Goal: Task Accomplishment & Management: Manage account settings

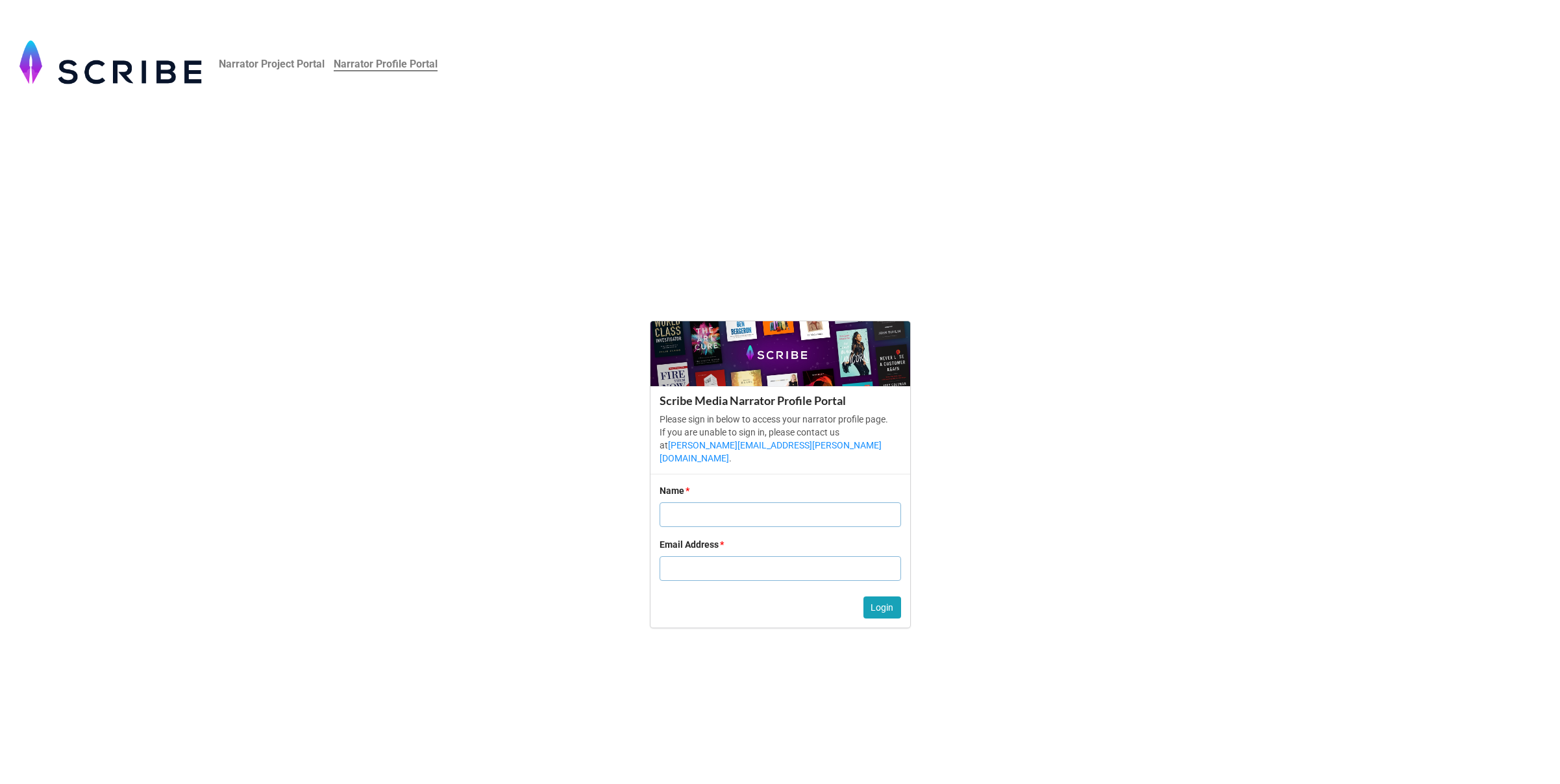
click at [720, 503] on input "text" at bounding box center [780, 514] width 242 height 25
click at [820, 434] on p "Please sign in below to access your narrator profile page. If you are unable to…" at bounding box center [780, 438] width 242 height 52
click at [879, 426] on p "Please sign in below to access your narrator profile page. If you are unable to…" at bounding box center [780, 438] width 242 height 52
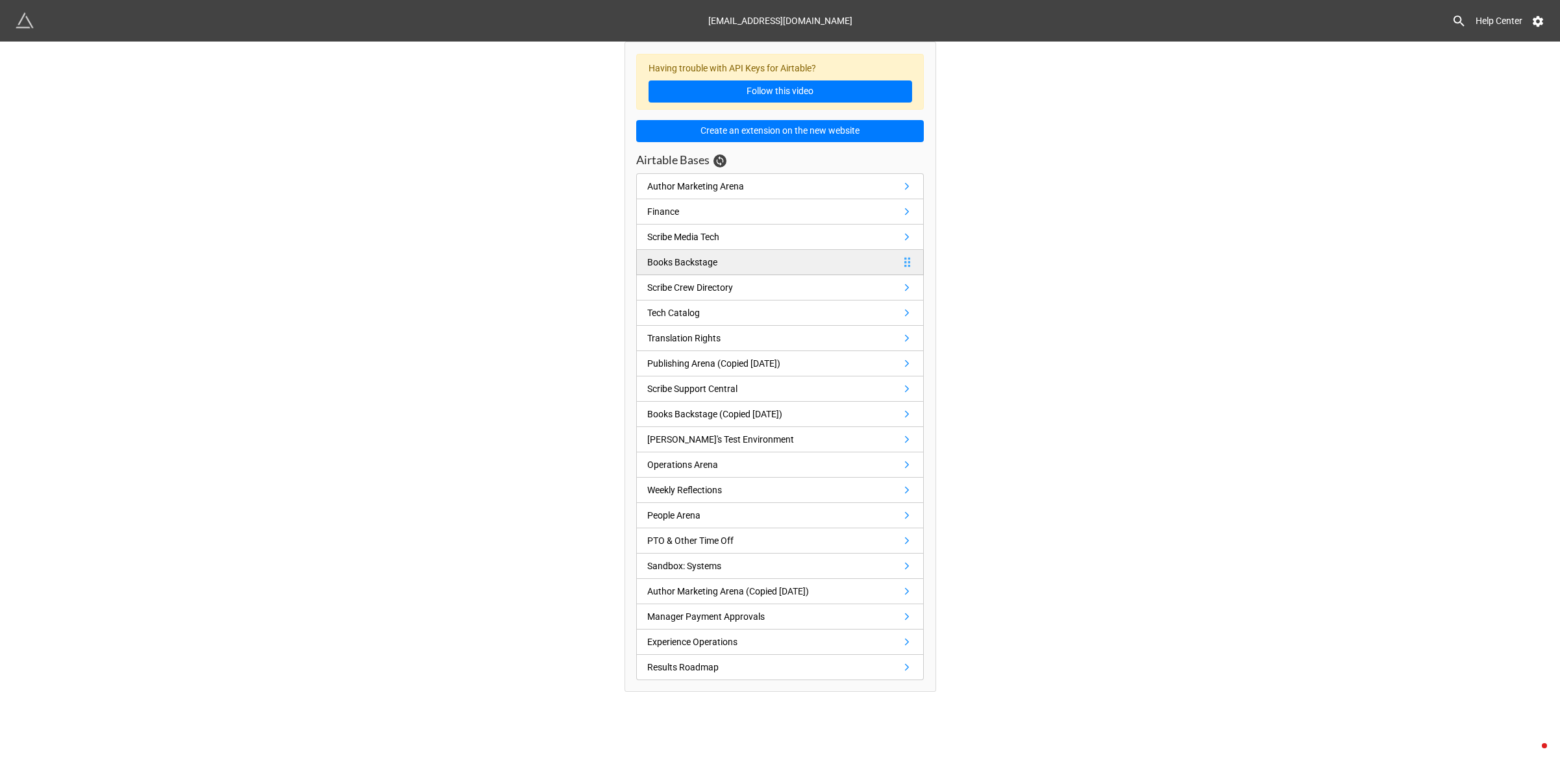
click at [702, 266] on div "Books Backstage" at bounding box center [683, 262] width 70 height 14
click at [711, 417] on div "Books Backstage (Copied 7/26/23)" at bounding box center [715, 413] width 135 height 14
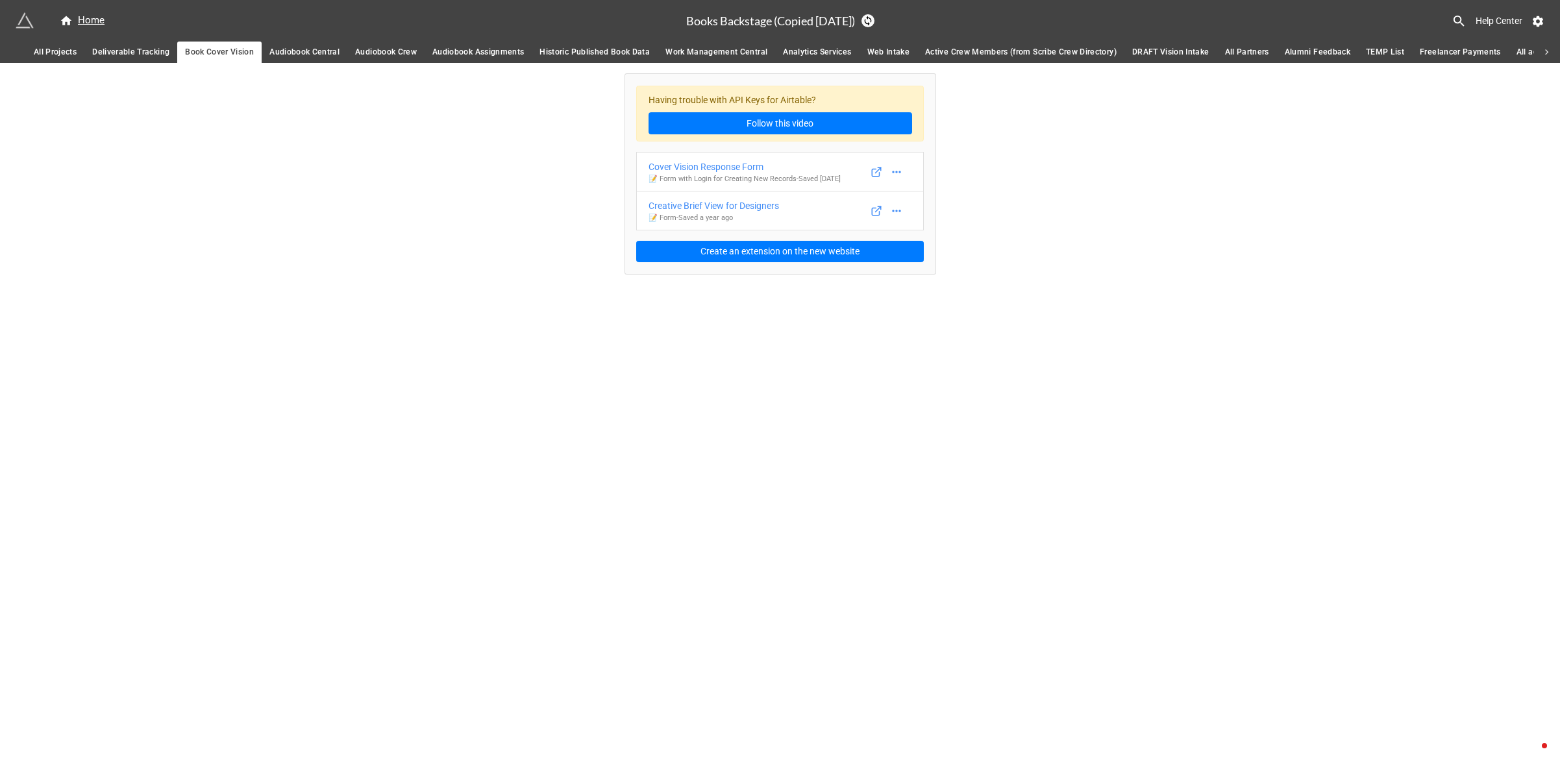
click at [381, 55] on span "Audiobook Crew" at bounding box center [386, 52] width 62 height 14
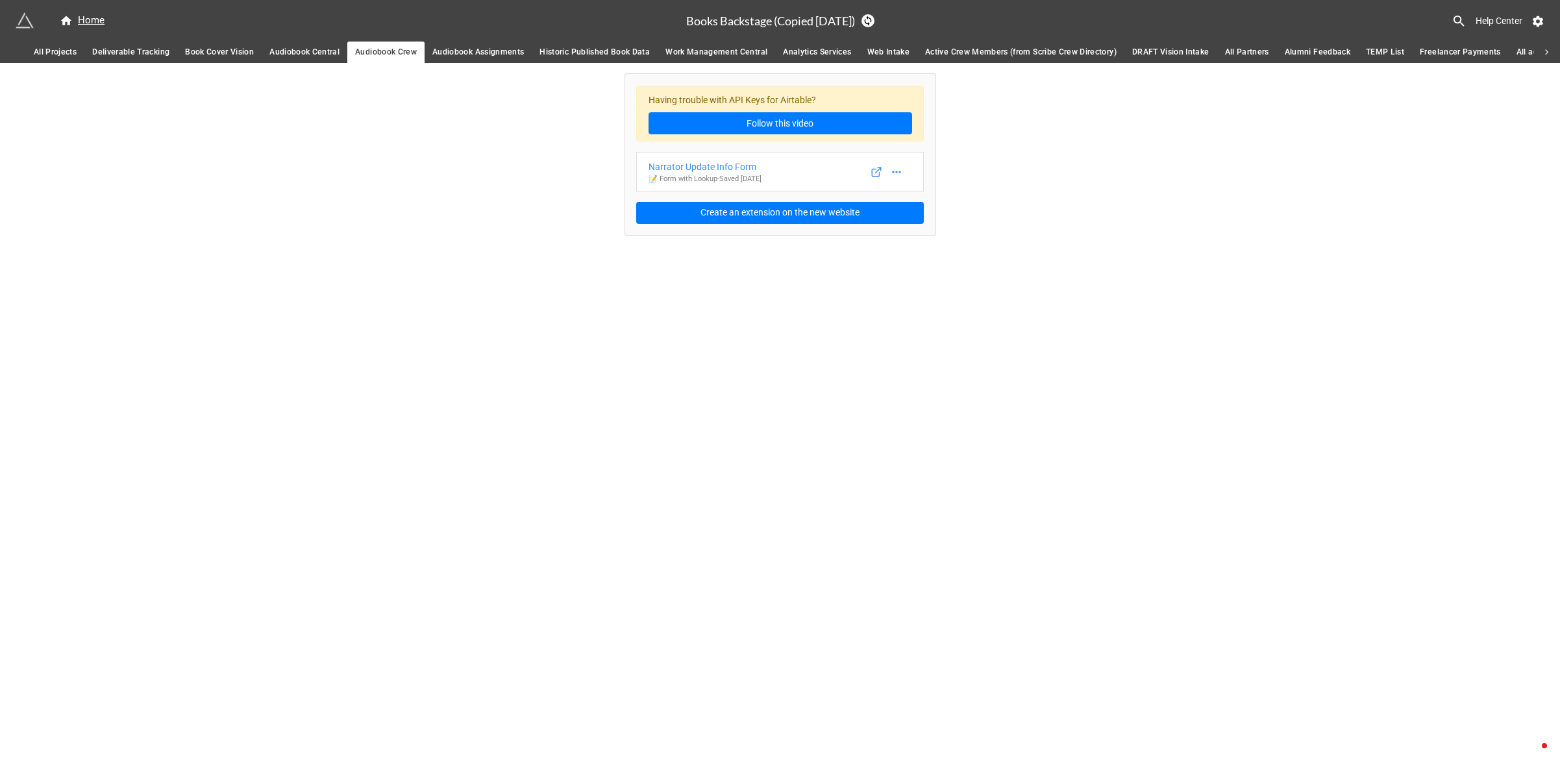
click at [297, 53] on span "Audiobook Central" at bounding box center [305, 52] width 70 height 14
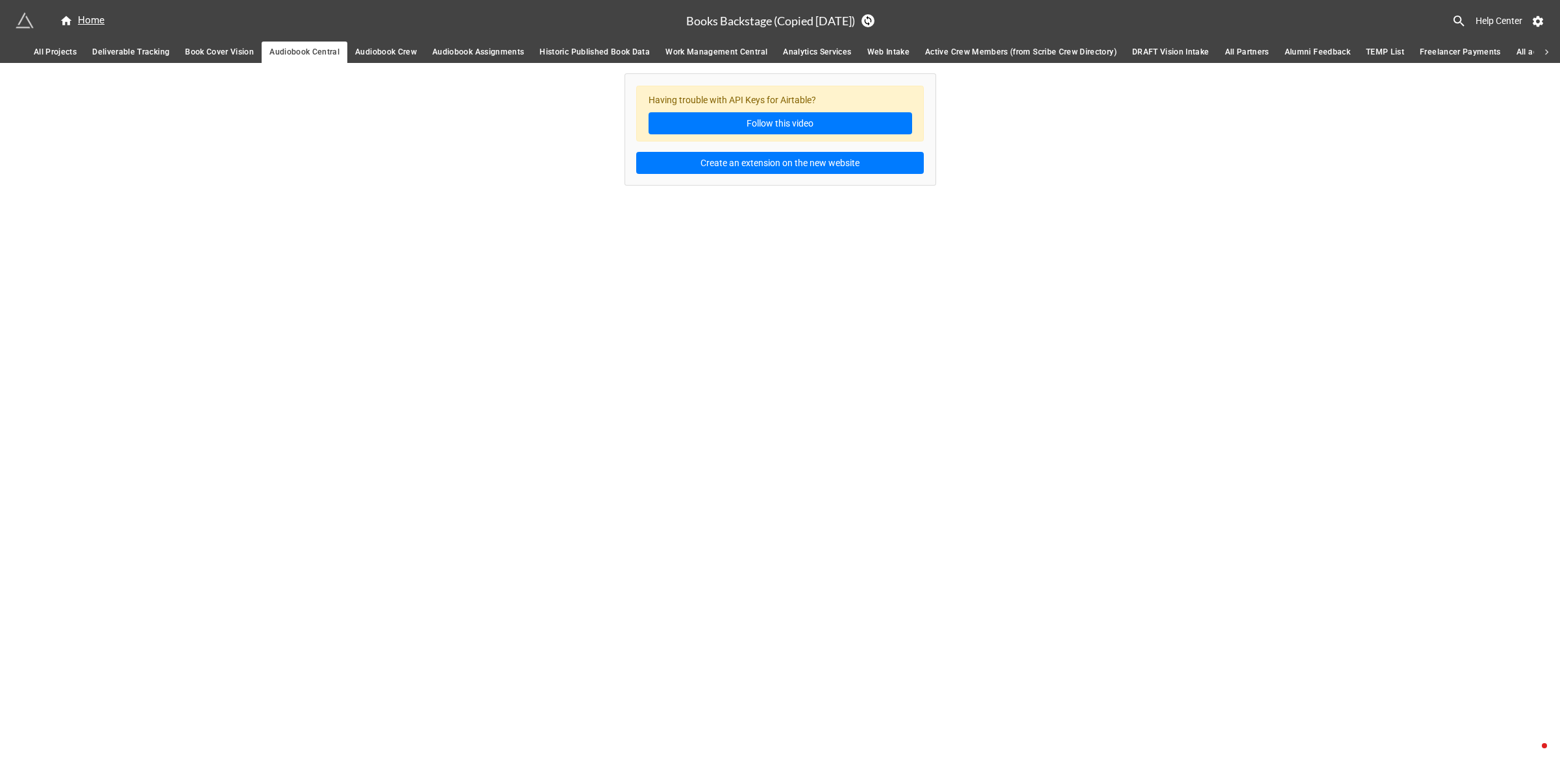
click at [487, 47] on span "Audiobook Assignments" at bounding box center [479, 52] width 92 height 14
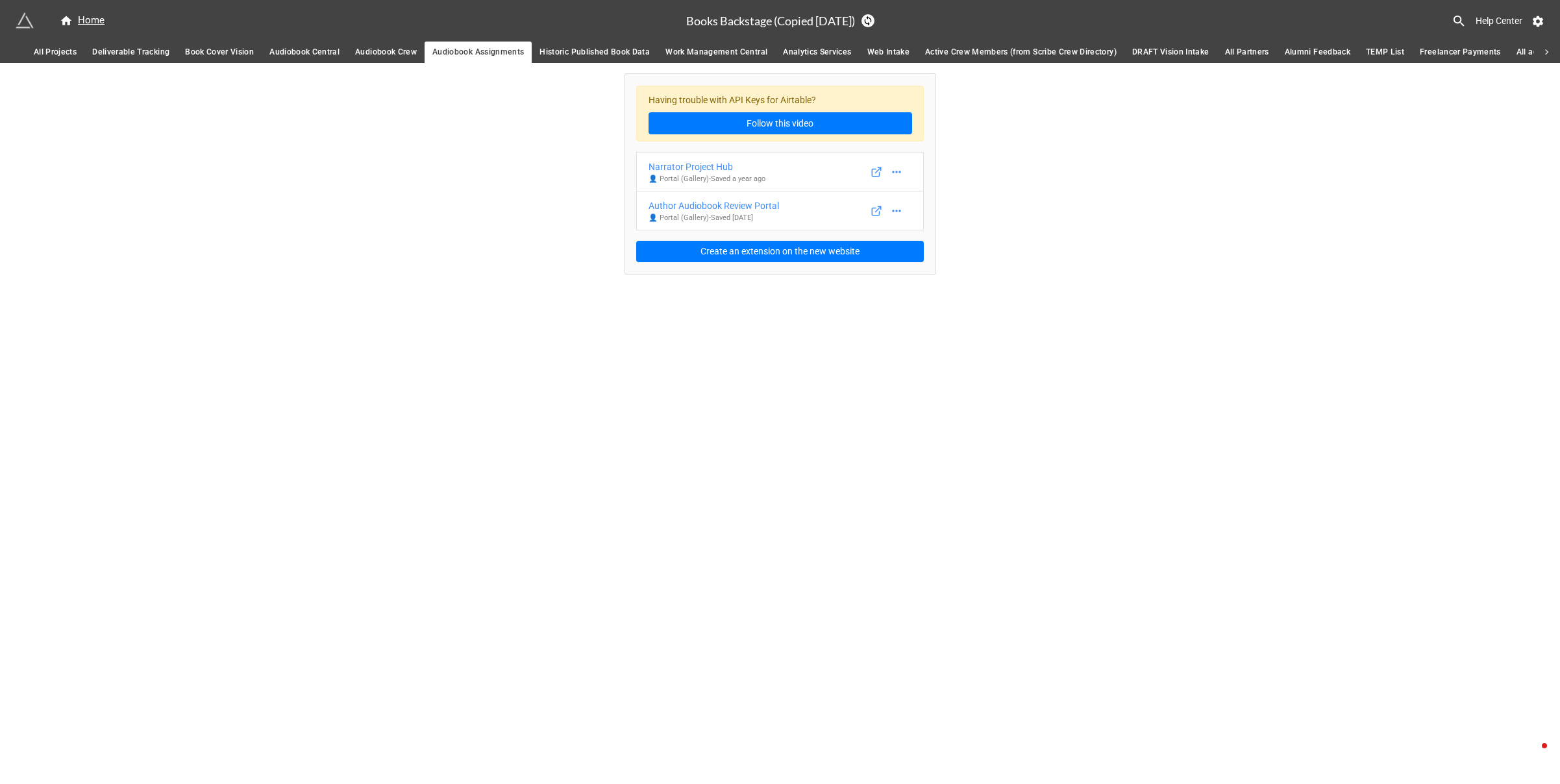
click at [403, 51] on span "Audiobook Crew" at bounding box center [386, 52] width 62 height 14
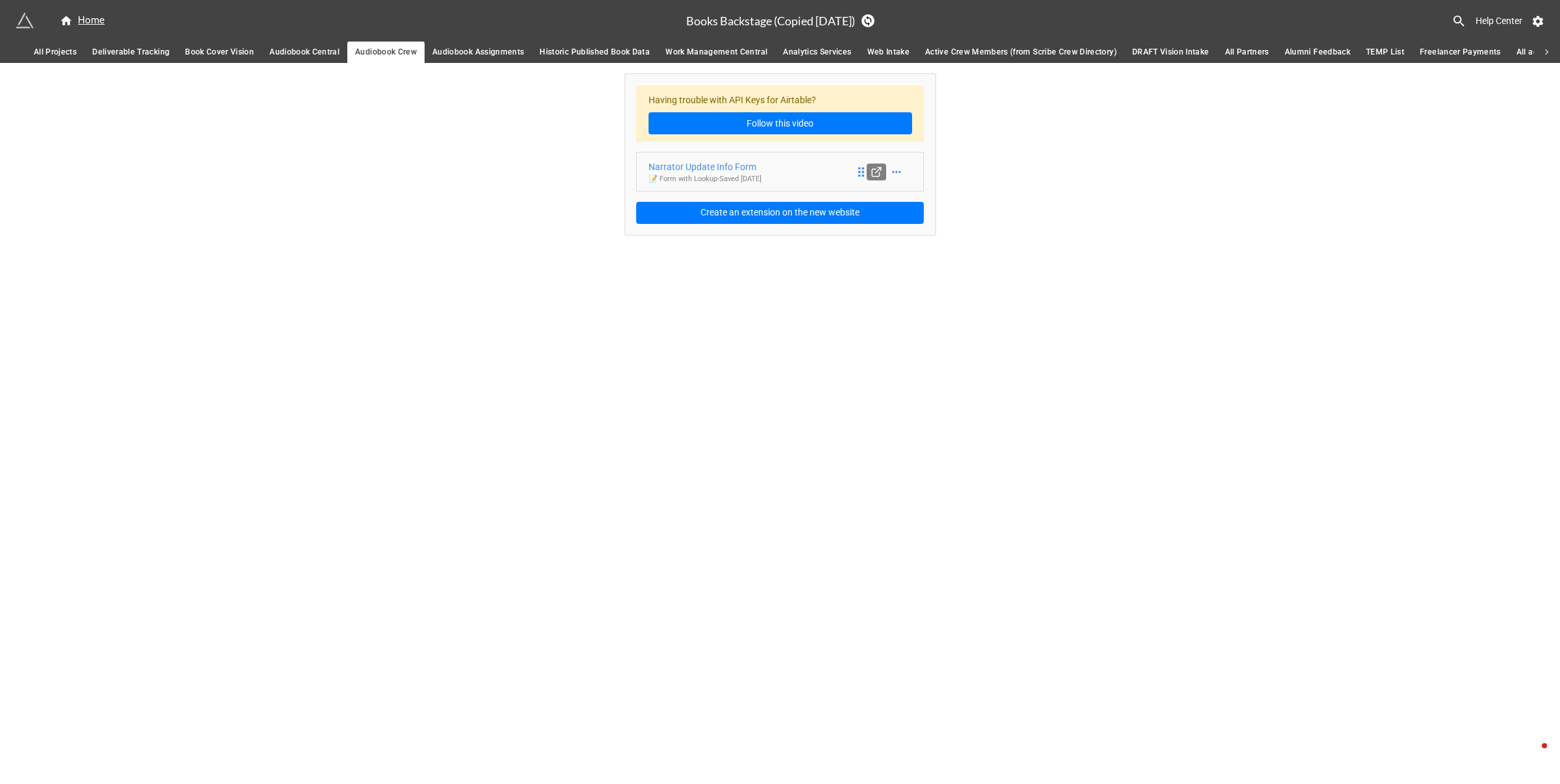
click at [875, 171] on icon at bounding box center [876, 172] width 12 height 12
click at [894, 171] on icon at bounding box center [896, 172] width 13 height 13
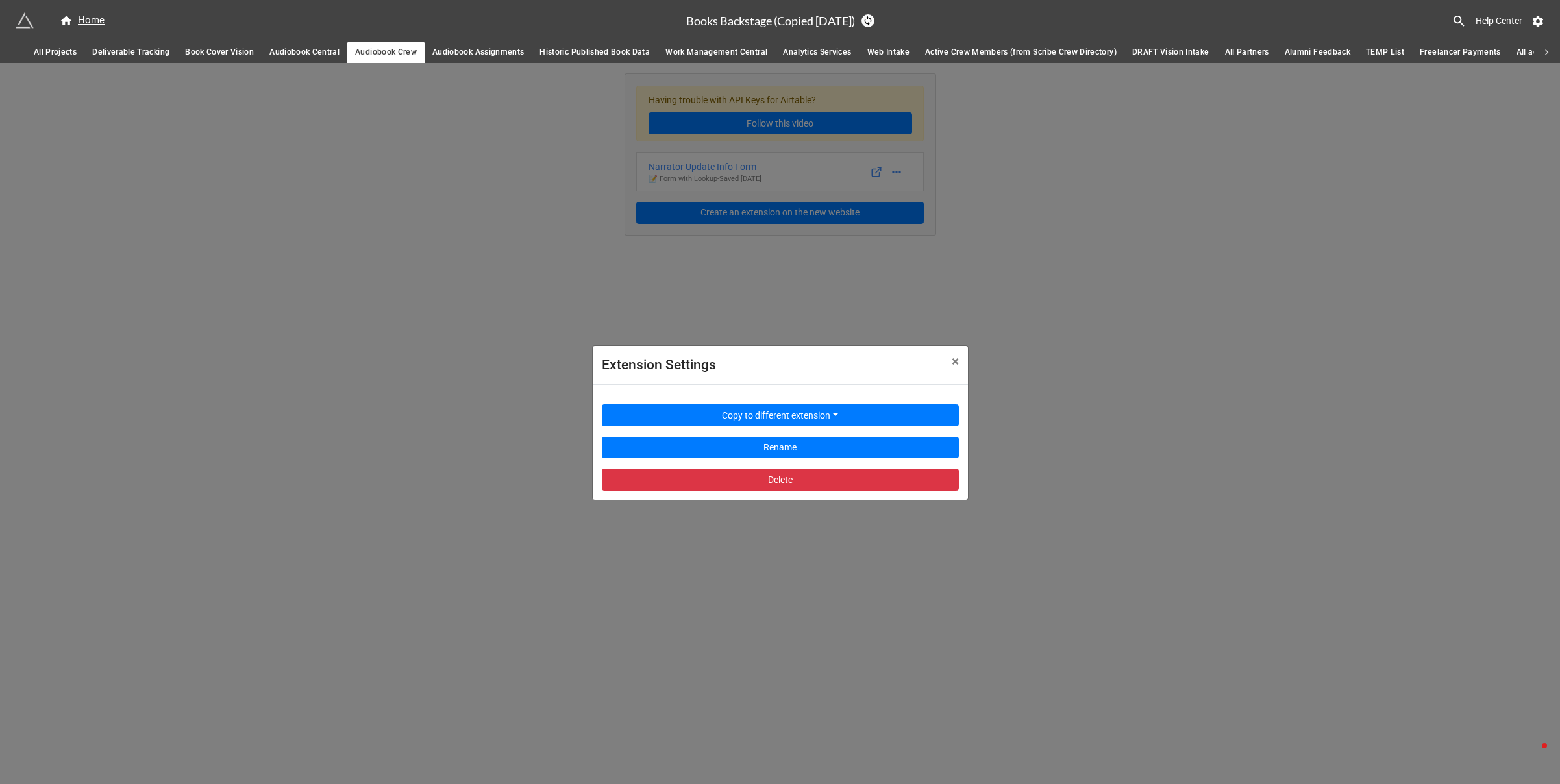
click at [1085, 261] on div "Extension Settings × Close Copy to different extension Rename Delete" at bounding box center [780, 454] width 1560 height 784
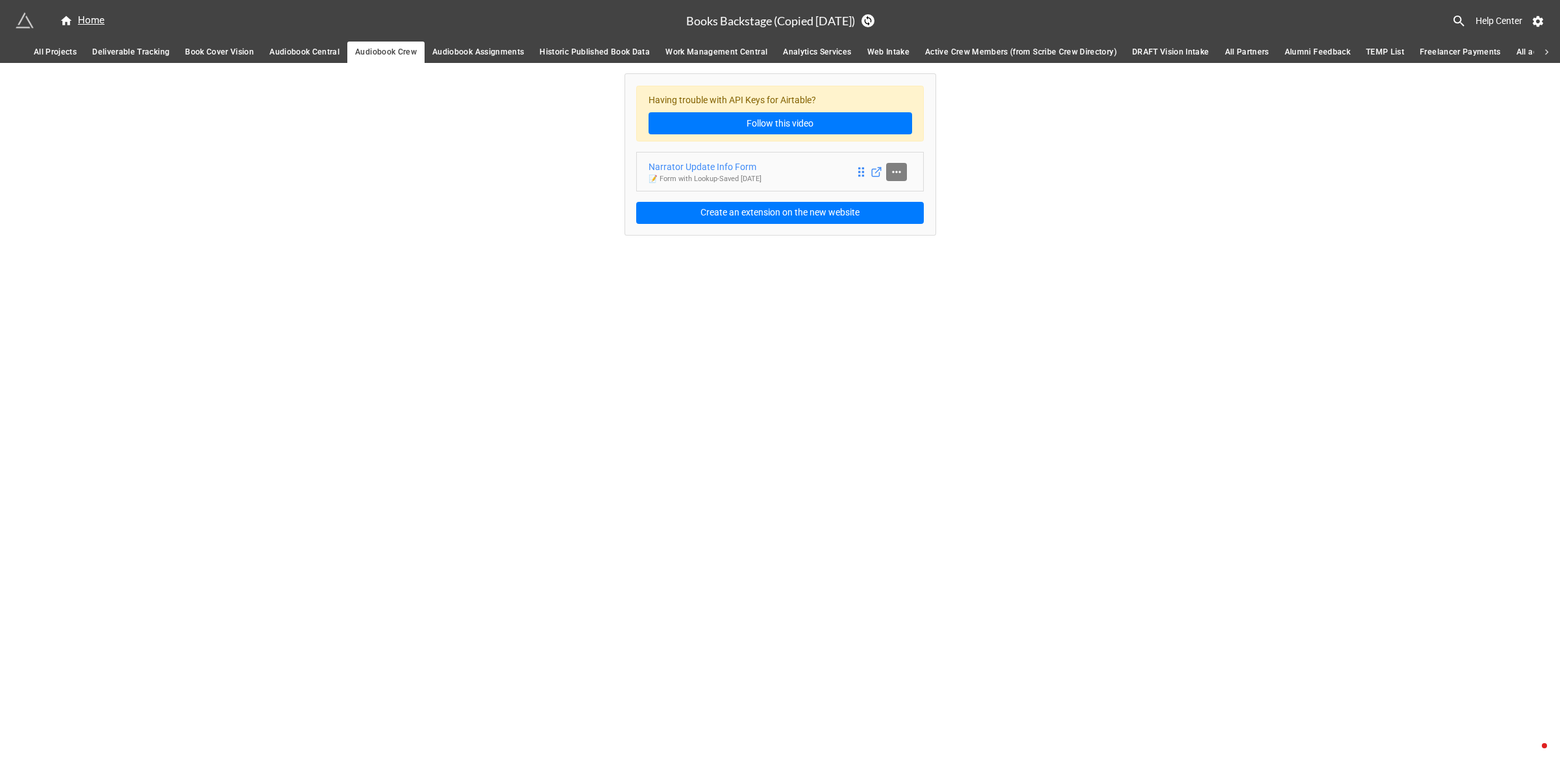
click at [898, 170] on icon at bounding box center [896, 172] width 13 height 13
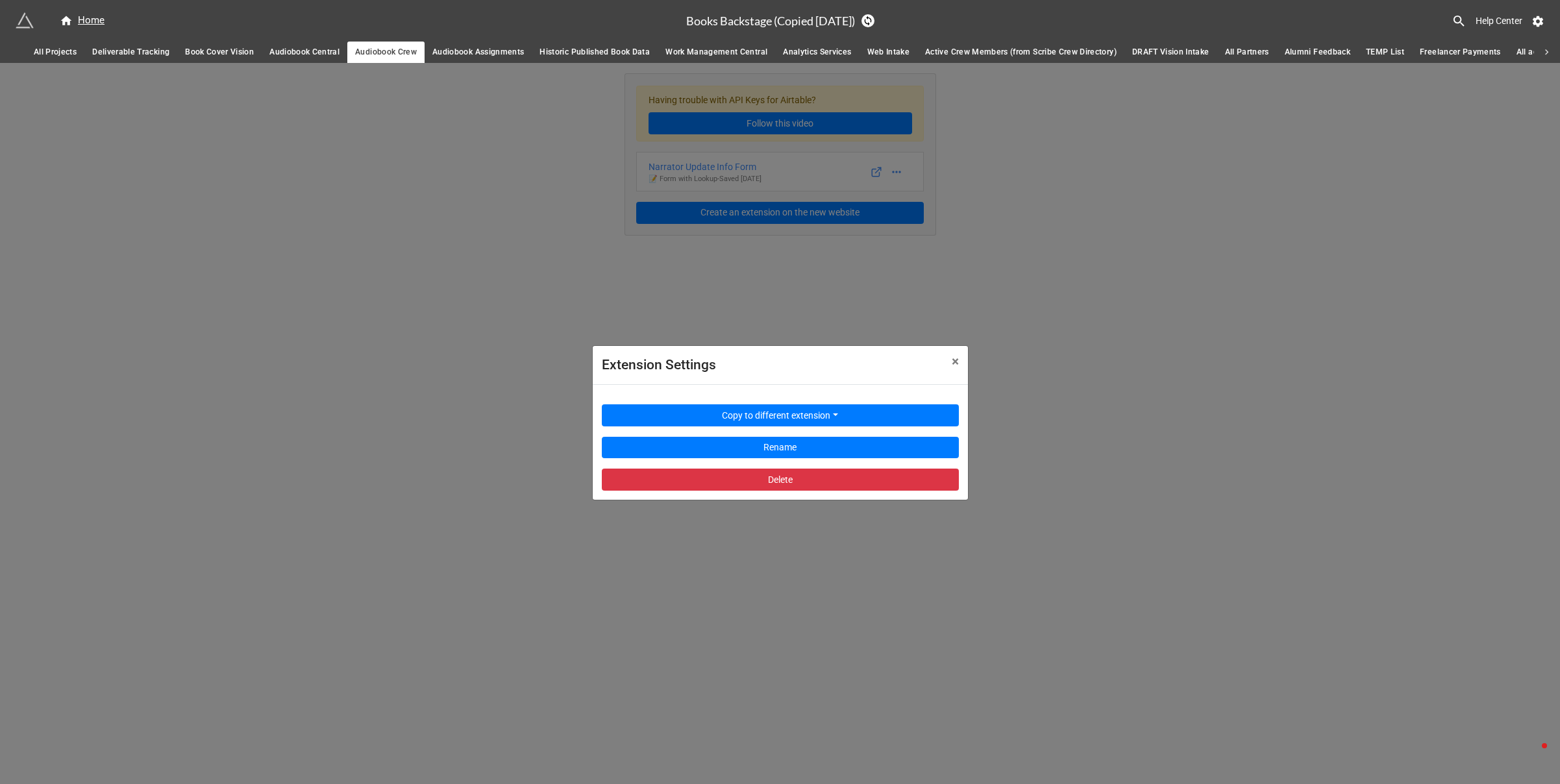
click at [444, 338] on div "Extension Settings × Close Copy to different extension Rename Delete" at bounding box center [780, 454] width 1560 height 784
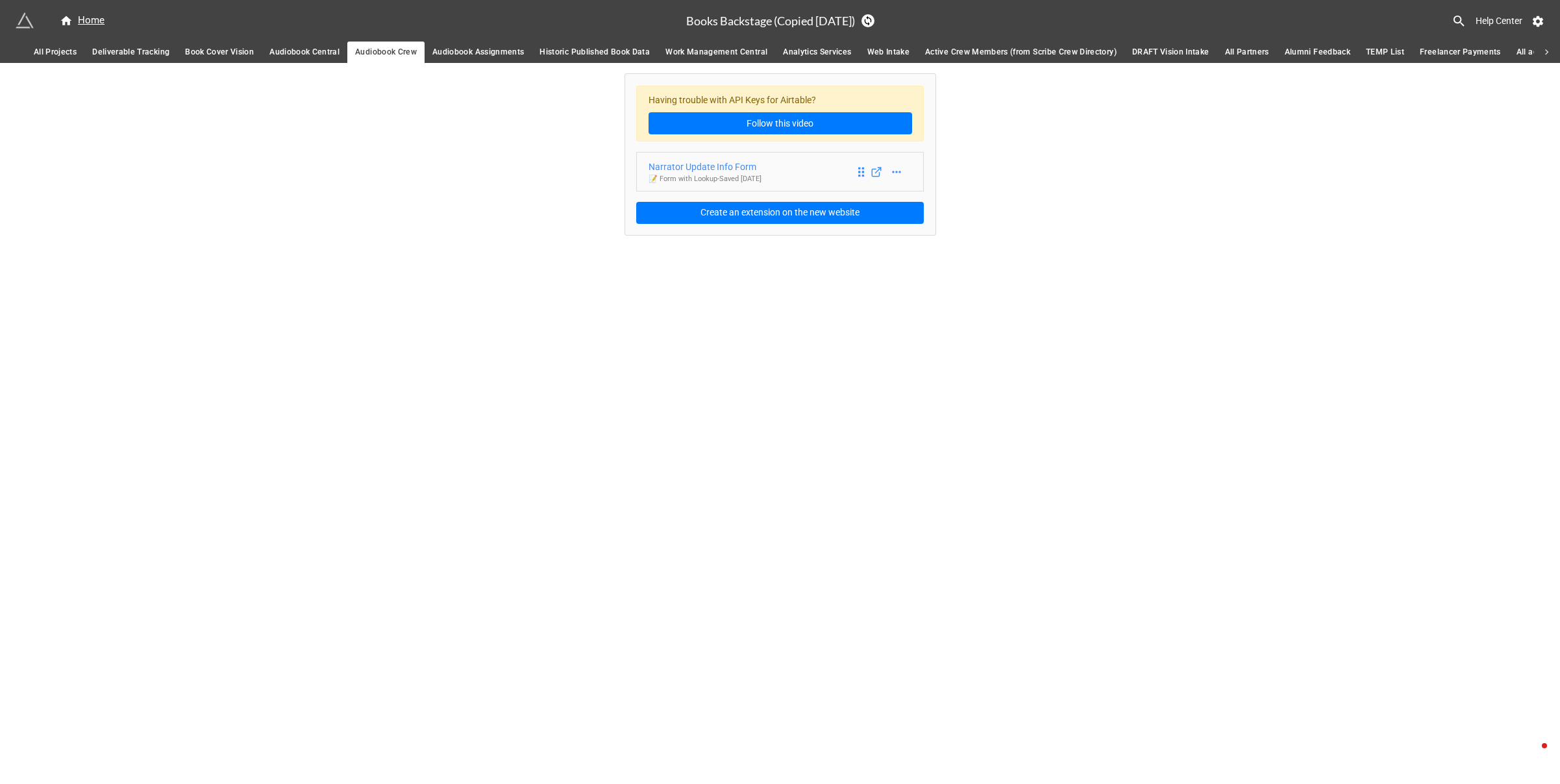
click at [715, 166] on div "Narrator Update Info Form" at bounding box center [705, 167] width 113 height 14
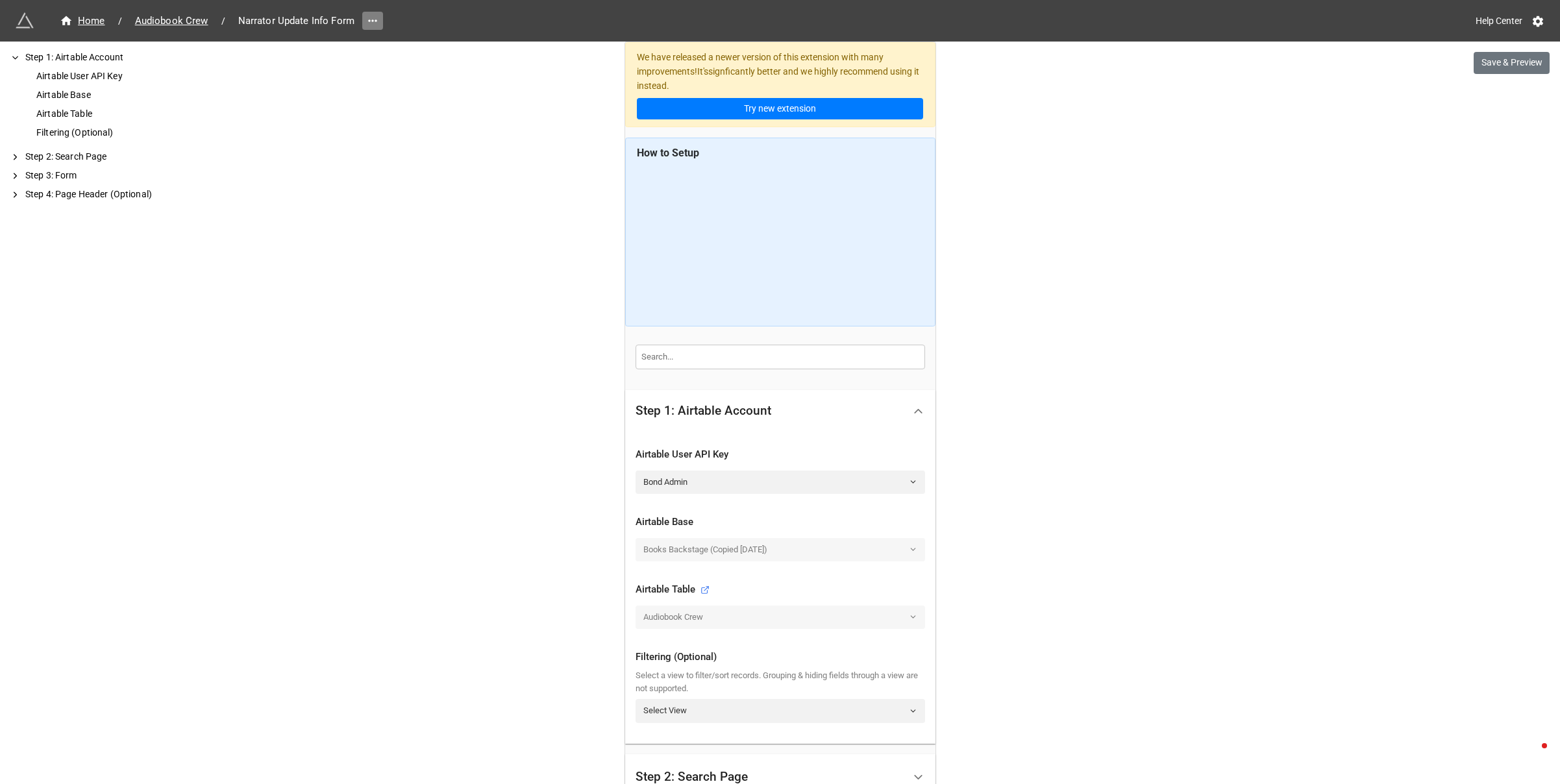
click at [371, 23] on icon at bounding box center [372, 20] width 13 height 13
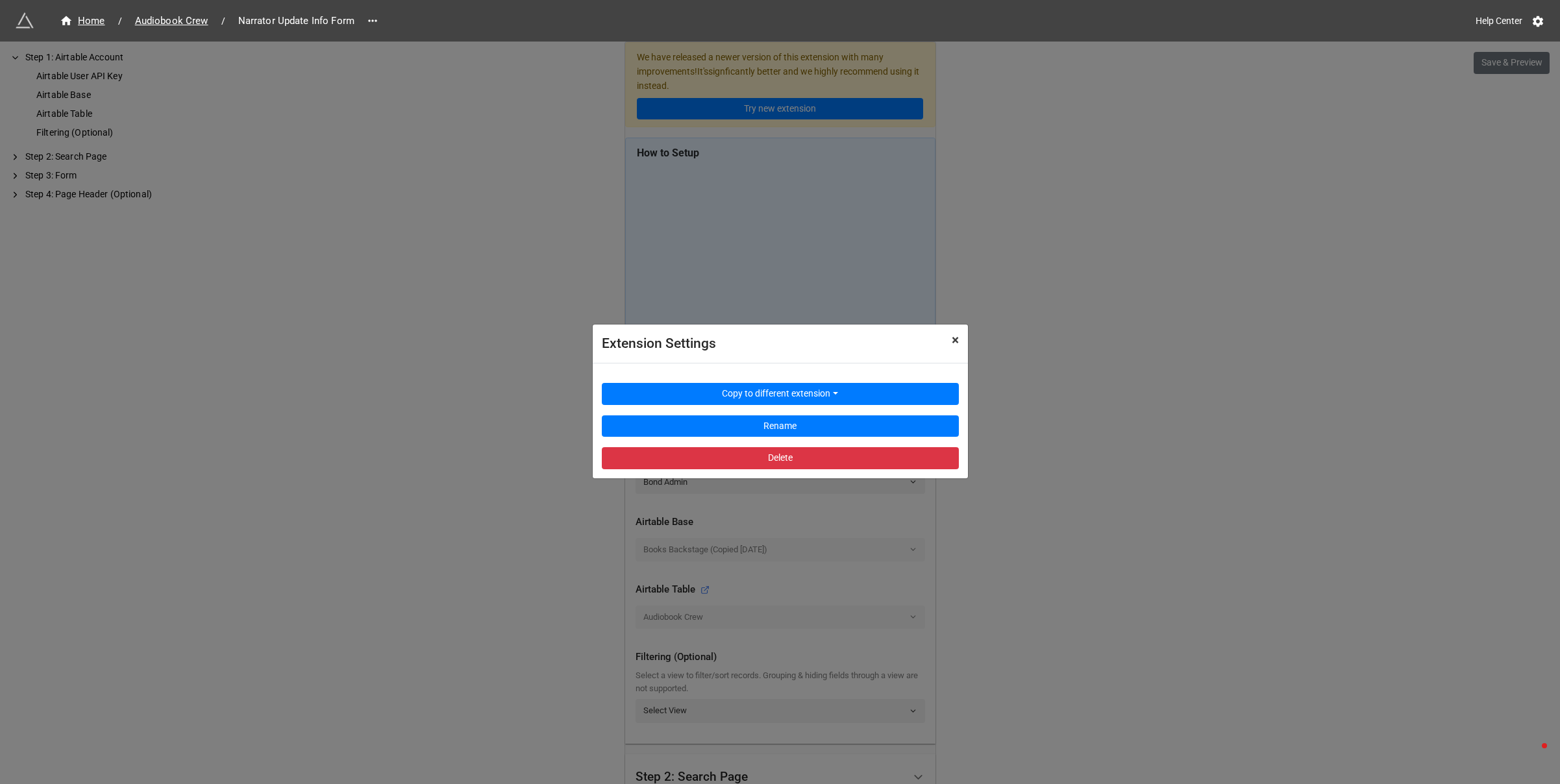
click at [957, 337] on span "×" at bounding box center [954, 341] width 7 height 16
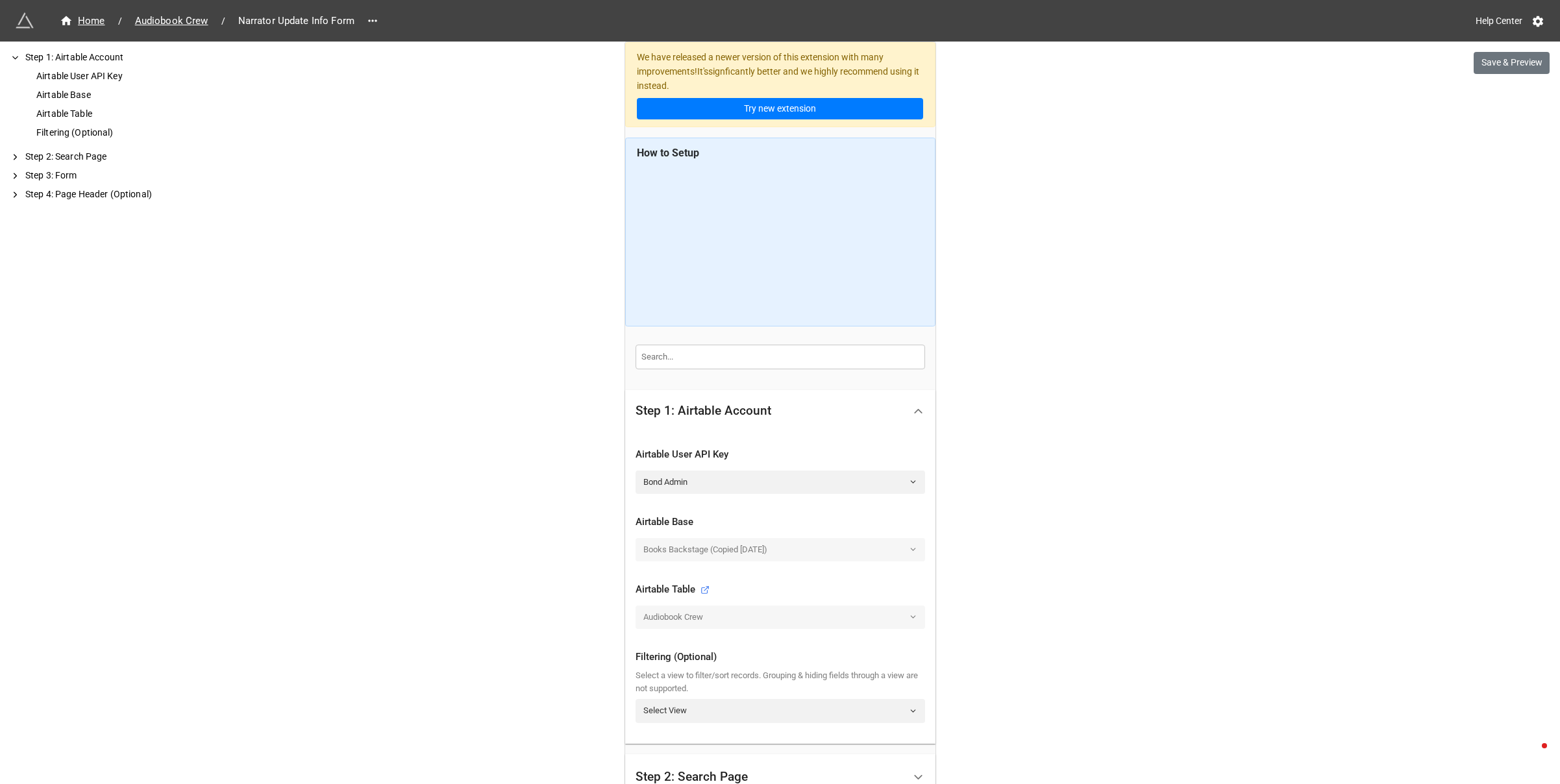
click at [123, 244] on div "Step 1: Airtable Account Airtable User API Key Airtable Base Airtable Table Fil…" at bounding box center [104, 412] width 208 height 742
click at [1539, 23] on icon at bounding box center [1538, 21] width 10 height 11
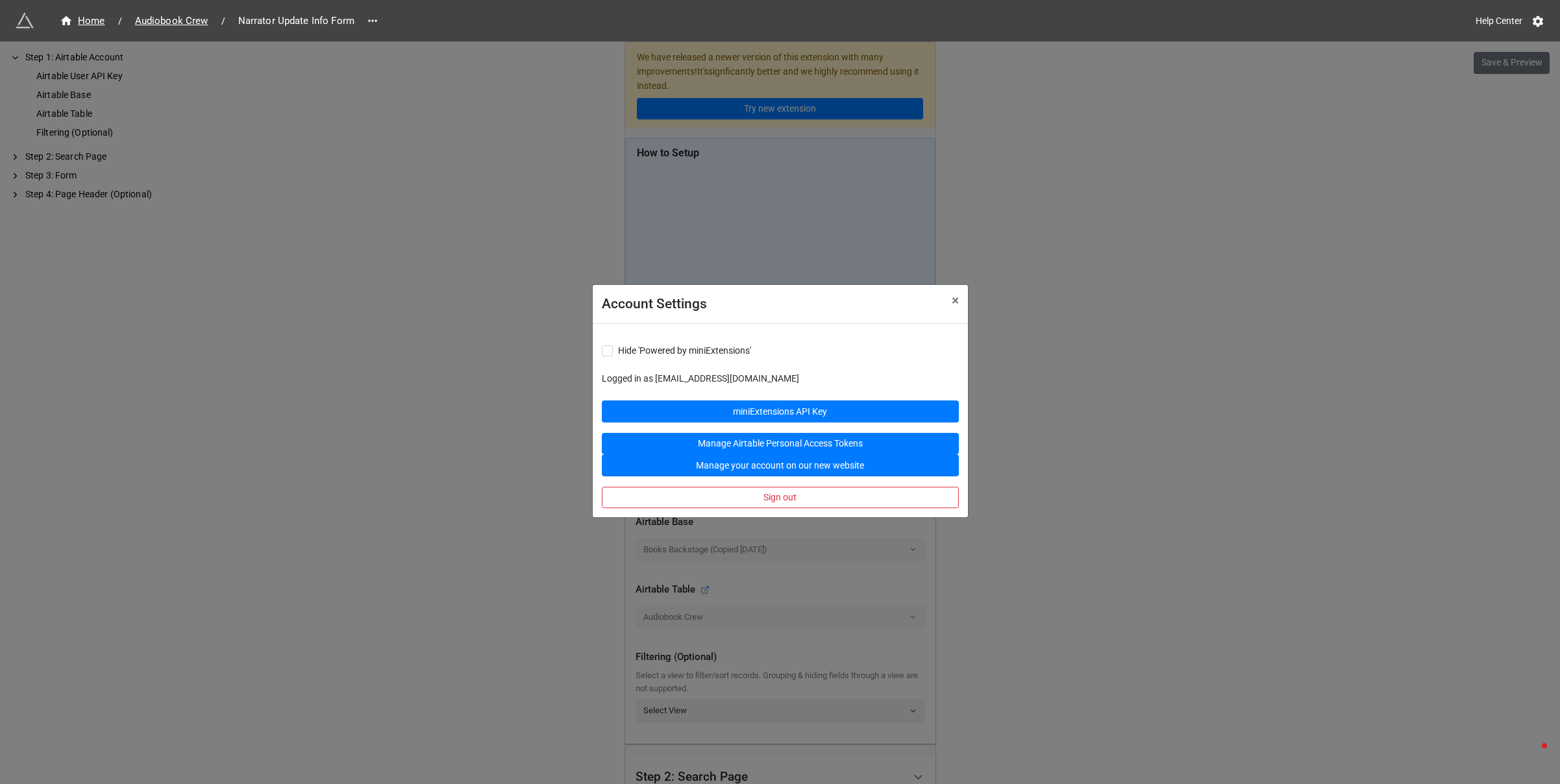
click at [1148, 320] on div "Account Settings × Close Hide 'Powered by miniExtensions' Logged in as builders…" at bounding box center [780, 433] width 1560 height 784
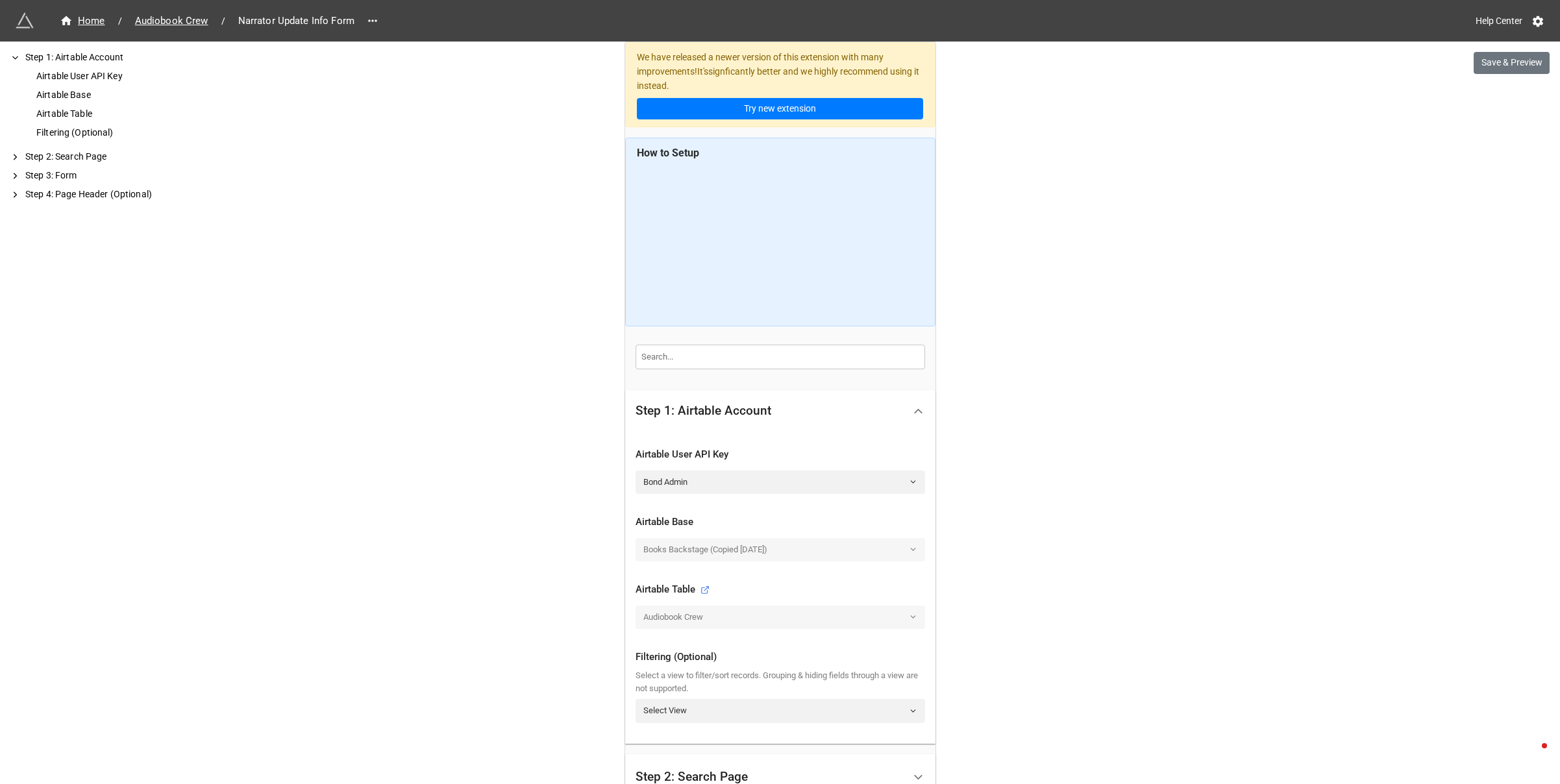
scroll to position [240, 0]
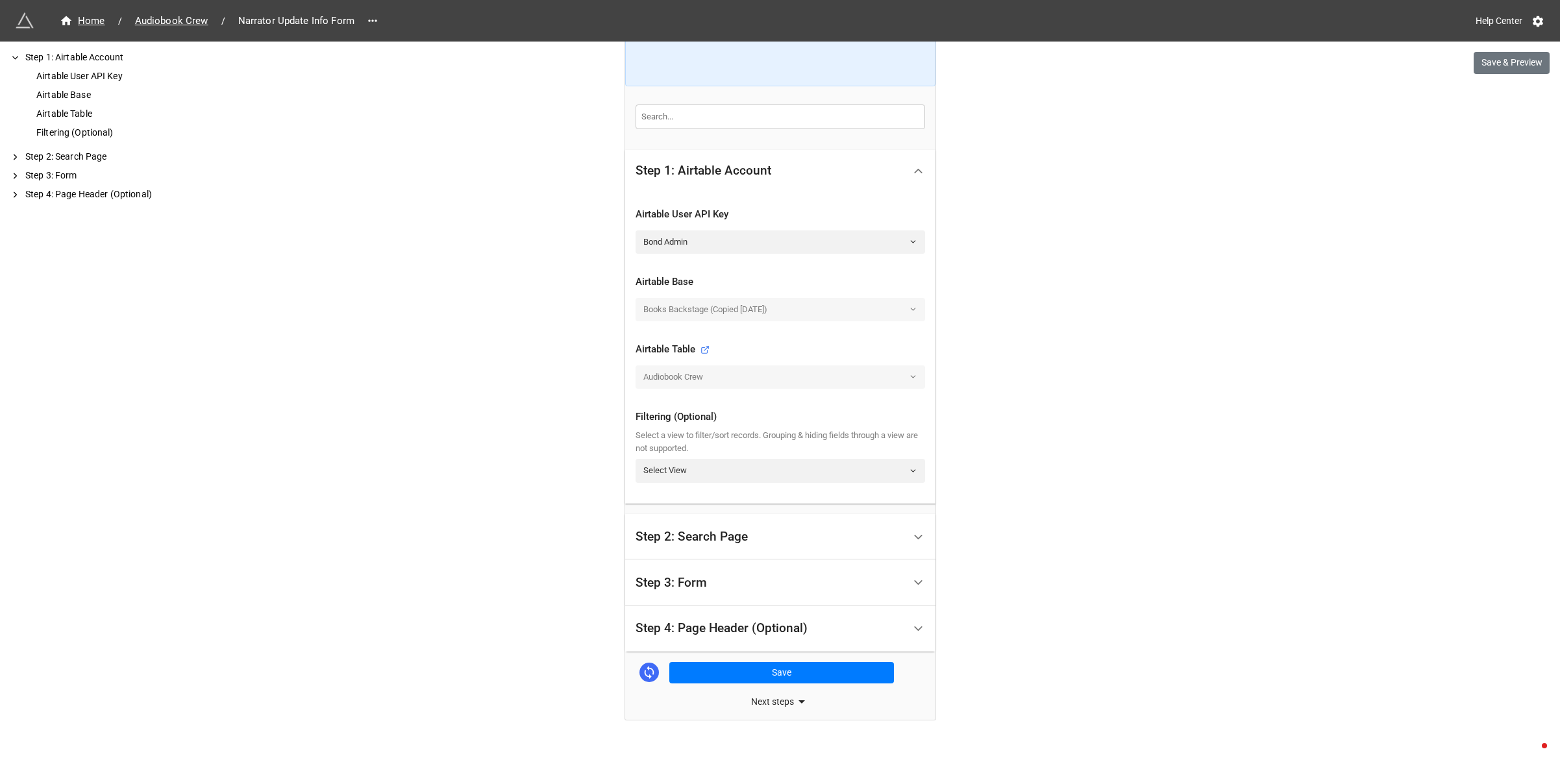
click at [801, 701] on icon at bounding box center [801, 701] width 6 height 3
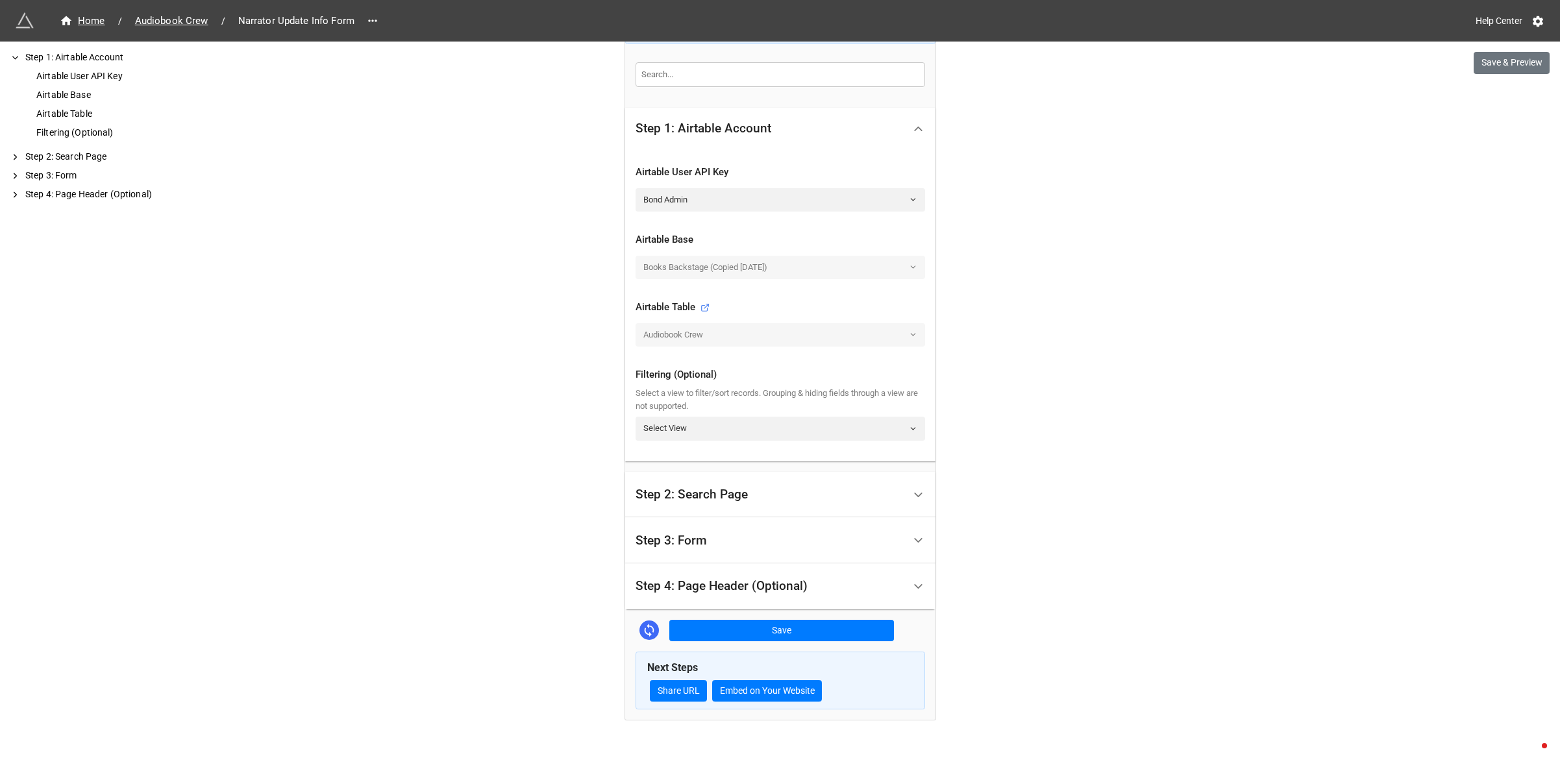
scroll to position [0, 0]
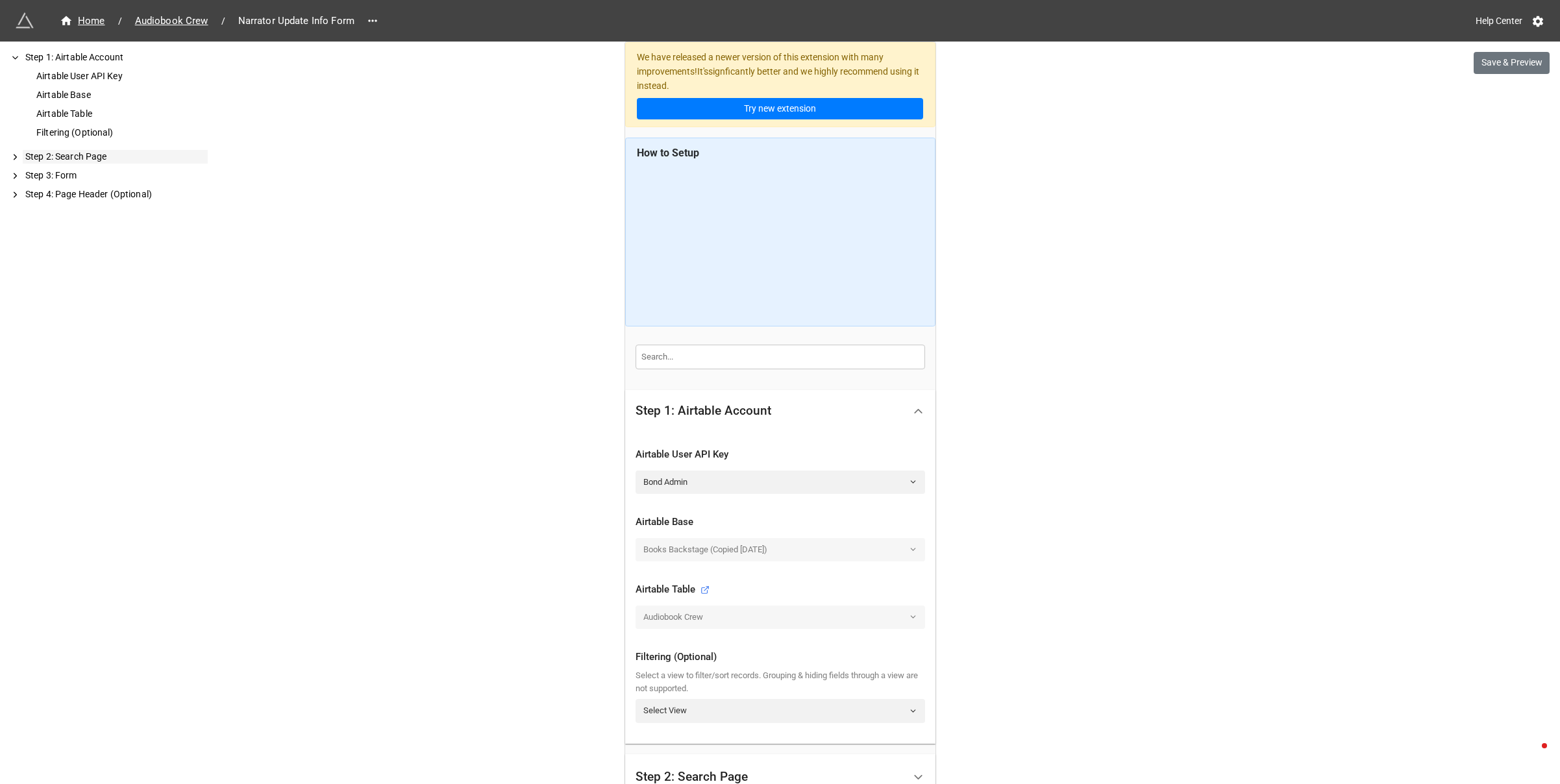
click at [47, 159] on div "Step 2: Search Page" at bounding box center [115, 157] width 185 height 14
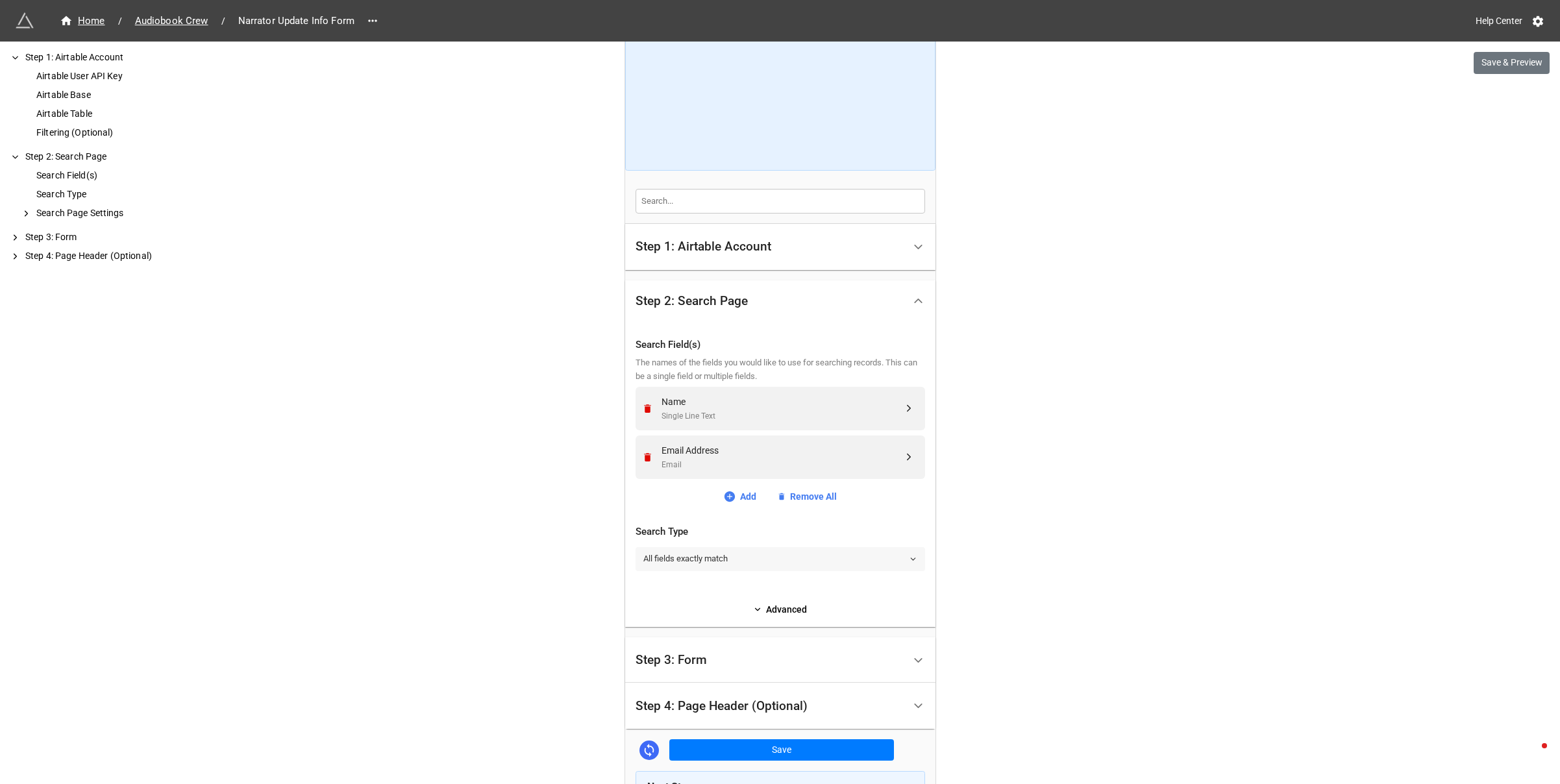
scroll to position [275, 0]
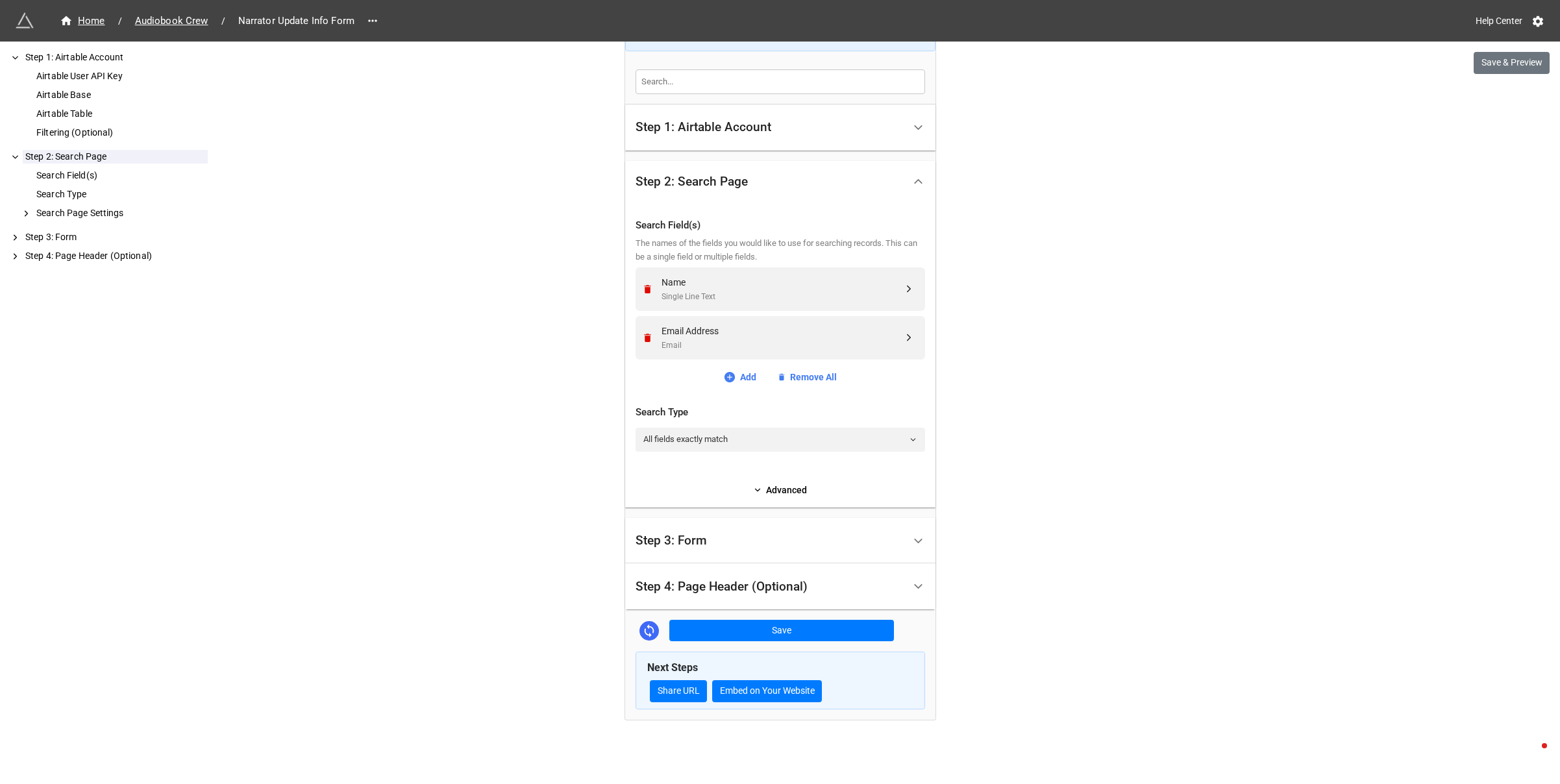
click at [689, 549] on div "Step 3: Form" at bounding box center [770, 540] width 268 height 31
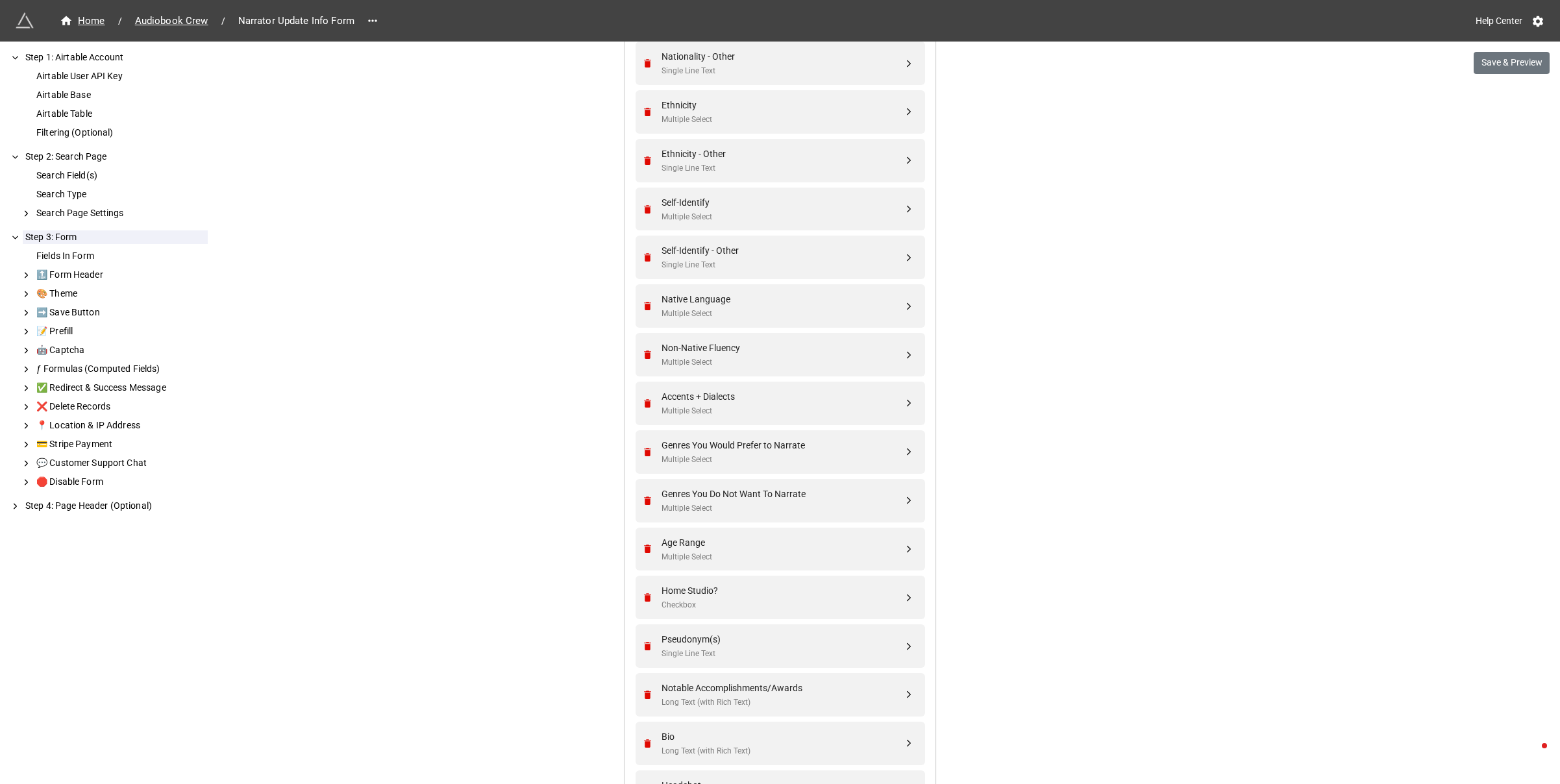
scroll to position [1443, 0]
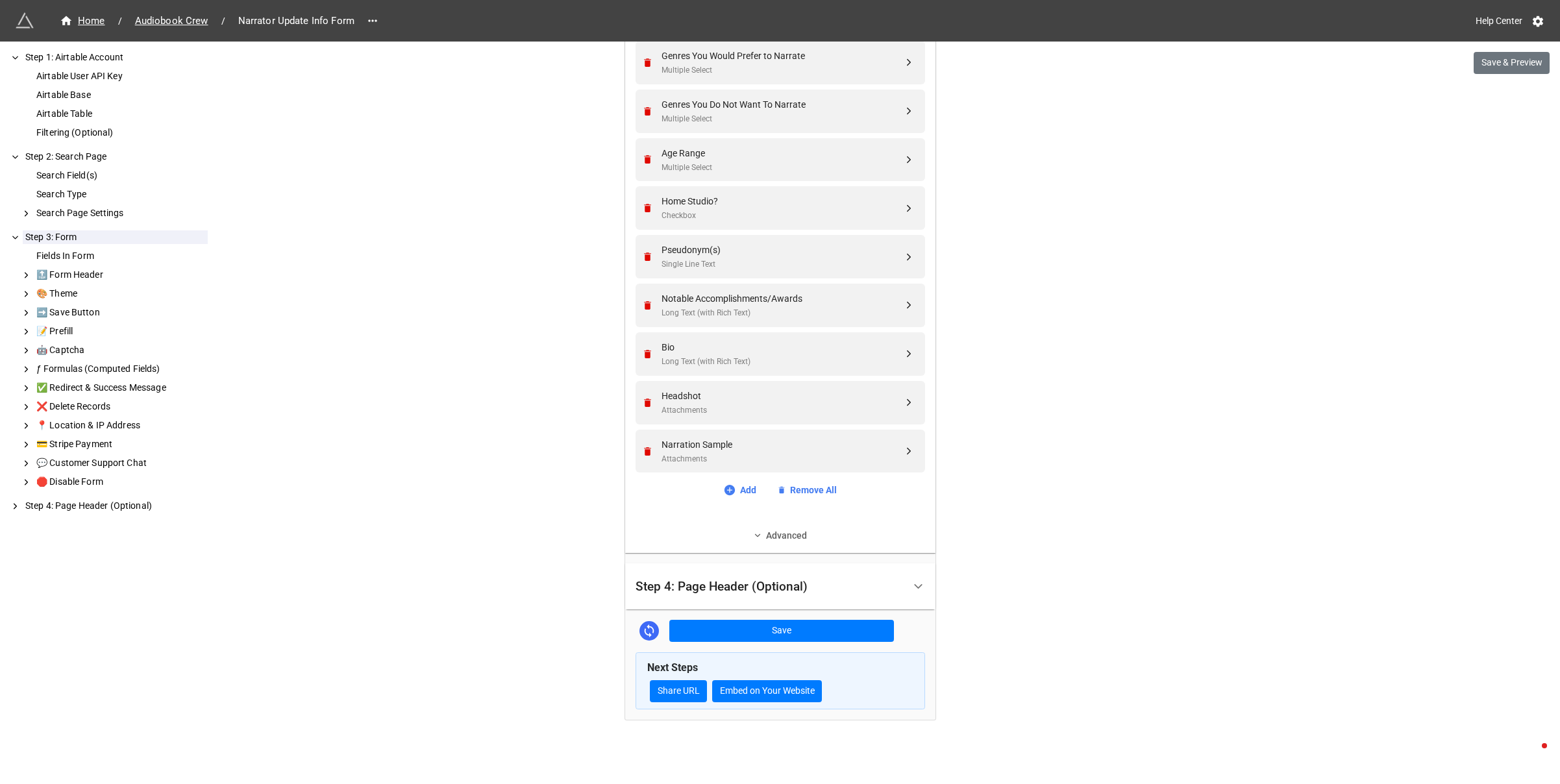
click at [793, 534] on link "Advanced" at bounding box center [780, 535] width 290 height 14
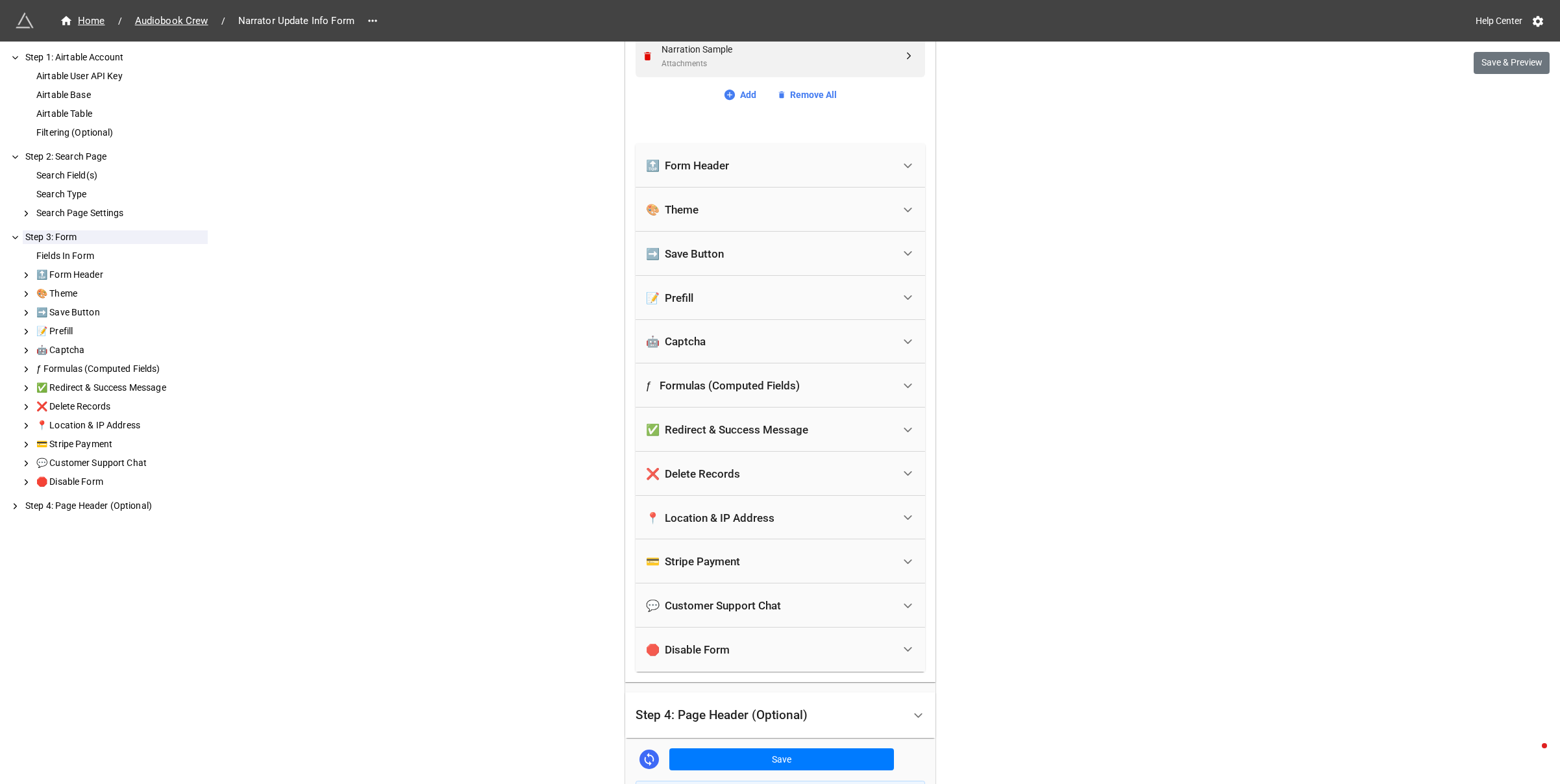
scroll to position [1864, 0]
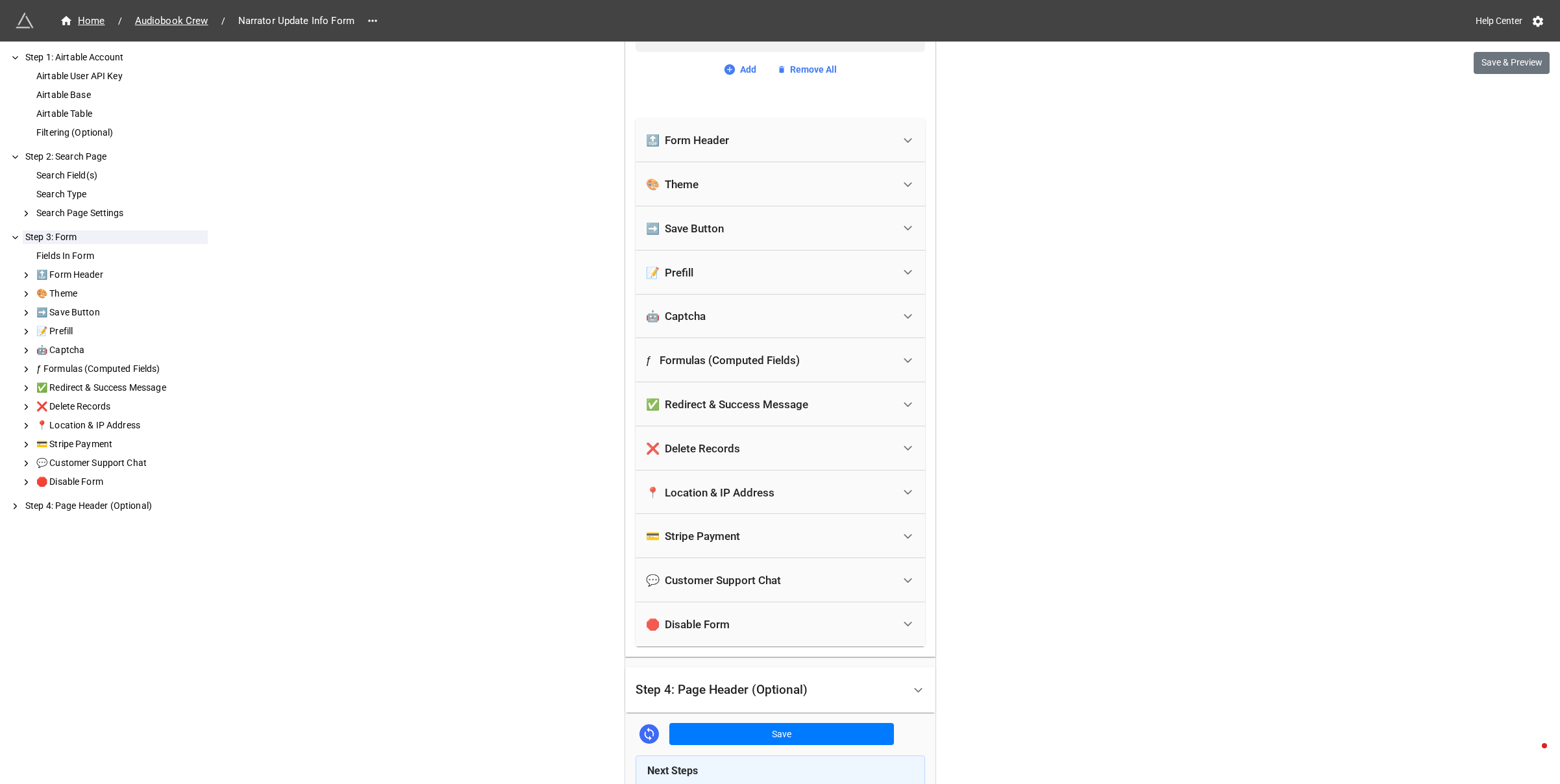
click at [750, 623] on div "🛑 Disable Form" at bounding box center [770, 624] width 248 height 29
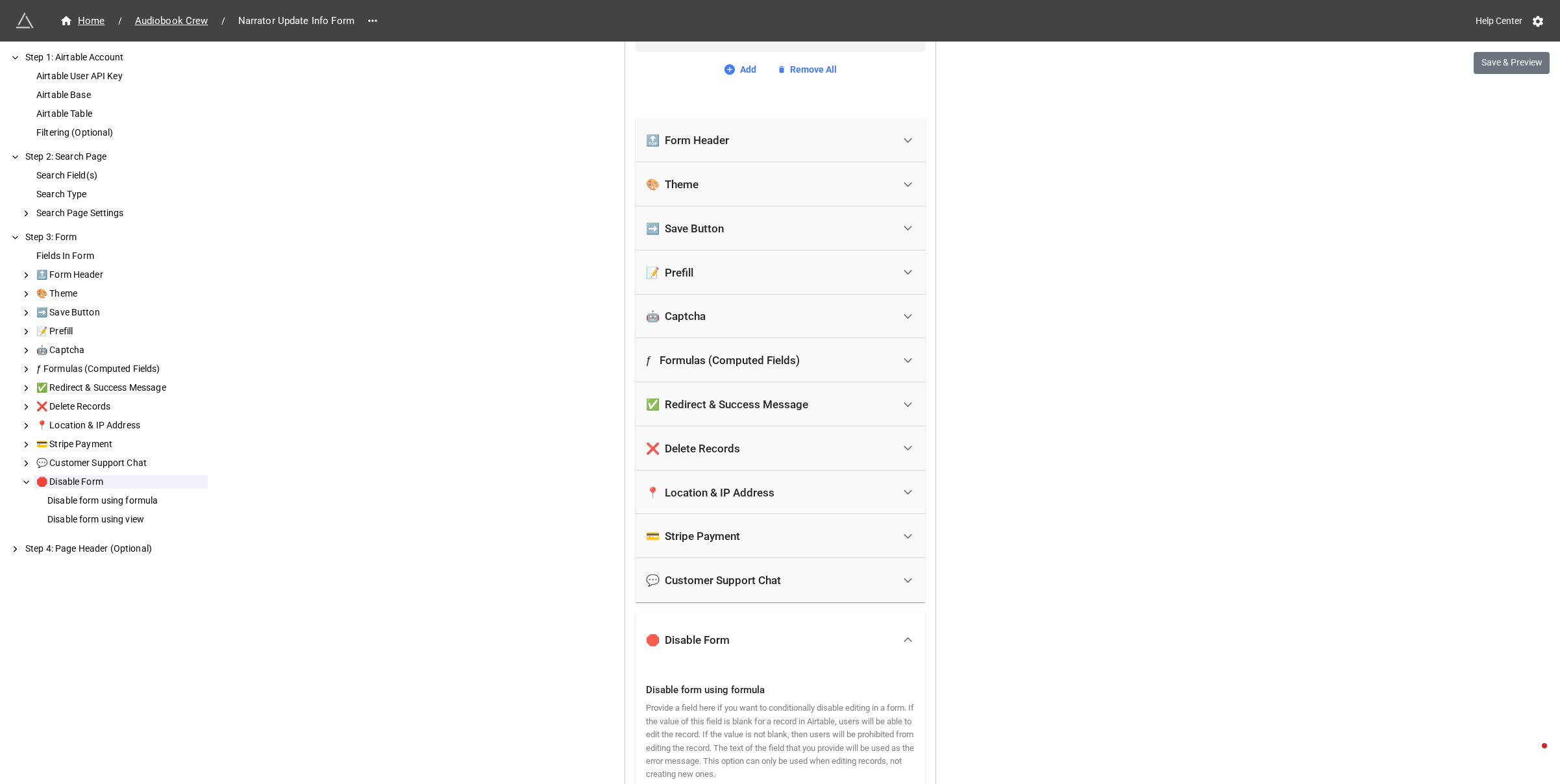
scroll to position [2125, 0]
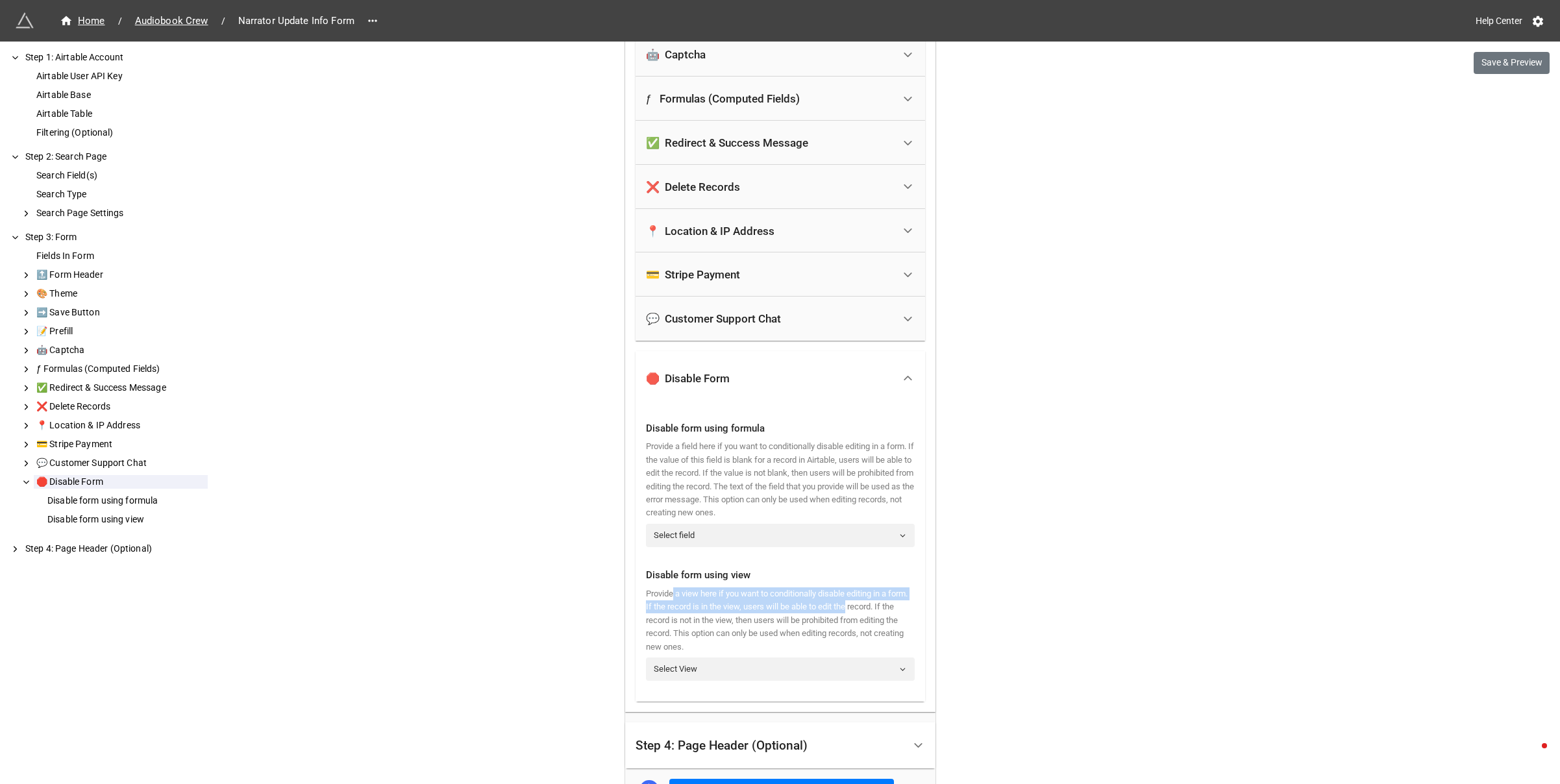
drag, startPoint x: 672, startPoint y: 594, endPoint x: 886, endPoint y: 608, distance: 214.5
click at [886, 608] on div "Provide a view here if you want to conditionally disable editing in a form. If …" at bounding box center [780, 620] width 269 height 66
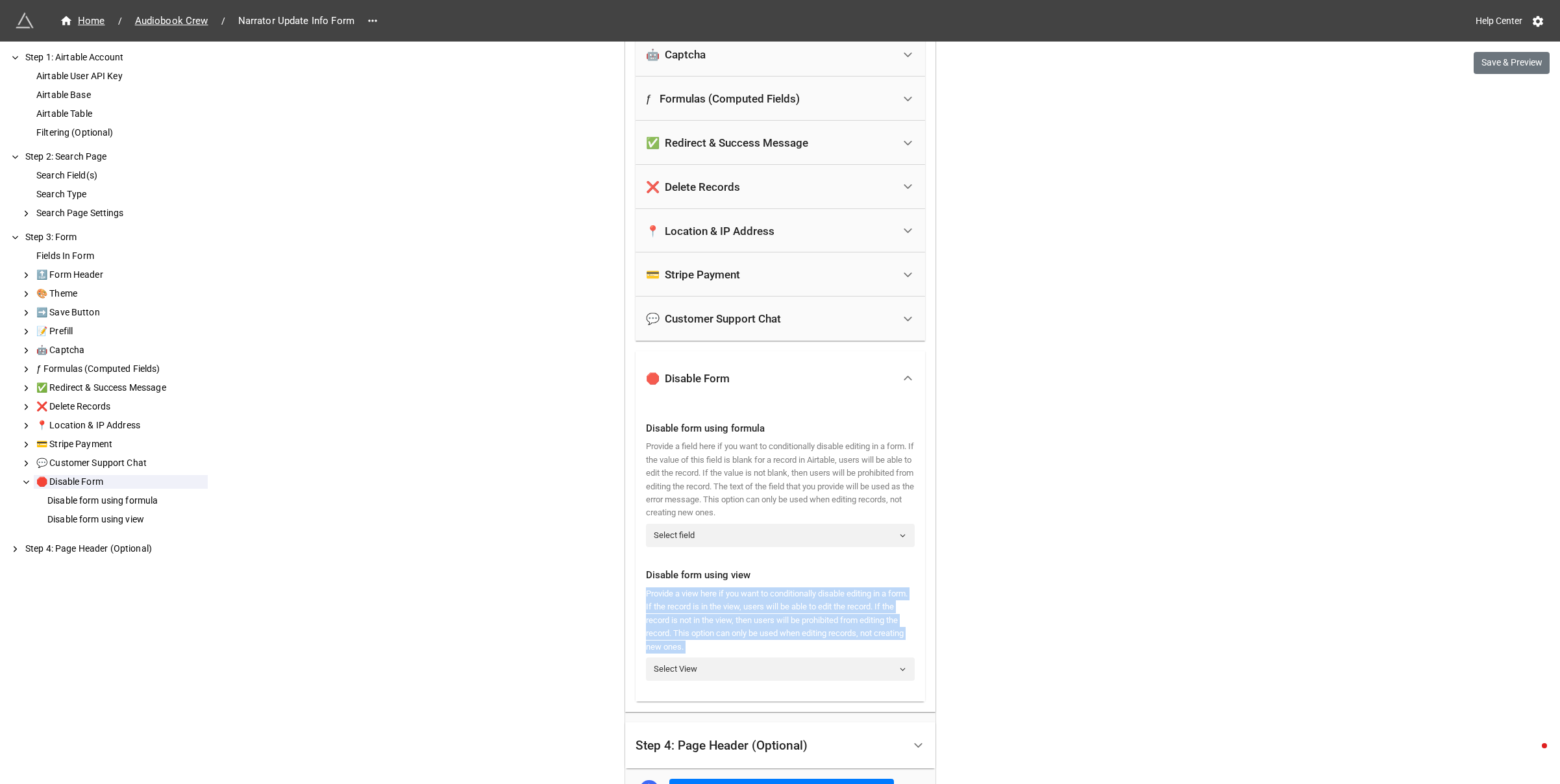
click at [812, 608] on div "Provide a view here if you want to conditionally disable editing in a form. If …" at bounding box center [780, 620] width 269 height 66
drag, startPoint x: 685, startPoint y: 610, endPoint x: 838, endPoint y: 608, distance: 153.0
click at [832, 609] on div "Provide a view here if you want to conditionally disable editing in a form. If …" at bounding box center [780, 620] width 269 height 66
click at [838, 608] on div "Provide a view here if you want to conditionally disable editing in a form. If …" at bounding box center [780, 620] width 269 height 66
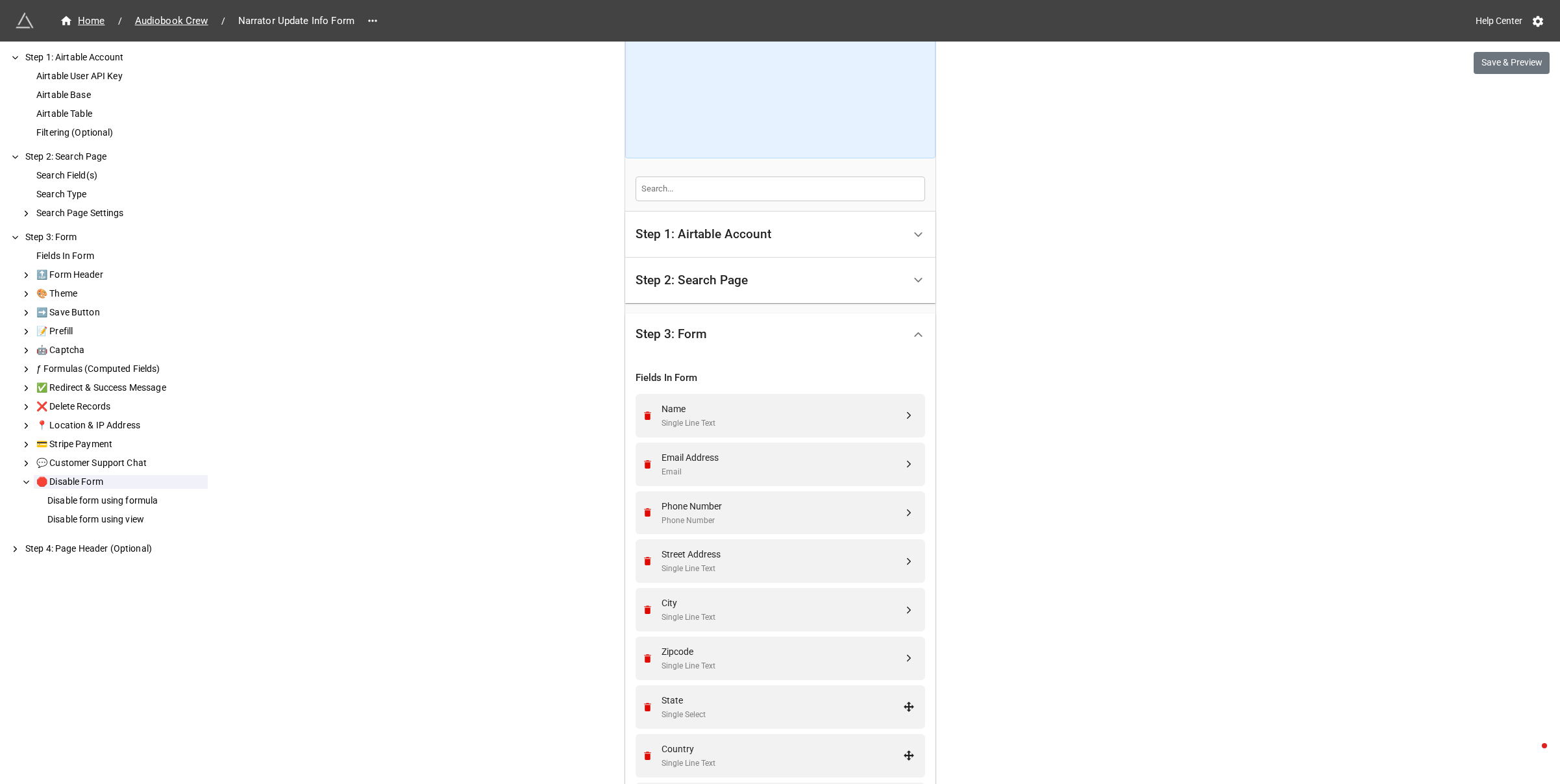
scroll to position [0, 0]
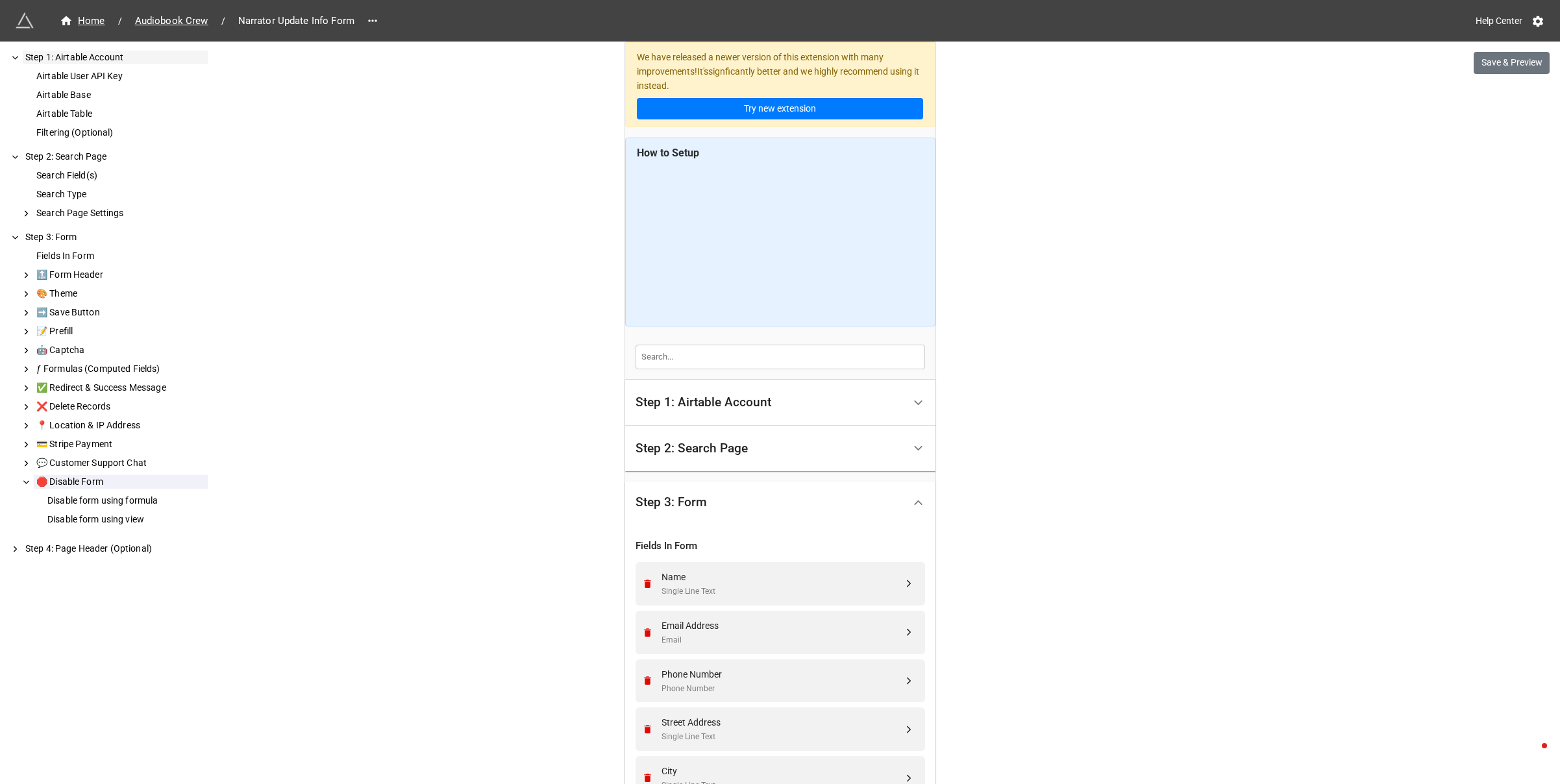
click at [69, 58] on div "Step 1: Airtable Account" at bounding box center [115, 58] width 185 height 14
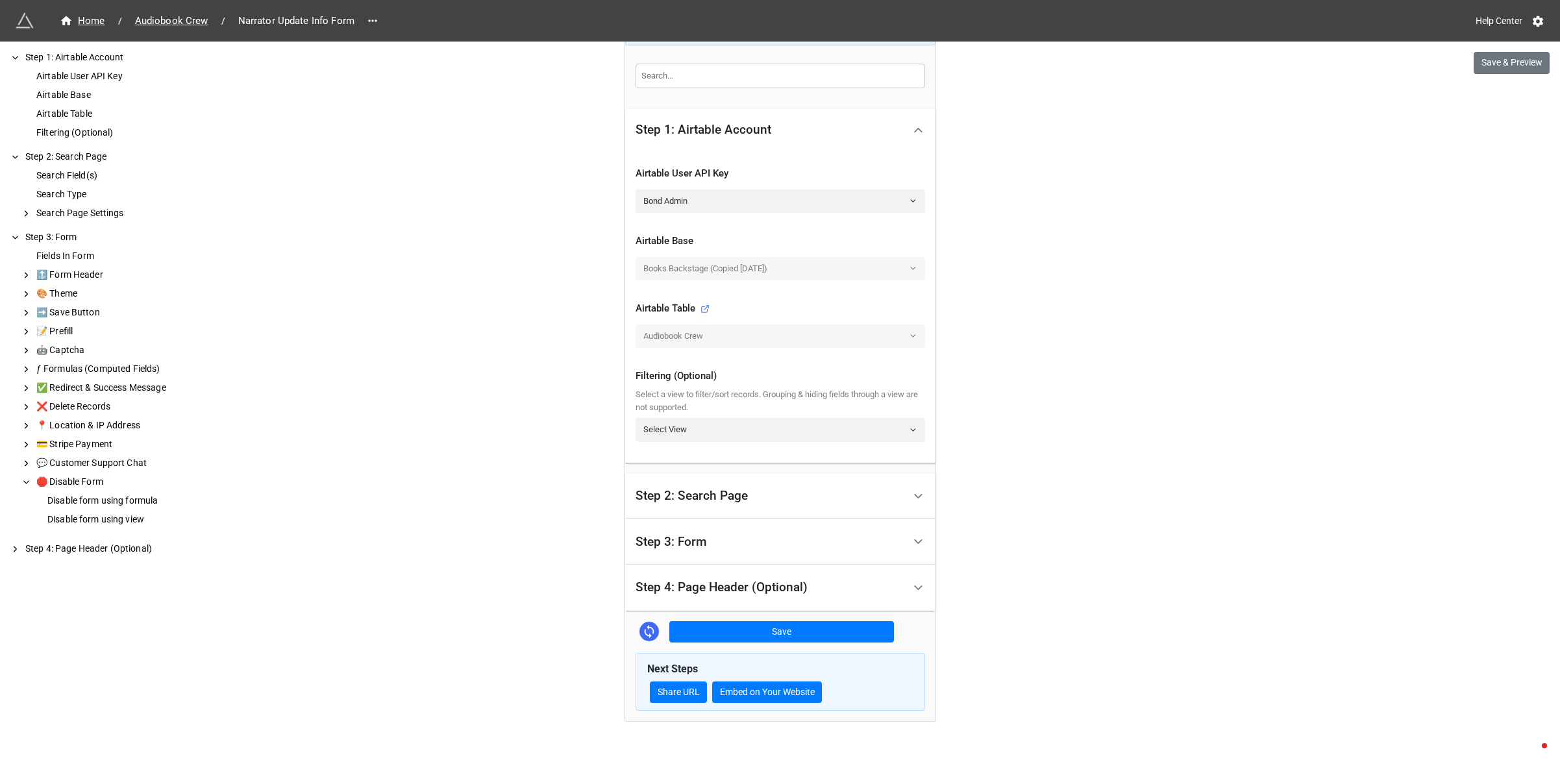
scroll to position [283, 0]
click at [79, 484] on div "🛑 Disable Form" at bounding box center [121, 482] width 174 height 14
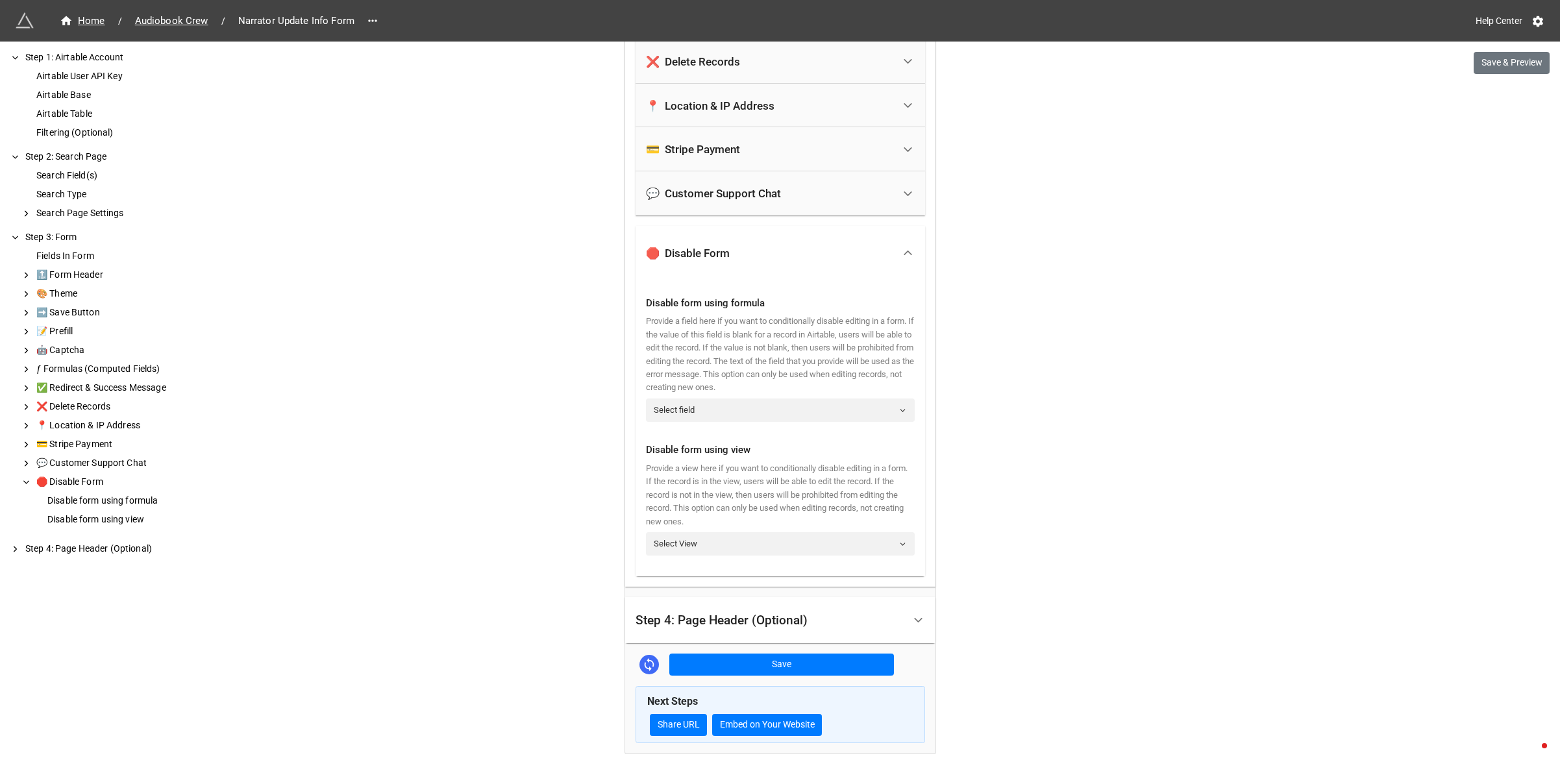
scroll to position [2260, 0]
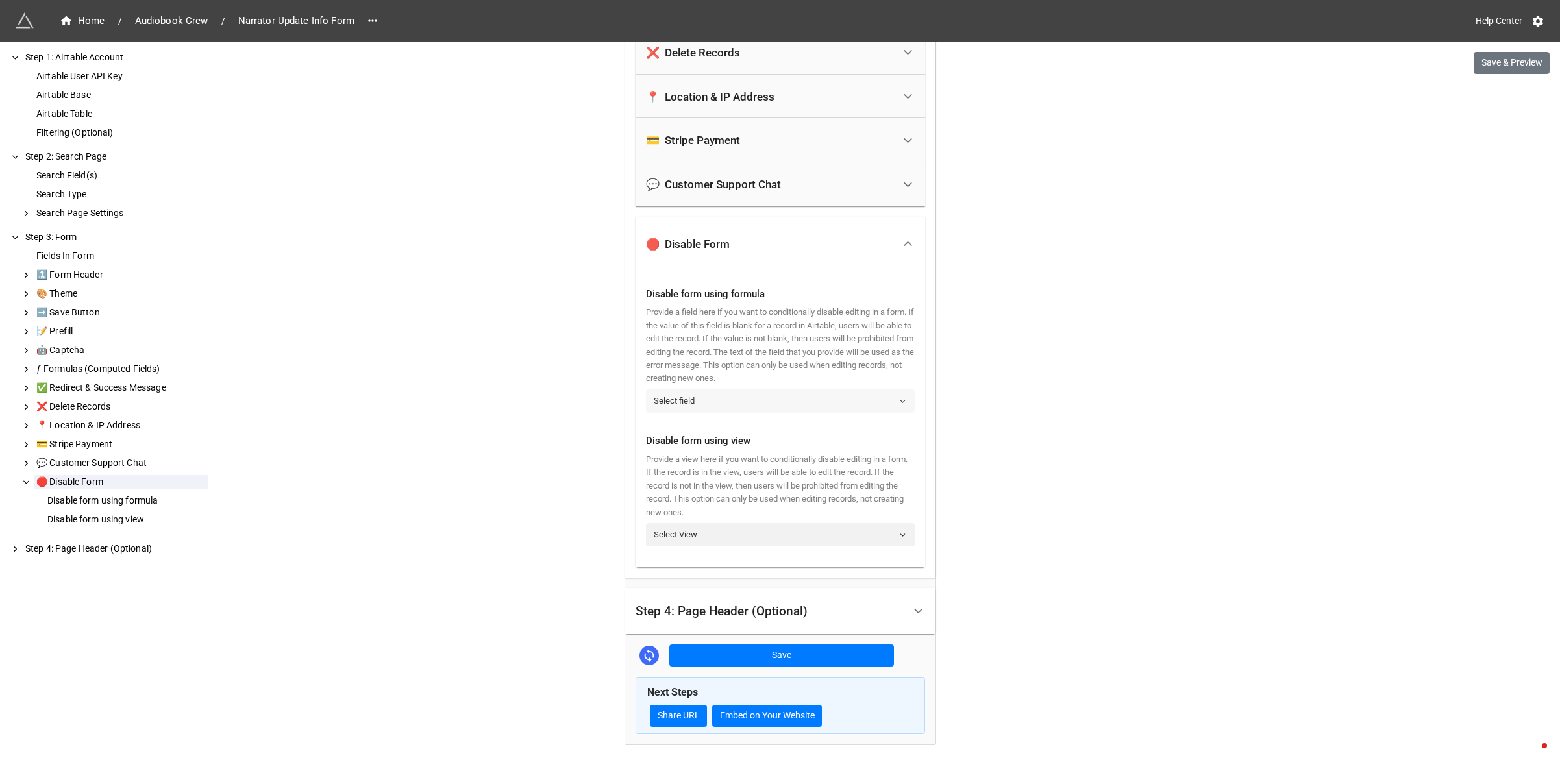
click at [709, 390] on link "Select field" at bounding box center [780, 400] width 269 height 23
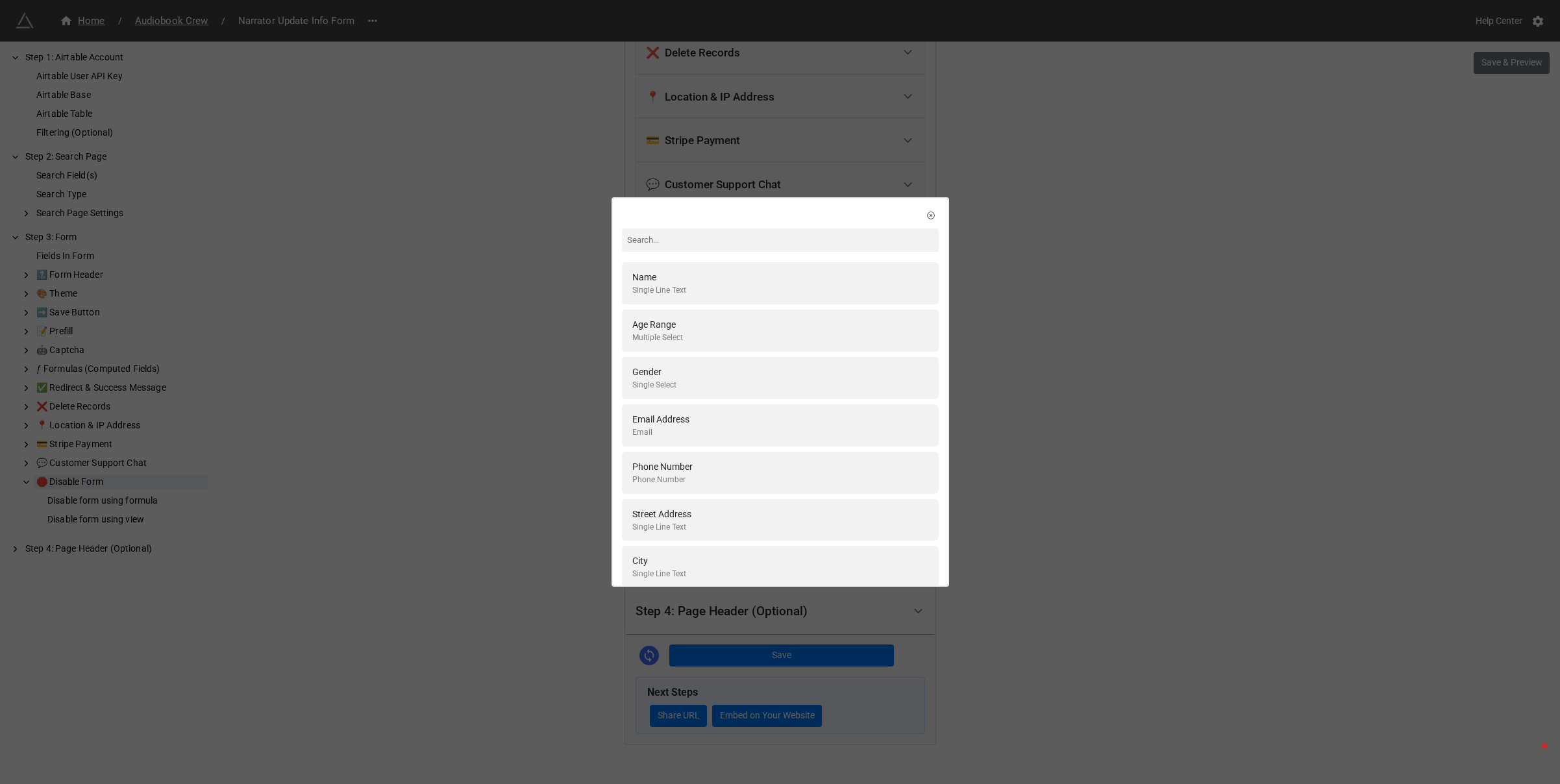
click at [711, 397] on div "Gender Single Select" at bounding box center [780, 378] width 317 height 42
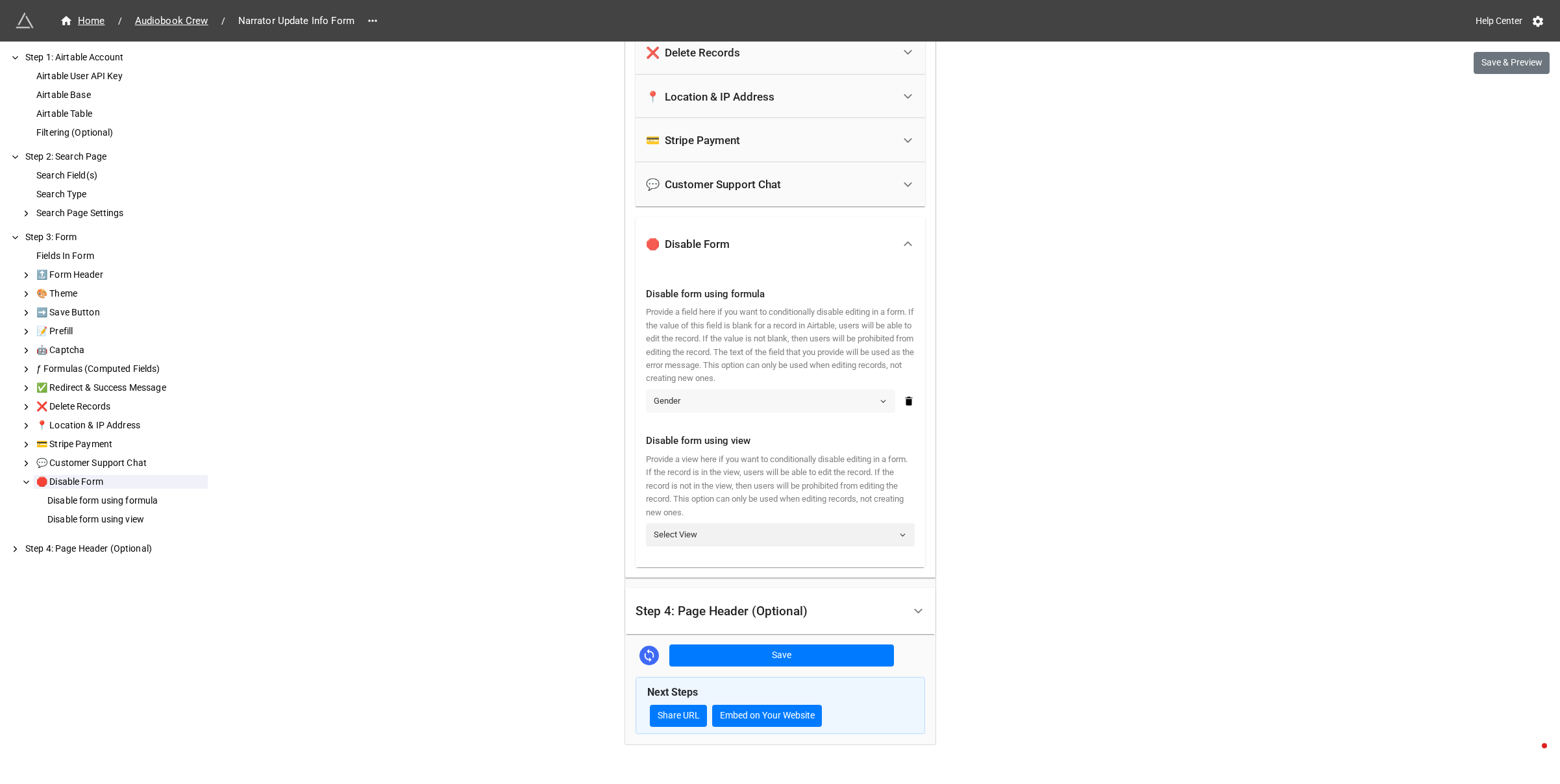
click at [875, 394] on link "Gender" at bounding box center [770, 400] width 249 height 23
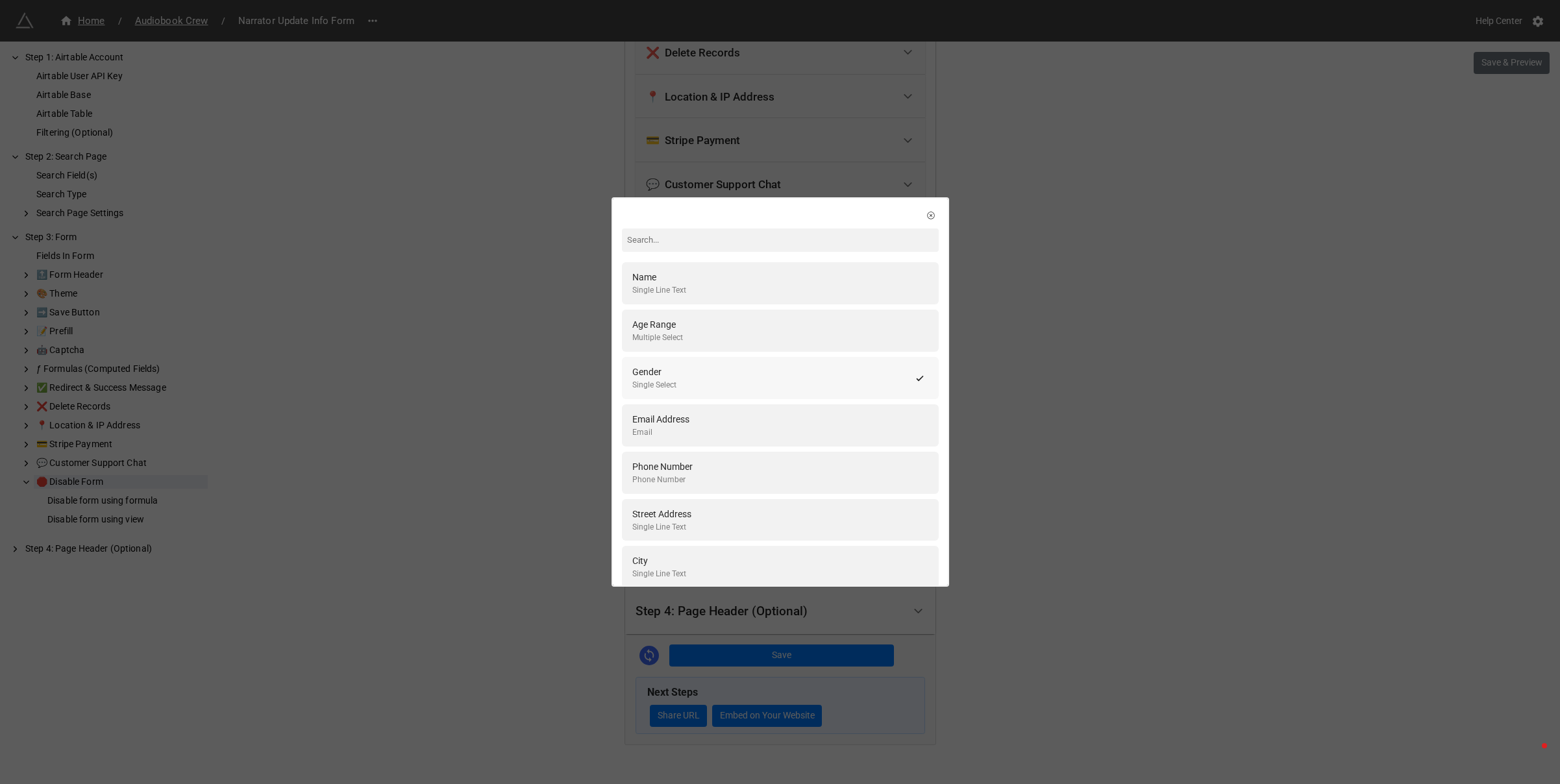
click at [806, 386] on div "Gender Single Select" at bounding box center [772, 378] width 279 height 27
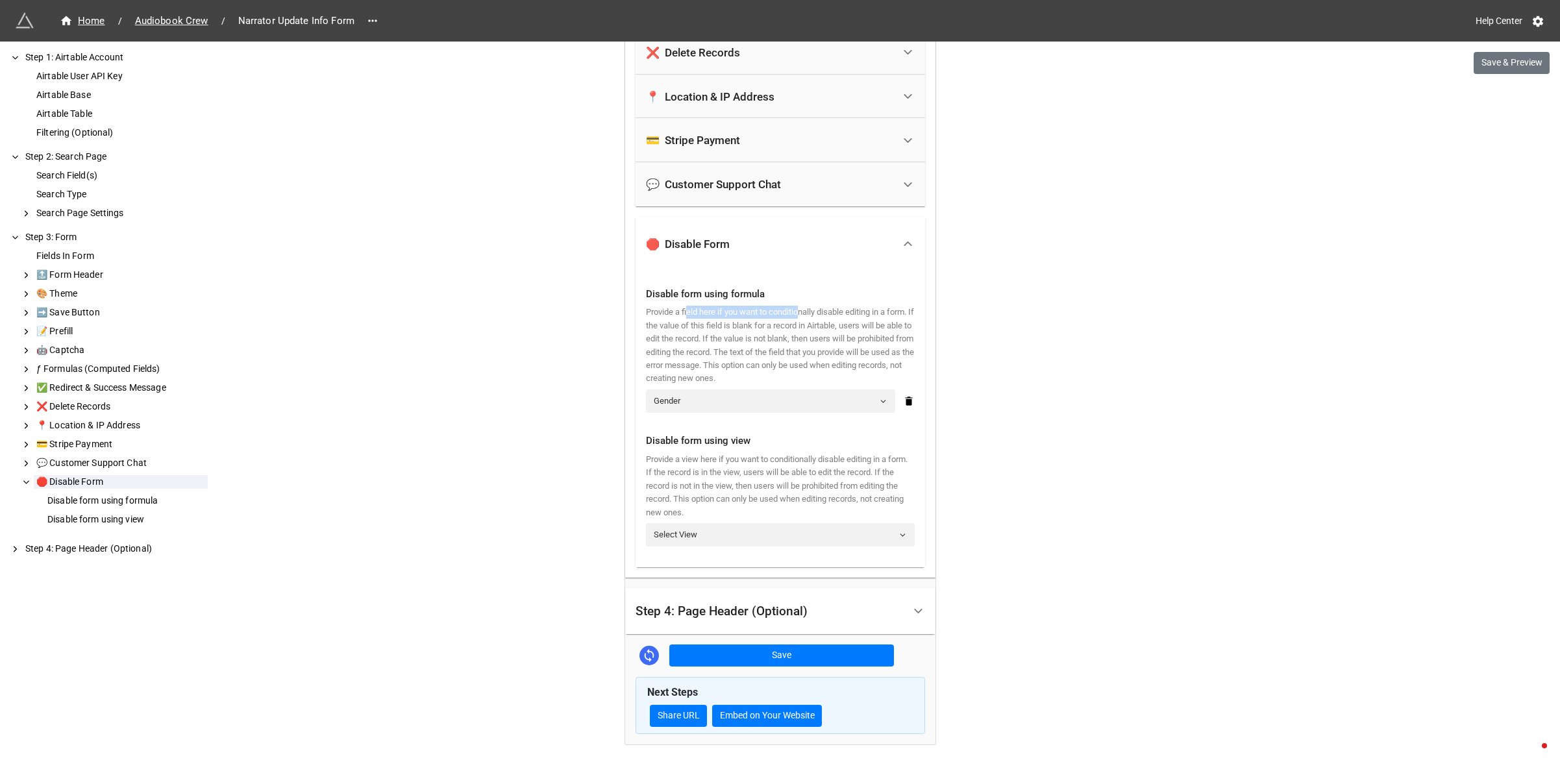
drag, startPoint x: 687, startPoint y: 312, endPoint x: 808, endPoint y: 312, distance: 121.0
click at [808, 312] on div "Provide a field here if you want to conditionally disable editing in a form. If…" at bounding box center [780, 346] width 269 height 80
drag, startPoint x: 667, startPoint y: 327, endPoint x: 834, endPoint y: 324, distance: 167.0
click at [834, 324] on div "Provide a field here if you want to conditionally disable editing in a form. If…" at bounding box center [780, 346] width 269 height 80
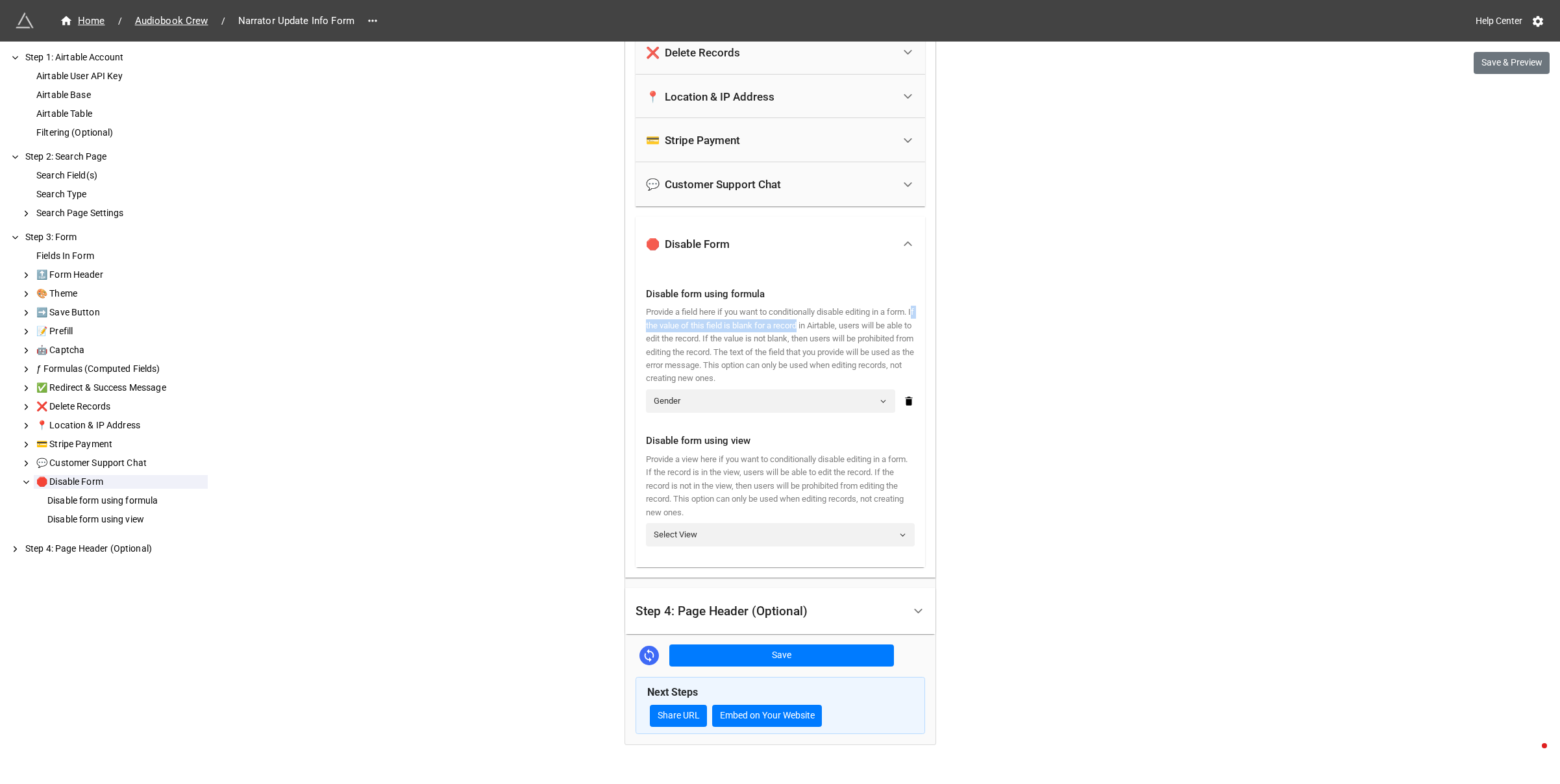
click at [834, 324] on div "Provide a field here if you want to conditionally disable editing in a form. If…" at bounding box center [780, 346] width 269 height 80
click at [1540, 25] on icon at bounding box center [1538, 21] width 10 height 11
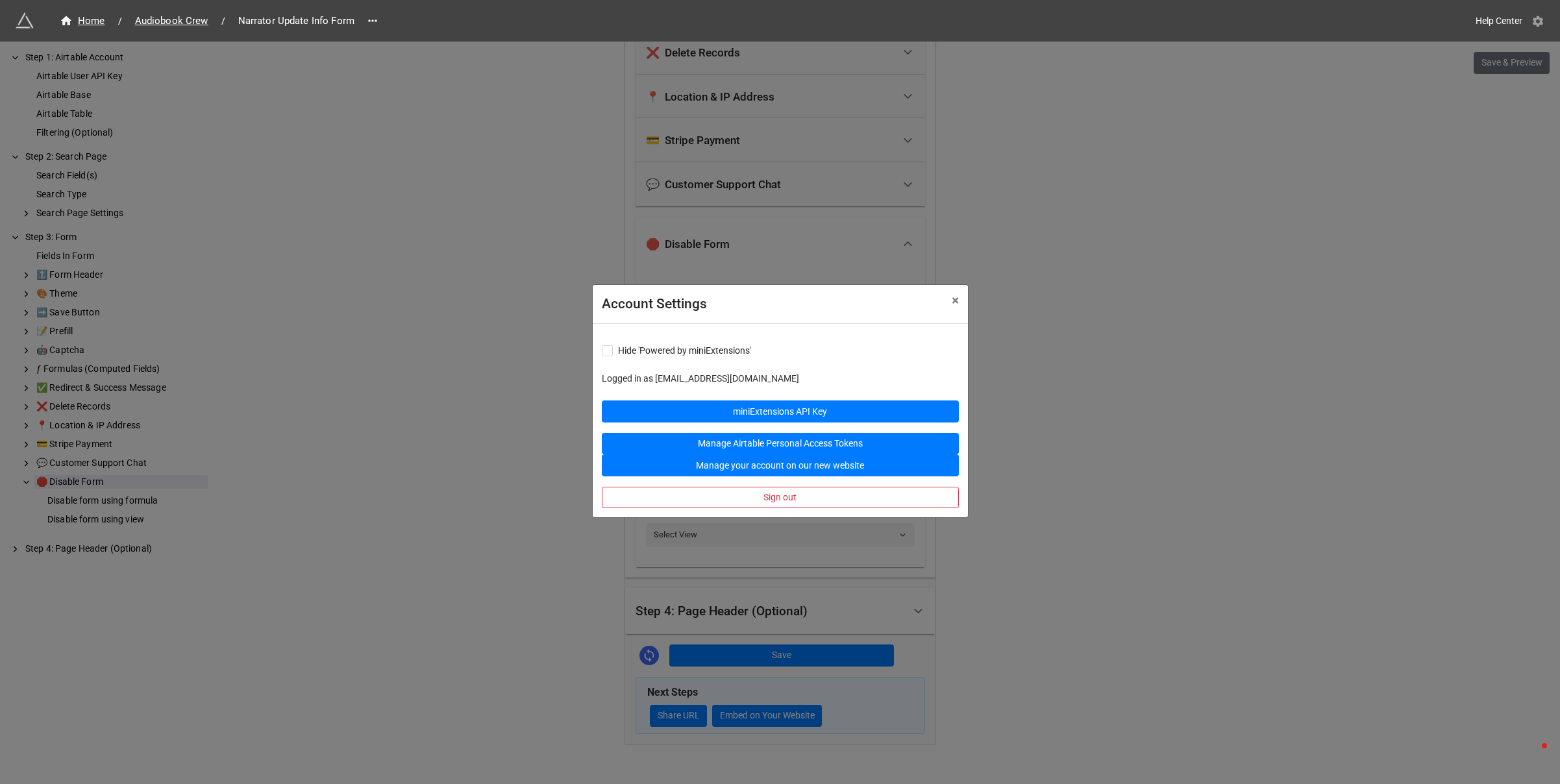
click at [1540, 25] on icon at bounding box center [1538, 21] width 10 height 11
click at [959, 304] on button "× Close" at bounding box center [954, 301] width 25 height 32
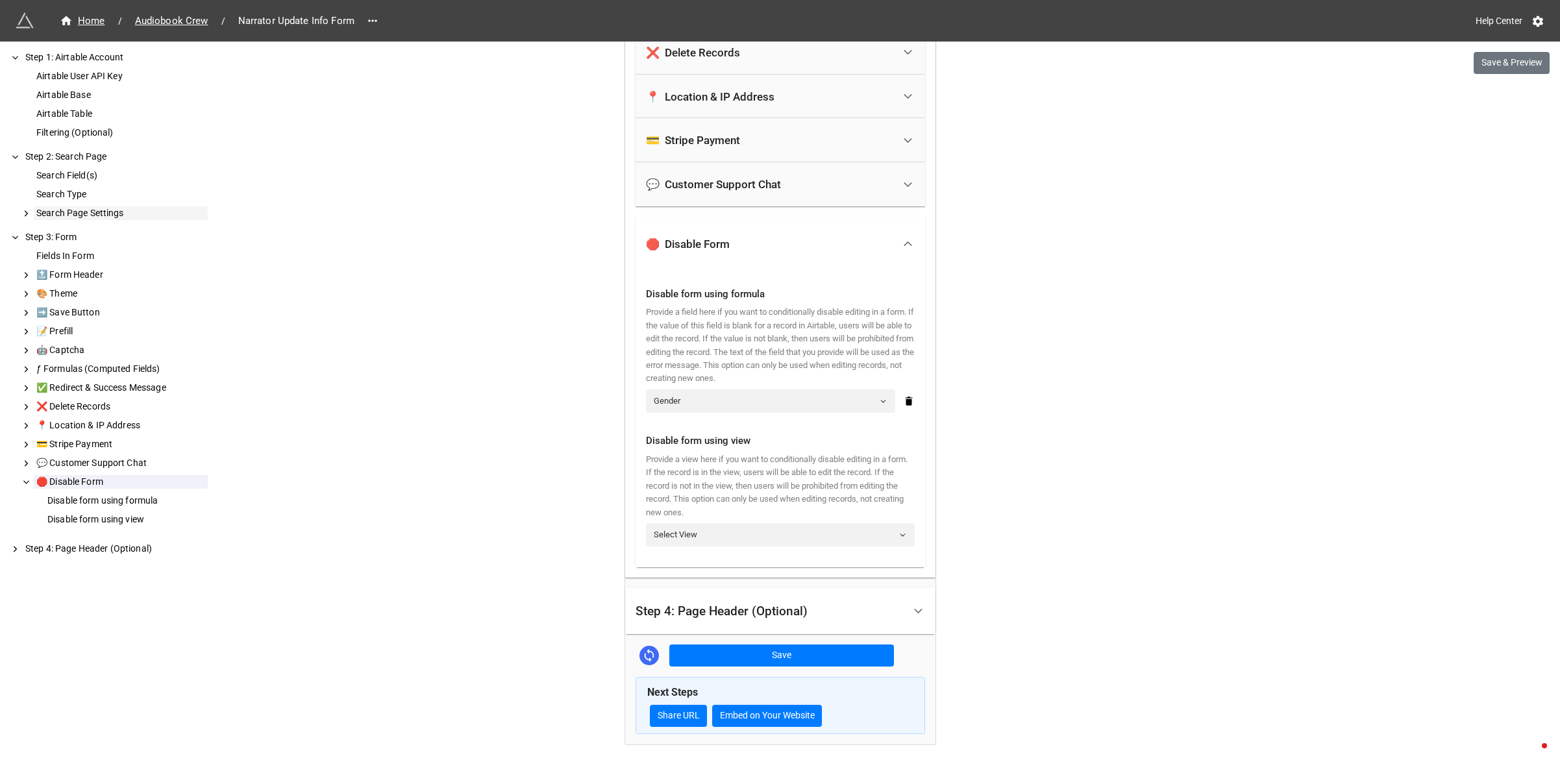
click at [29, 213] on icon at bounding box center [26, 214] width 10 height 12
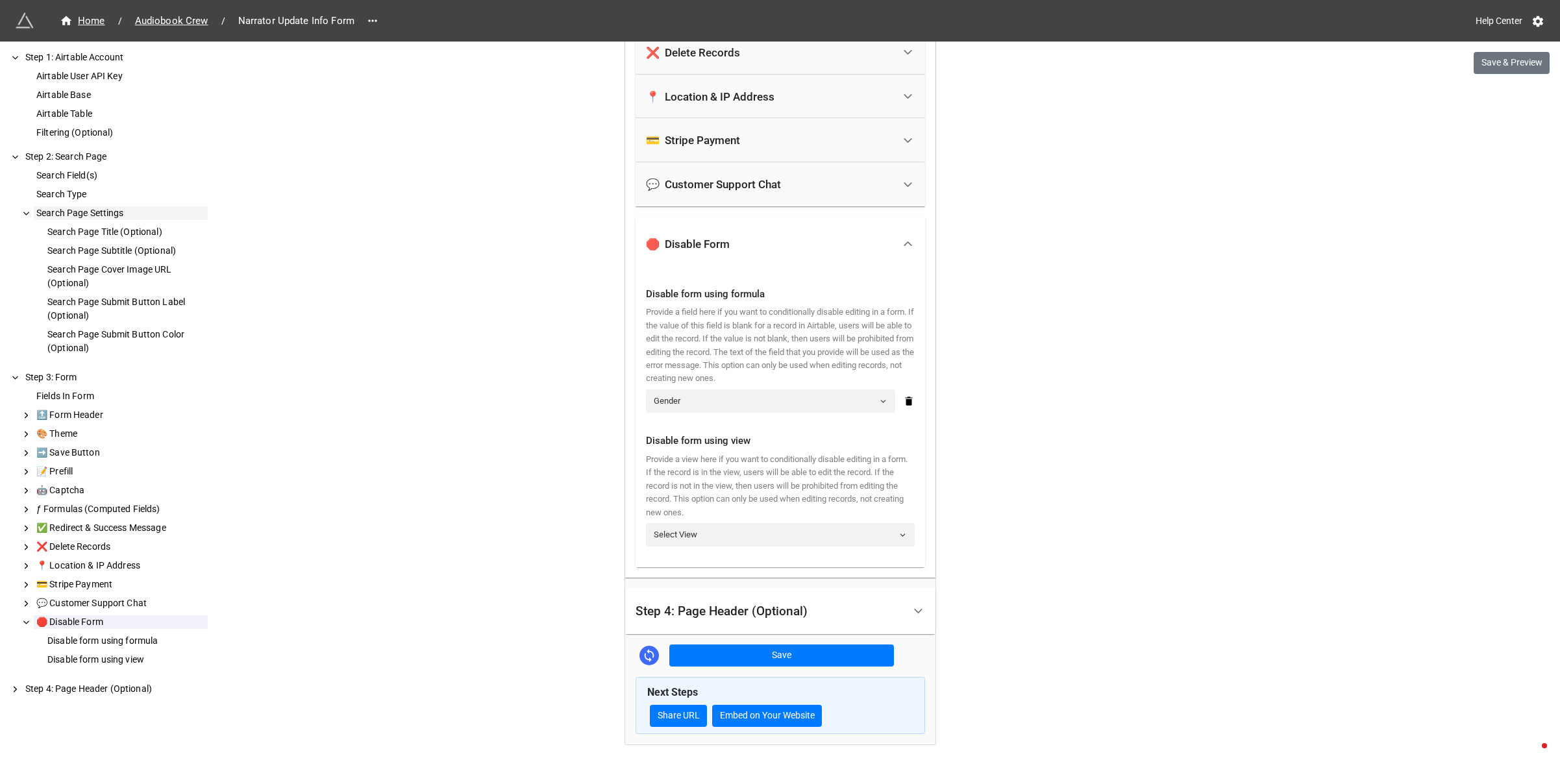
click at [25, 212] on icon at bounding box center [26, 214] width 10 height 12
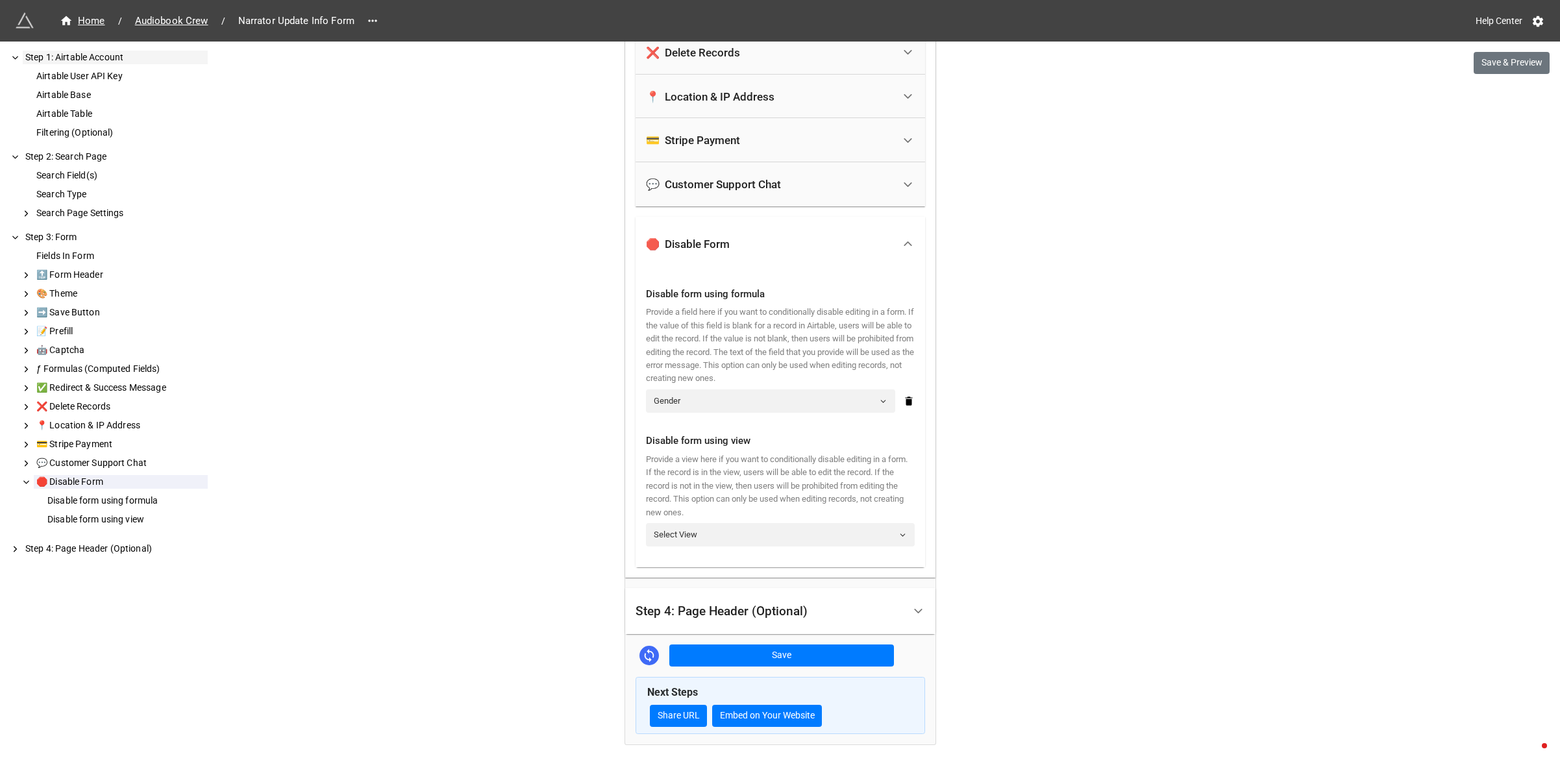
click at [55, 56] on div "Step 1: Airtable Account" at bounding box center [115, 58] width 185 height 14
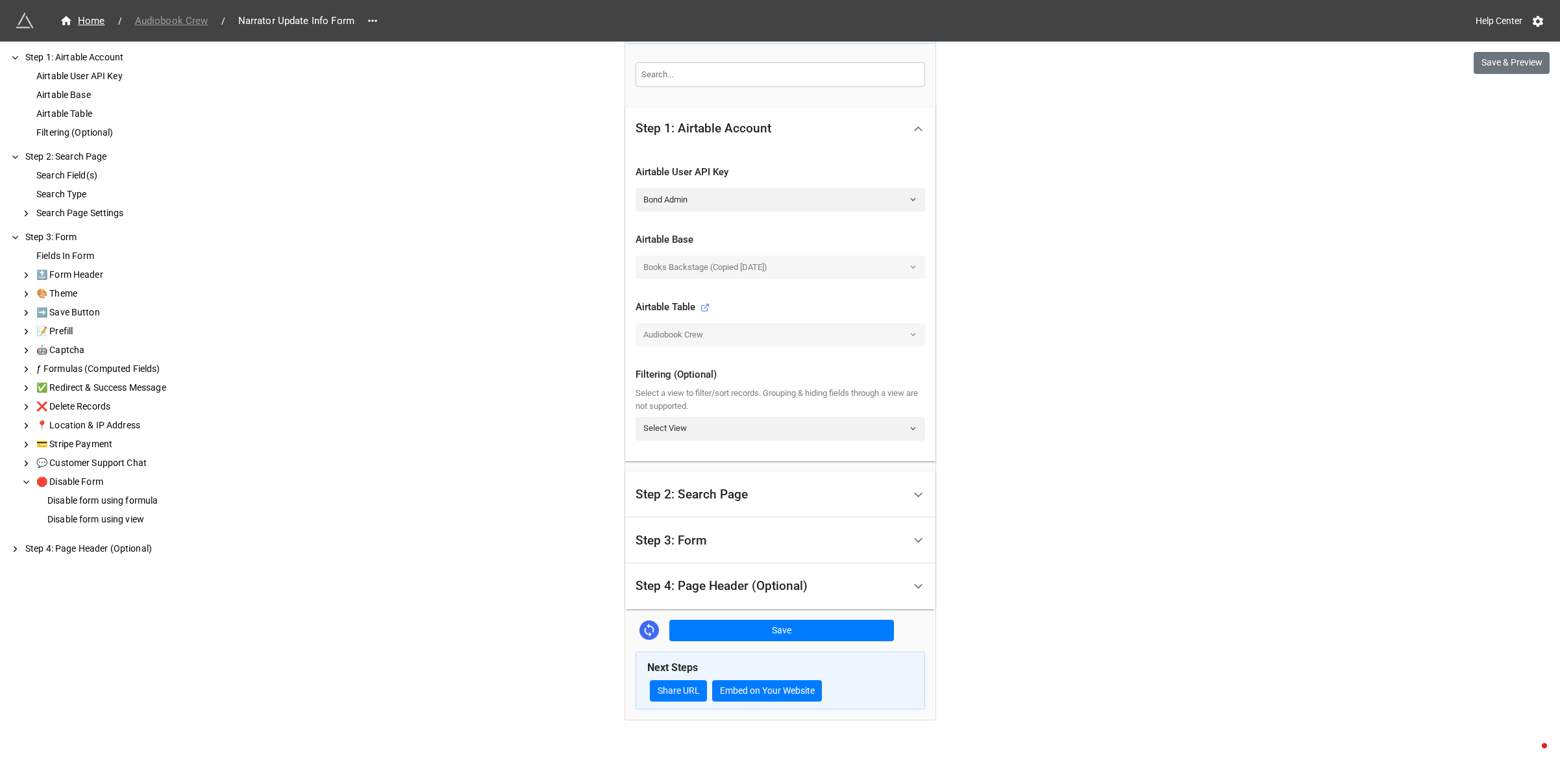
scroll to position [45, 0]
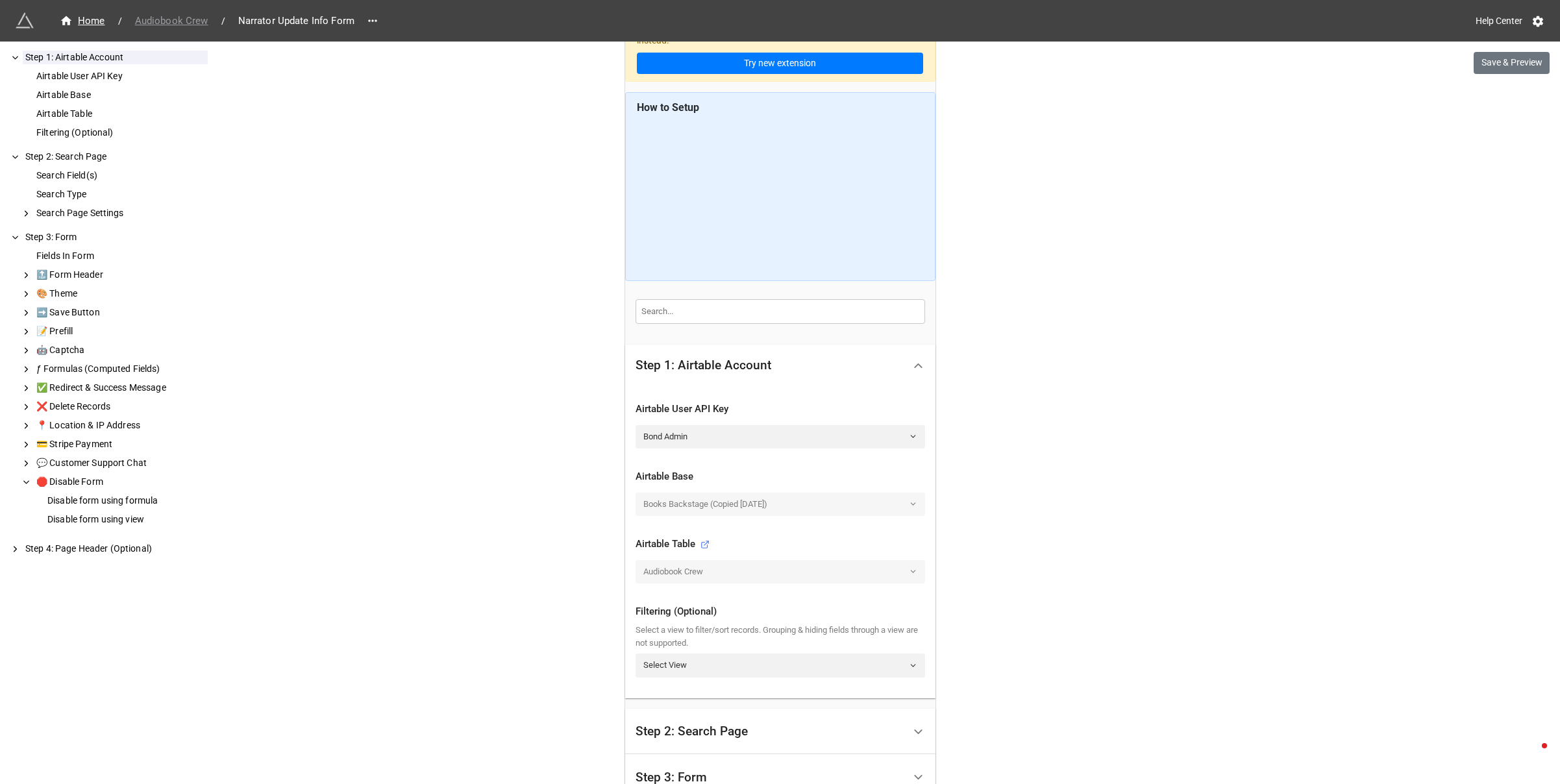
click at [203, 23] on span "Audiobook Crew" at bounding box center [171, 21] width 89 height 15
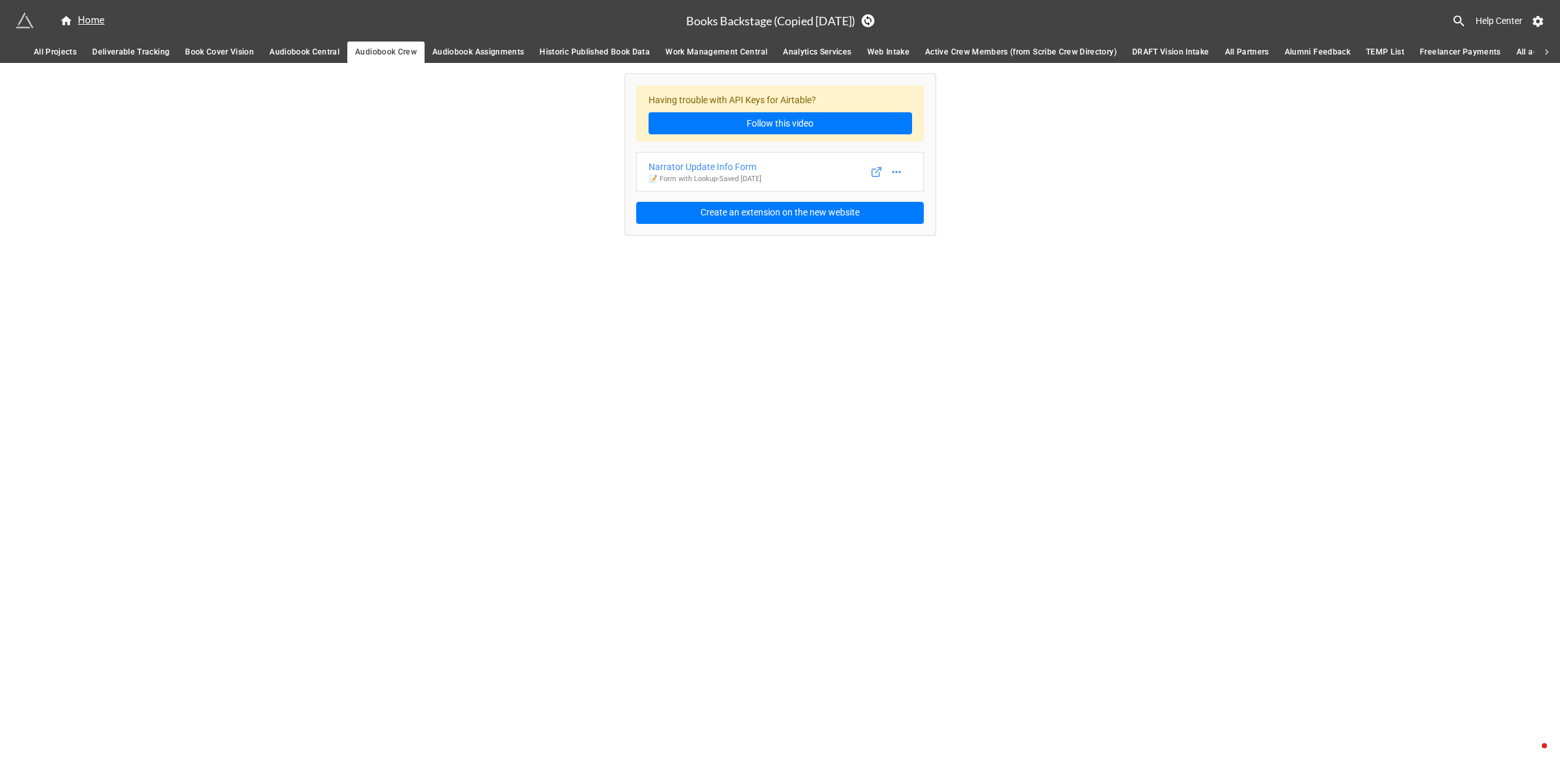
click at [601, 449] on div "Home Books Backstage (Copied 7/26/23) Help Center All Projects Deliverable Trac…" at bounding box center [780, 392] width 1560 height 784
click at [901, 171] on icon at bounding box center [896, 172] width 13 height 13
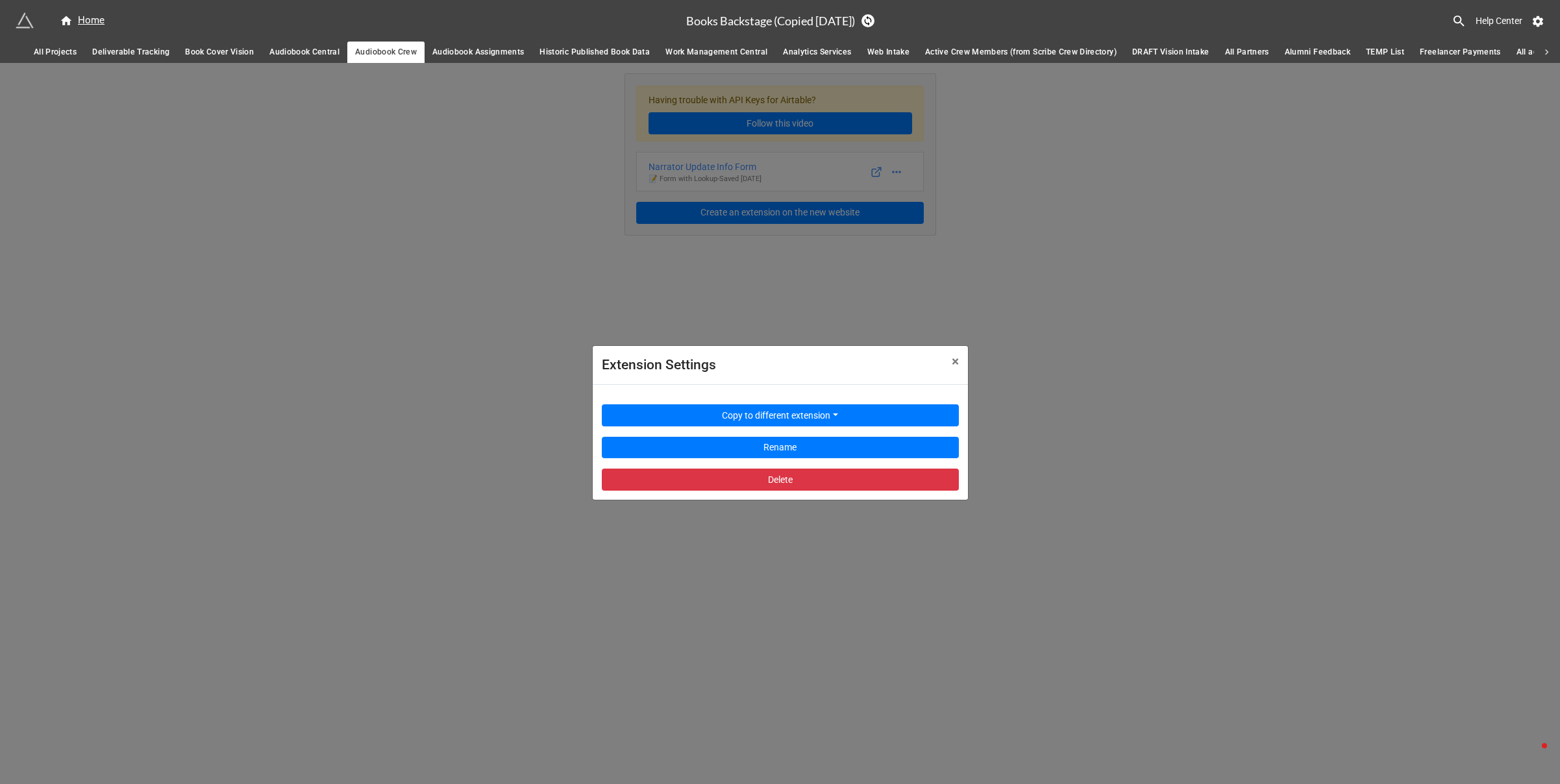
click at [1222, 443] on div "Extension Settings × Close Copy to different extension Rename Delete" at bounding box center [780, 454] width 1560 height 784
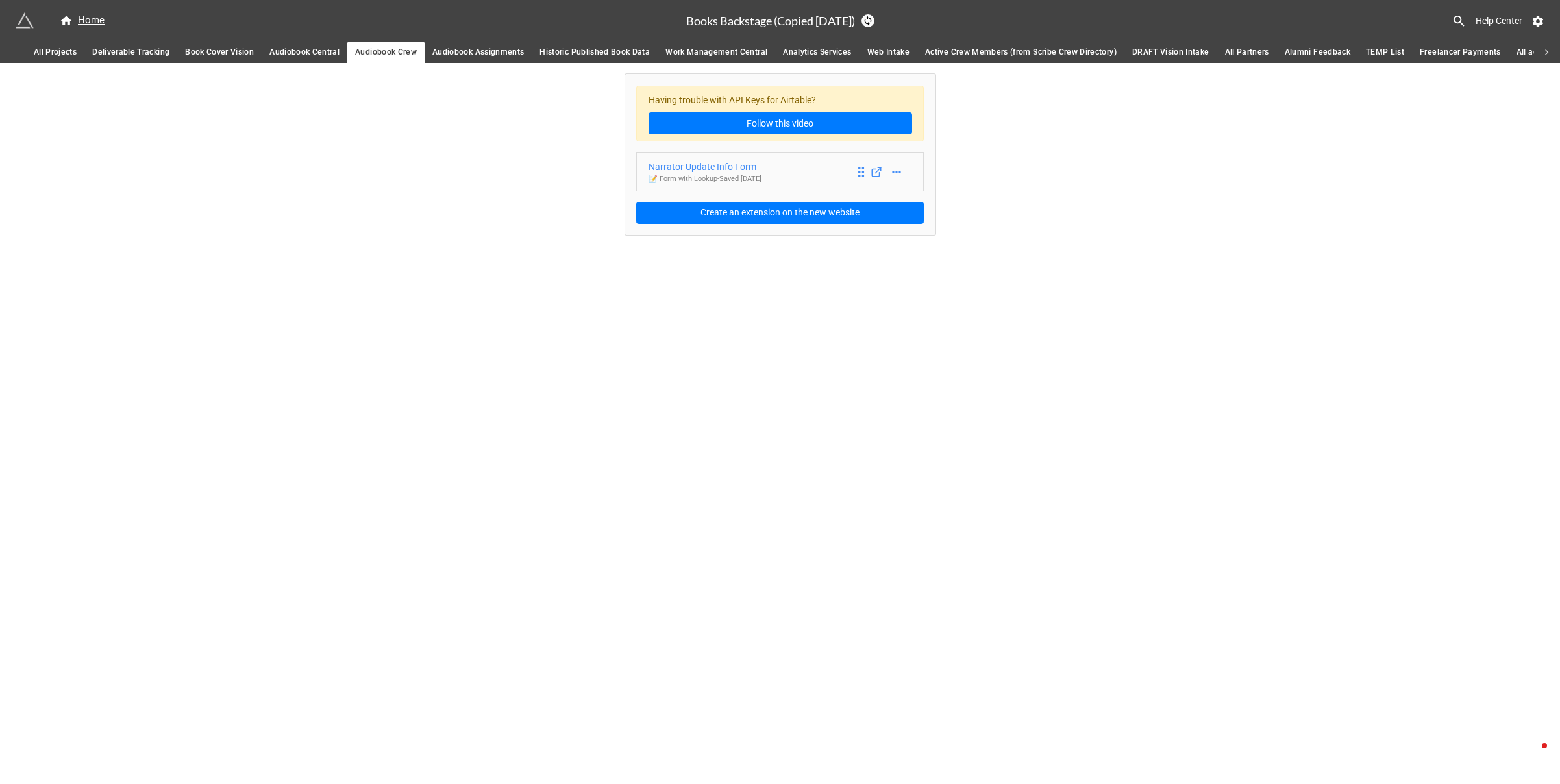
click at [743, 168] on div "Narrator Update Info Form" at bounding box center [705, 167] width 113 height 14
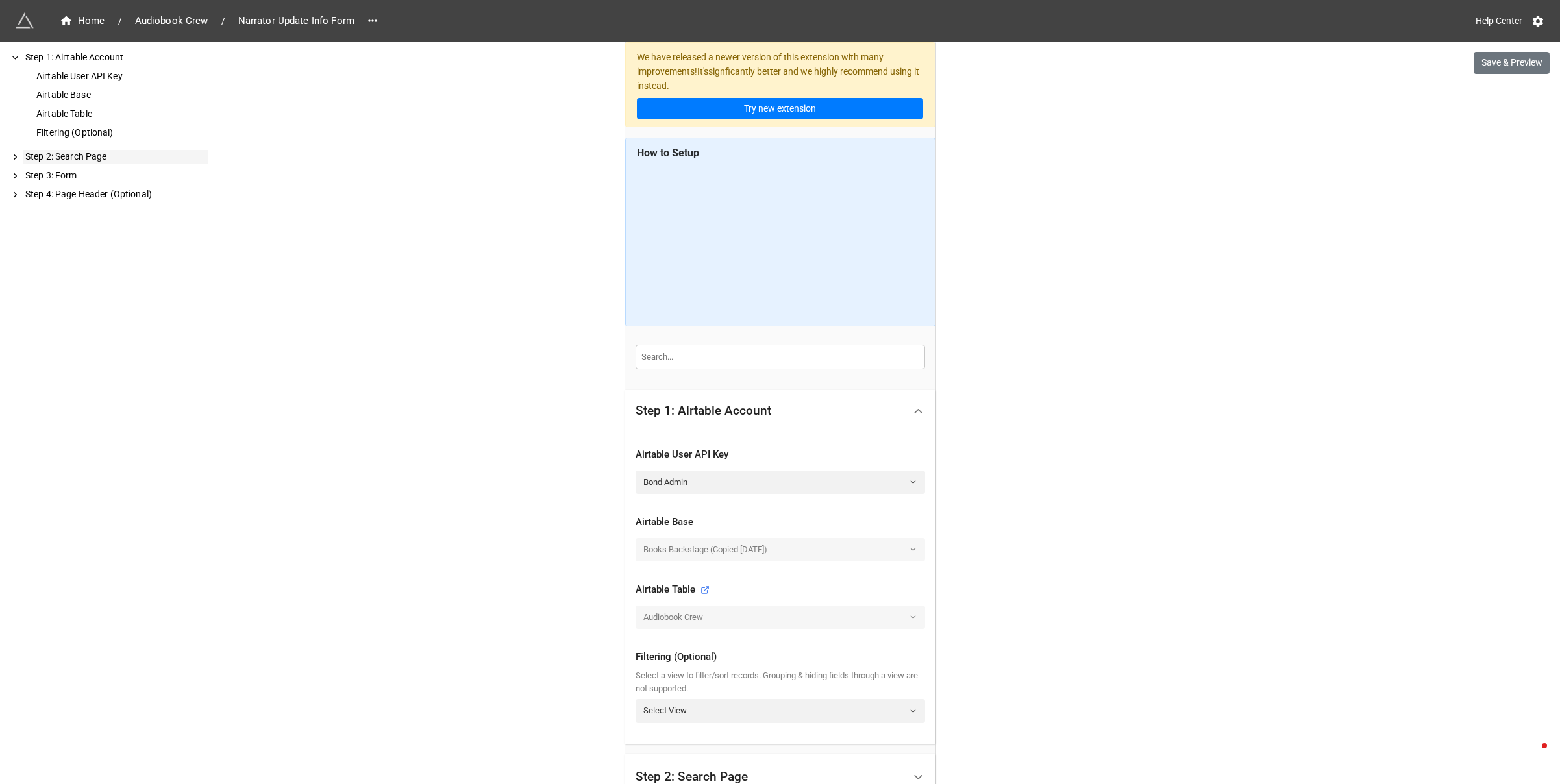
click at [66, 153] on div "Step 2: Search Page" at bounding box center [115, 157] width 185 height 14
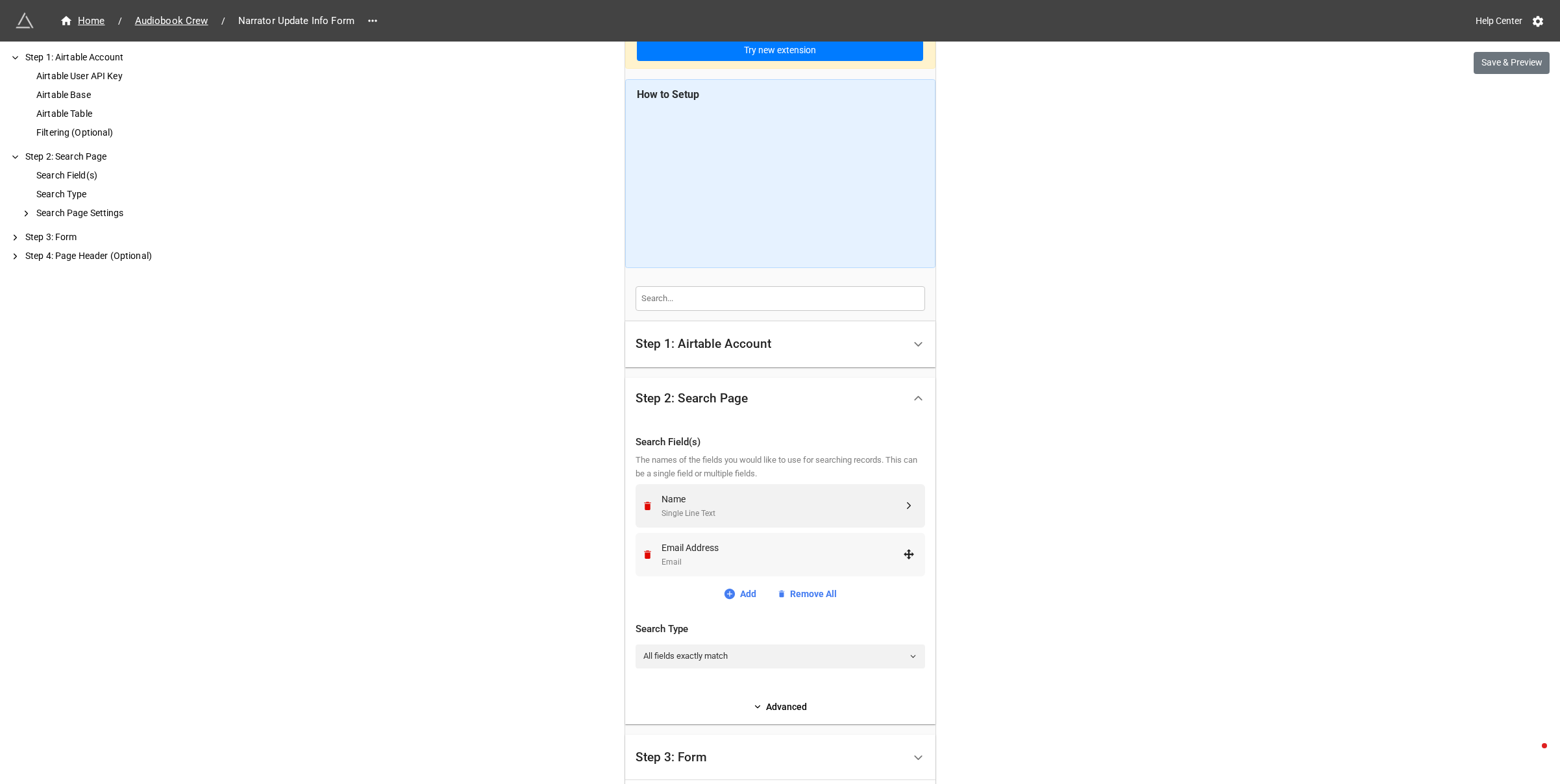
scroll to position [65, 0]
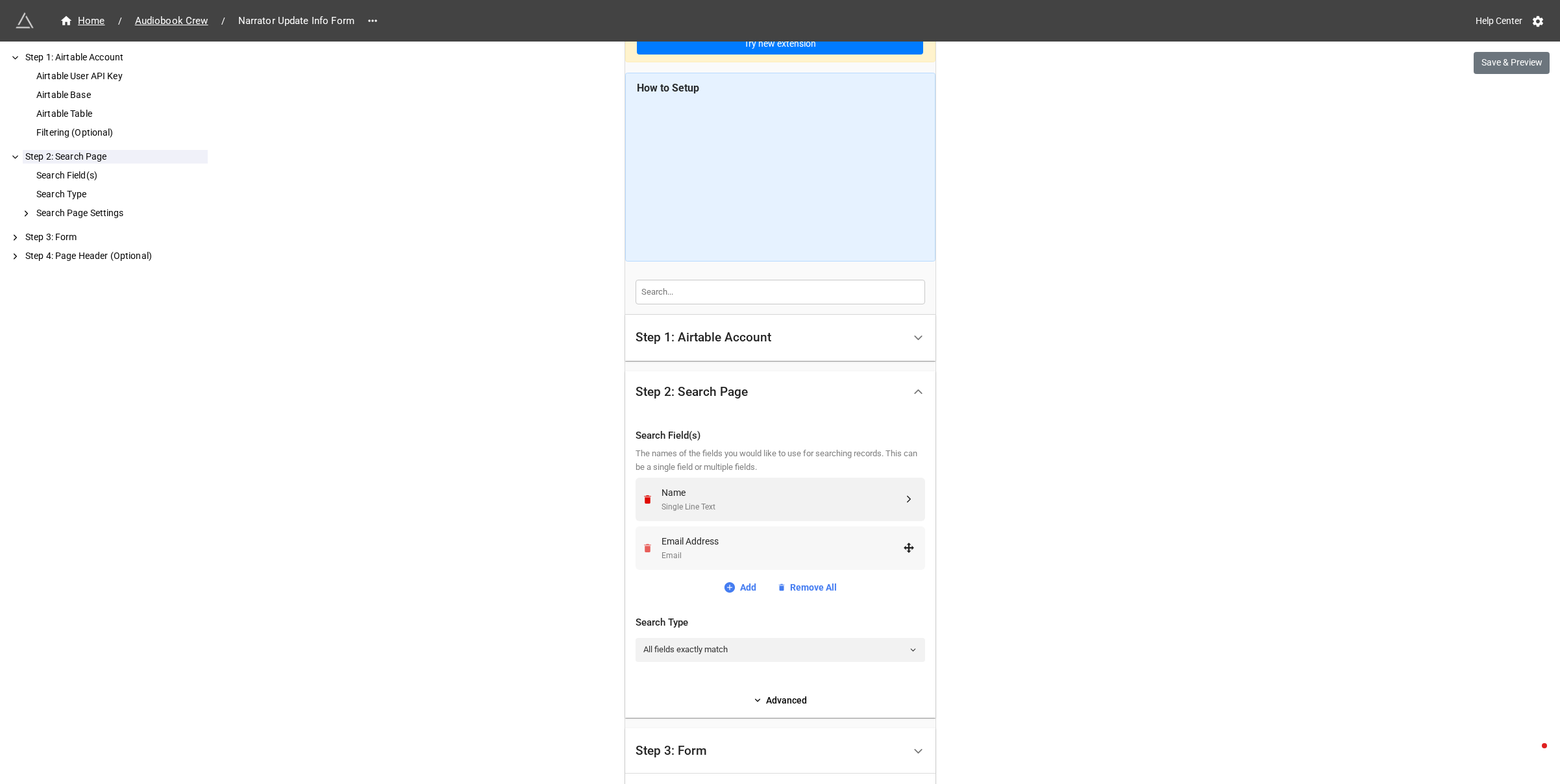
click at [642, 547] on icon "Remove" at bounding box center [647, 547] width 11 height 11
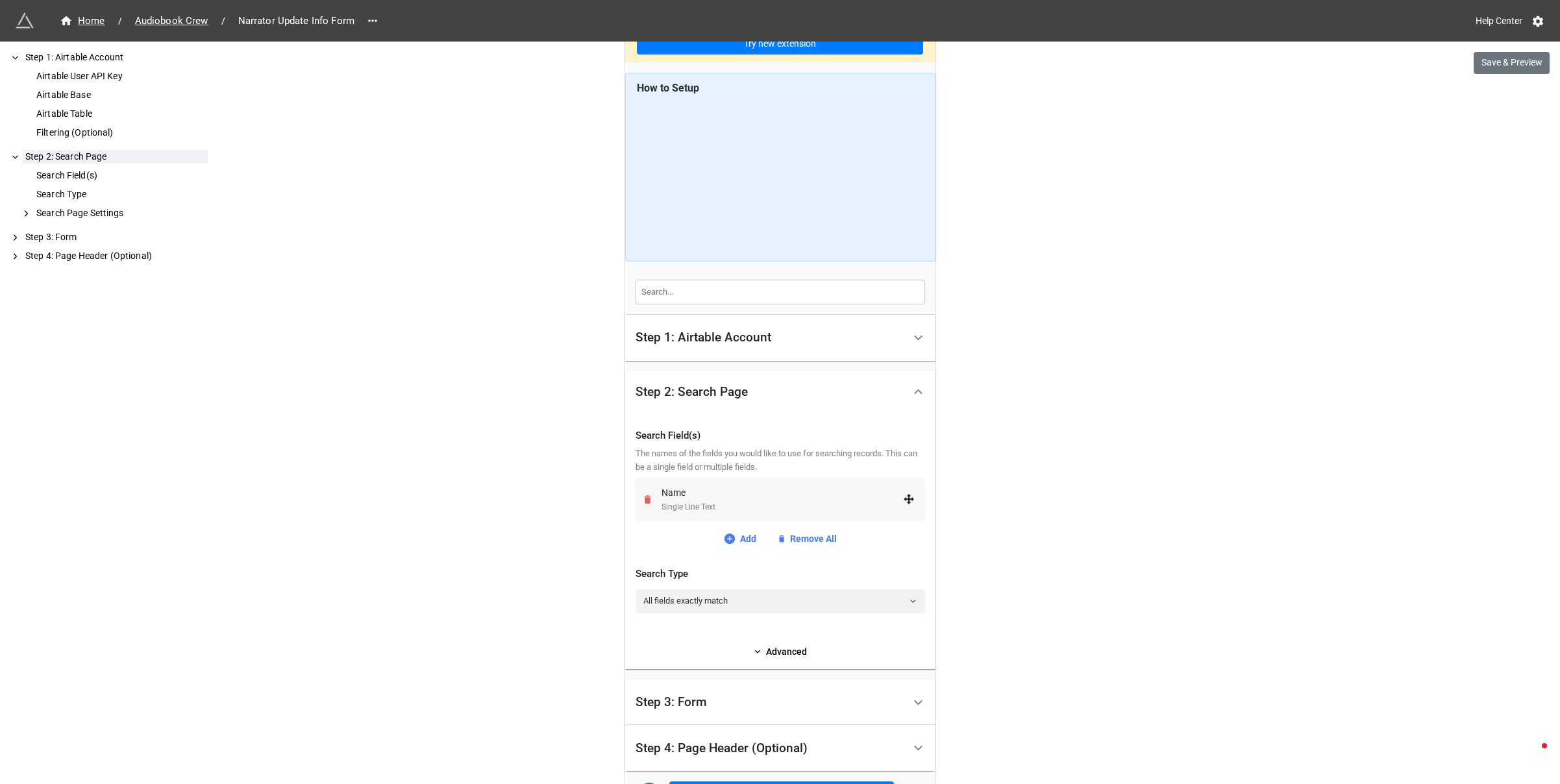
click at [642, 494] on icon "Remove" at bounding box center [647, 498] width 11 height 11
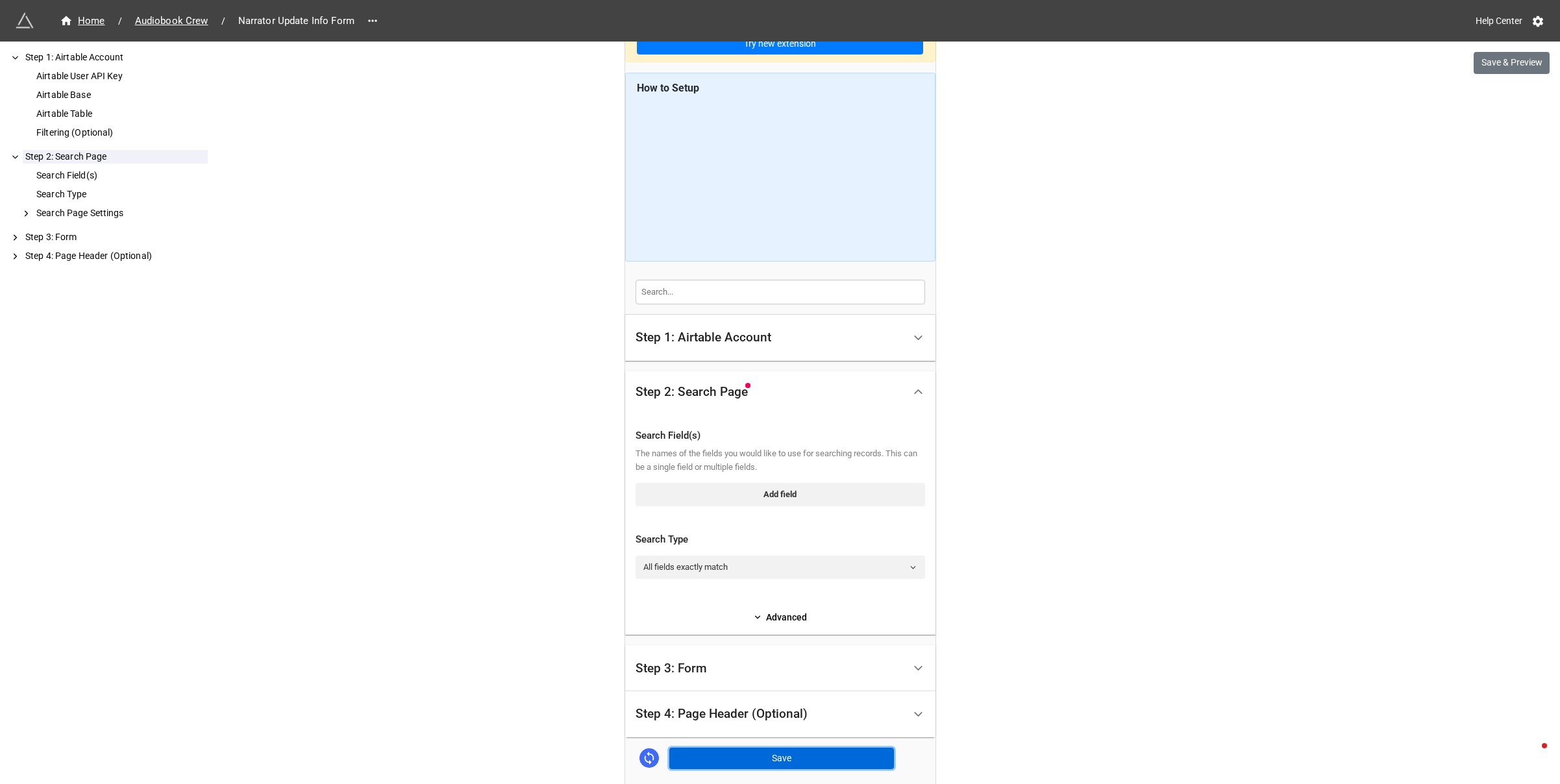
click at [790, 760] on button "Save" at bounding box center [781, 758] width 225 height 22
click at [752, 493] on link "Add field" at bounding box center [780, 493] width 290 height 23
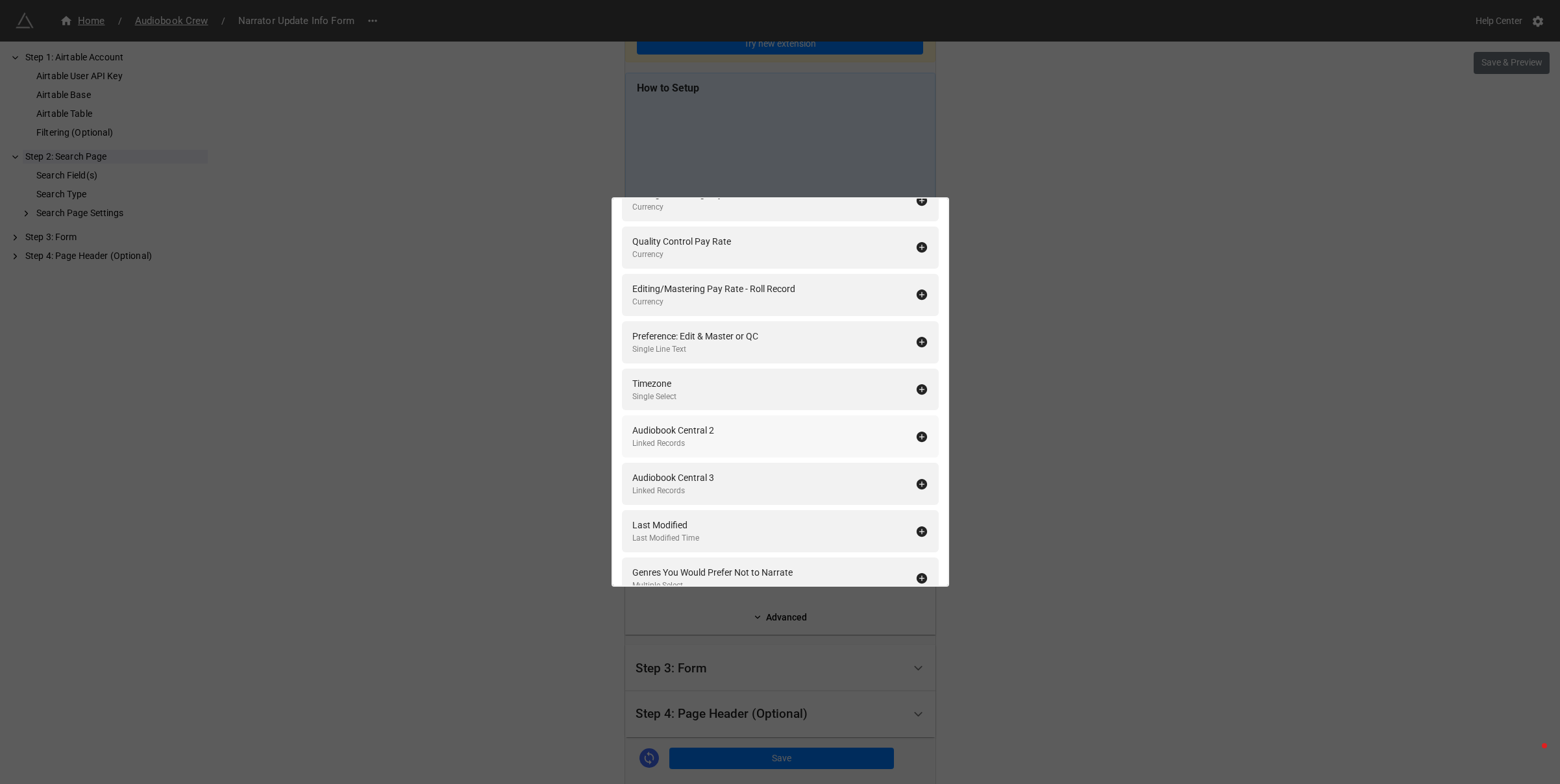
scroll to position [153, 0]
click at [1322, 357] on div "Search Field(s) Add All Name Single Line Text Age Range Multiple Select Gender …" at bounding box center [780, 392] width 1560 height 784
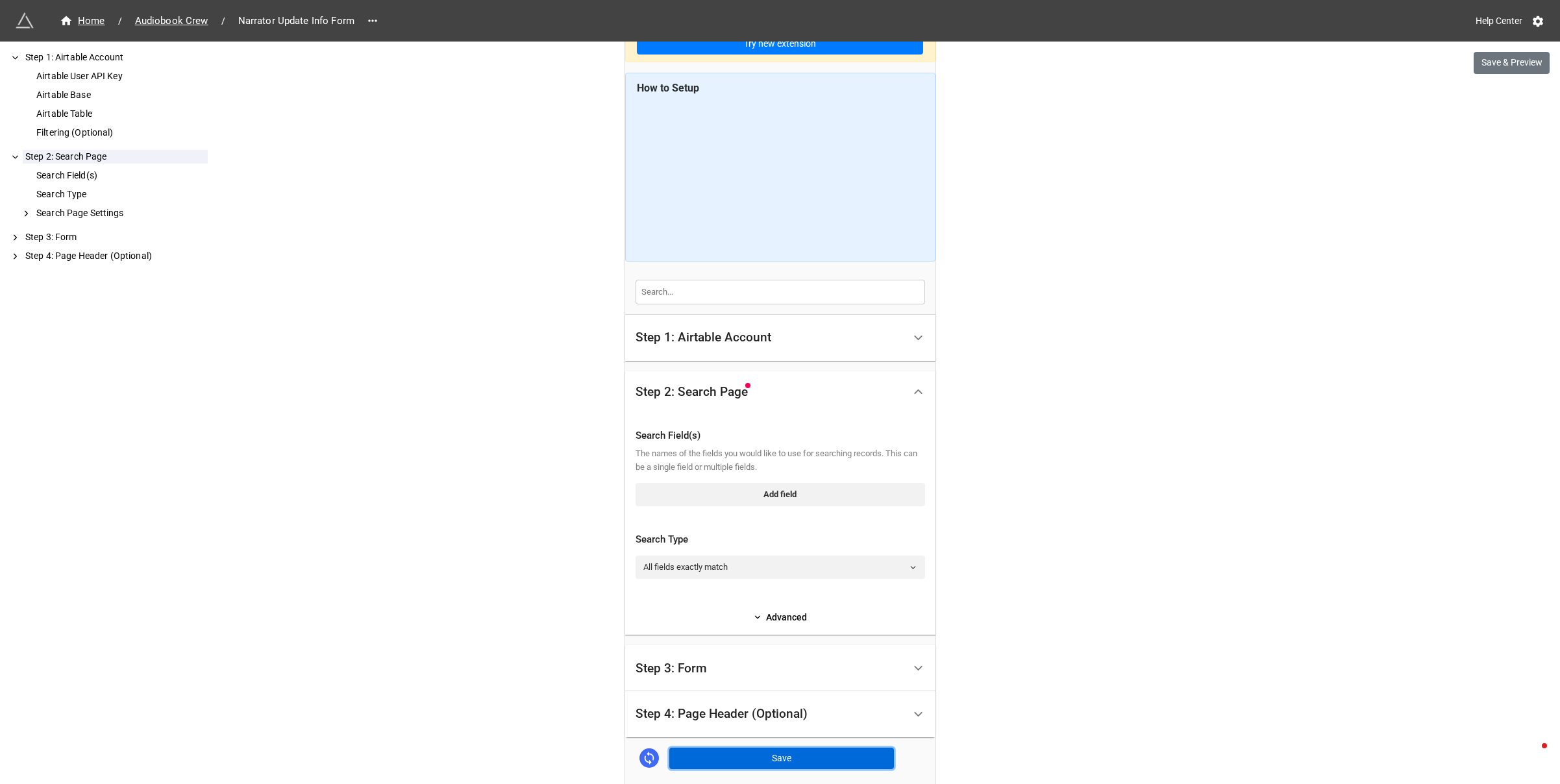
click at [766, 760] on button "Save" at bounding box center [781, 758] width 225 height 22
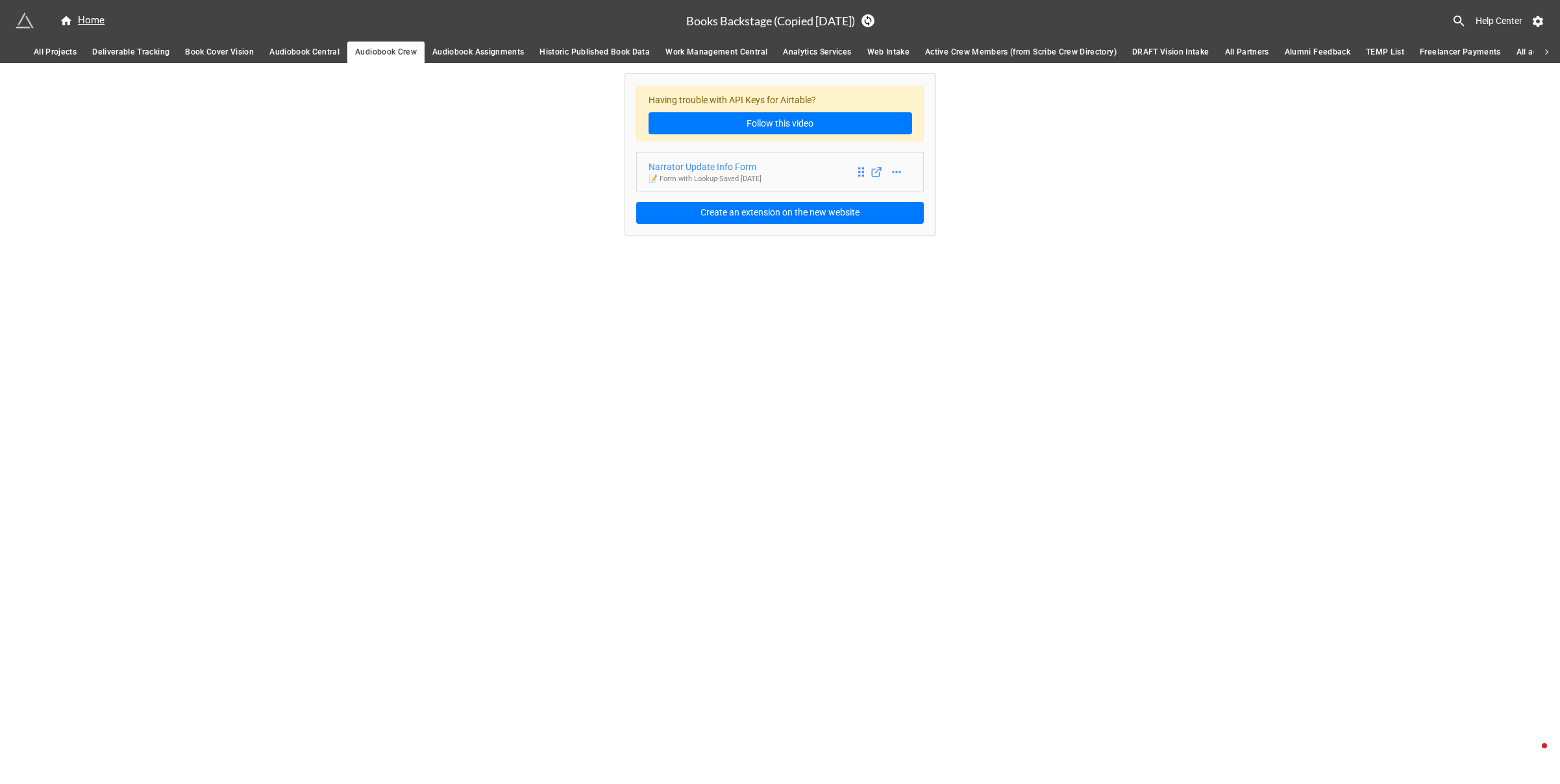
click at [717, 160] on div "Narrator Update Info Form" at bounding box center [705, 167] width 113 height 14
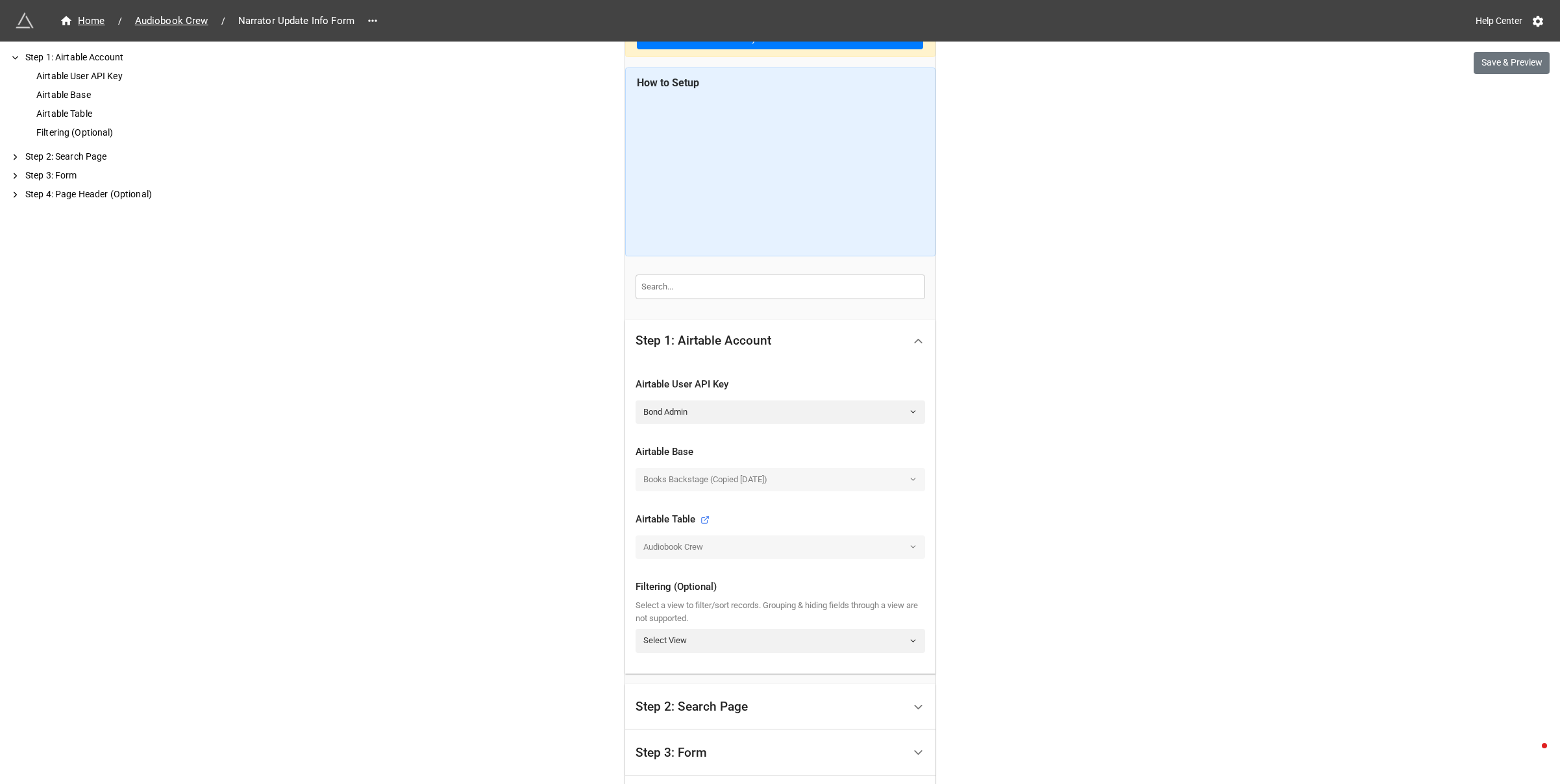
scroll to position [240, 0]
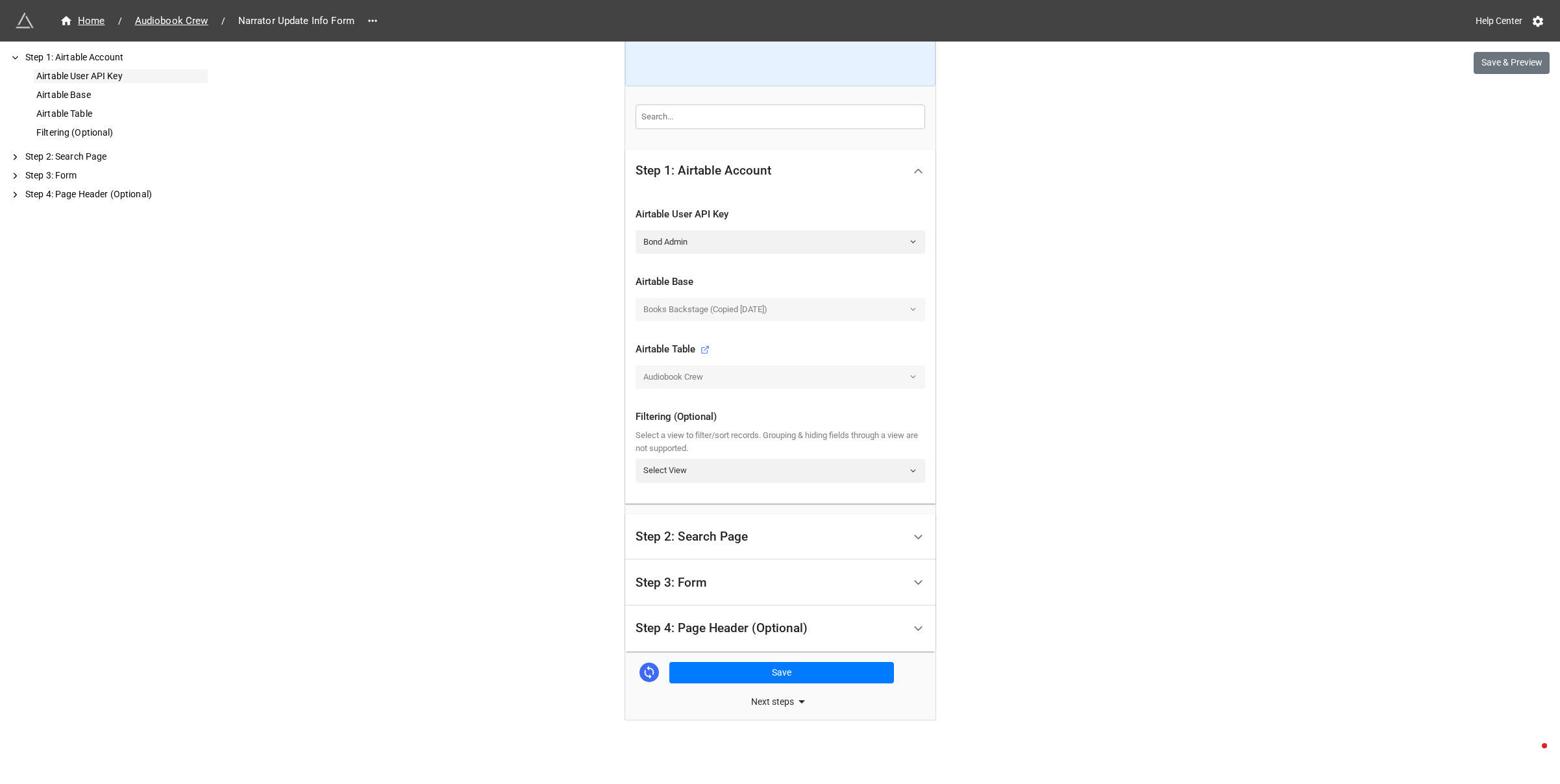
click at [83, 71] on div "Airtable User API Key" at bounding box center [121, 77] width 174 height 14
click at [70, 95] on div "Airtable Base" at bounding box center [121, 95] width 174 height 14
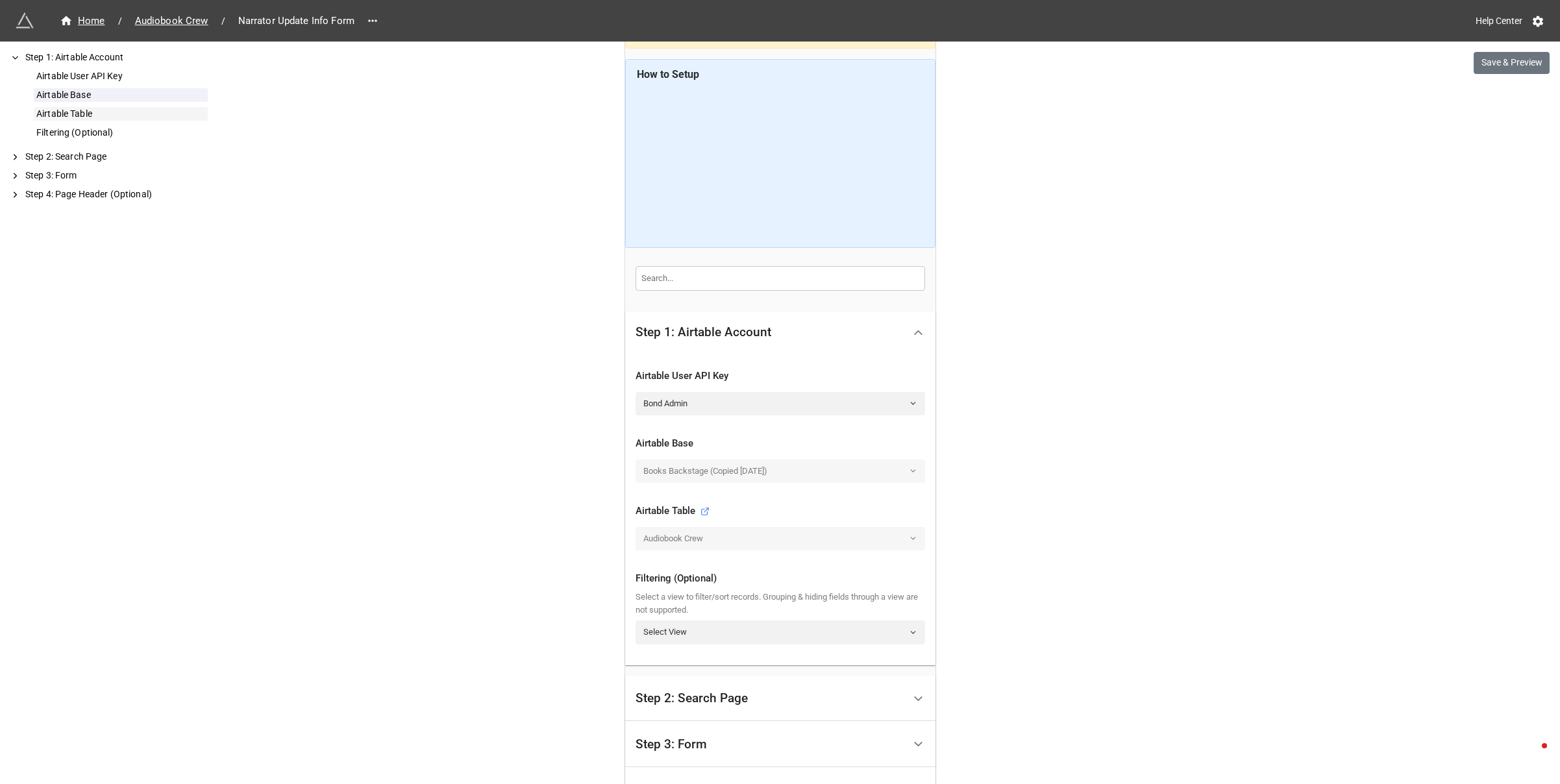
click at [66, 112] on div "Airtable Table" at bounding box center [121, 114] width 174 height 14
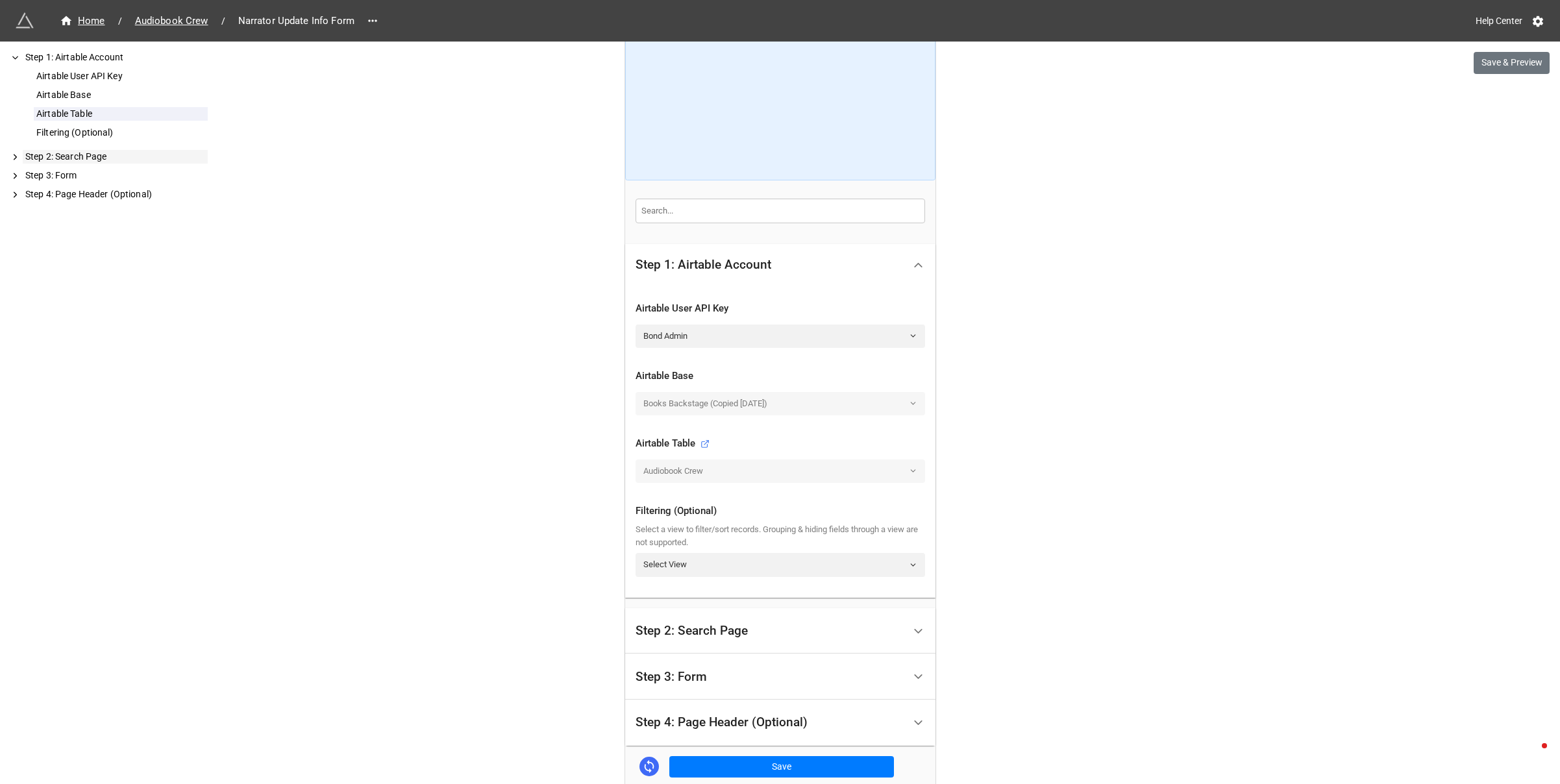
click at [61, 160] on div "Step 2: Search Page" at bounding box center [115, 157] width 185 height 14
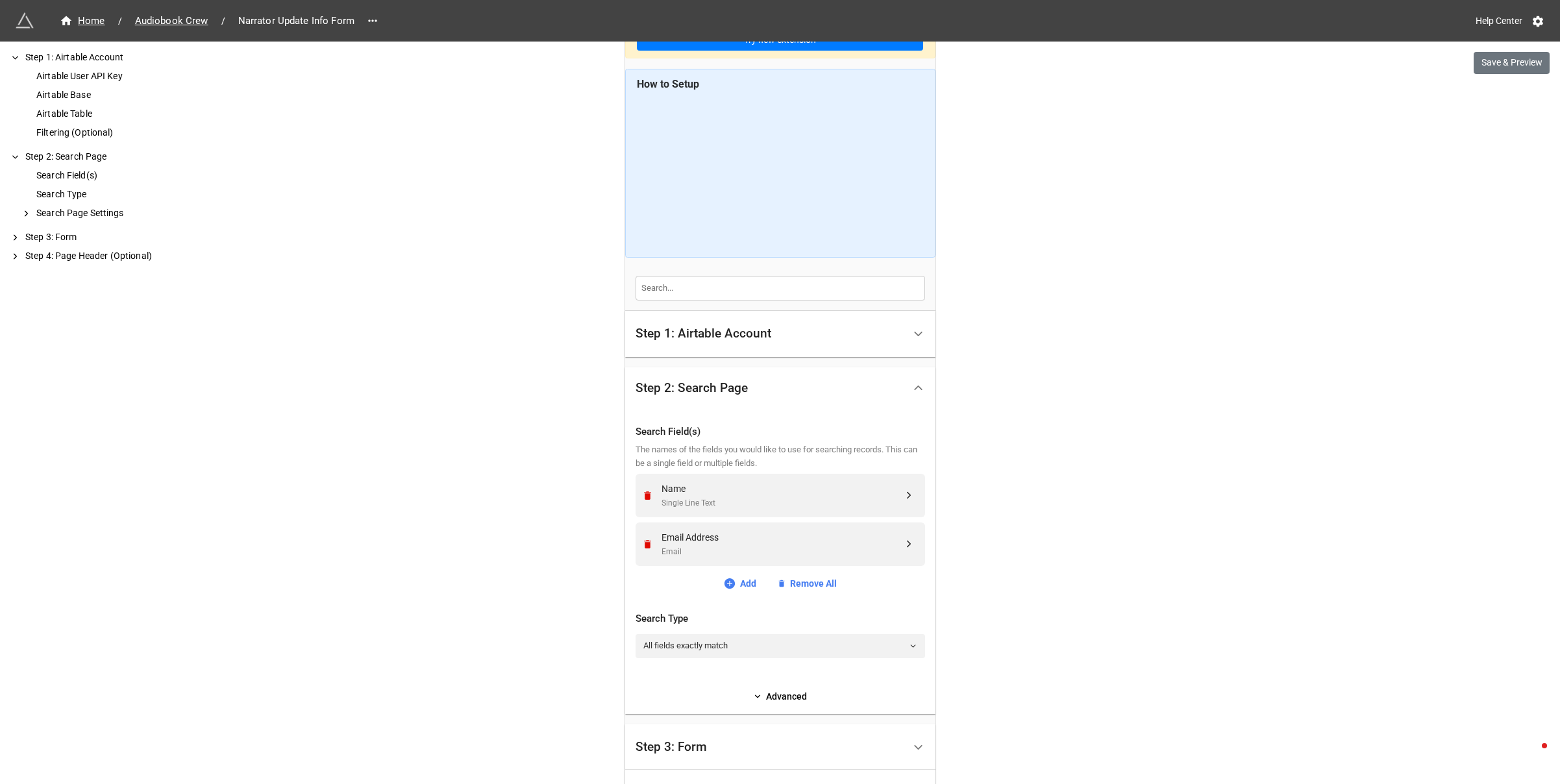
scroll to position [65, 0]
click at [707, 494] on div "Name" at bounding box center [782, 492] width 242 height 14
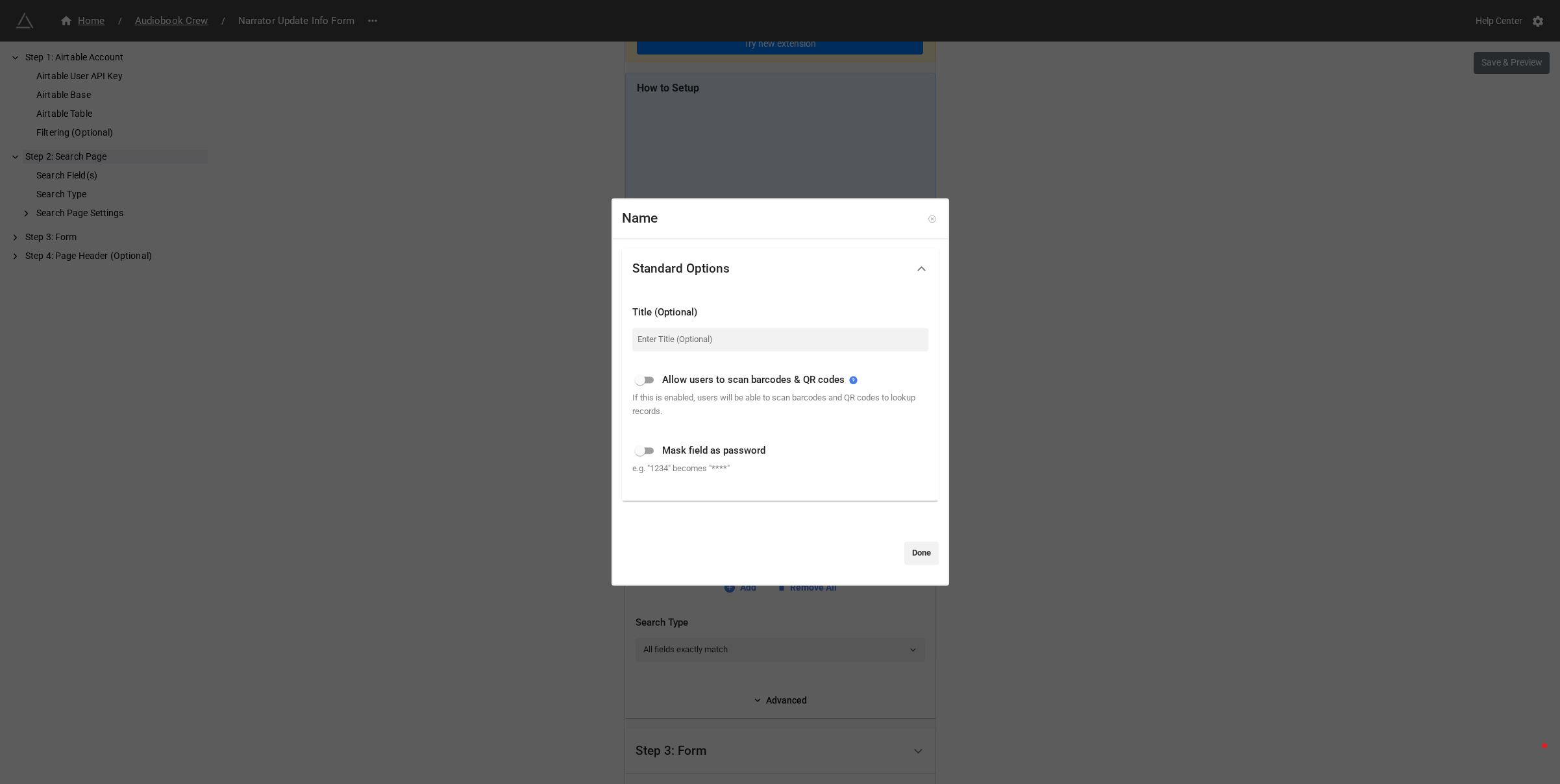
click at [928, 218] on icon at bounding box center [931, 218] width 7 height 7
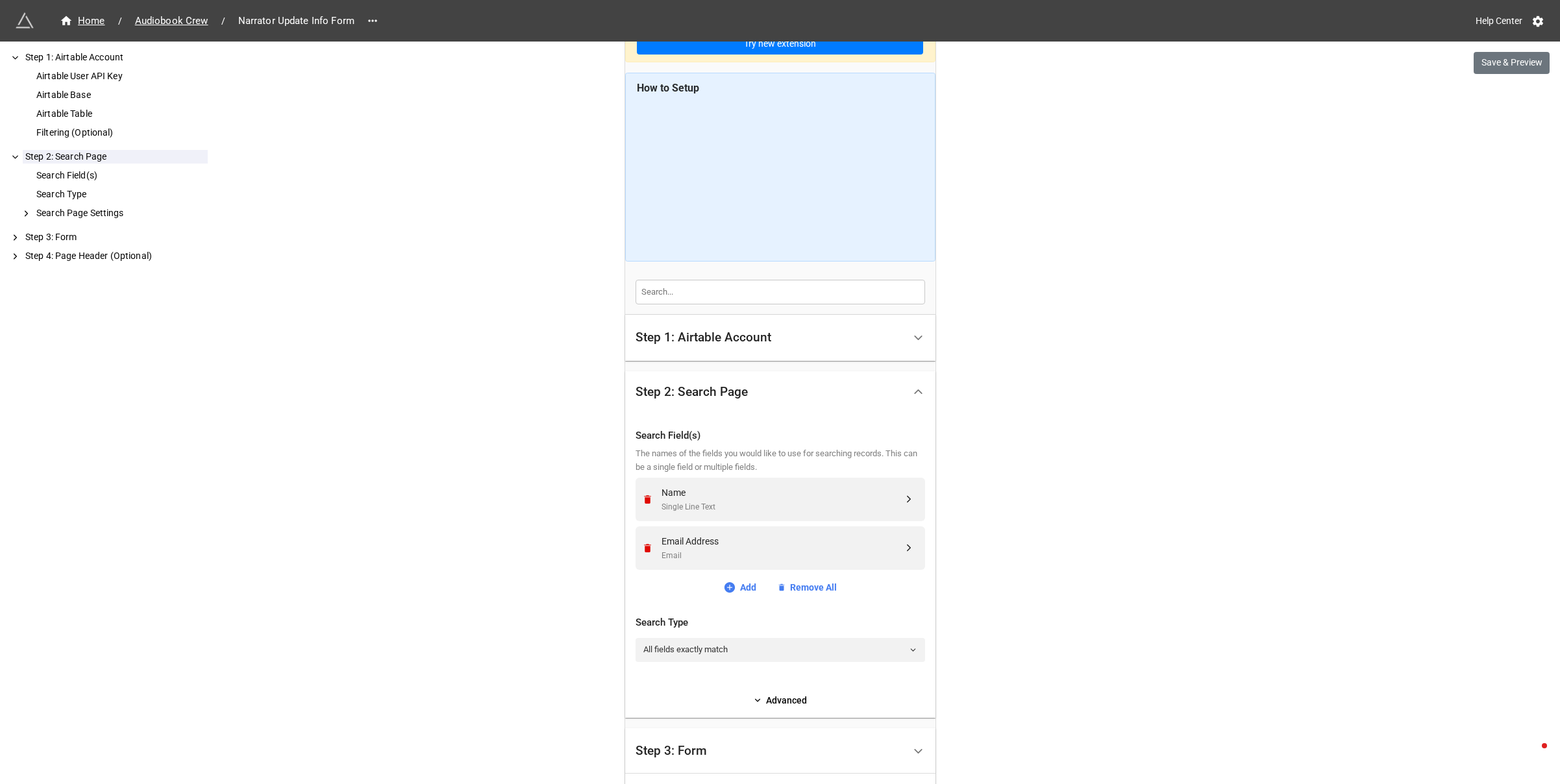
click at [744, 395] on div "Step 2: Search Page" at bounding box center [692, 392] width 112 height 13
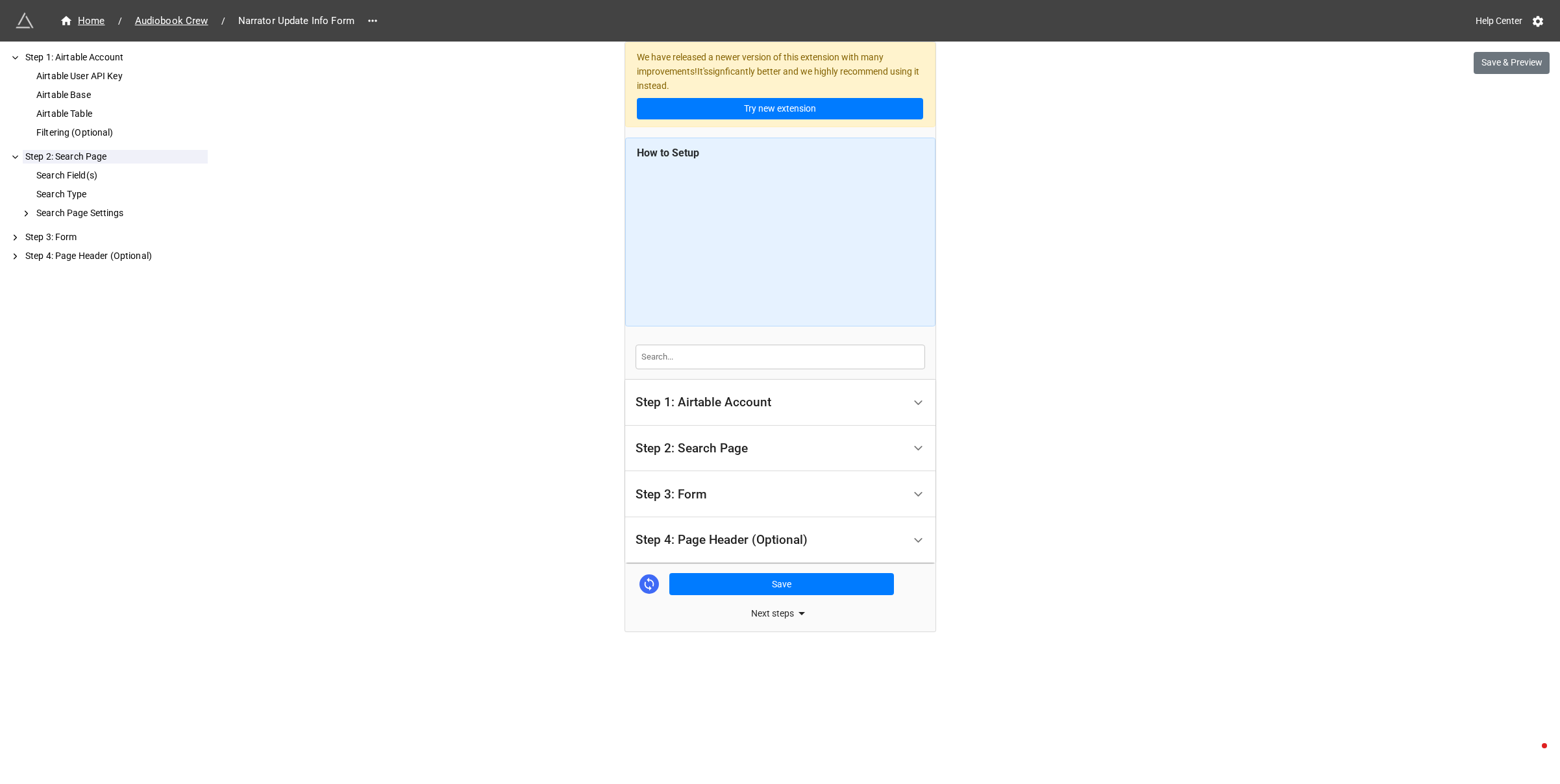
scroll to position [0, 0]
click at [711, 454] on div "Step 2: Search Page" at bounding box center [692, 447] width 112 height 13
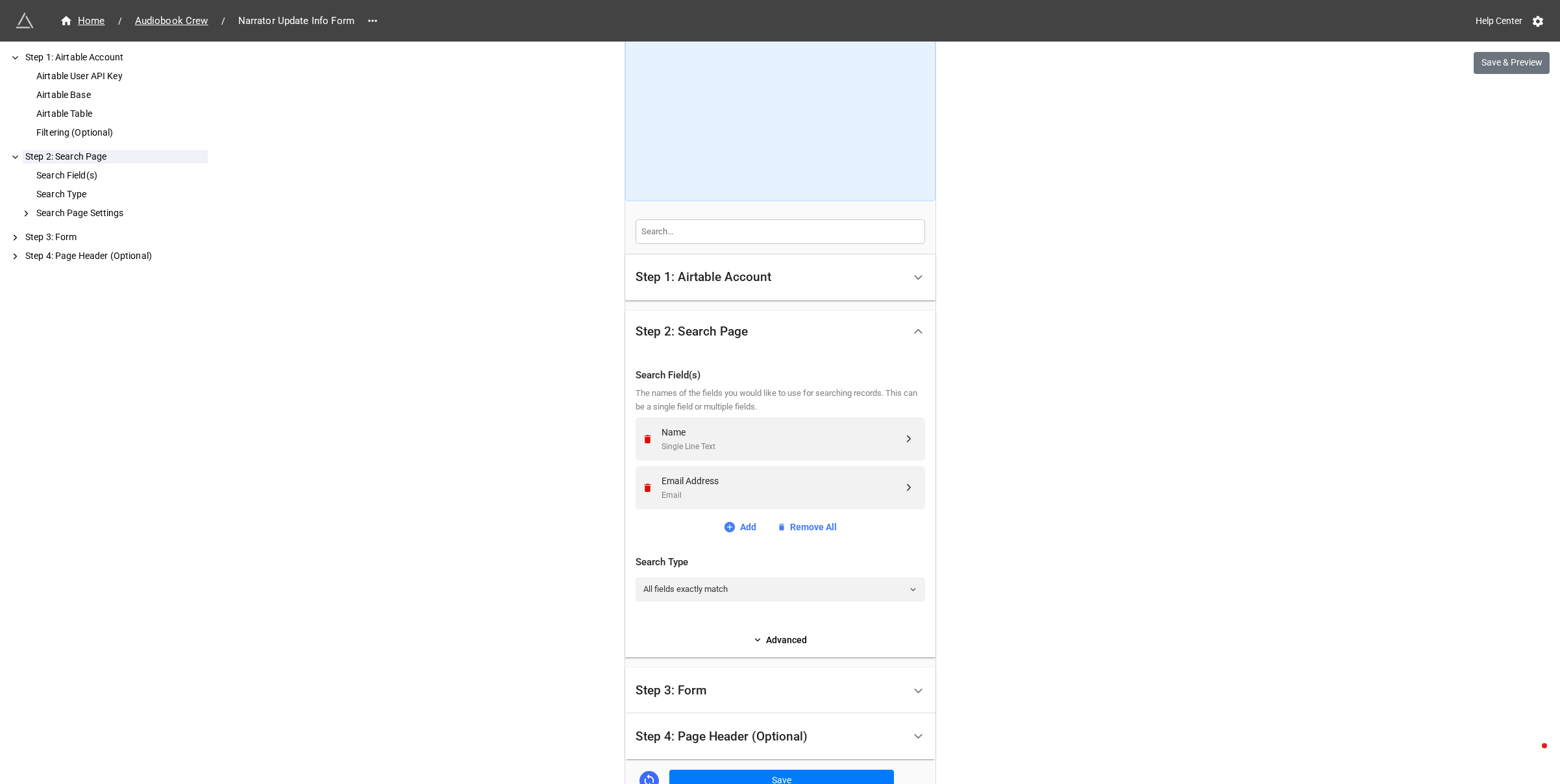
scroll to position [233, 0]
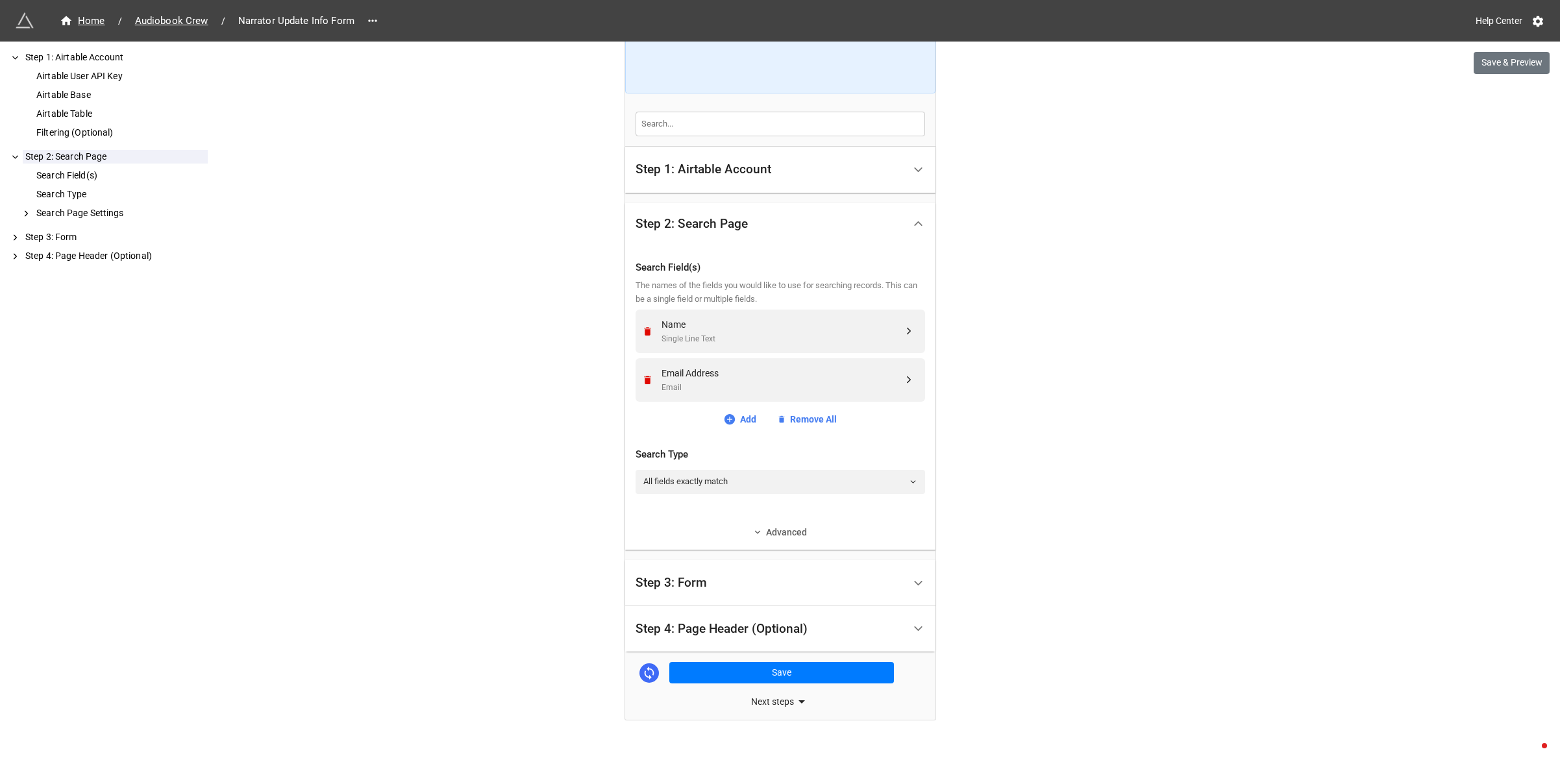
click at [775, 528] on link "Advanced" at bounding box center [780, 532] width 290 height 14
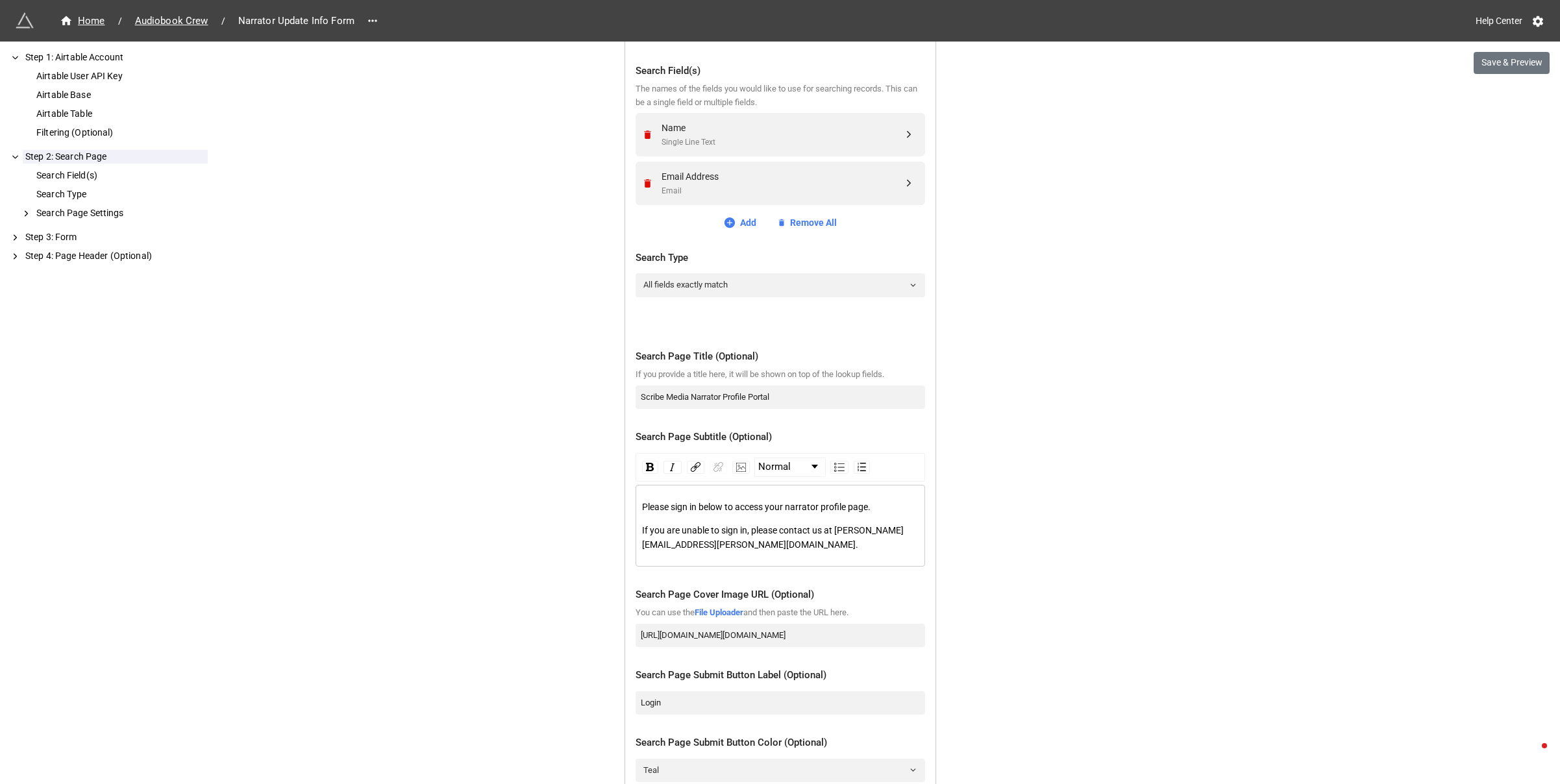
scroll to position [453, 0]
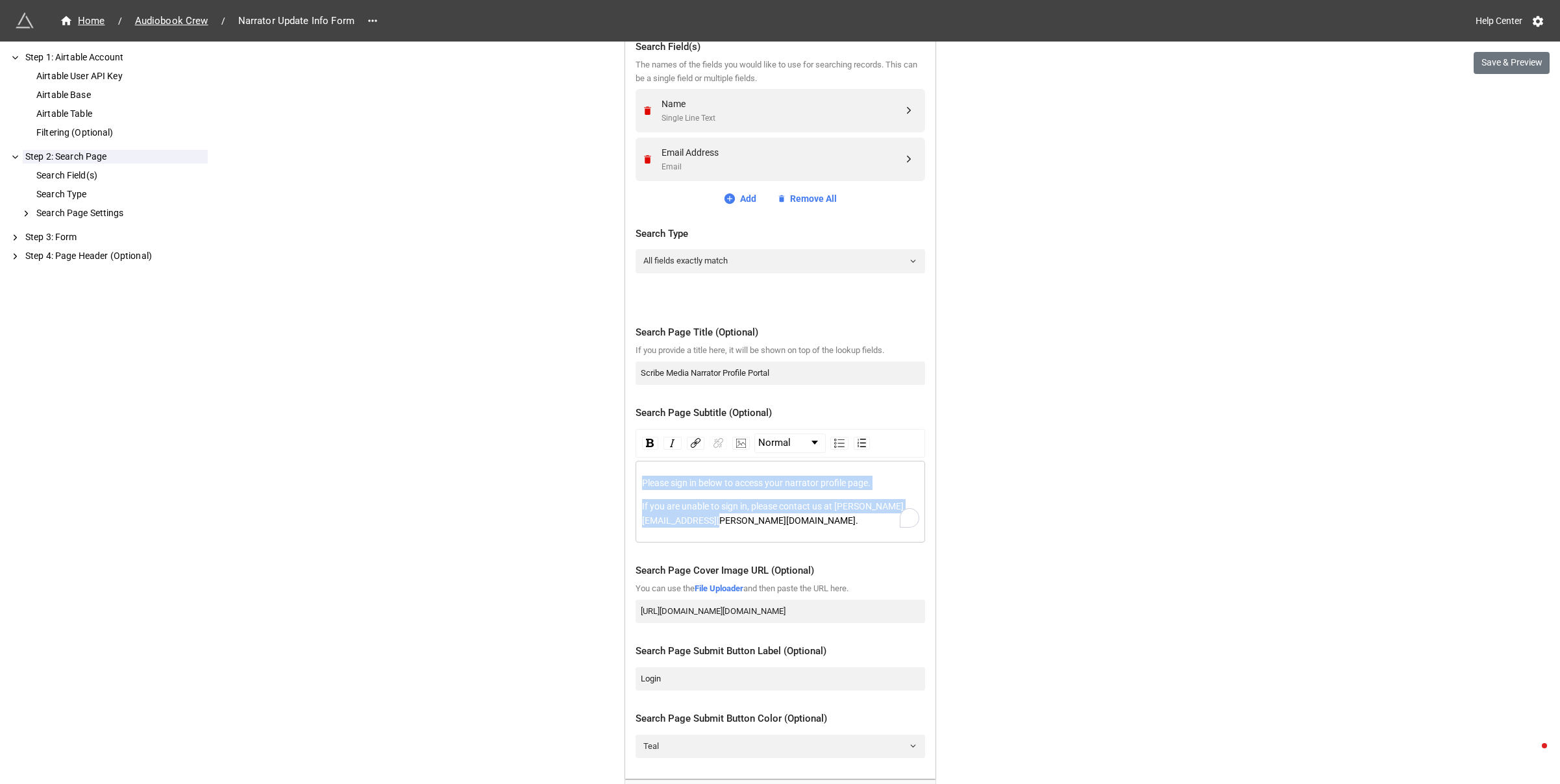
drag, startPoint x: 706, startPoint y: 517, endPoint x: 629, endPoint y: 478, distance: 86.3
click at [629, 478] on div "Search Field(s) The names of the fields you would like to use for searching rec…" at bounding box center [780, 401] width 311 height 755
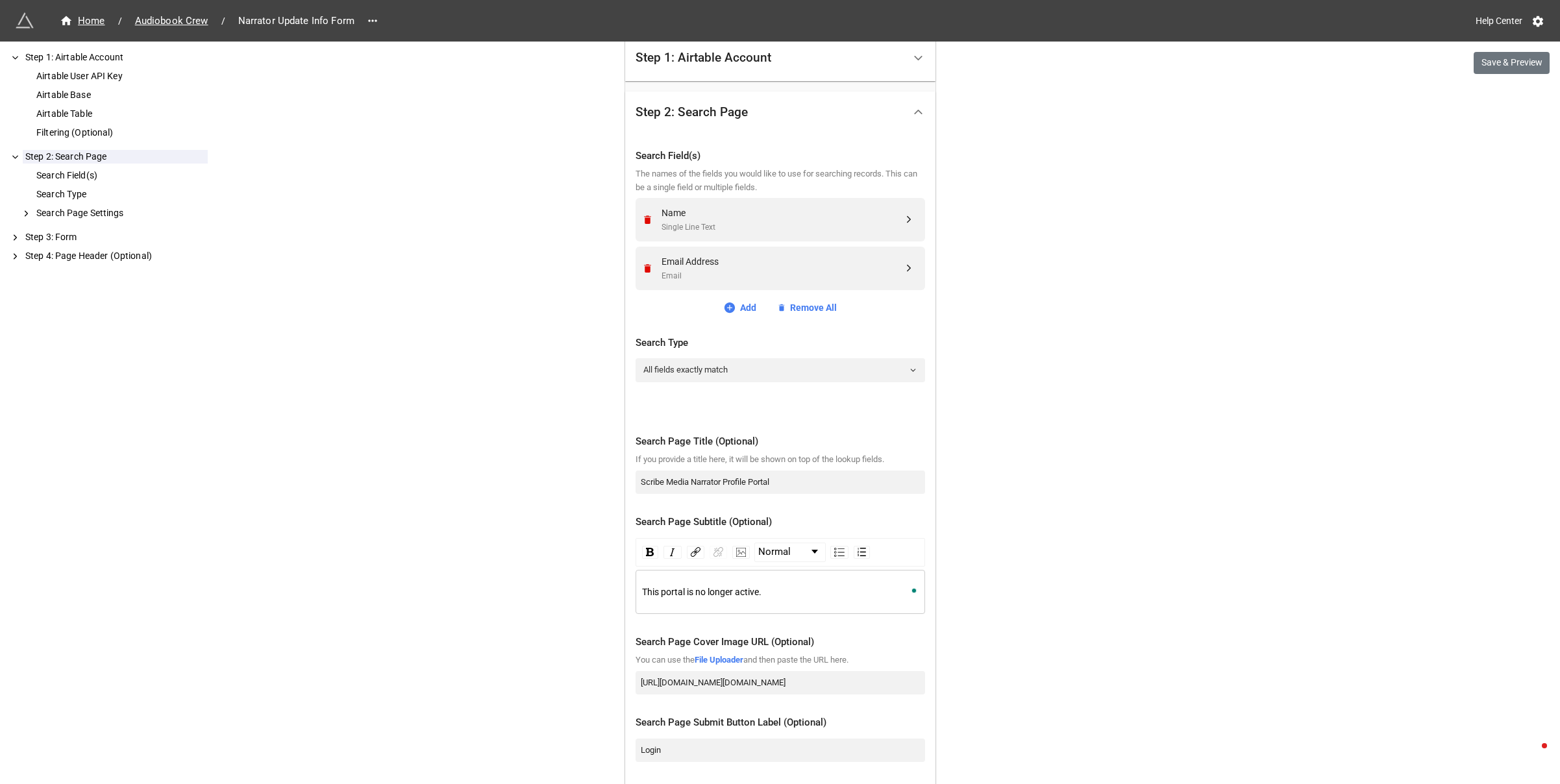
scroll to position [645, 0]
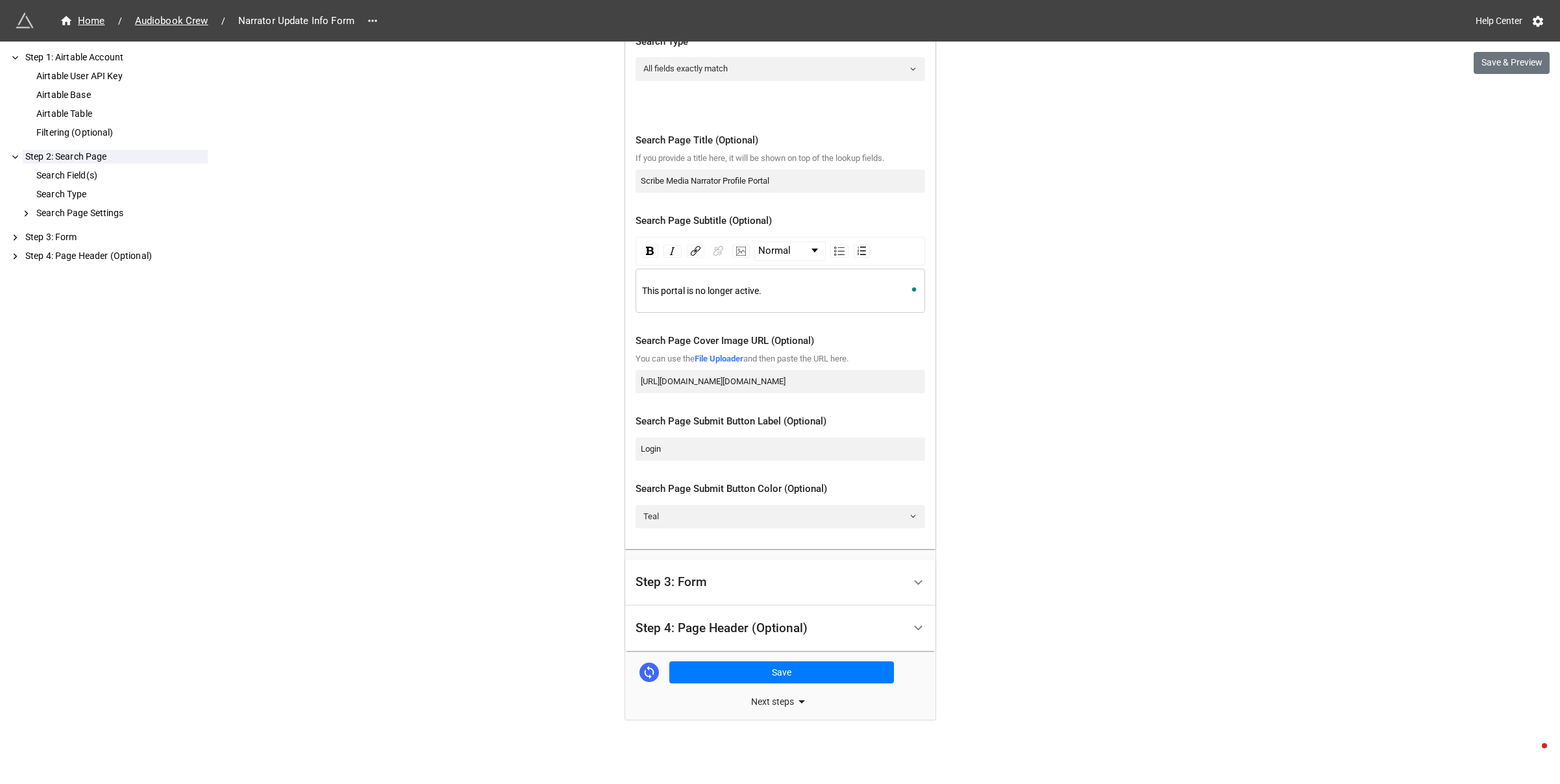
click at [832, 586] on div "Step 3: Form" at bounding box center [770, 582] width 268 height 31
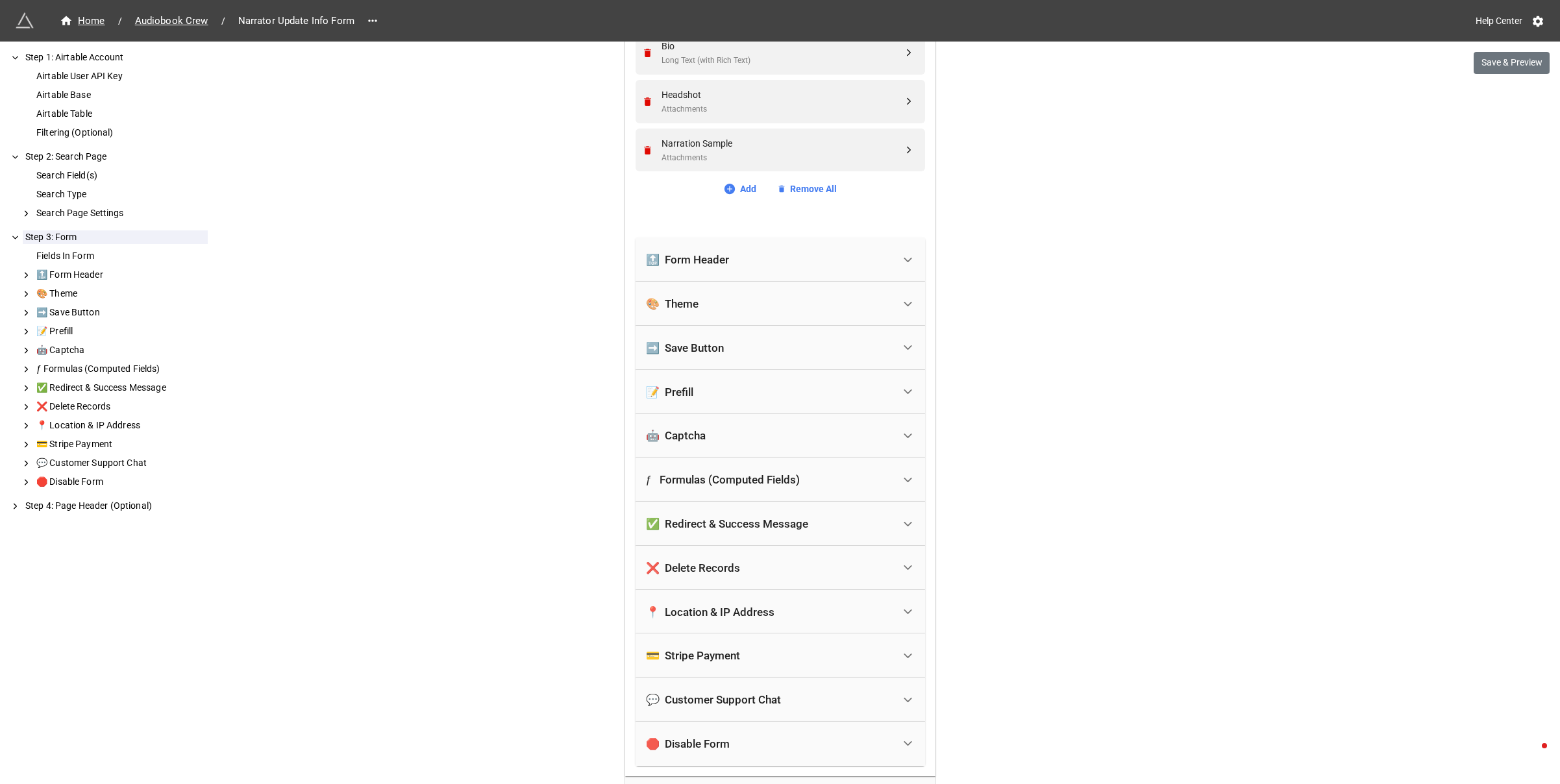
scroll to position [1814, 0]
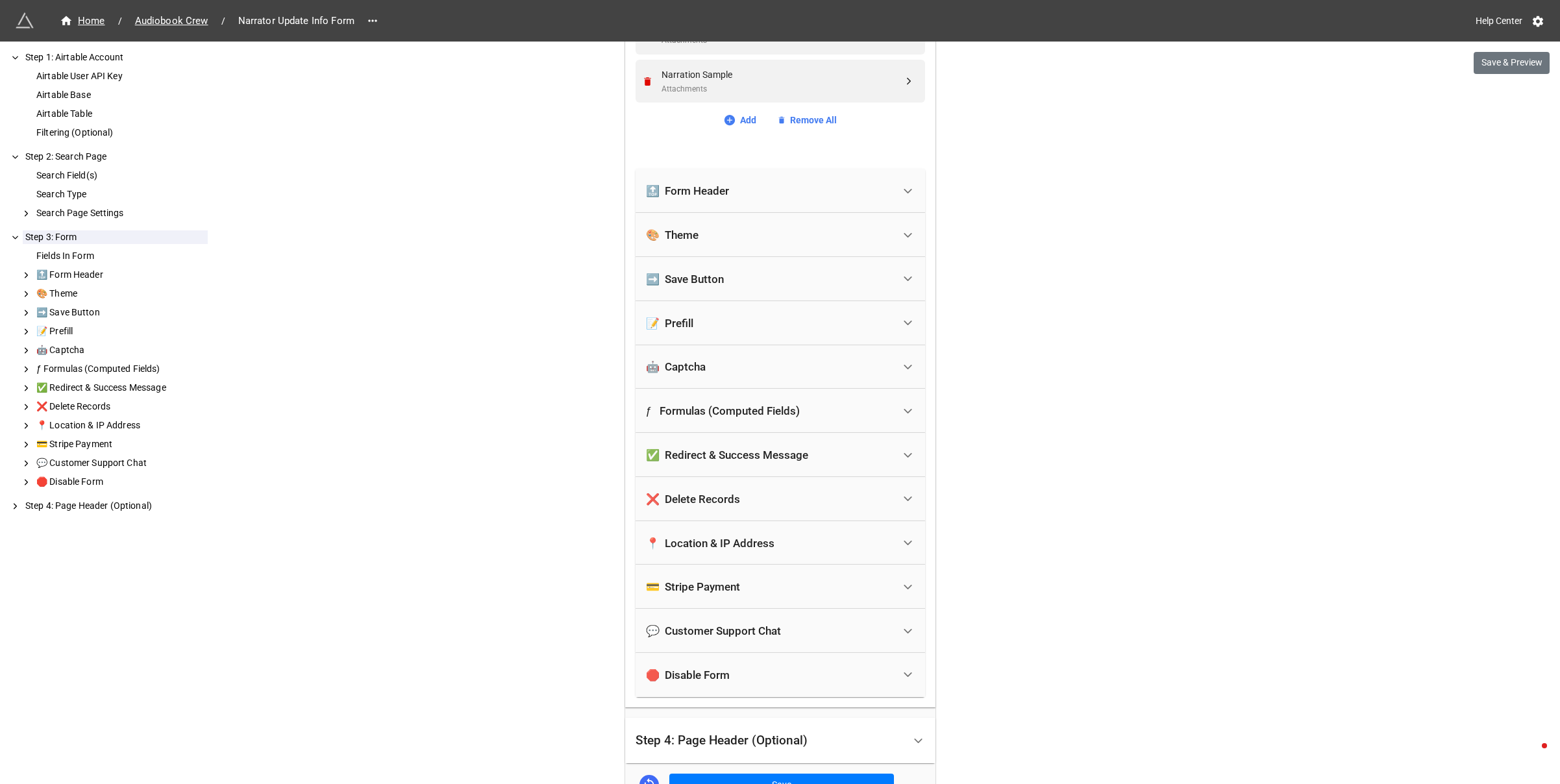
click at [713, 680] on div "🛑 Disable Form" at bounding box center [688, 674] width 84 height 13
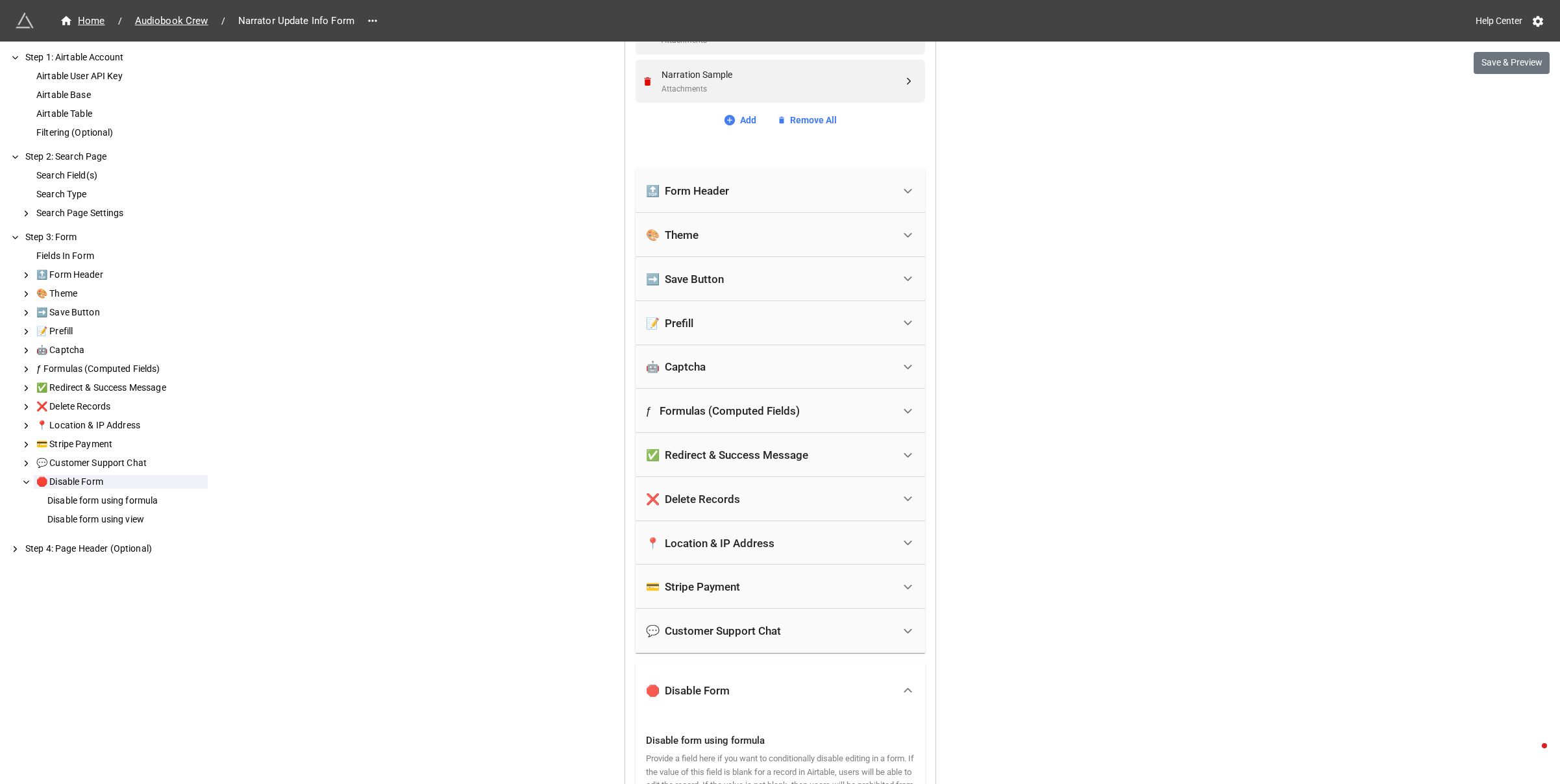
scroll to position [2237, 0]
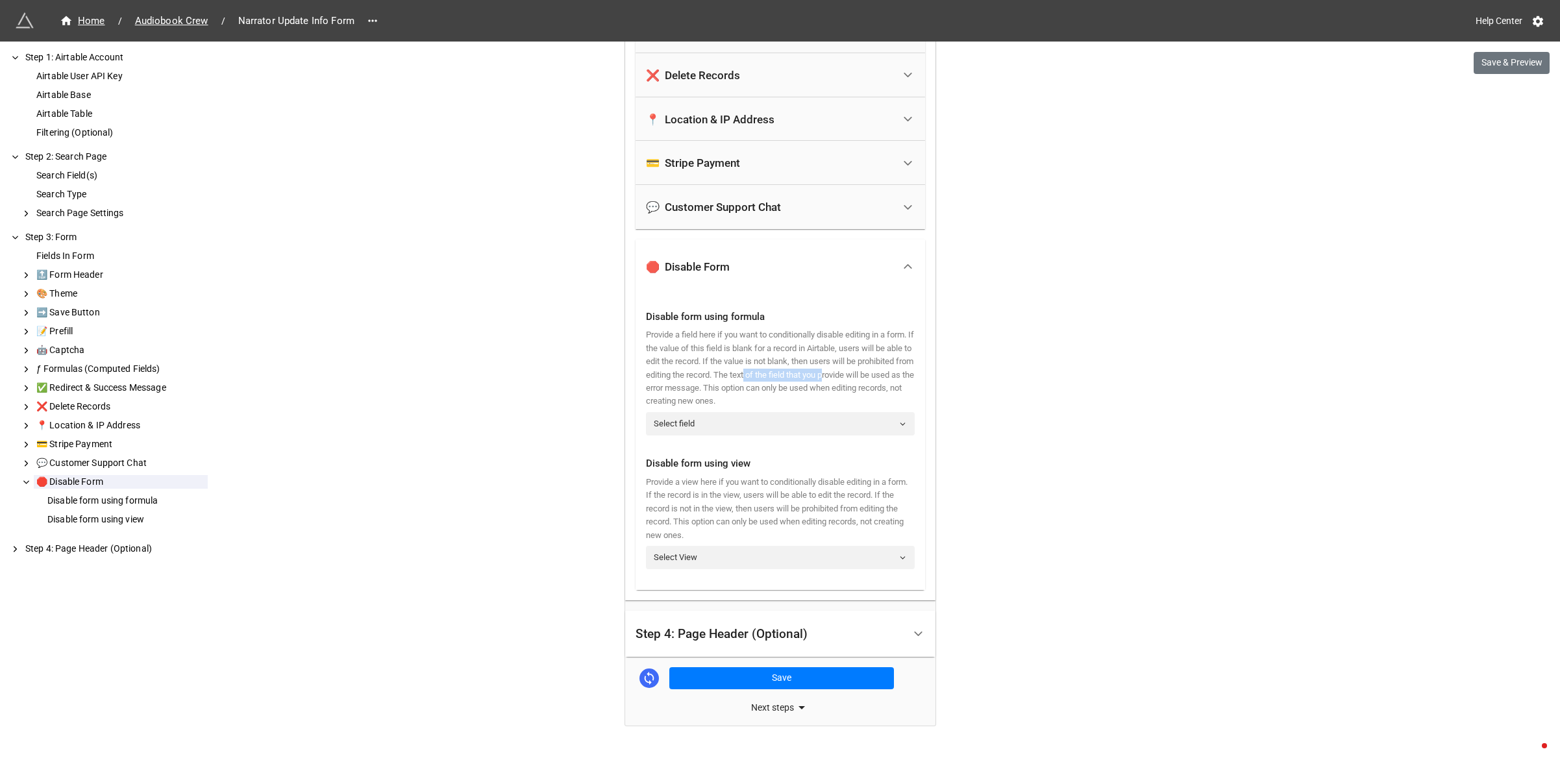
drag, startPoint x: 664, startPoint y: 390, endPoint x: 838, endPoint y: 381, distance: 174.2
click at [838, 381] on div "Provide a field here if you want to conditionally disable editing in a form. If…" at bounding box center [780, 369] width 269 height 80
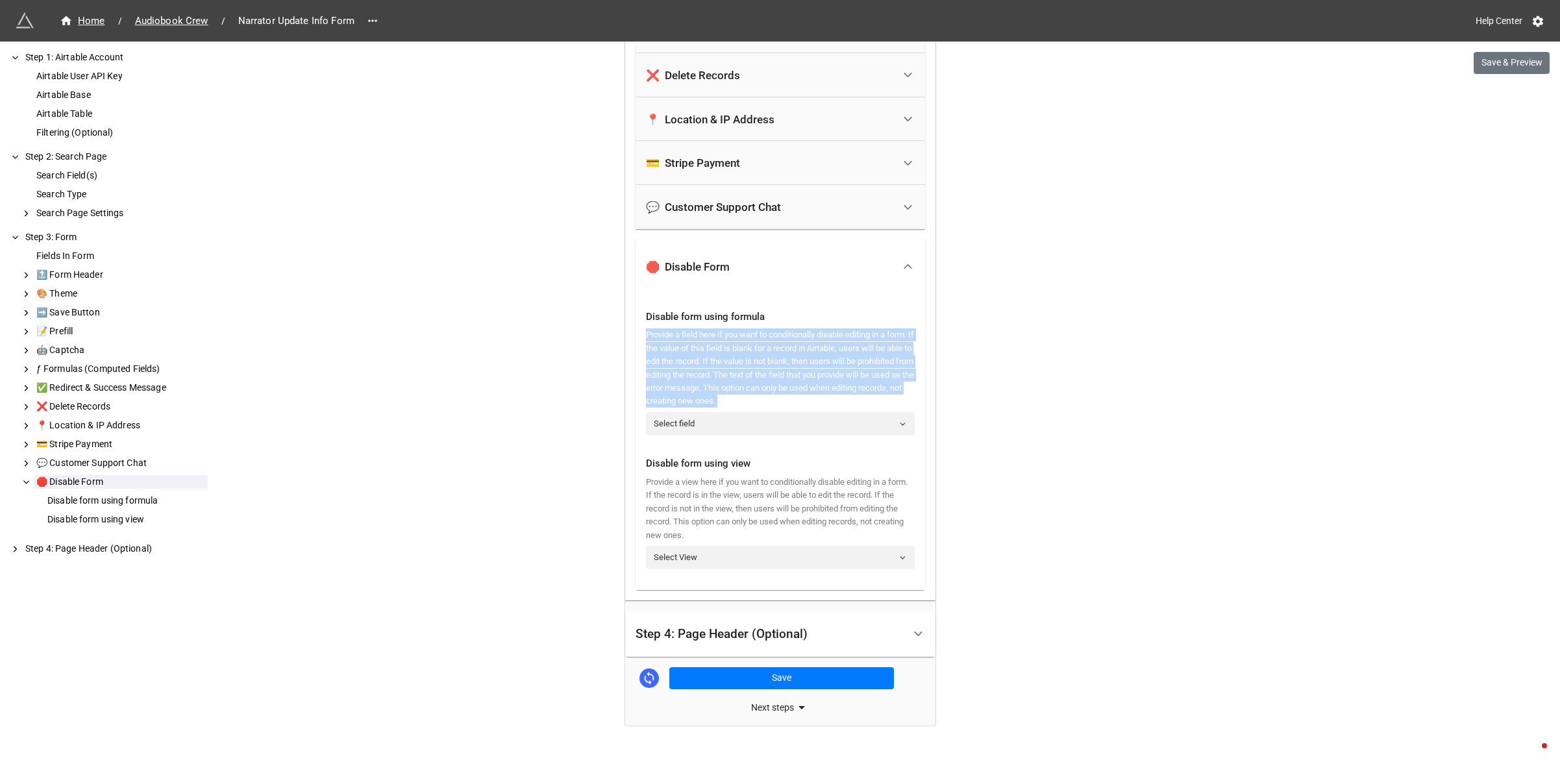
click at [838, 381] on div "Provide a field here if you want to conditionally disable editing in a form. If…" at bounding box center [780, 369] width 269 height 80
click at [772, 379] on div "Provide a field here if you want to conditionally disable editing in a form. If…" at bounding box center [780, 369] width 269 height 80
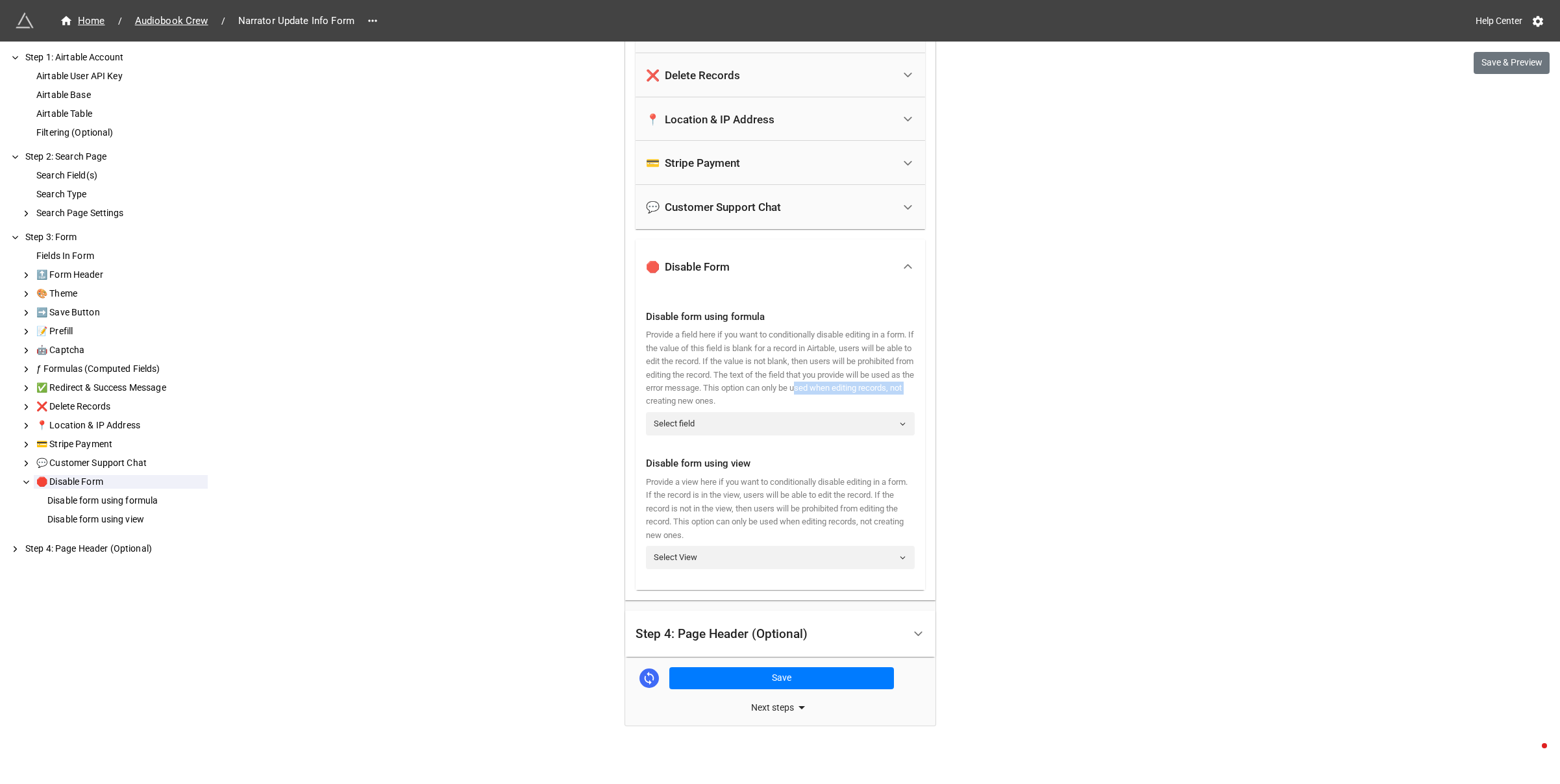
drag, startPoint x: 661, startPoint y: 400, endPoint x: 800, endPoint y: 399, distance: 139.0
click at [799, 399] on div "Provide a field here if you want to conditionally disable editing in a form. If…" at bounding box center [780, 369] width 269 height 80
click at [800, 399] on div "Provide a field here if you want to conditionally disable editing in a form. If…" at bounding box center [780, 369] width 269 height 80
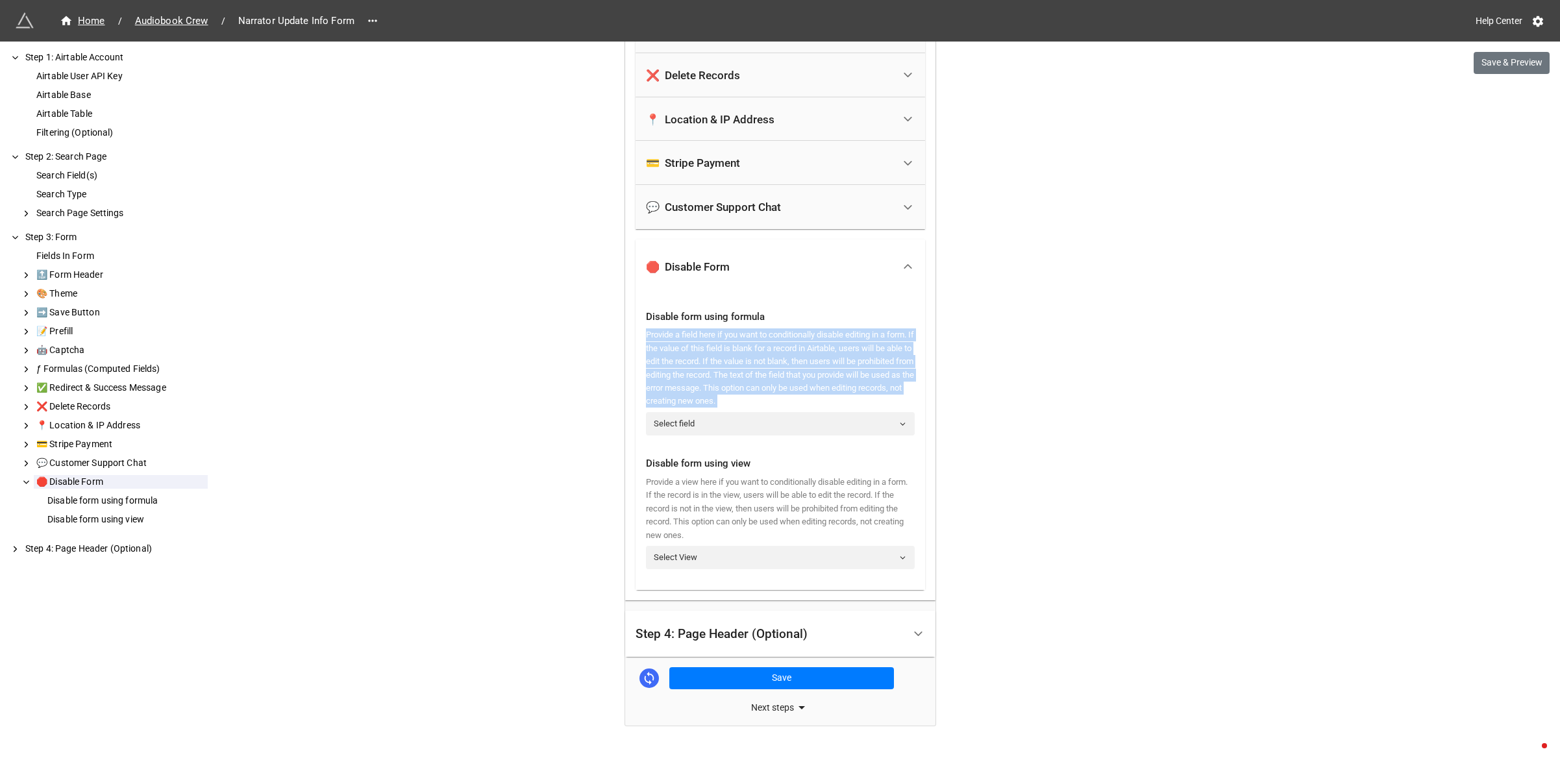
click at [800, 399] on div "Provide a field here if you want to conditionally disable editing in a form. If…" at bounding box center [780, 369] width 269 height 80
click at [814, 396] on div "Provide a field here if you want to conditionally disable editing in a form. If…" at bounding box center [780, 369] width 269 height 80
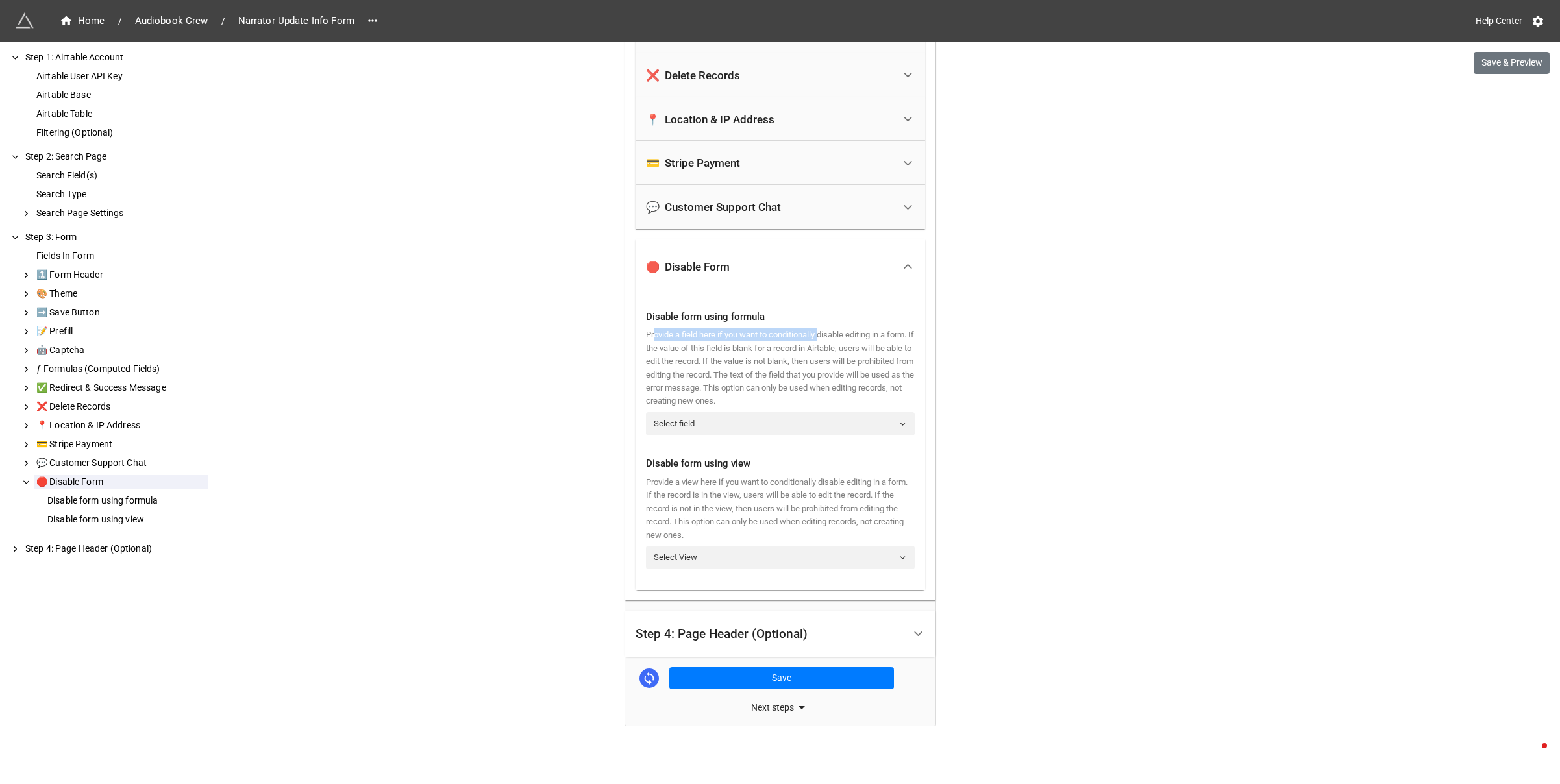
drag, startPoint x: 652, startPoint y: 334, endPoint x: 827, endPoint y: 333, distance: 175.0
click at [827, 333] on div "Provide a field here if you want to conditionally disable editing in a form. If…" at bounding box center [780, 369] width 269 height 80
drag, startPoint x: 659, startPoint y: 484, endPoint x: 823, endPoint y: 485, distance: 164.0
click at [823, 485] on div "Provide a view here if you want to conditionally disable editing in a form. If …" at bounding box center [780, 508] width 269 height 66
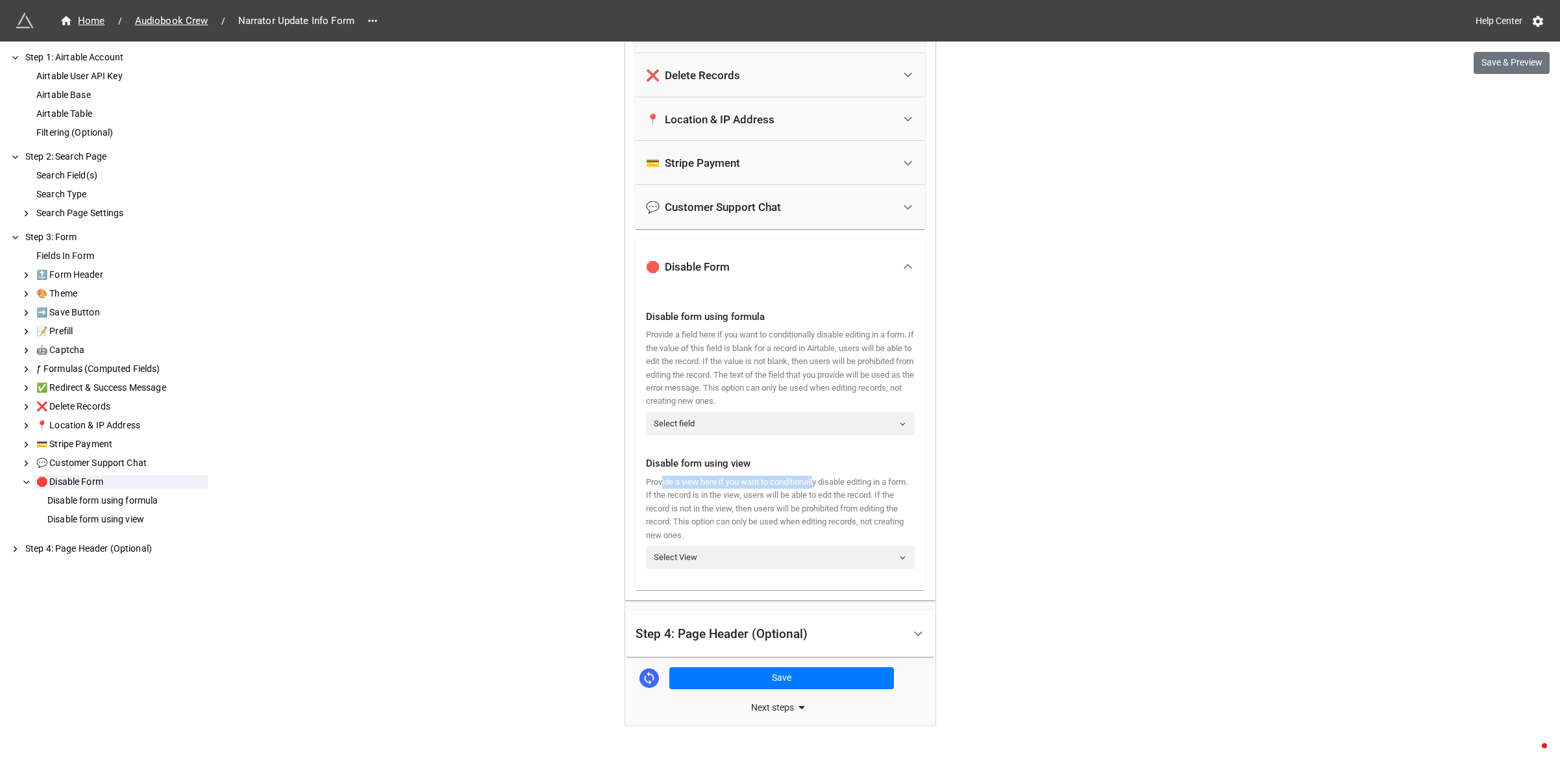
click at [823, 485] on div "Provide a view here if you want to conditionally disable editing in a form. If …" at bounding box center [780, 508] width 269 height 66
click at [849, 486] on div "Provide a view here if you want to conditionally disable editing in a form. If …" at bounding box center [780, 508] width 269 height 66
drag, startPoint x: 654, startPoint y: 495, endPoint x: 845, endPoint y: 494, distance: 191.0
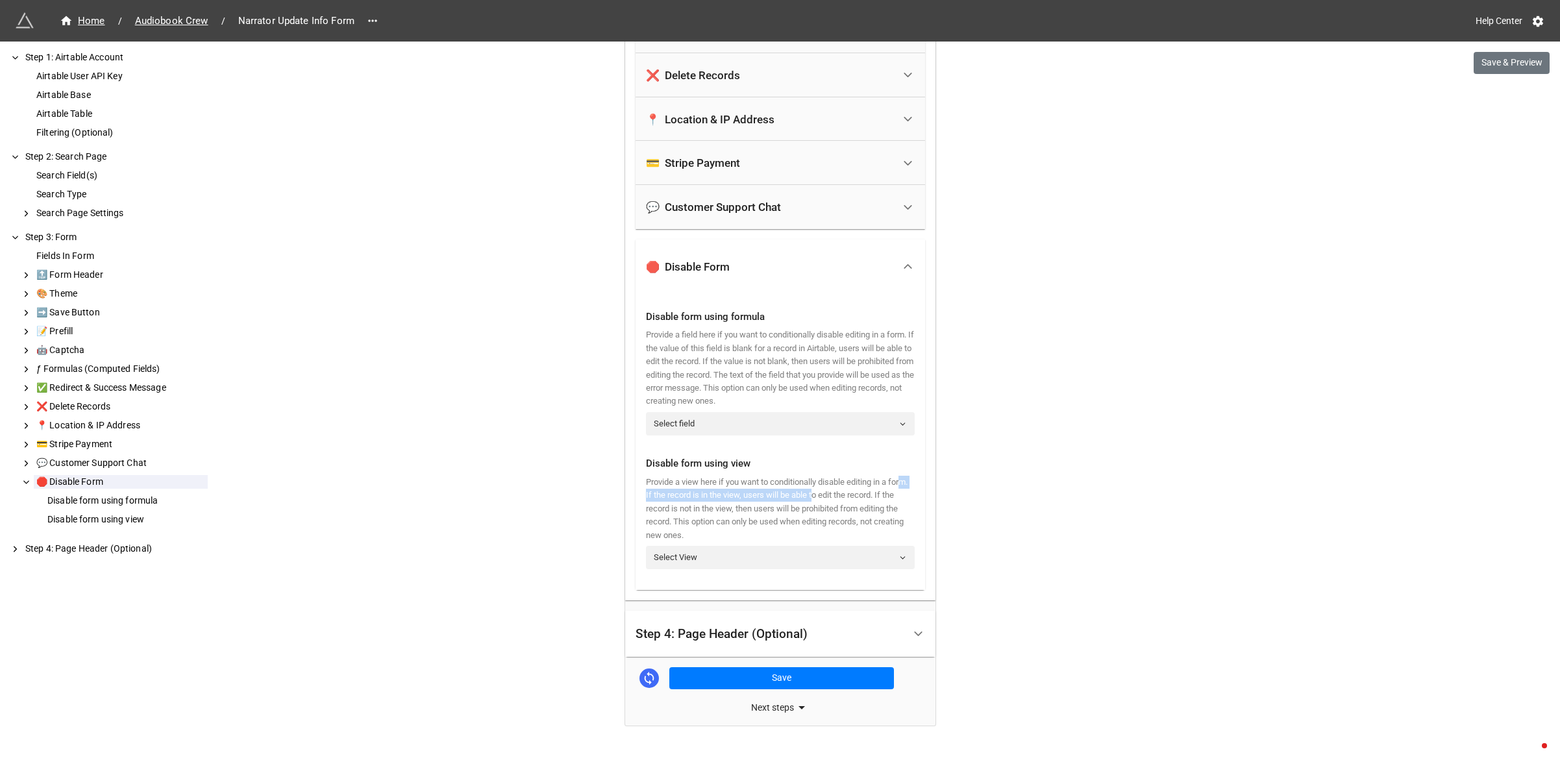
click at [845, 494] on div "Provide a view here if you want to conditionally disable editing in a form. If …" at bounding box center [780, 508] width 269 height 66
drag, startPoint x: 727, startPoint y: 497, endPoint x: 867, endPoint y: 497, distance: 140.0
click at [867, 497] on div "Provide a view here if you want to conditionally disable editing in a form. If …" at bounding box center [780, 508] width 269 height 66
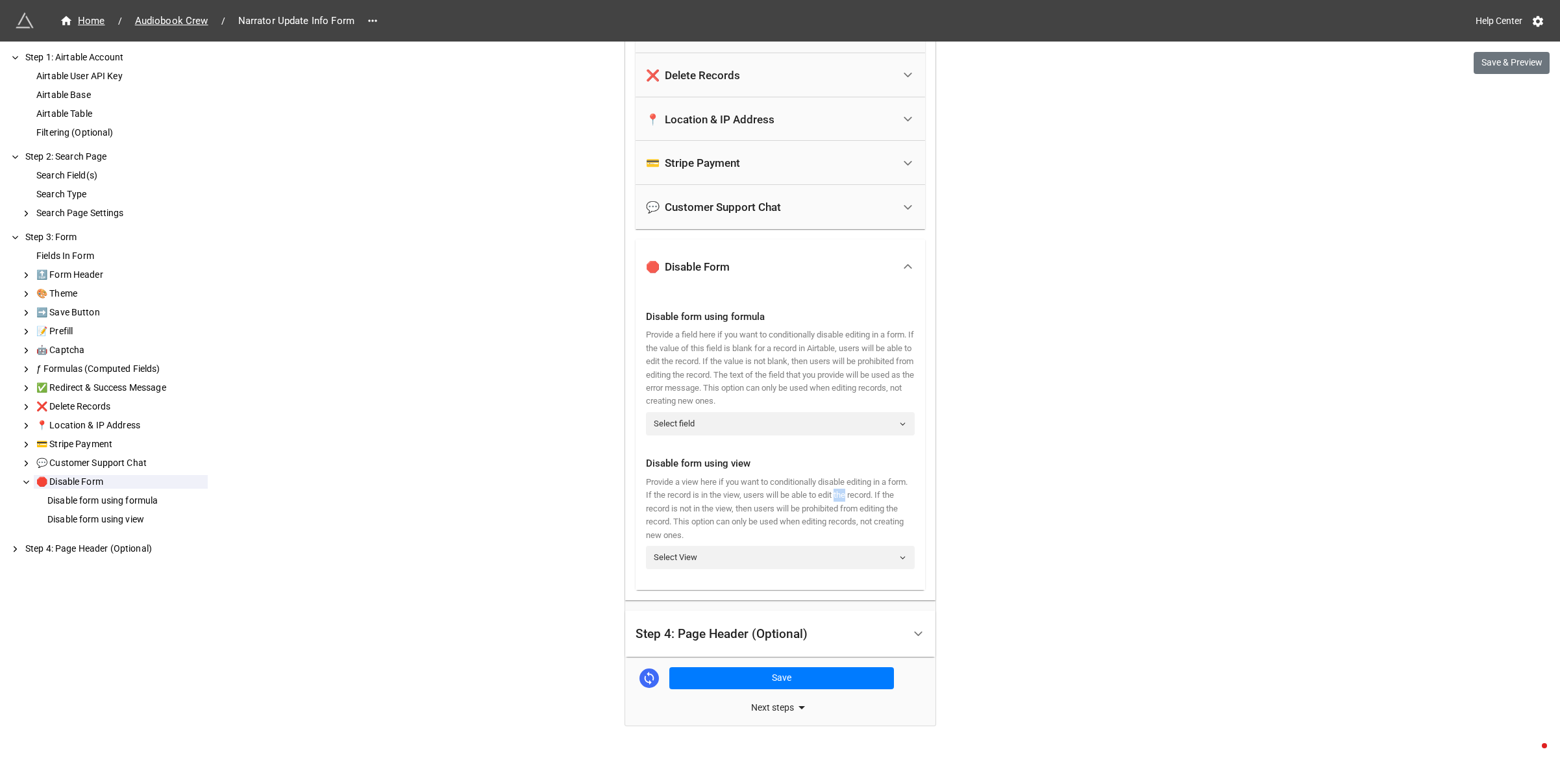
click at [867, 497] on div "Provide a view here if you want to conditionally disable editing in a form. If …" at bounding box center [780, 508] width 269 height 66
click at [806, 497] on div "Provide a view here if you want to conditionally disable editing in a form. If …" at bounding box center [780, 508] width 269 height 66
drag, startPoint x: 694, startPoint y: 509, endPoint x: 838, endPoint y: 509, distance: 144.0
click at [838, 509] on div "Provide a view here if you want to conditionally disable editing in a form. If …" at bounding box center [780, 508] width 269 height 66
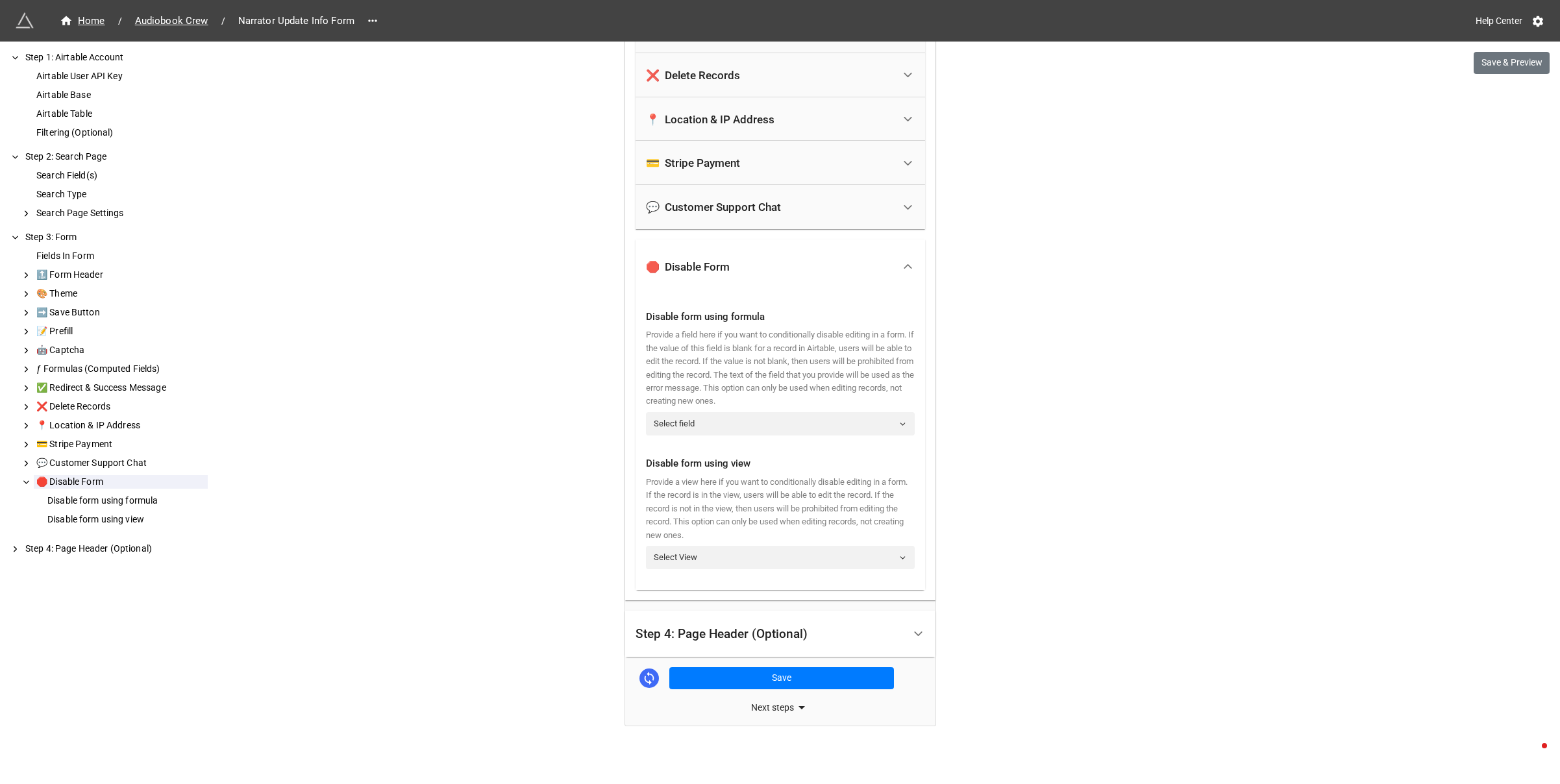
click at [838, 509] on div "Provide a view here if you want to conditionally disable editing in a form. If …" at bounding box center [780, 508] width 269 height 66
click at [840, 509] on div "Provide a view here if you want to conditionally disable editing in a form. If …" at bounding box center [780, 508] width 269 height 66
click at [755, 554] on link "Select View" at bounding box center [780, 556] width 269 height 23
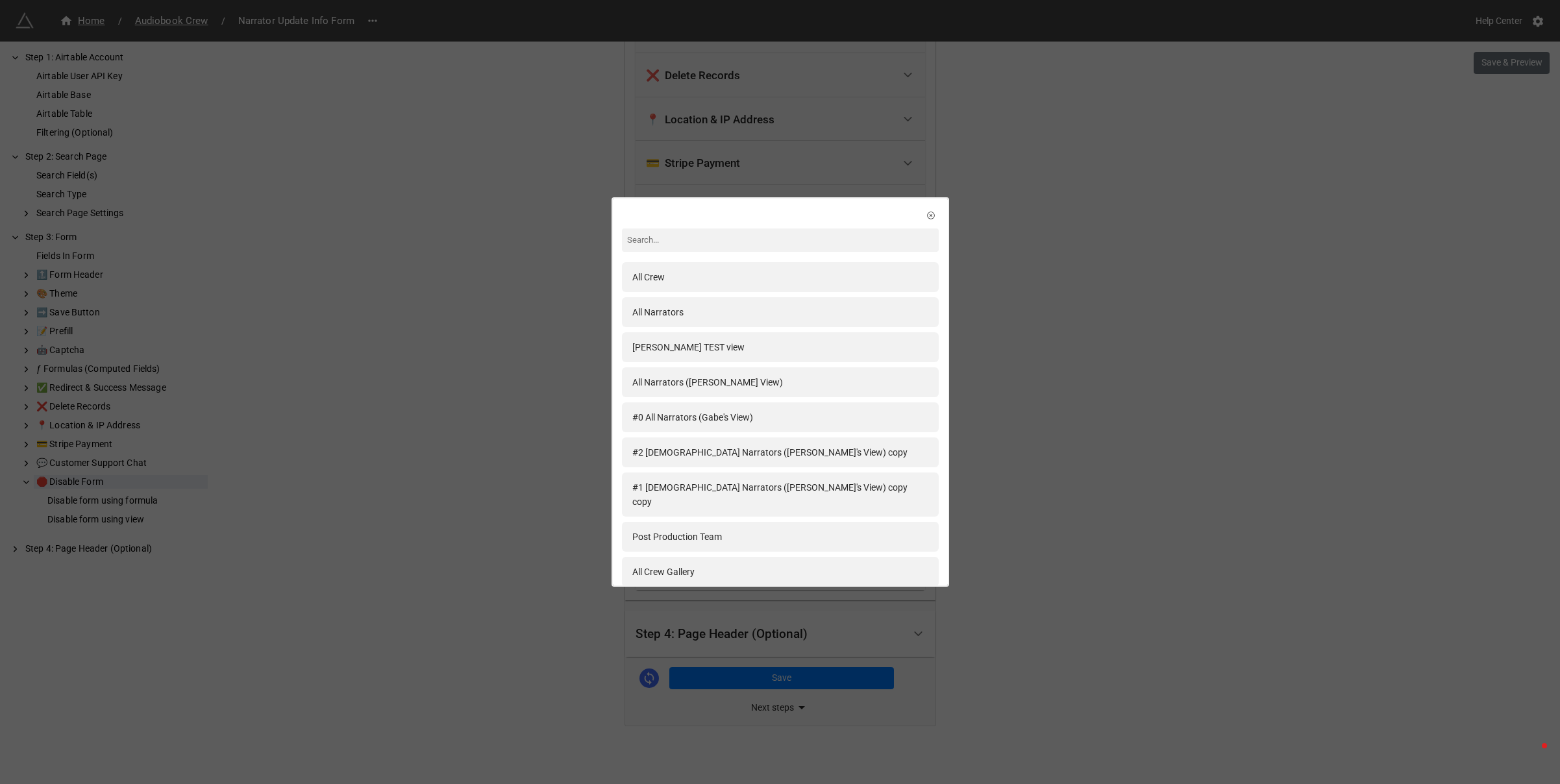
click at [1059, 417] on div "All Crew All Narrators Andrew TEST view All Narrators (Jeffs View) #0 All Narra…" at bounding box center [780, 392] width 1560 height 784
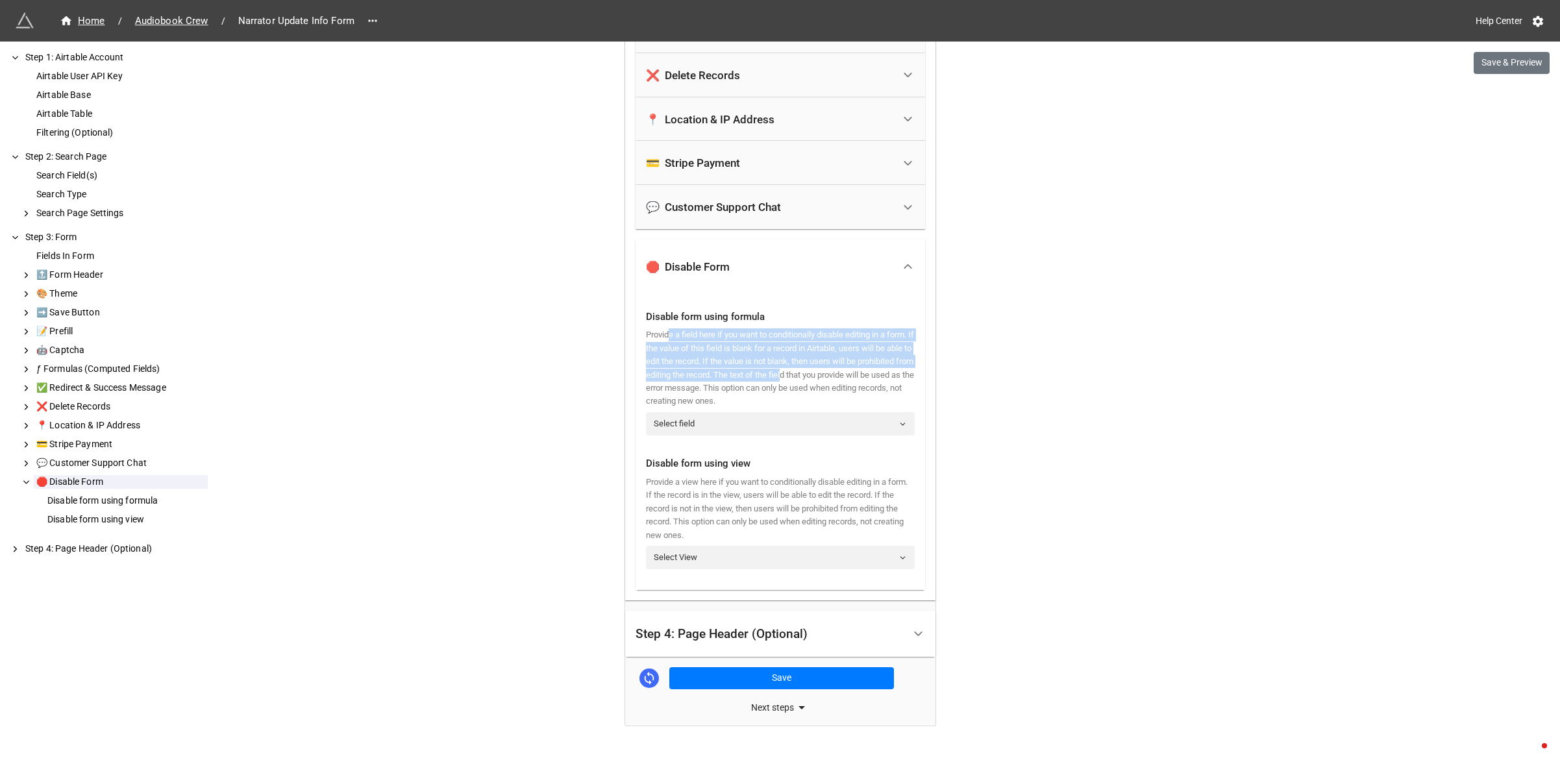
drag, startPoint x: 668, startPoint y: 337, endPoint x: 881, endPoint y: 375, distance: 216.4
click at [881, 375] on div "Provide a field here if you want to conditionally disable editing in a form. If…" at bounding box center [780, 369] width 269 height 80
drag, startPoint x: 696, startPoint y: 349, endPoint x: 872, endPoint y: 349, distance: 176.0
click at [872, 349] on div "Provide a field here if you want to conditionally disable editing in a form. If…" at bounding box center [780, 369] width 269 height 80
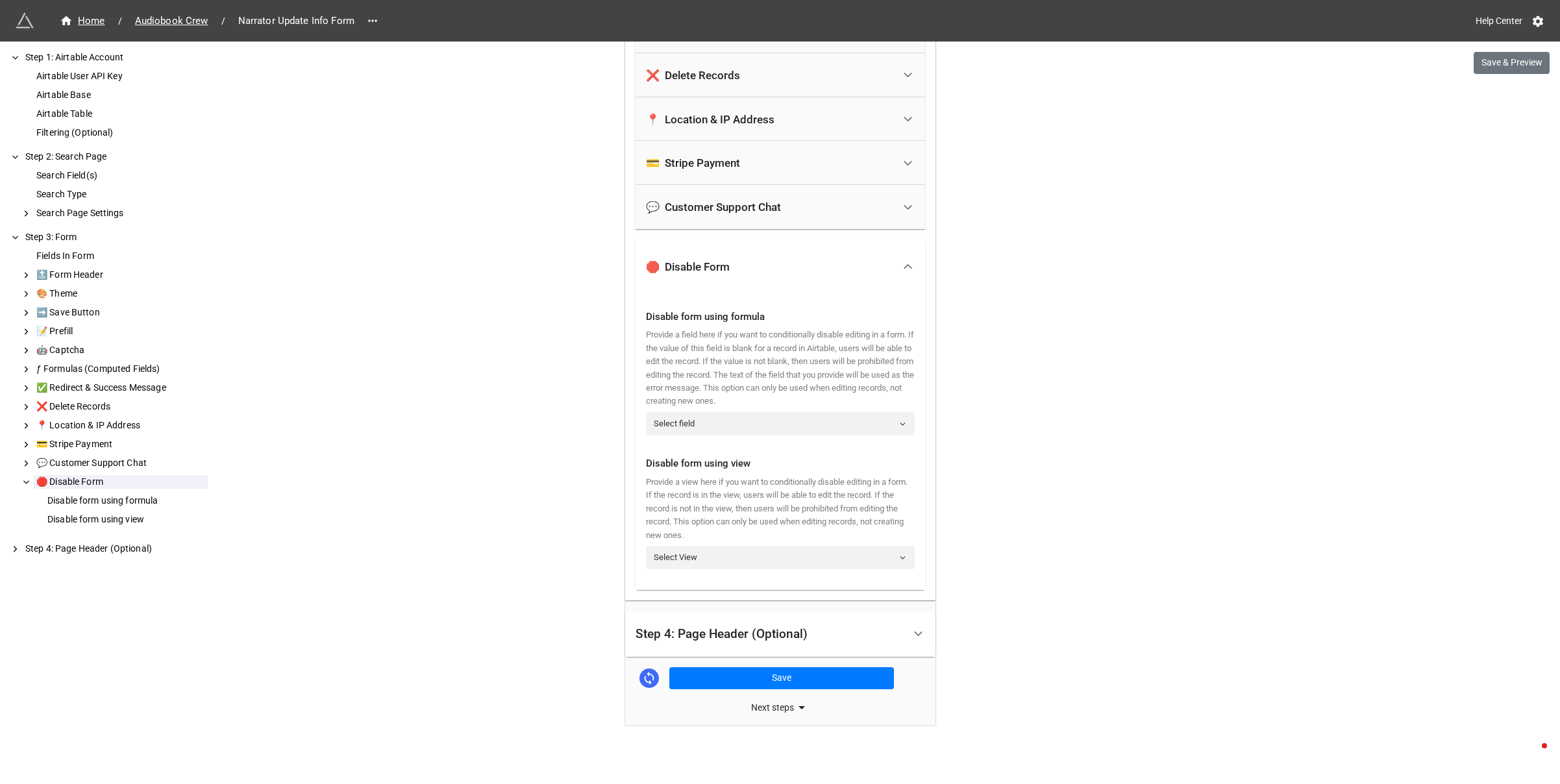
click at [872, 349] on div "Provide a field here if you want to conditionally disable editing in a form. If…" at bounding box center [780, 369] width 269 height 80
click at [718, 428] on link "Select field" at bounding box center [780, 423] width 269 height 23
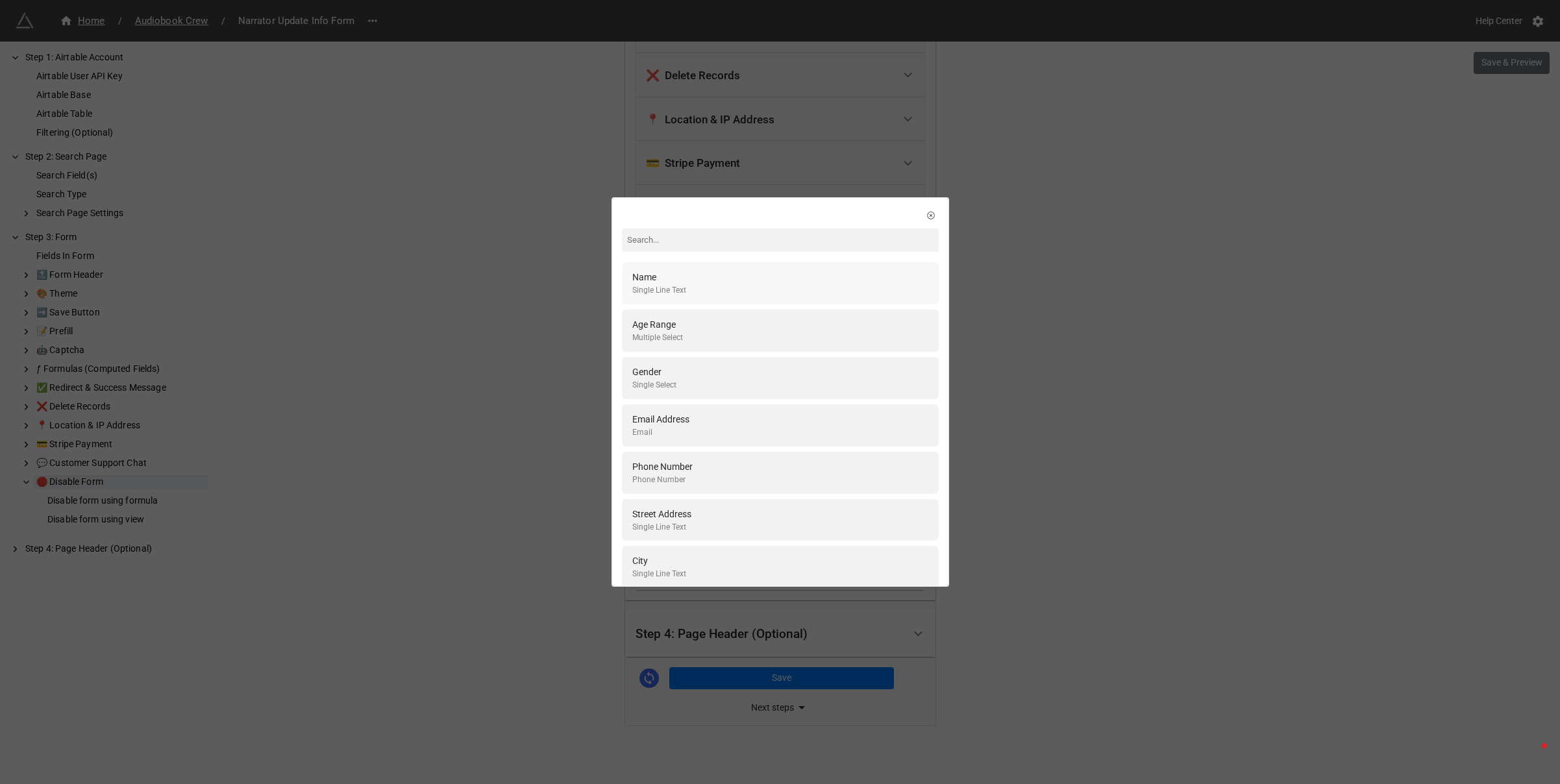
click at [659, 286] on div "Single Line Text" at bounding box center [660, 291] width 54 height 12
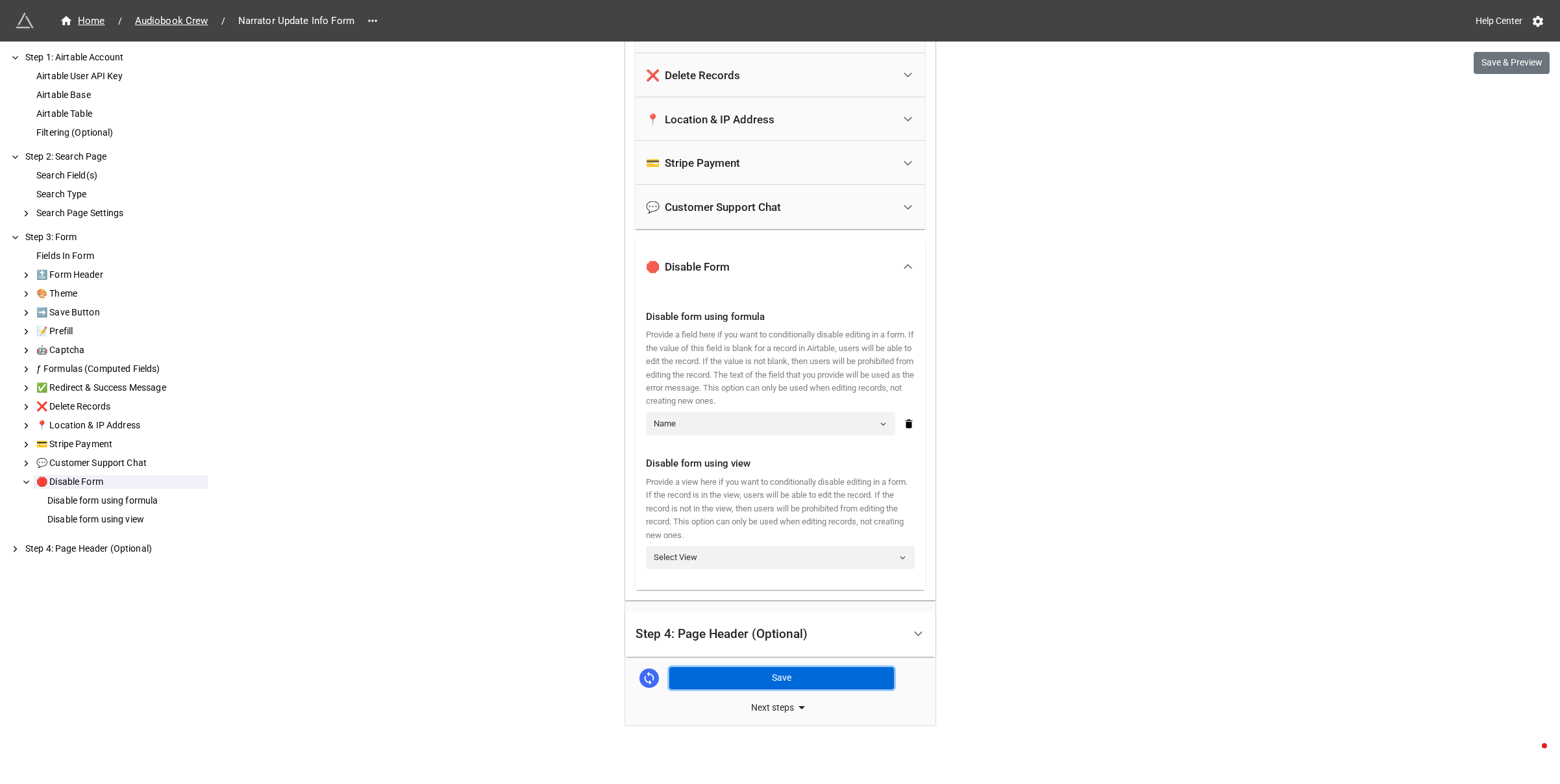
click at [763, 673] on button "Save" at bounding box center [781, 678] width 225 height 22
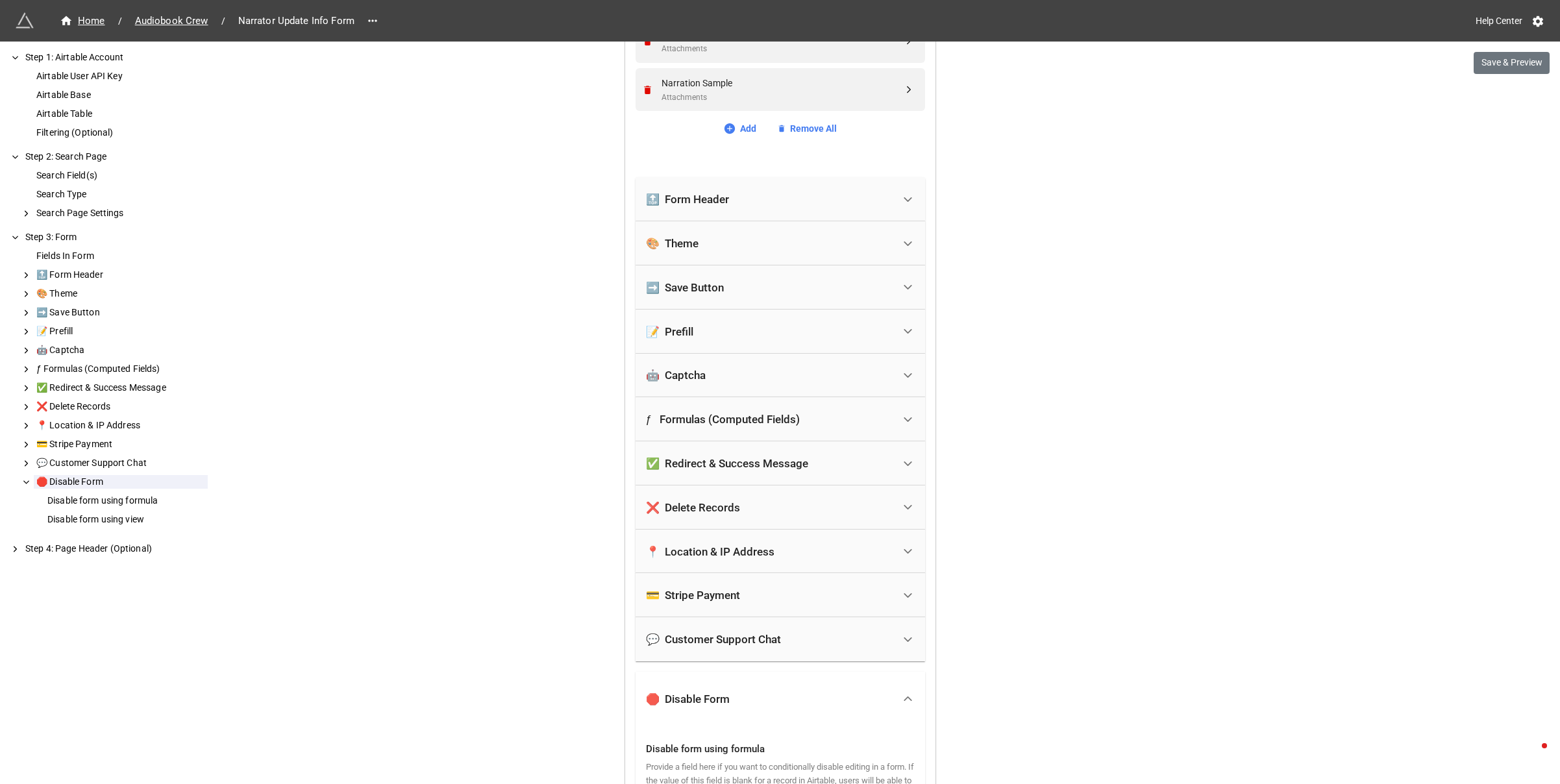
scroll to position [921, 0]
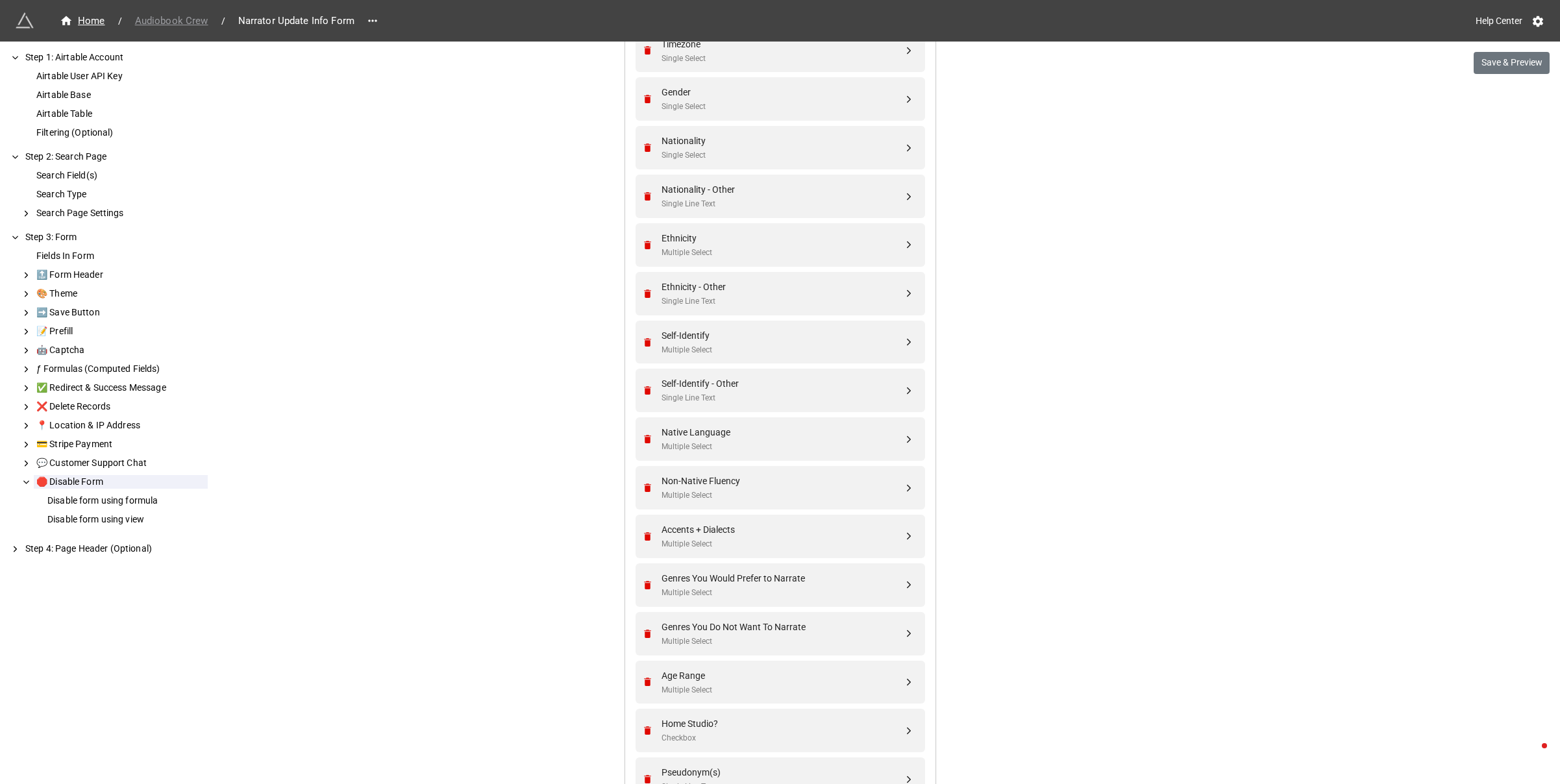
click at [186, 23] on span "Audiobook Crew" at bounding box center [171, 21] width 89 height 15
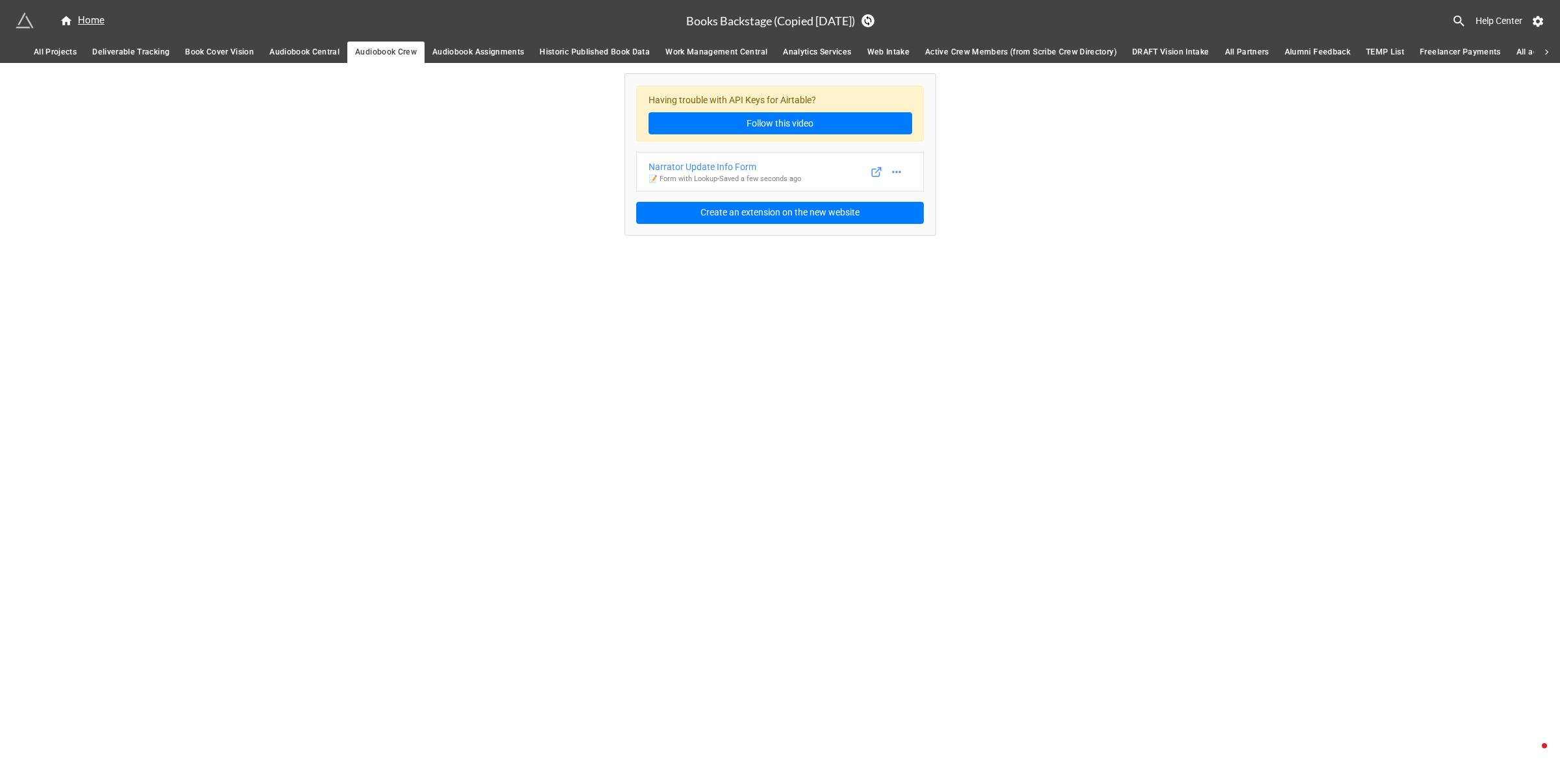
click at [498, 46] on span "Audiobook Assignments" at bounding box center [479, 52] width 92 height 14
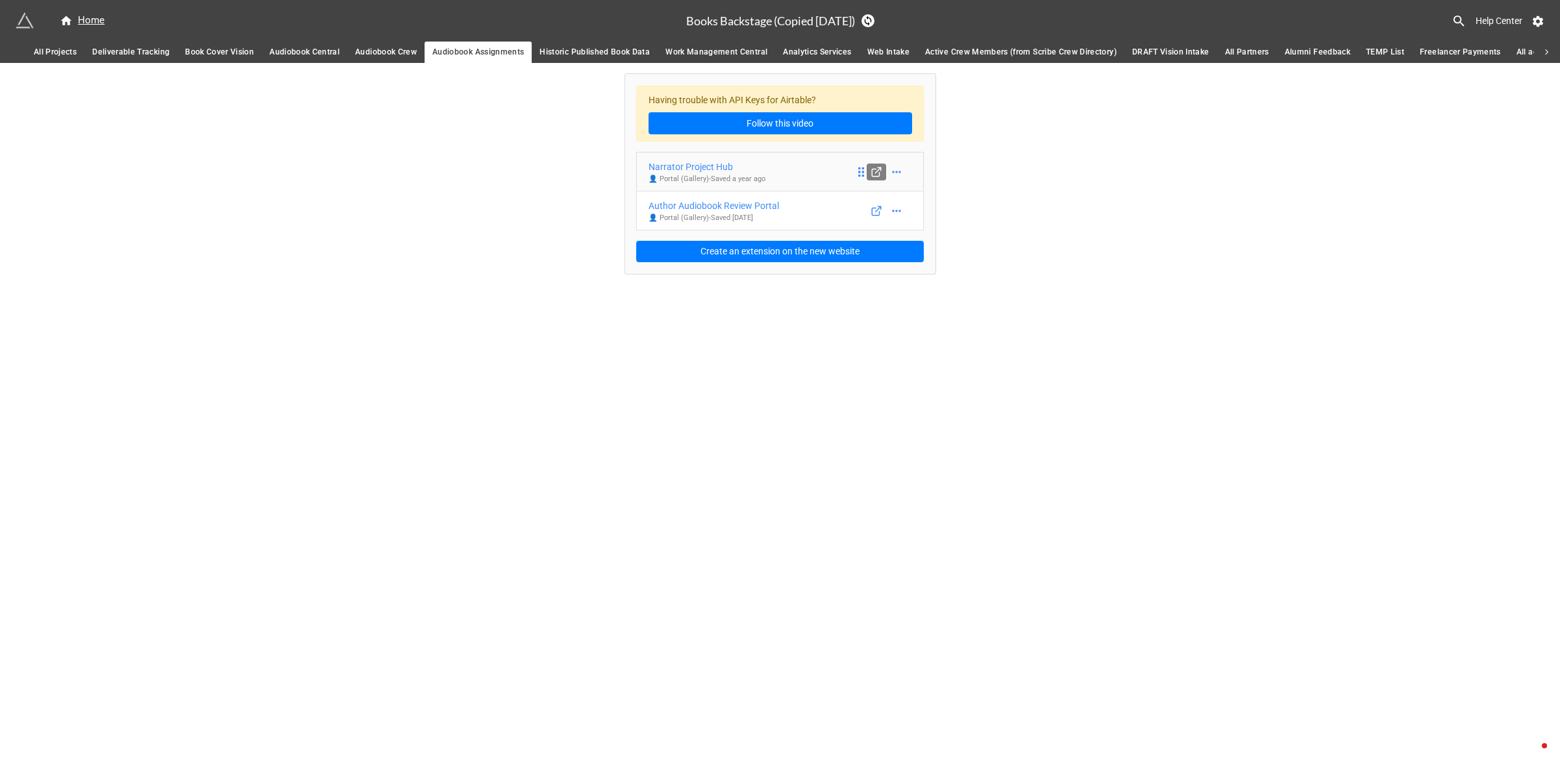
click at [881, 171] on icon at bounding box center [876, 172] width 12 height 12
click at [692, 168] on div "Narrator Project Hub" at bounding box center [707, 167] width 117 height 14
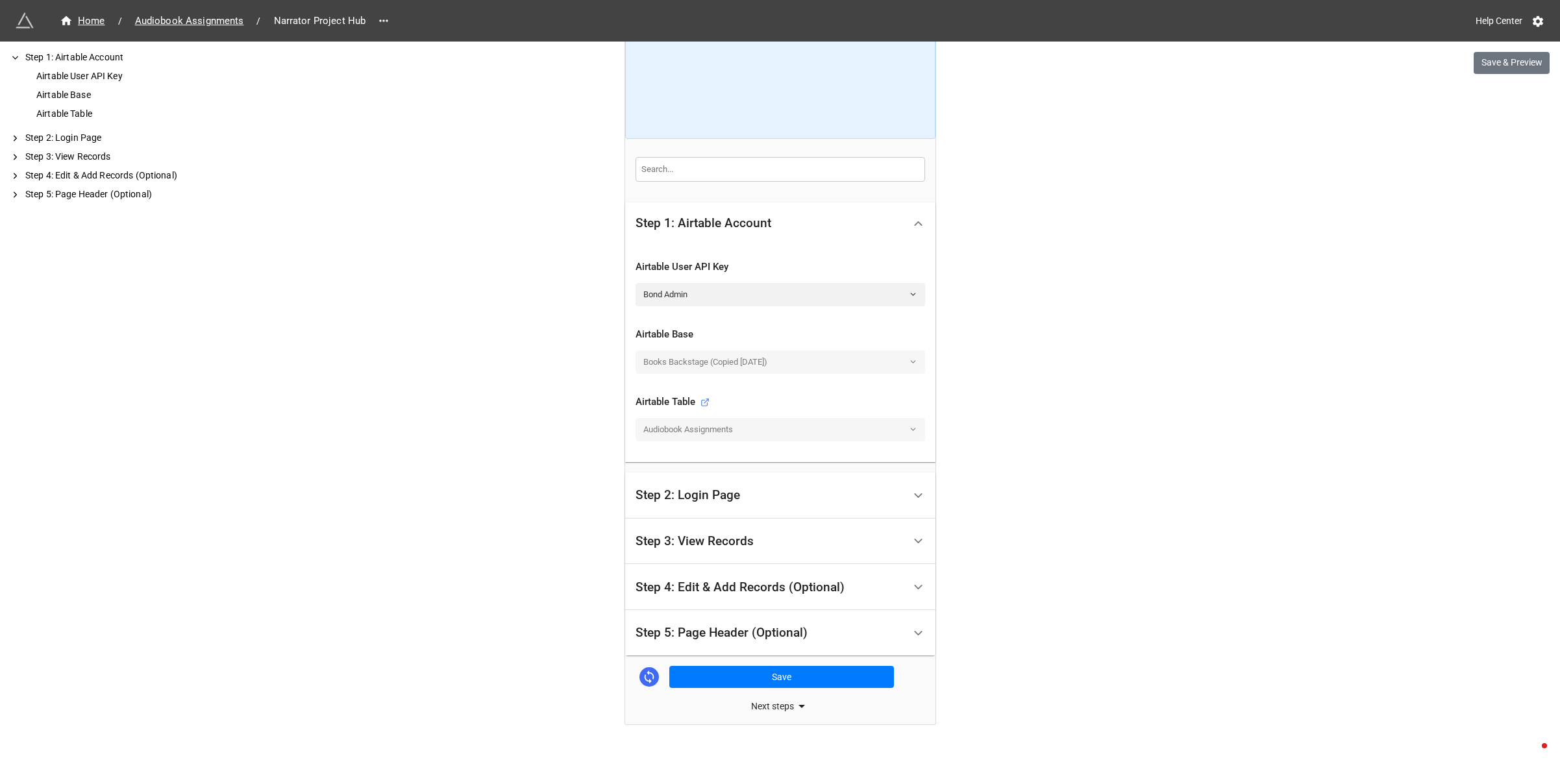
scroll to position [192, 0]
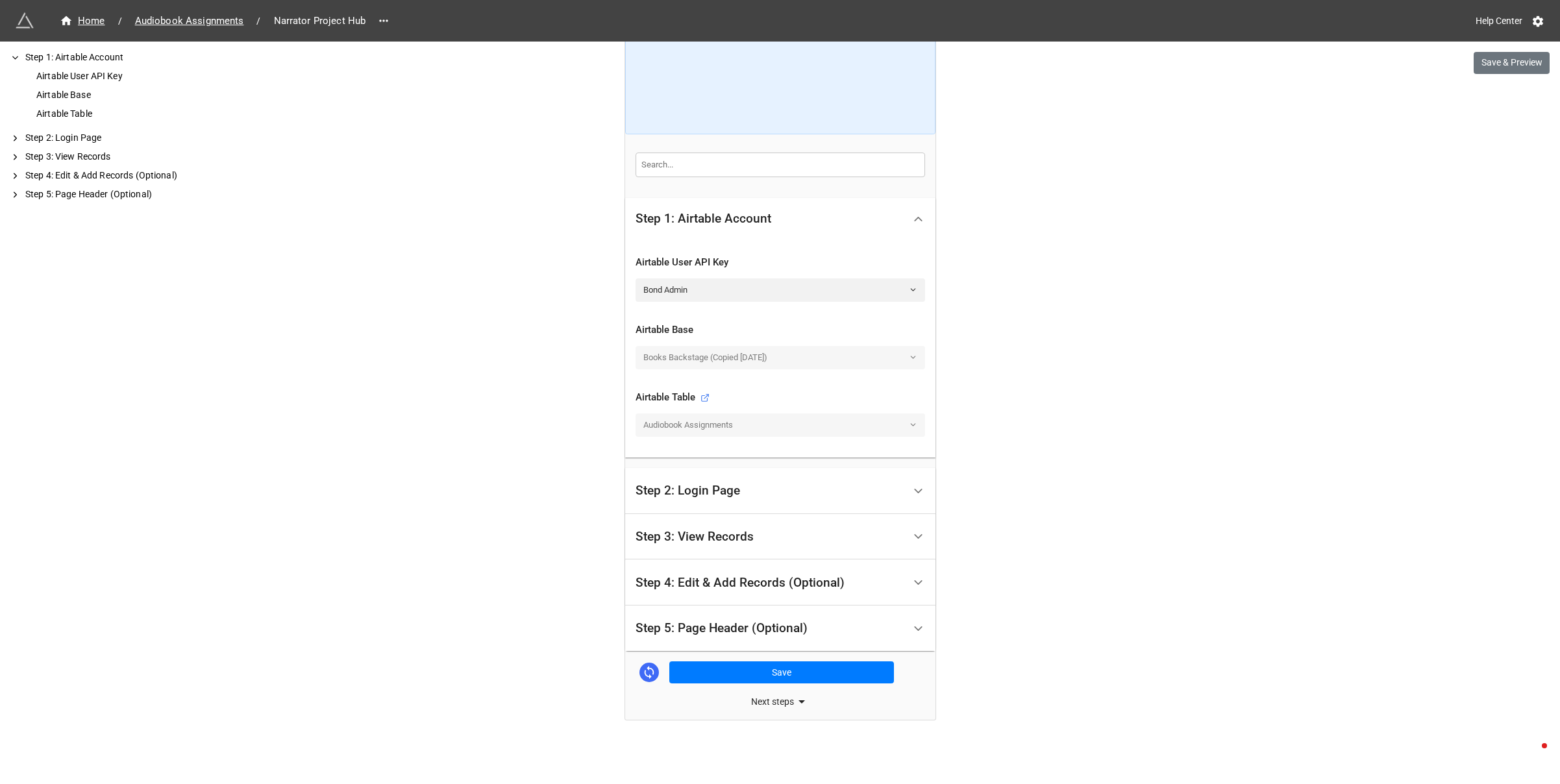
click at [721, 490] on div "Step 2: Login Page" at bounding box center [688, 490] width 105 height 13
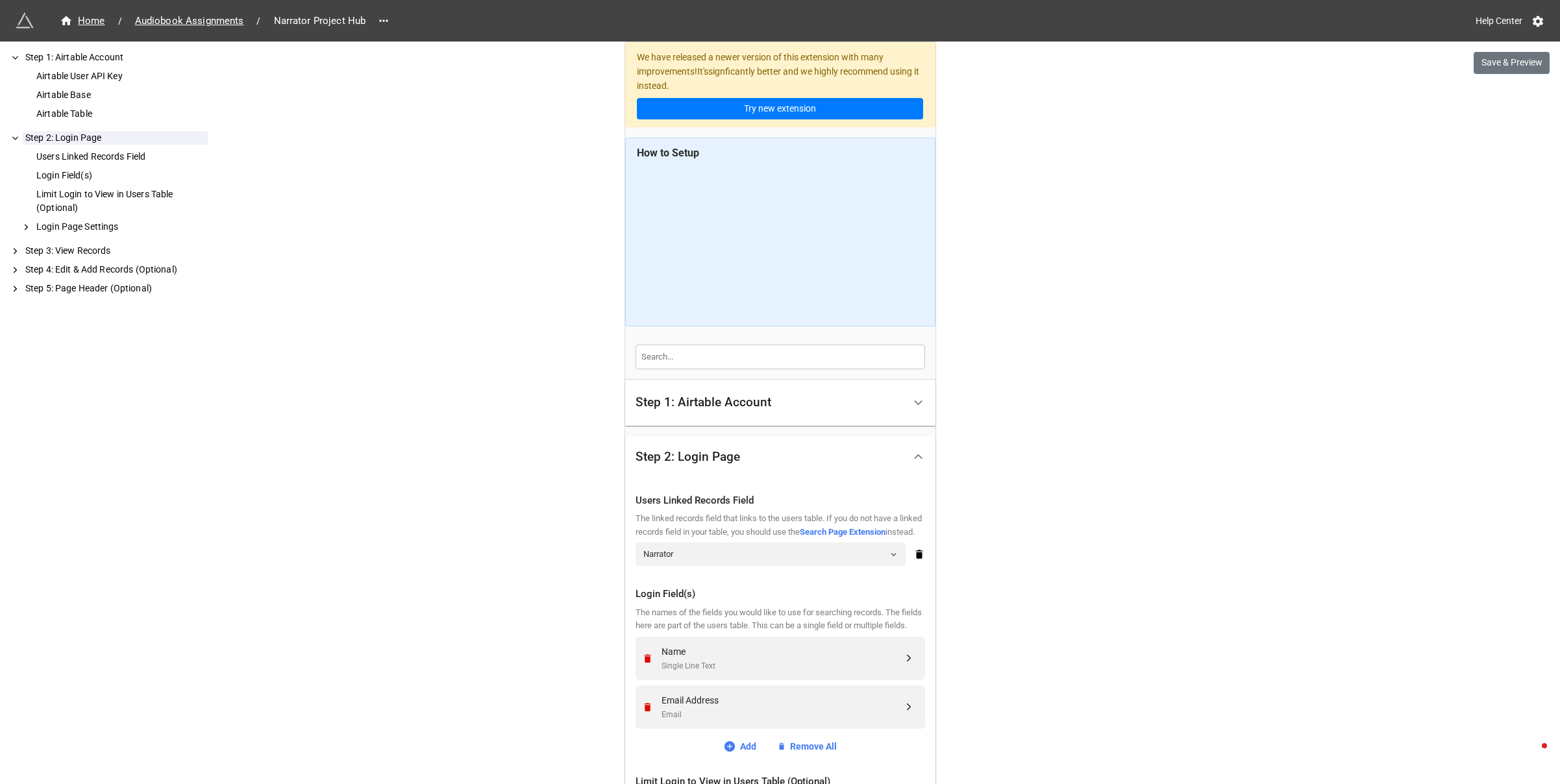
scroll to position [395, 0]
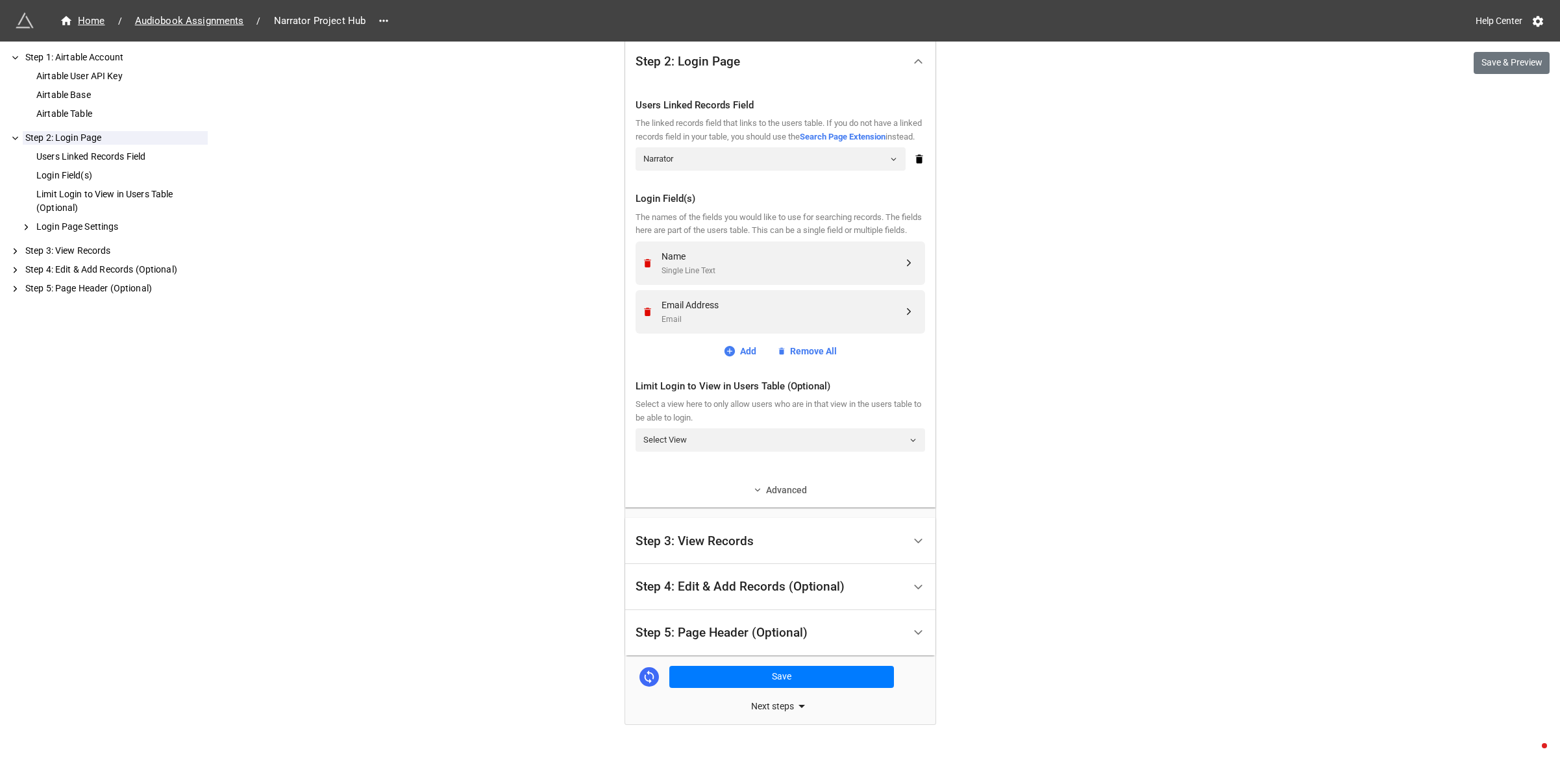
click at [770, 497] on link "Advanced" at bounding box center [780, 489] width 290 height 14
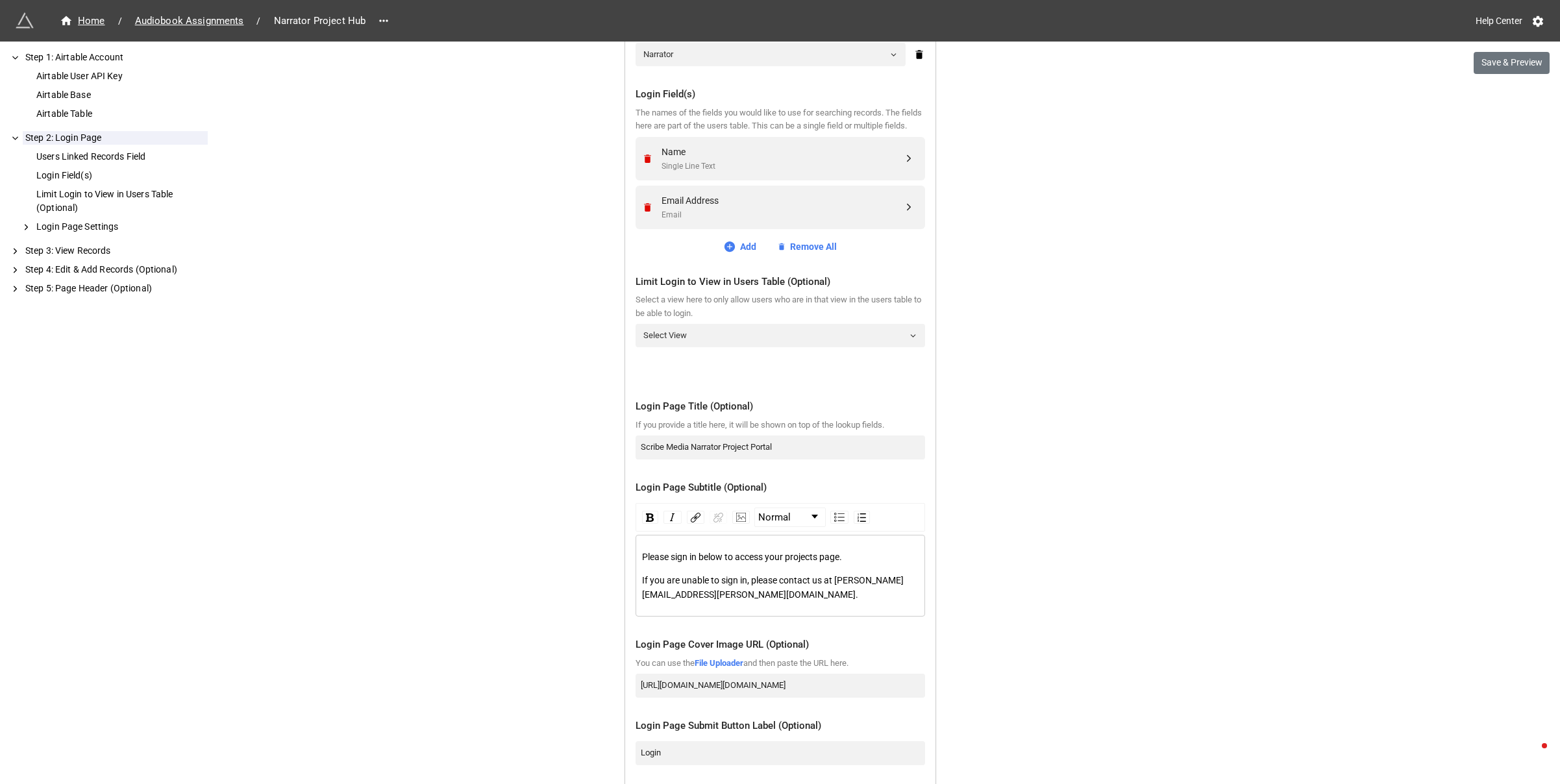
scroll to position [654, 0]
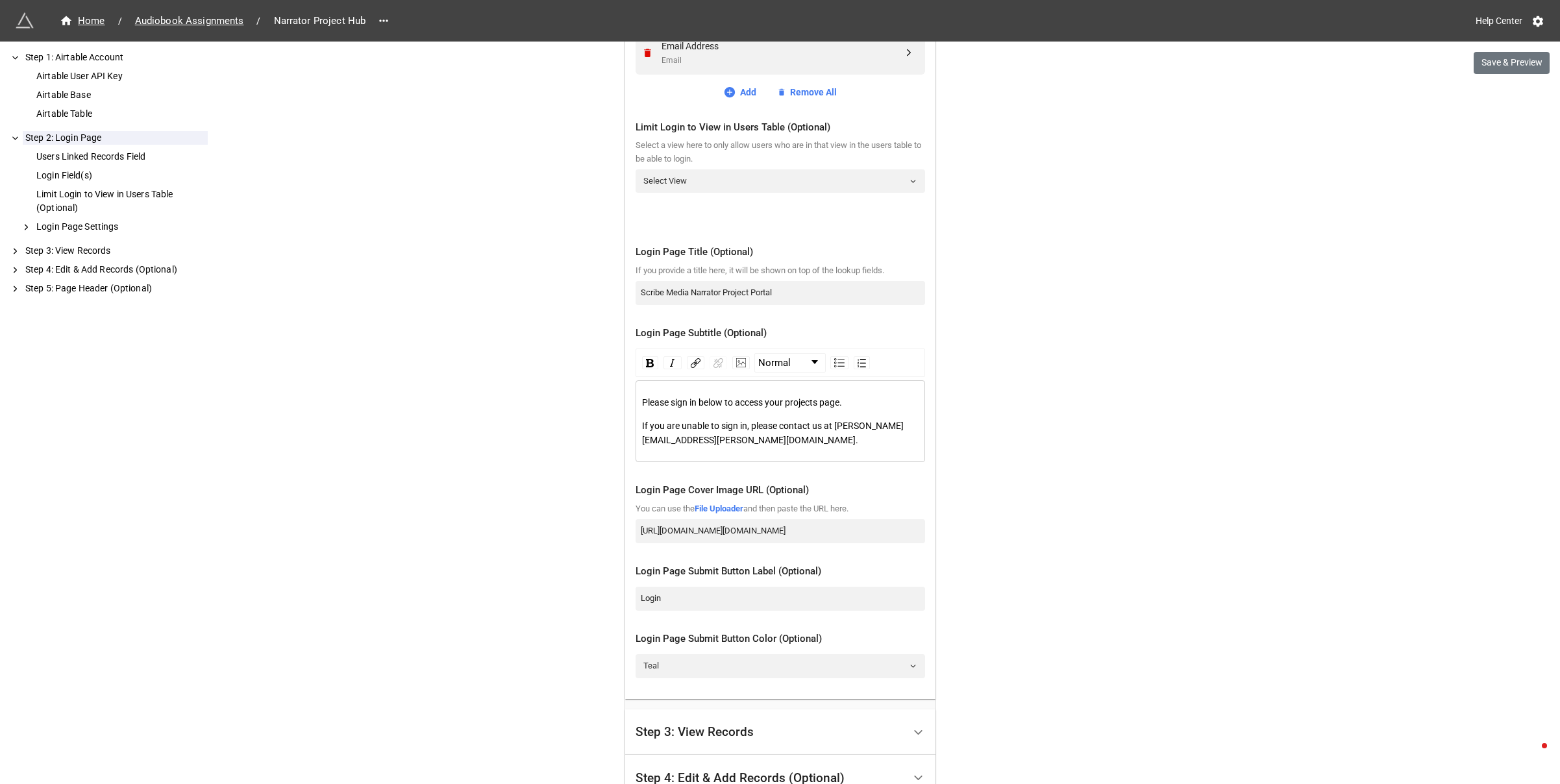
click at [716, 445] on span "If you are unable to sign in, please contact us at jeff.guillot@scribemedia.com." at bounding box center [773, 432] width 262 height 25
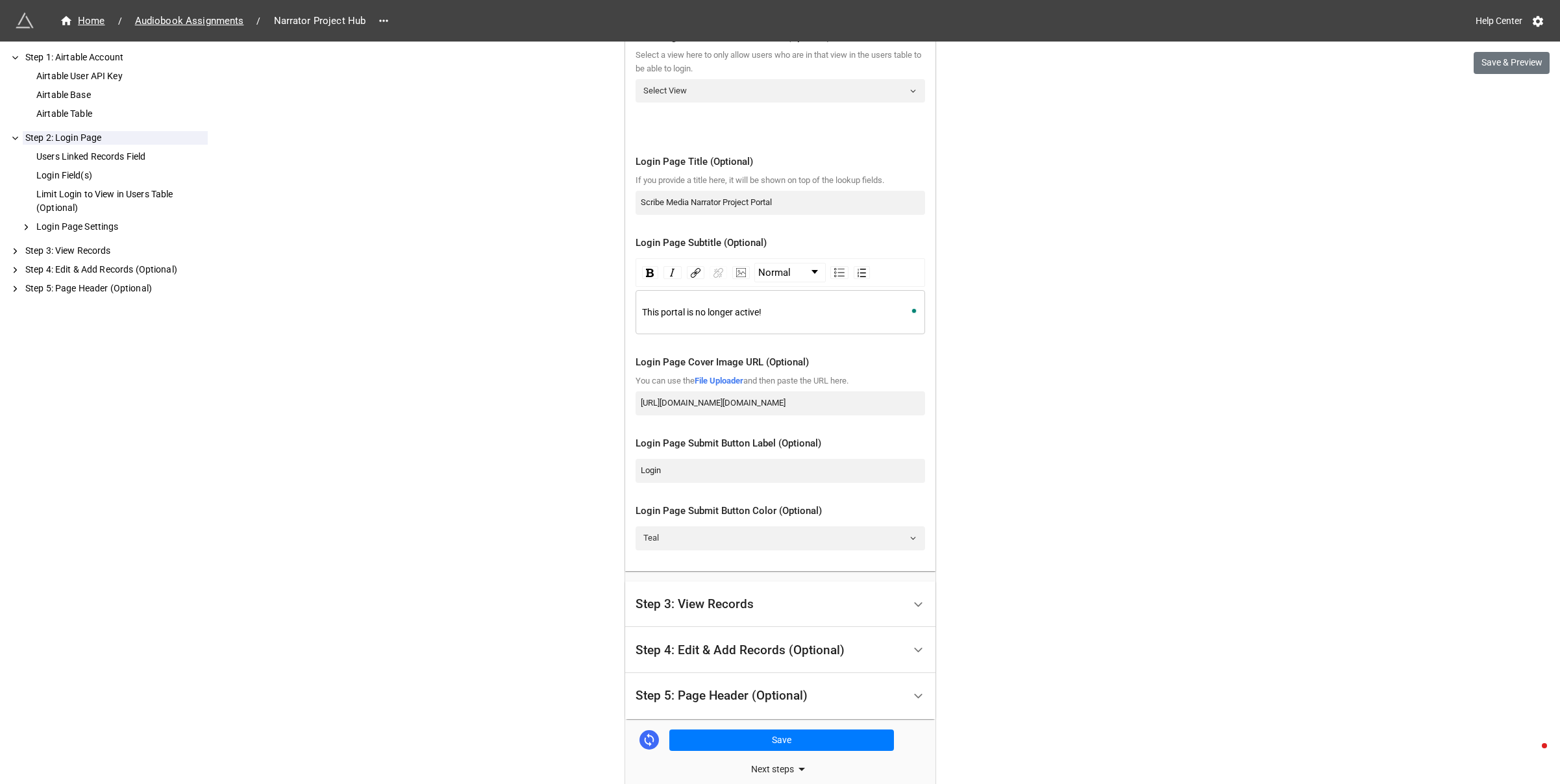
click at [720, 610] on div "Step 3: View Records" at bounding box center [695, 603] width 118 height 13
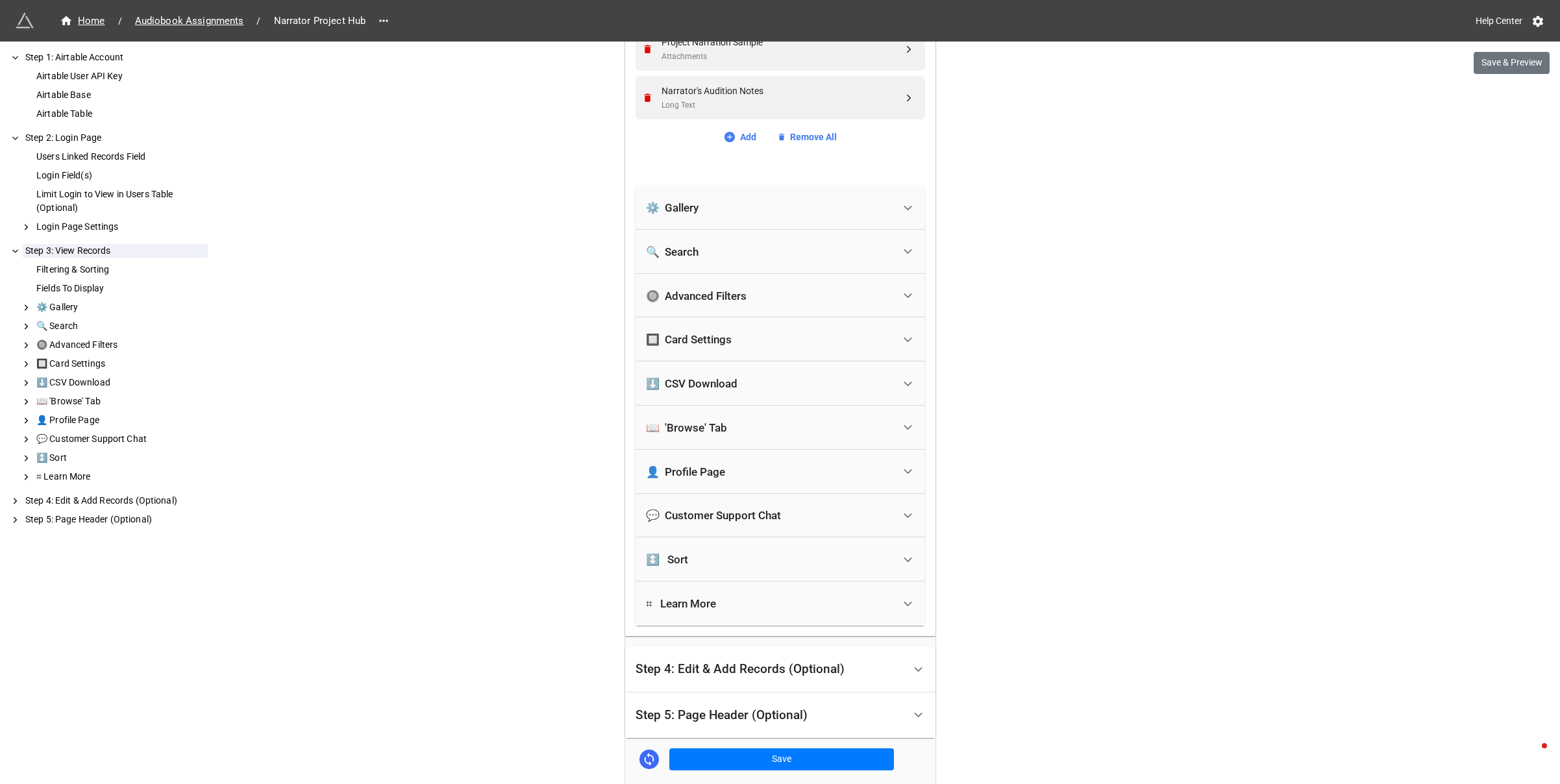
scroll to position [923, 0]
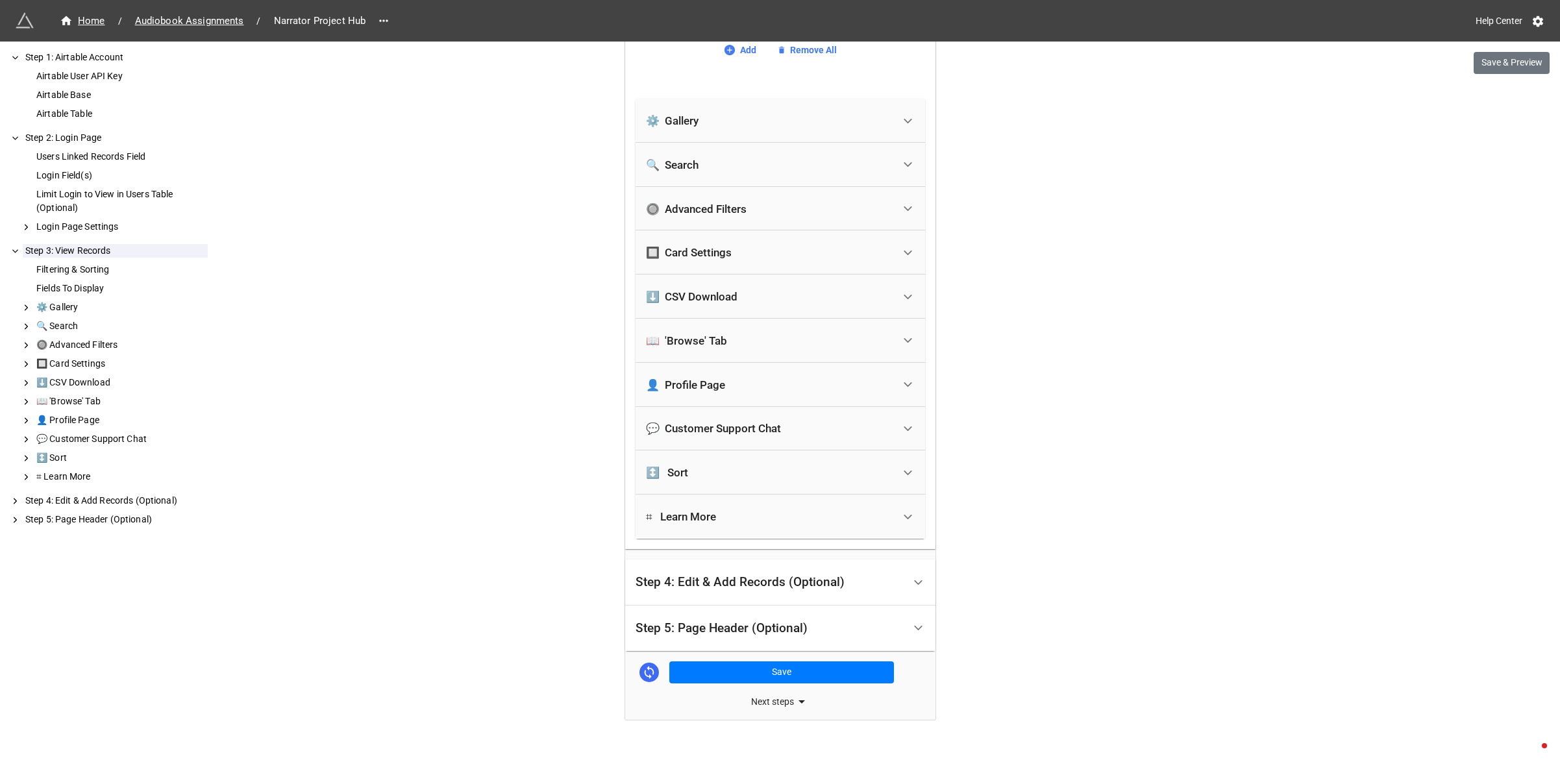
click at [721, 580] on div "Step 4: Edit & Add Records (Optional)" at bounding box center [740, 581] width 209 height 13
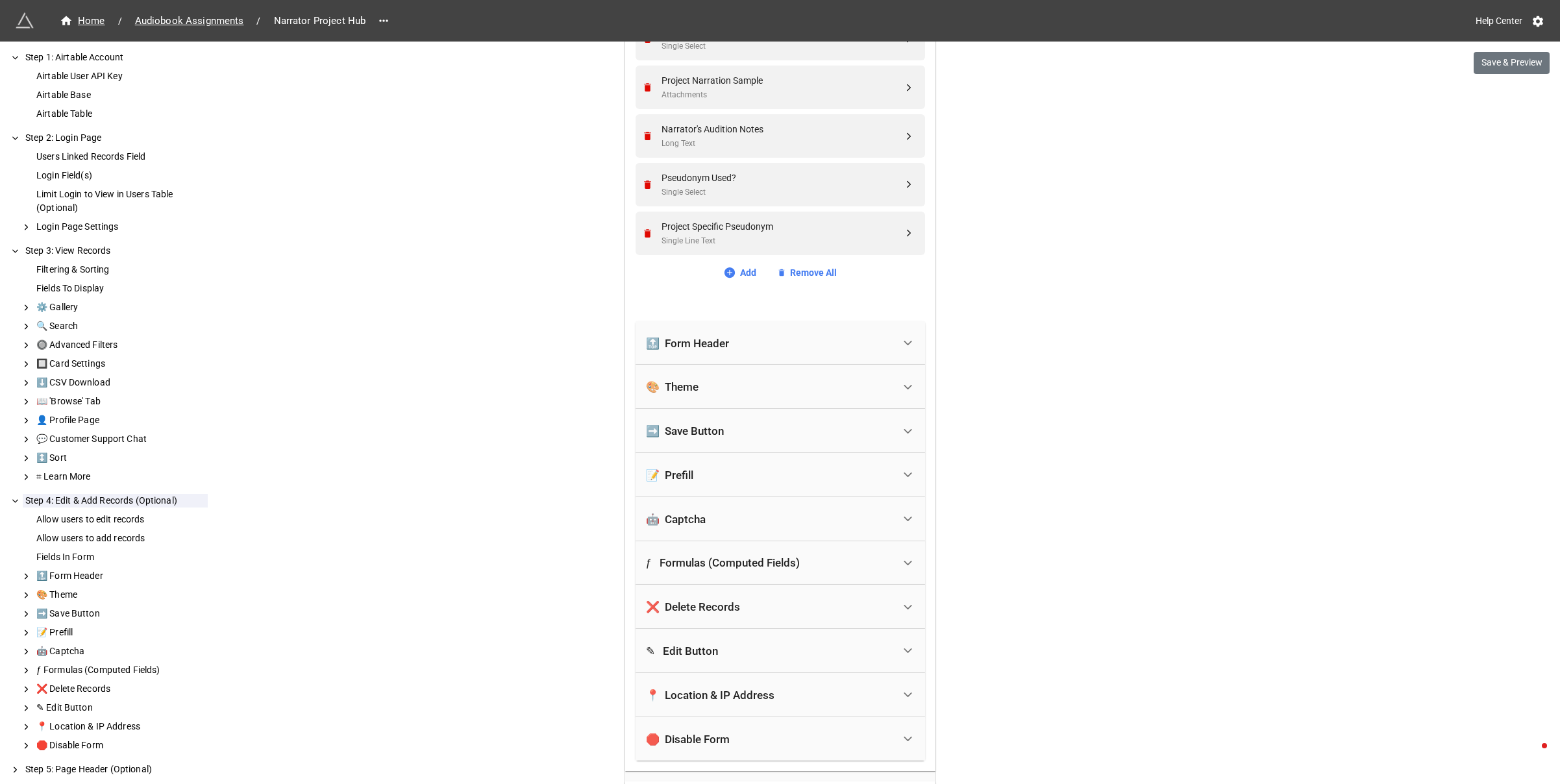
scroll to position [810, 0]
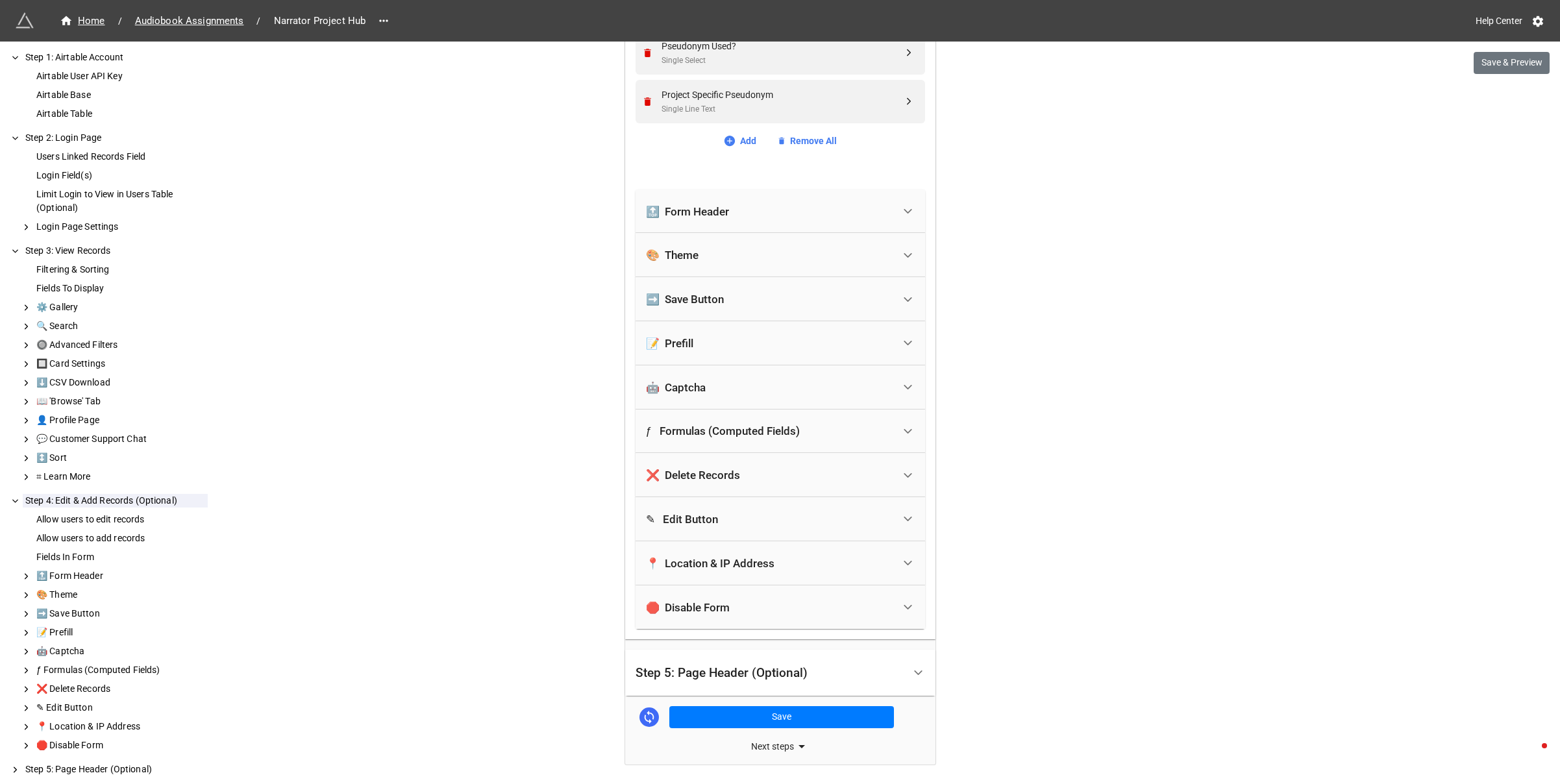
click at [792, 611] on div "🛑 Disable Form" at bounding box center [770, 607] width 248 height 29
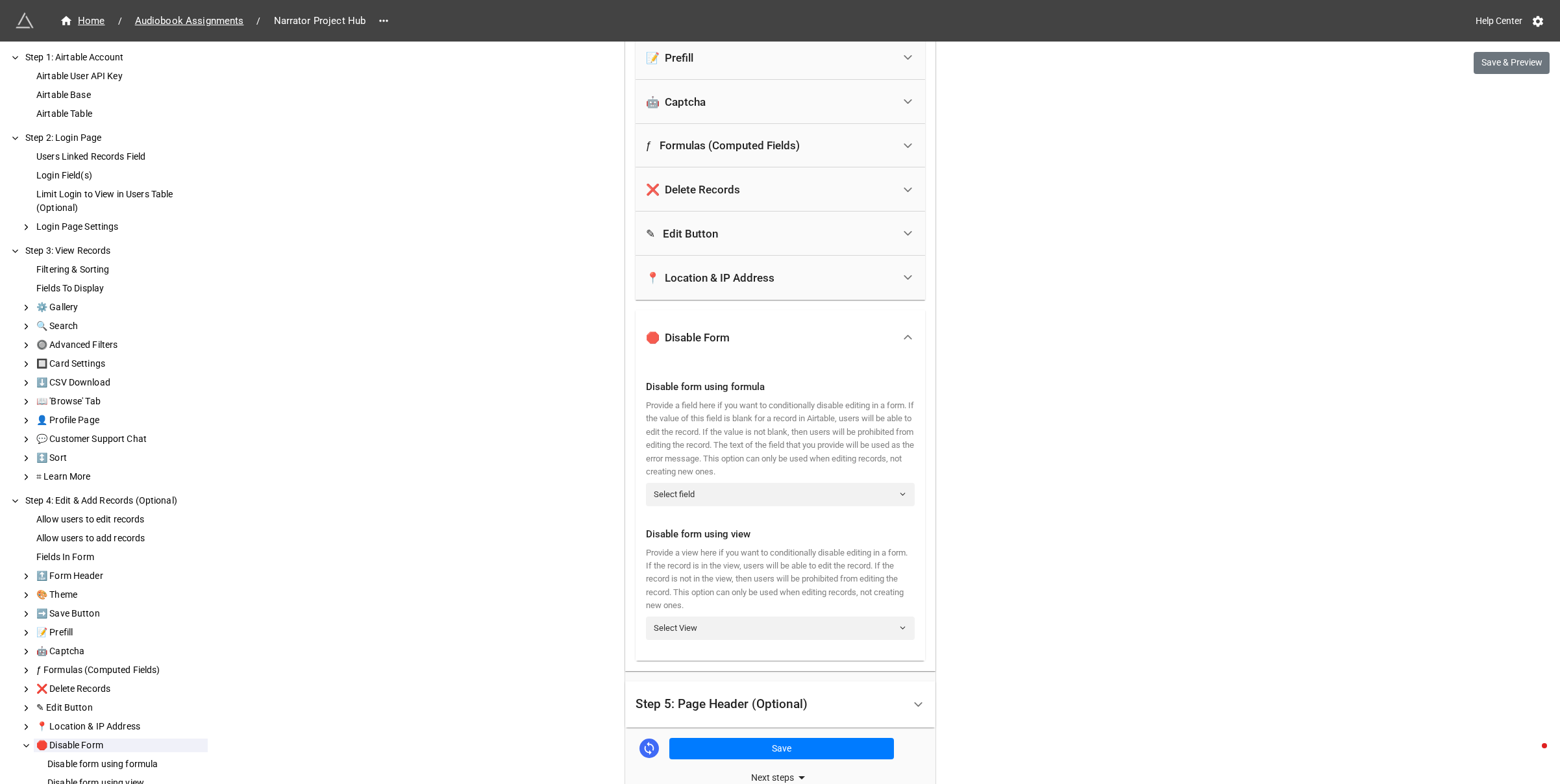
scroll to position [1104, 0]
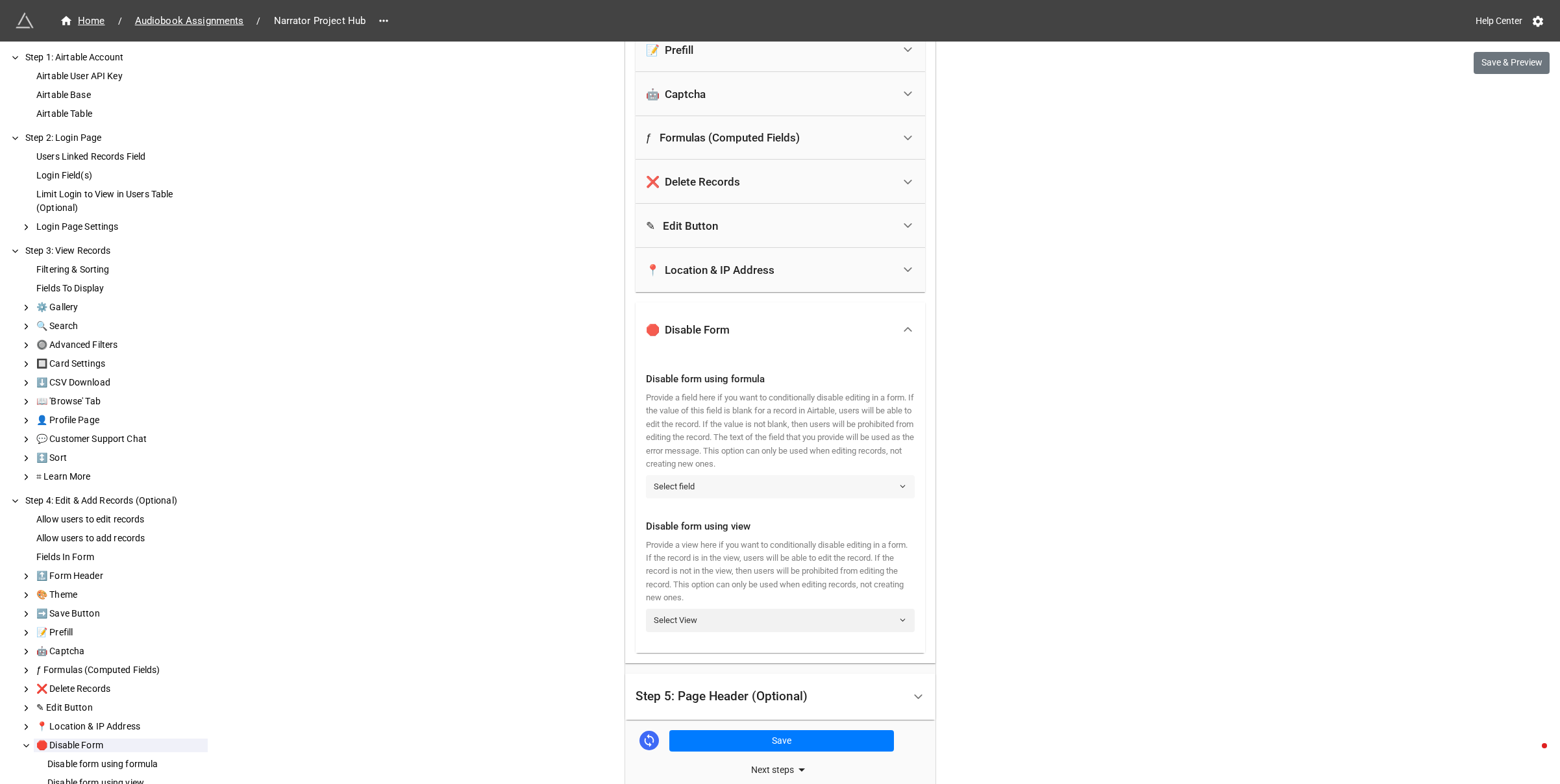
click at [711, 491] on link "Select field" at bounding box center [780, 486] width 269 height 23
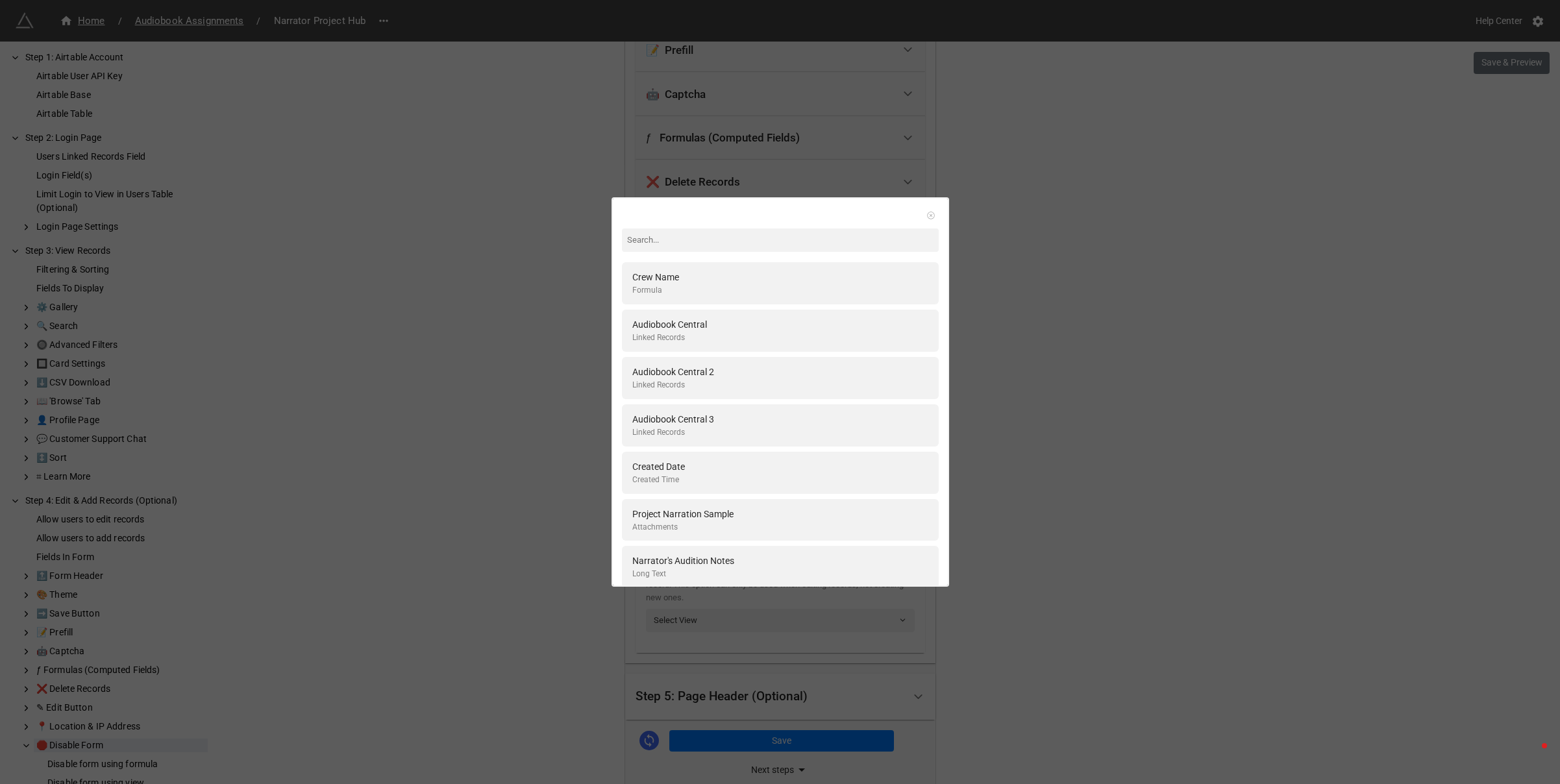
click at [926, 214] on icon at bounding box center [930, 215] width 9 height 9
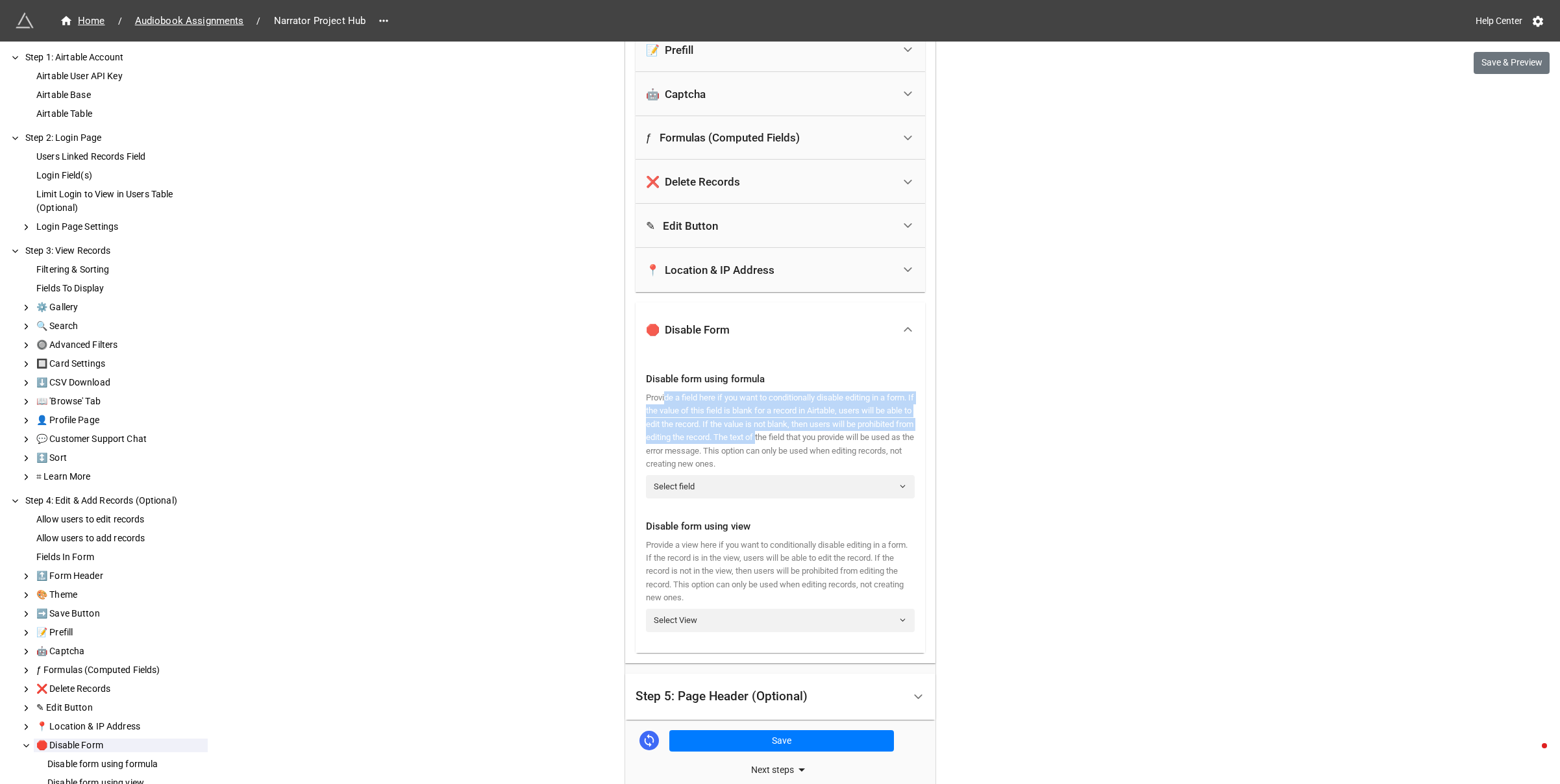
drag, startPoint x: 665, startPoint y: 400, endPoint x: 853, endPoint y: 433, distance: 190.9
click at [853, 433] on div "Provide a field here if you want to conditionally disable editing in a form. If…" at bounding box center [780, 431] width 269 height 80
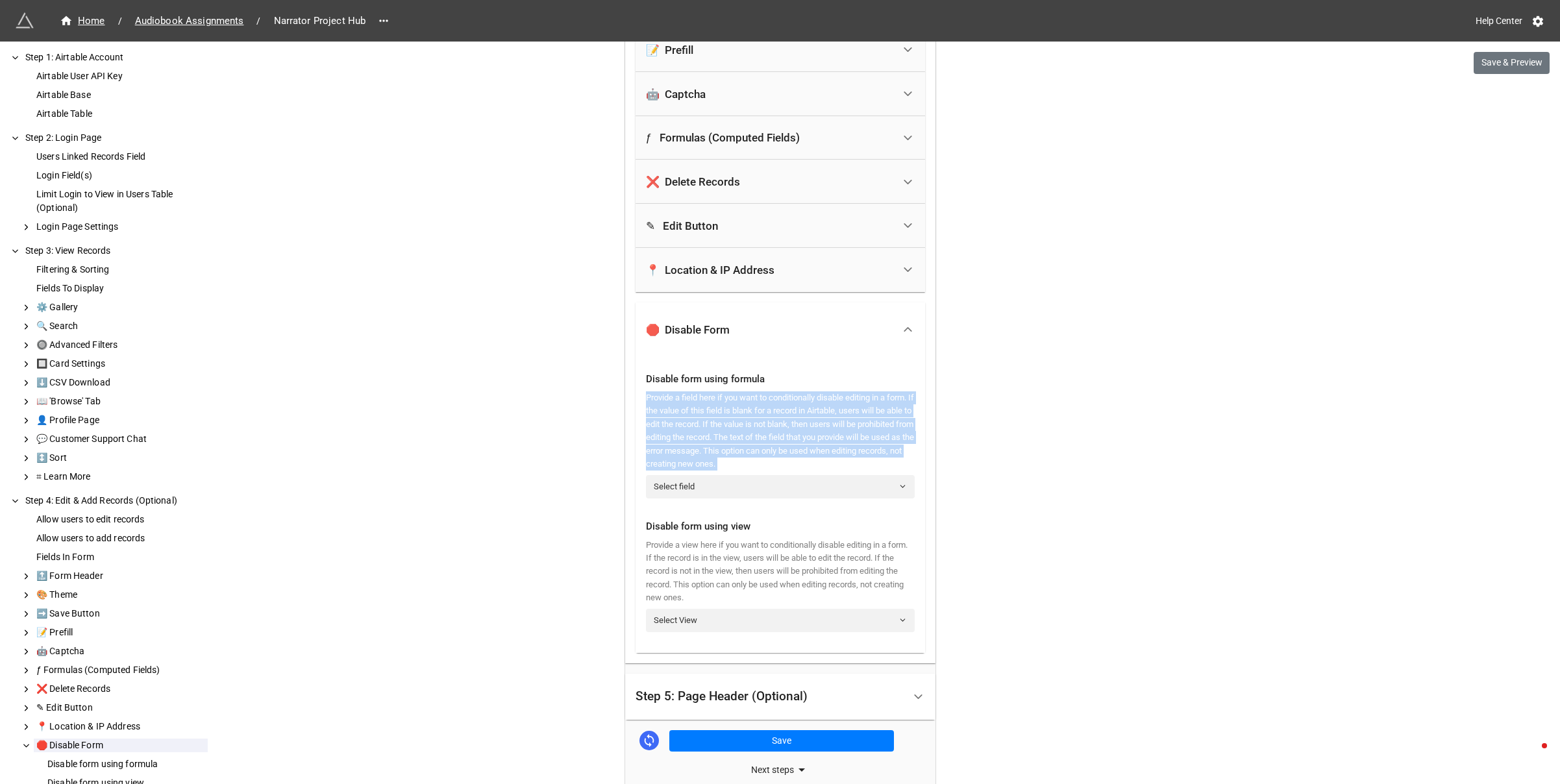
click at [763, 430] on div "Provide a field here if you want to conditionally disable editing in a form. If…" at bounding box center [780, 431] width 269 height 80
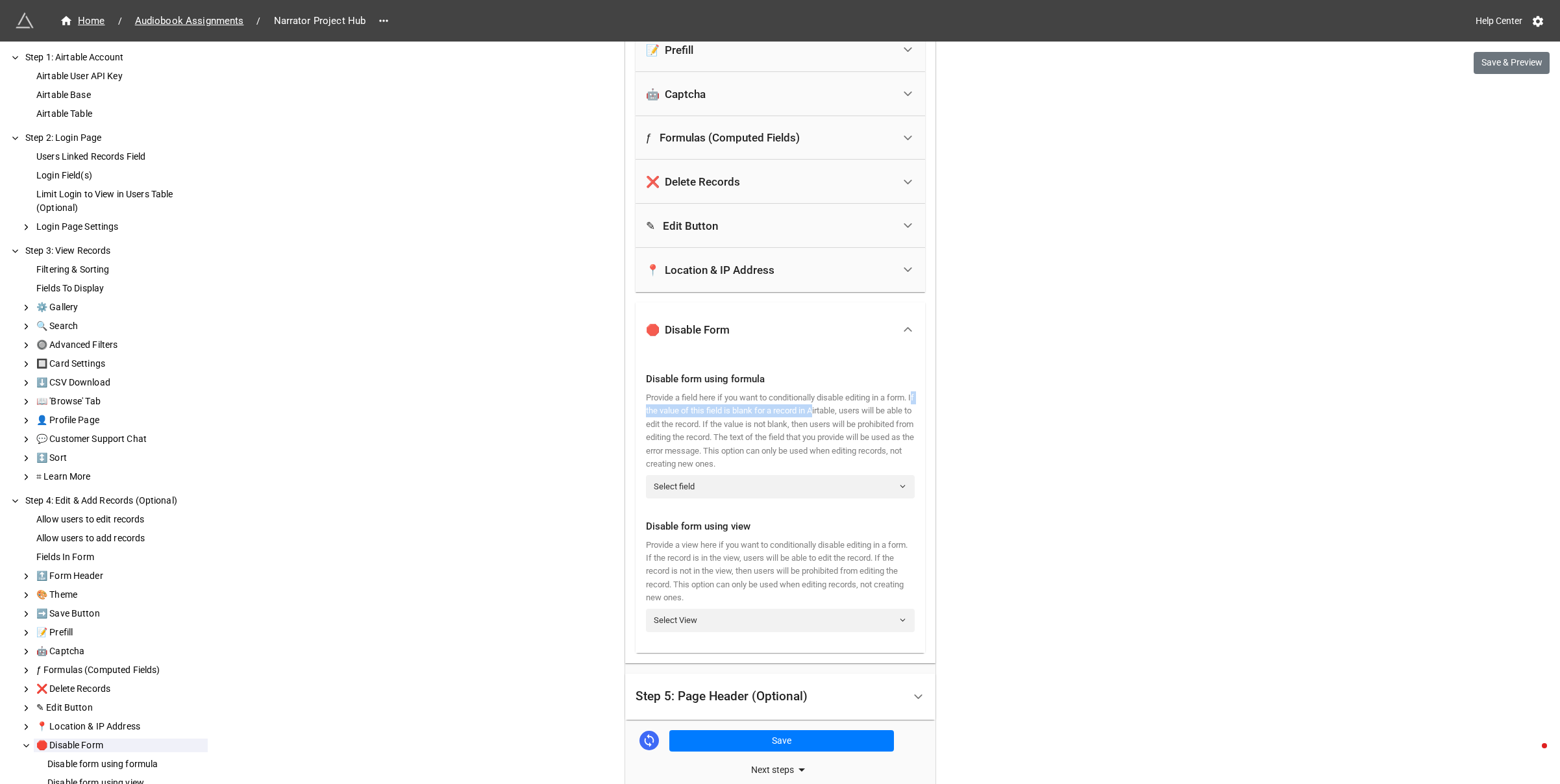
drag, startPoint x: 668, startPoint y: 406, endPoint x: 851, endPoint y: 407, distance: 183.0
click at [851, 407] on div "Provide a field here if you want to conditionally disable editing in a form. If…" at bounding box center [780, 431] width 269 height 80
click at [746, 428] on div "Provide a field here if you want to conditionally disable editing in a form. If…" at bounding box center [780, 431] width 269 height 80
click at [717, 484] on link "Select field" at bounding box center [780, 486] width 269 height 23
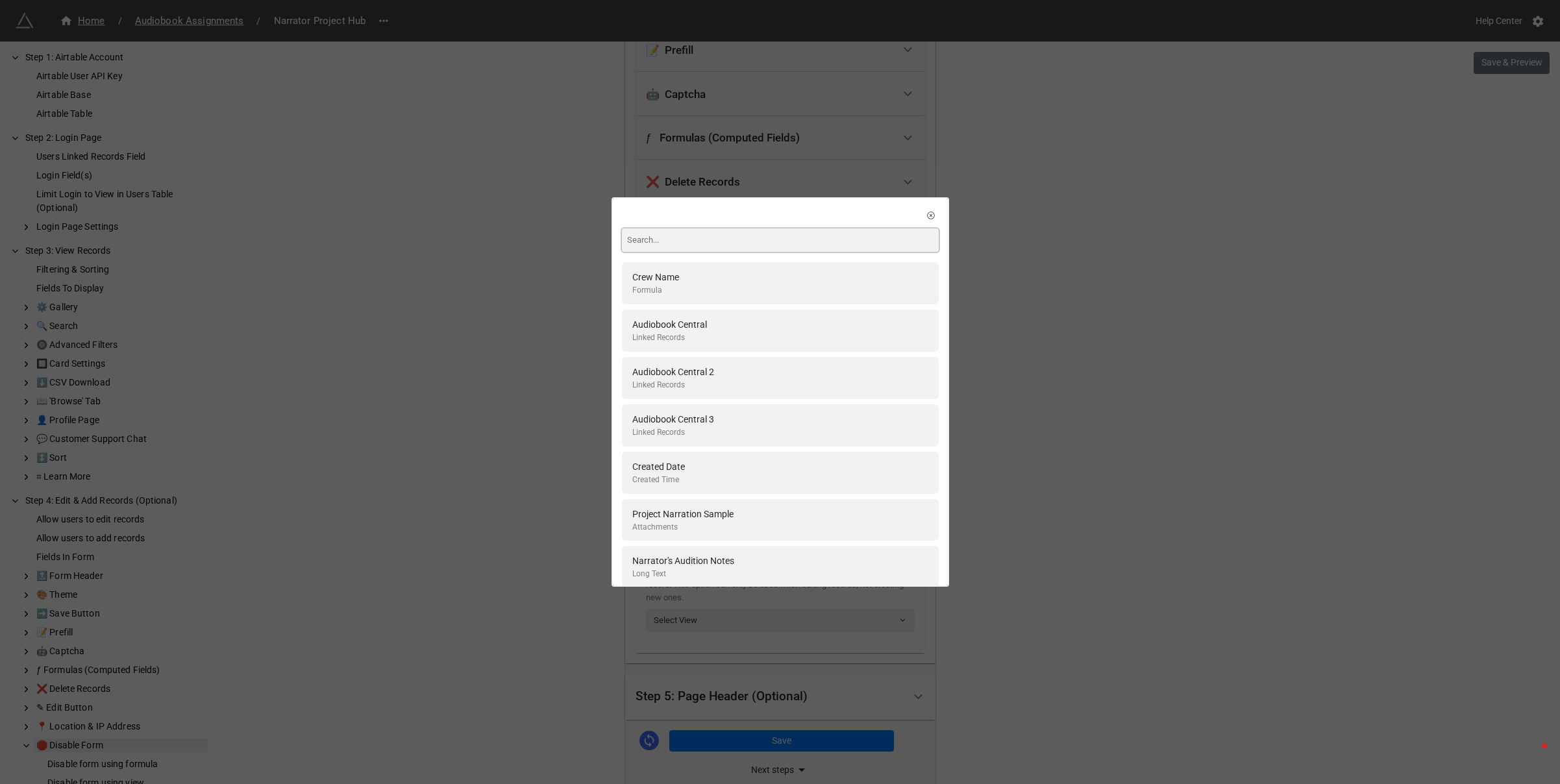
click at [663, 242] on input at bounding box center [780, 240] width 317 height 23
type input "project"
click at [661, 331] on div "Project Name" at bounding box center [660, 325] width 55 height 14
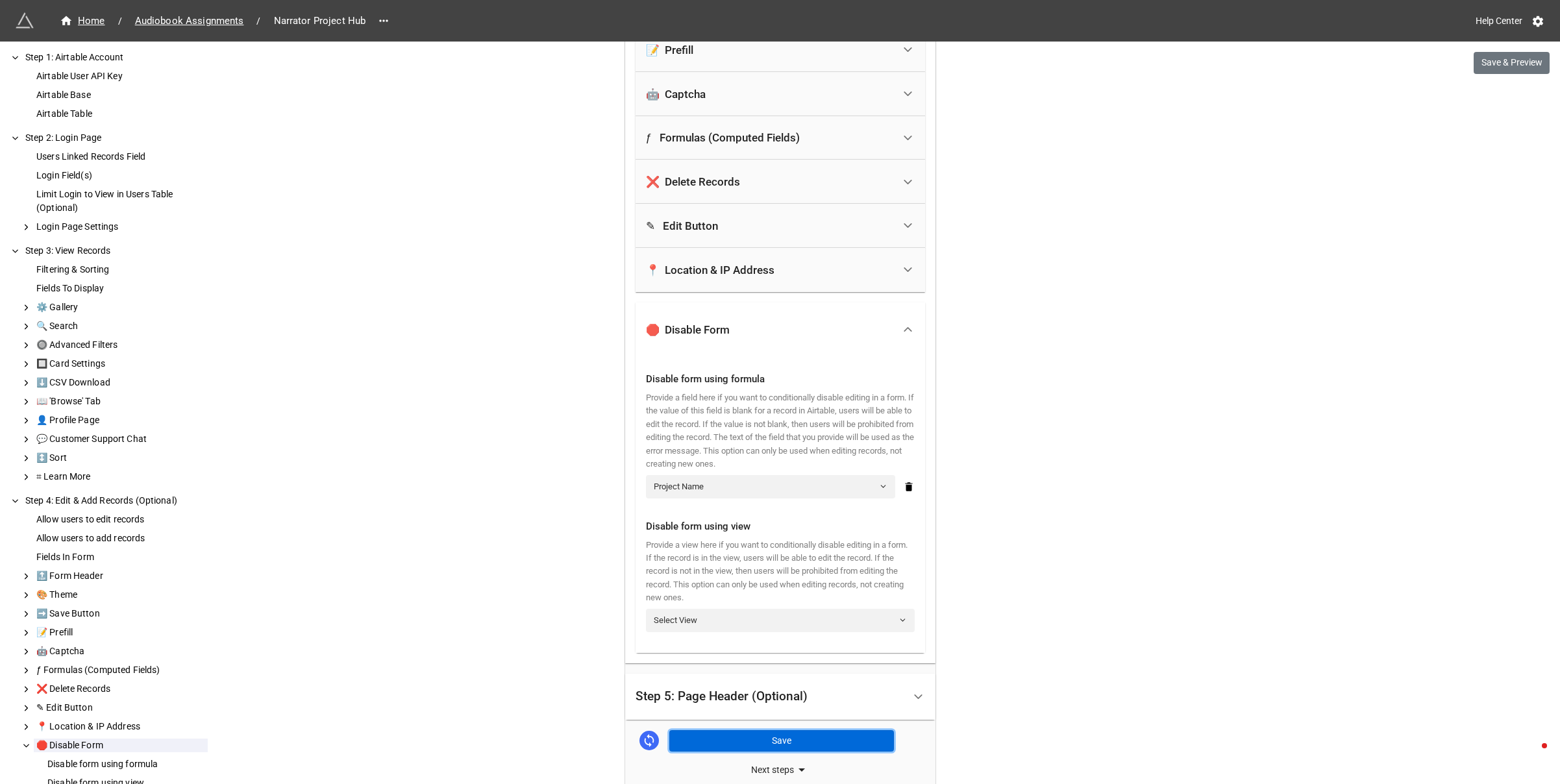
click at [783, 737] on button "Save" at bounding box center [781, 741] width 225 height 22
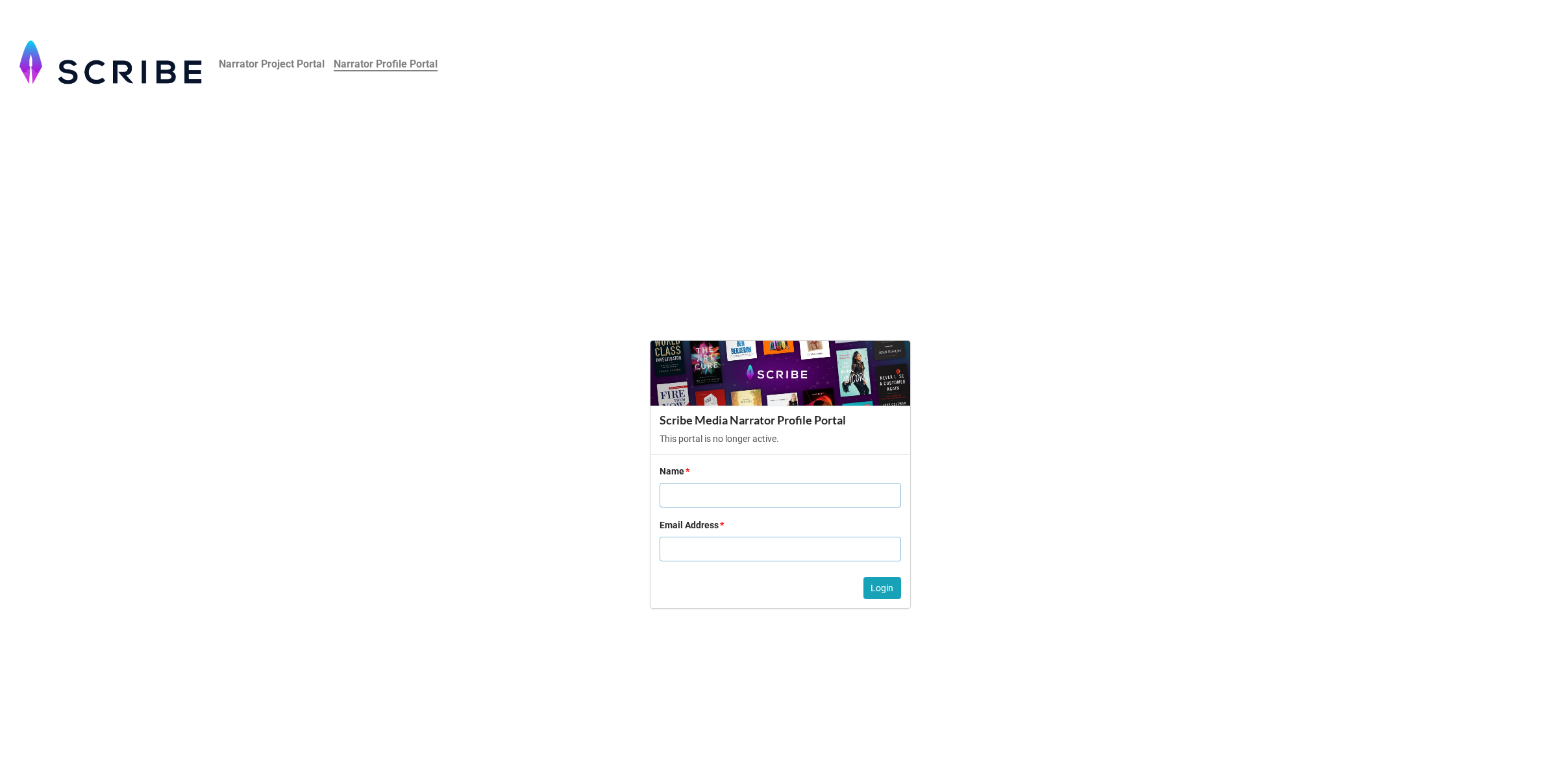
click at [695, 501] on input "text" at bounding box center [780, 494] width 242 height 25
type input "Dawn Davis"
paste input "dawndavisvoiceover@gmail.com"
type input "dawndavisvoiceover@gmail.com"
click at [880, 592] on button "Login" at bounding box center [882, 588] width 38 height 22
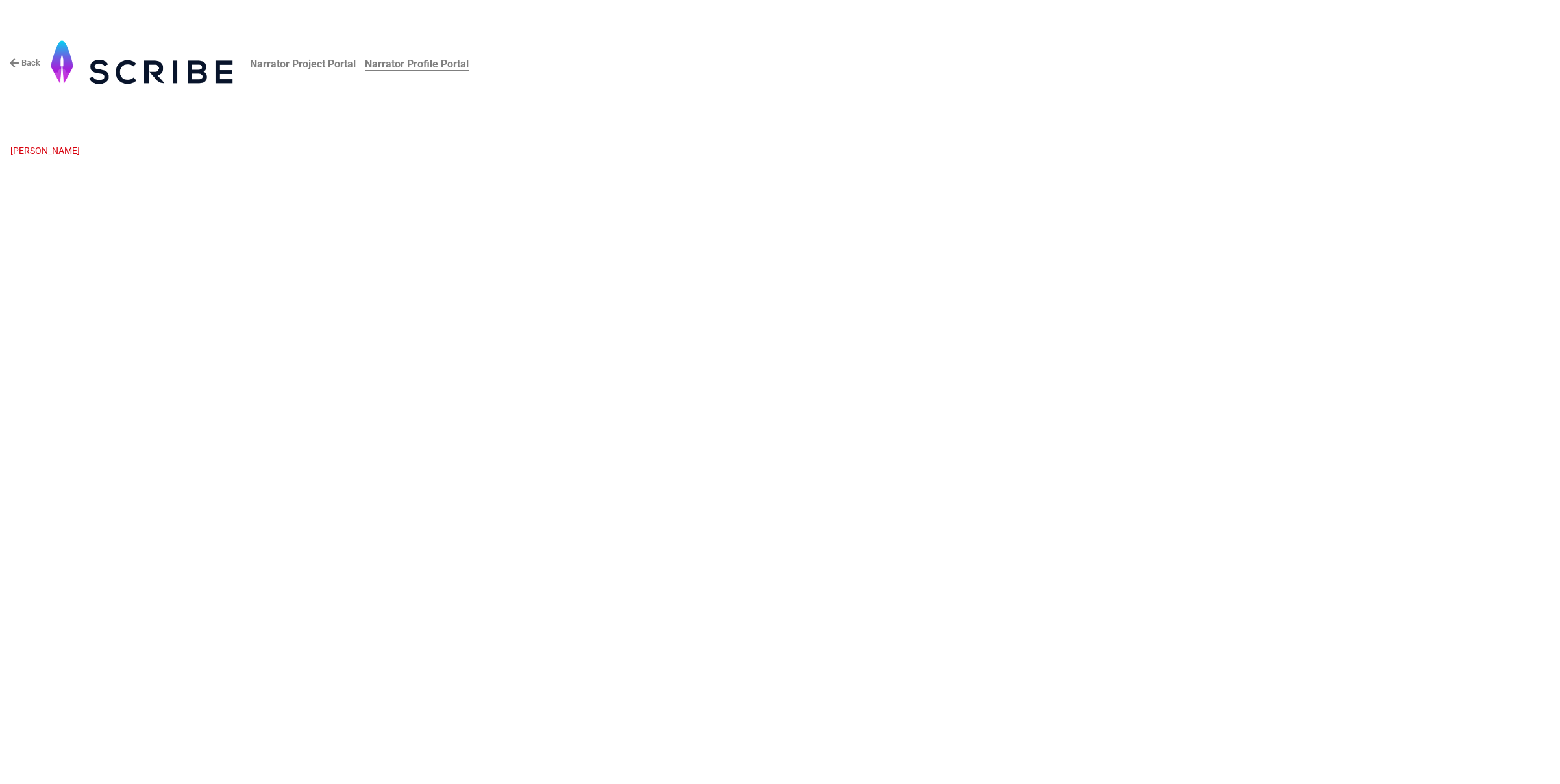
drag, startPoint x: 12, startPoint y: 157, endPoint x: 332, endPoint y: 305, distance: 352.6
click at [328, 292] on div "Back Narrator Project Portal Narrator Profile Portal Dawn Davis" at bounding box center [780, 392] width 1560 height 784
drag, startPoint x: 332, startPoint y: 305, endPoint x: 112, endPoint y: 180, distance: 253.0
click at [332, 306] on div "Back Narrator Project Portal Narrator Profile Portal Dawn Davis" at bounding box center [780, 392] width 1560 height 784
click at [30, 150] on p "Dawn Davis" at bounding box center [780, 150] width 1539 height 13
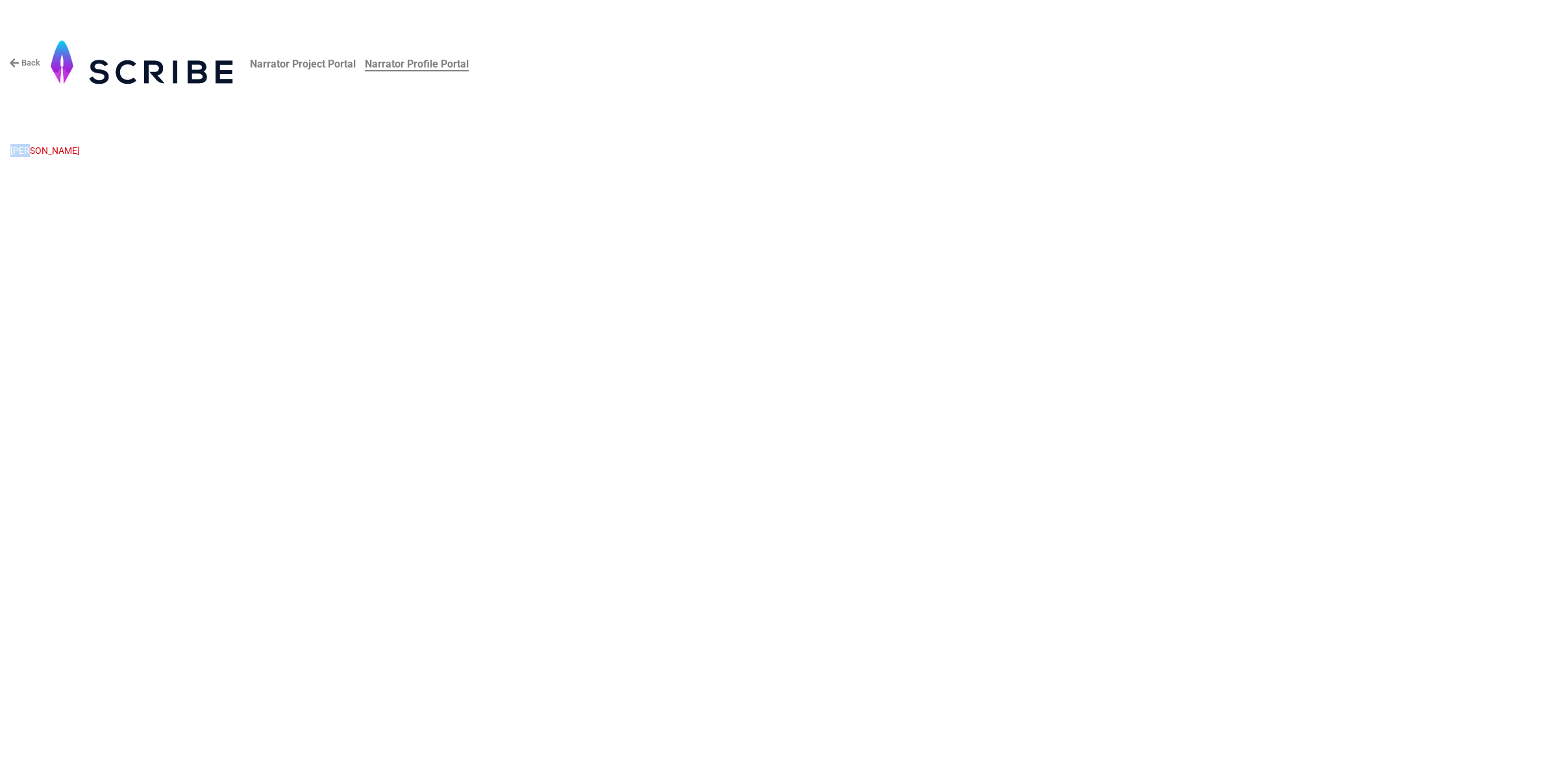
click at [30, 150] on p "Dawn Davis" at bounding box center [780, 150] width 1539 height 13
click at [45, 151] on p "Dawn Davis" at bounding box center [780, 150] width 1539 height 13
click at [27, 66] on link "Back" at bounding box center [24, 63] width 31 height 13
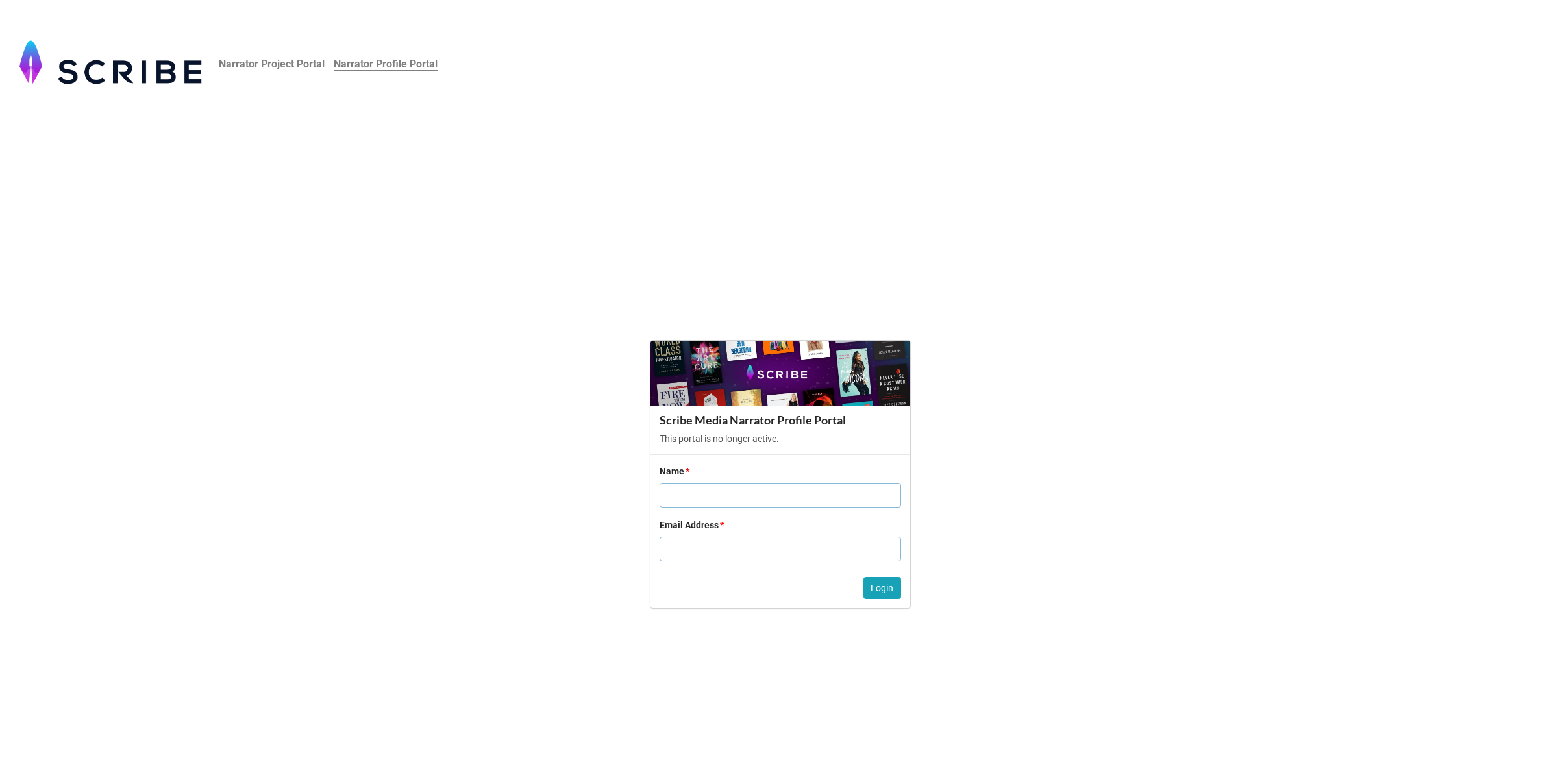
click at [268, 66] on b "Narrator Project Portal" at bounding box center [272, 64] width 106 height 12
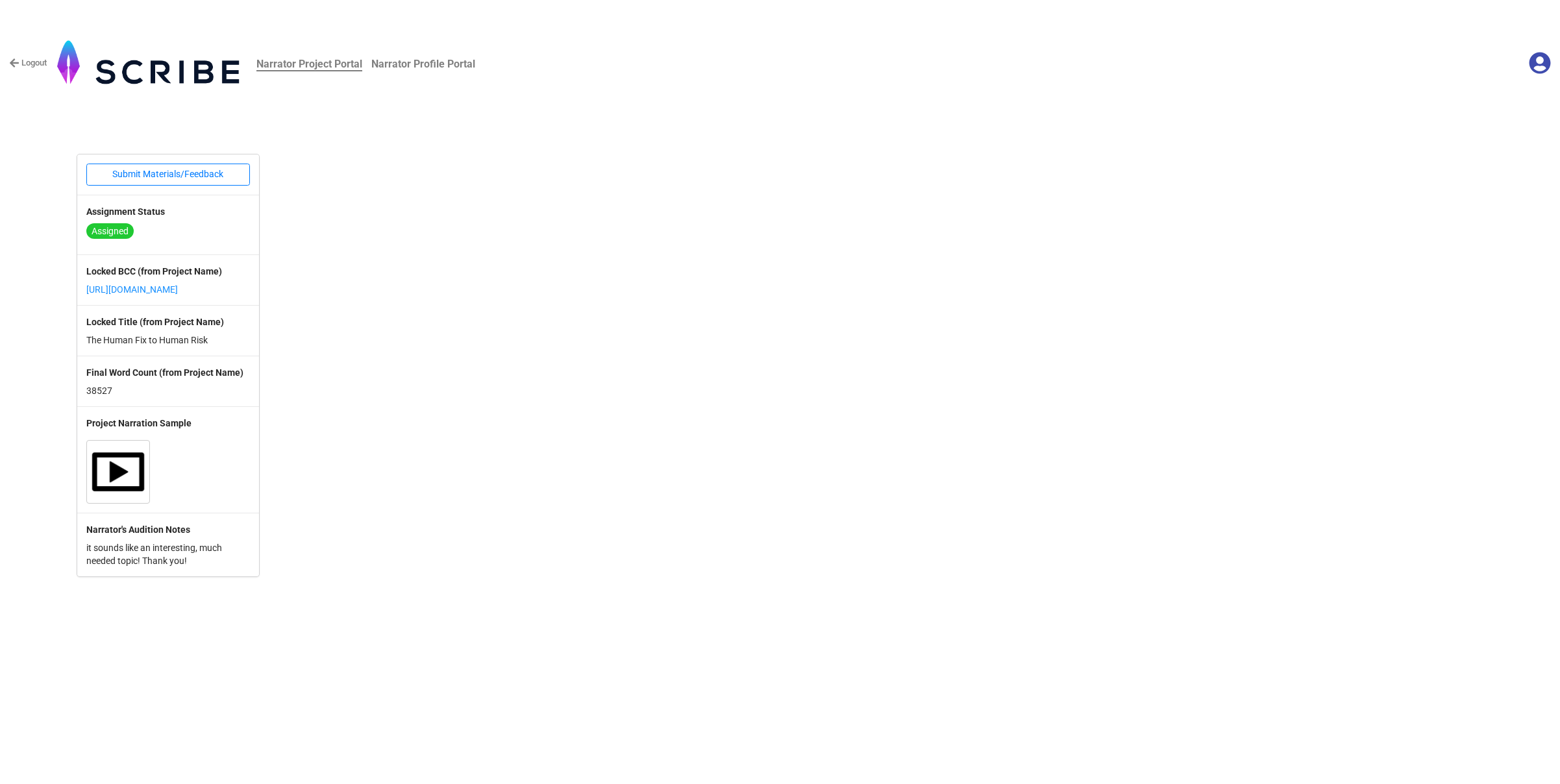
click at [39, 64] on link "Logout" at bounding box center [28, 63] width 38 height 13
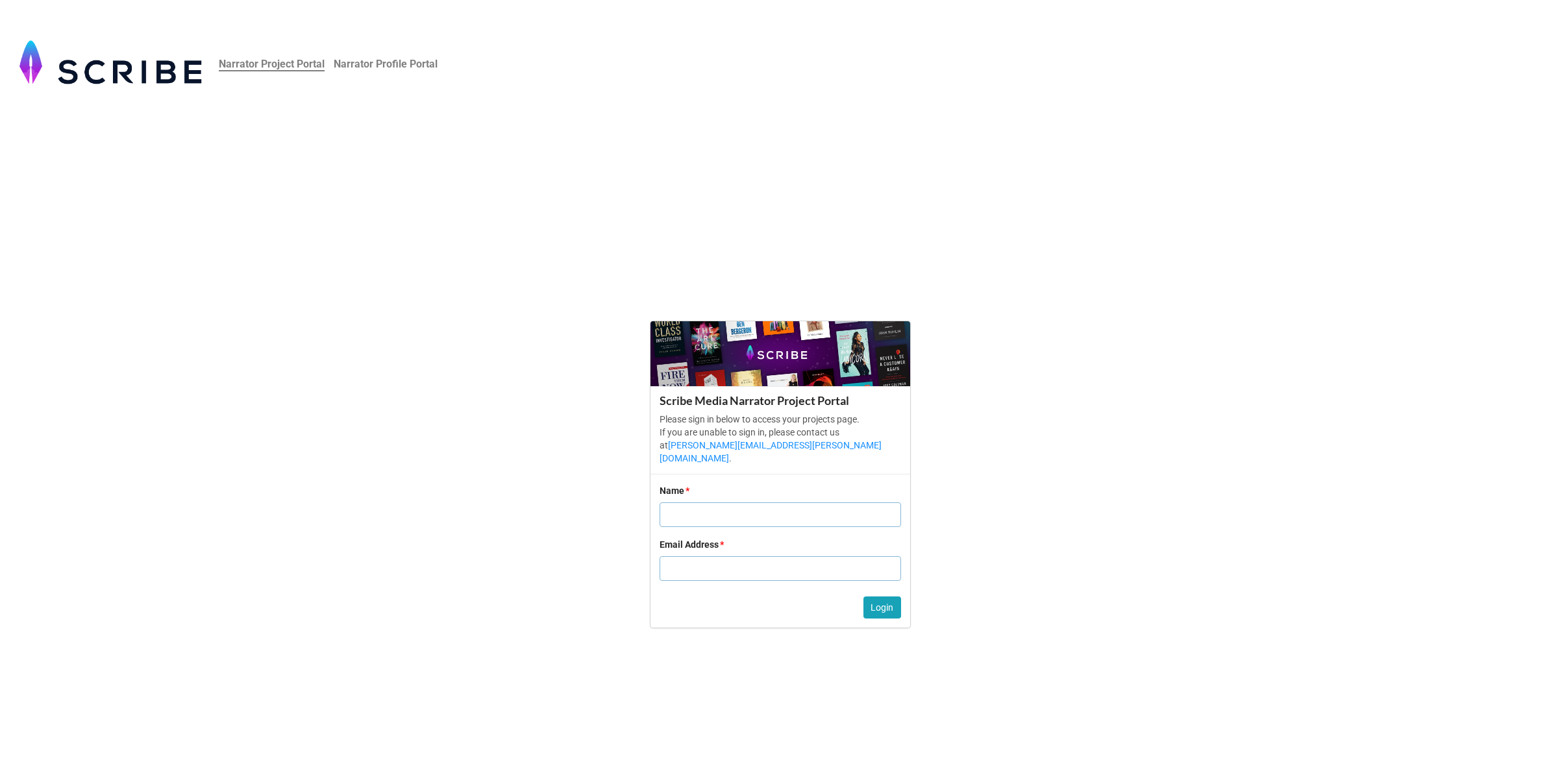
click at [712, 515] on input "text" at bounding box center [780, 514] width 242 height 25
type input "[PERSON_NAME]"
paste input "[EMAIL_ADDRESS][DOMAIN_NAME]"
type input "[EMAIL_ADDRESS][DOMAIN_NAME]"
click at [889, 604] on button "Login" at bounding box center [882, 607] width 38 height 22
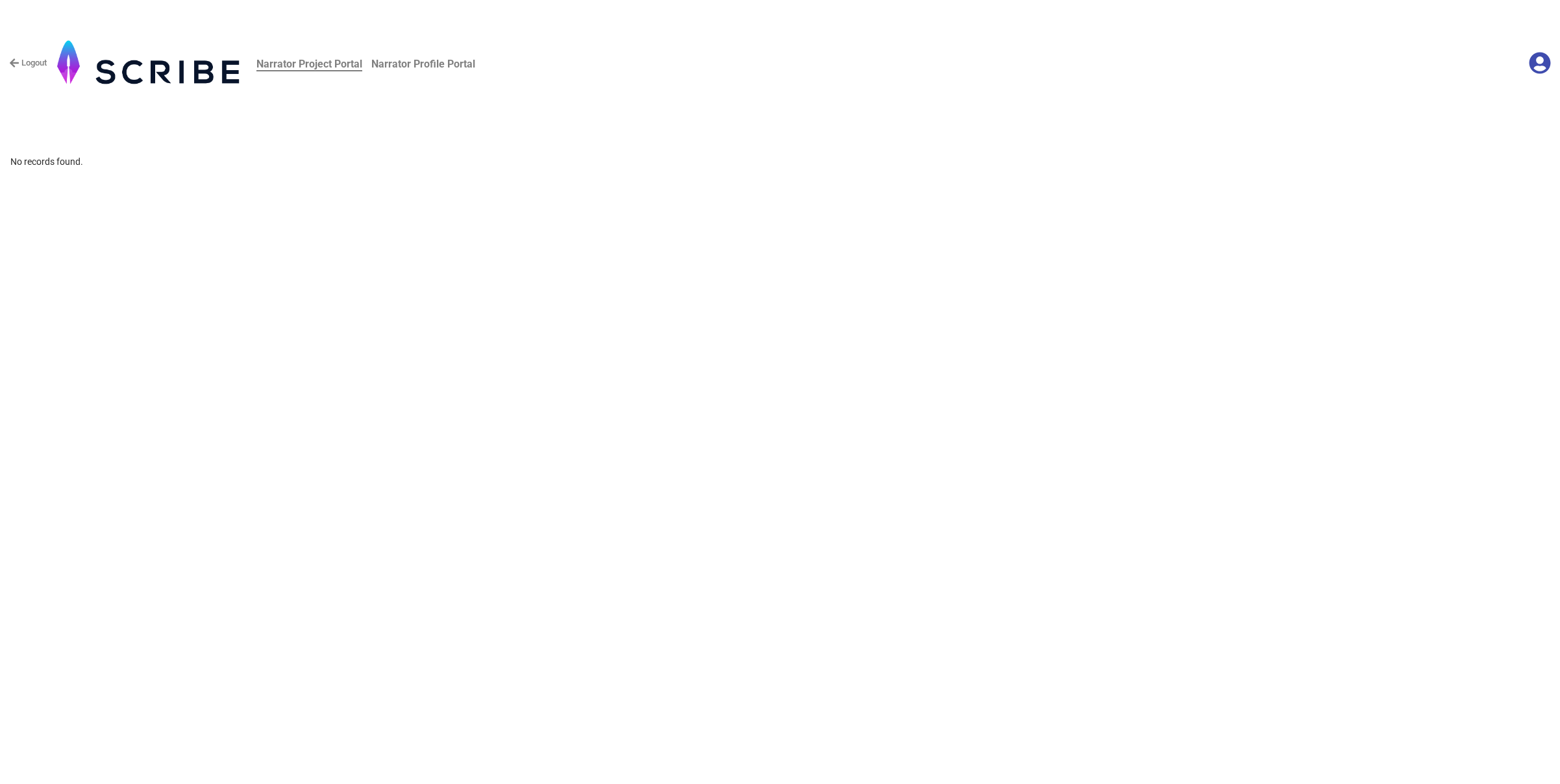
click at [47, 162] on div "No records found." at bounding box center [780, 162] width 1539 height 14
drag, startPoint x: 55, startPoint y: 162, endPoint x: 128, endPoint y: 173, distance: 73.8
click at [55, 162] on div "No records found." at bounding box center [780, 162] width 1539 height 14
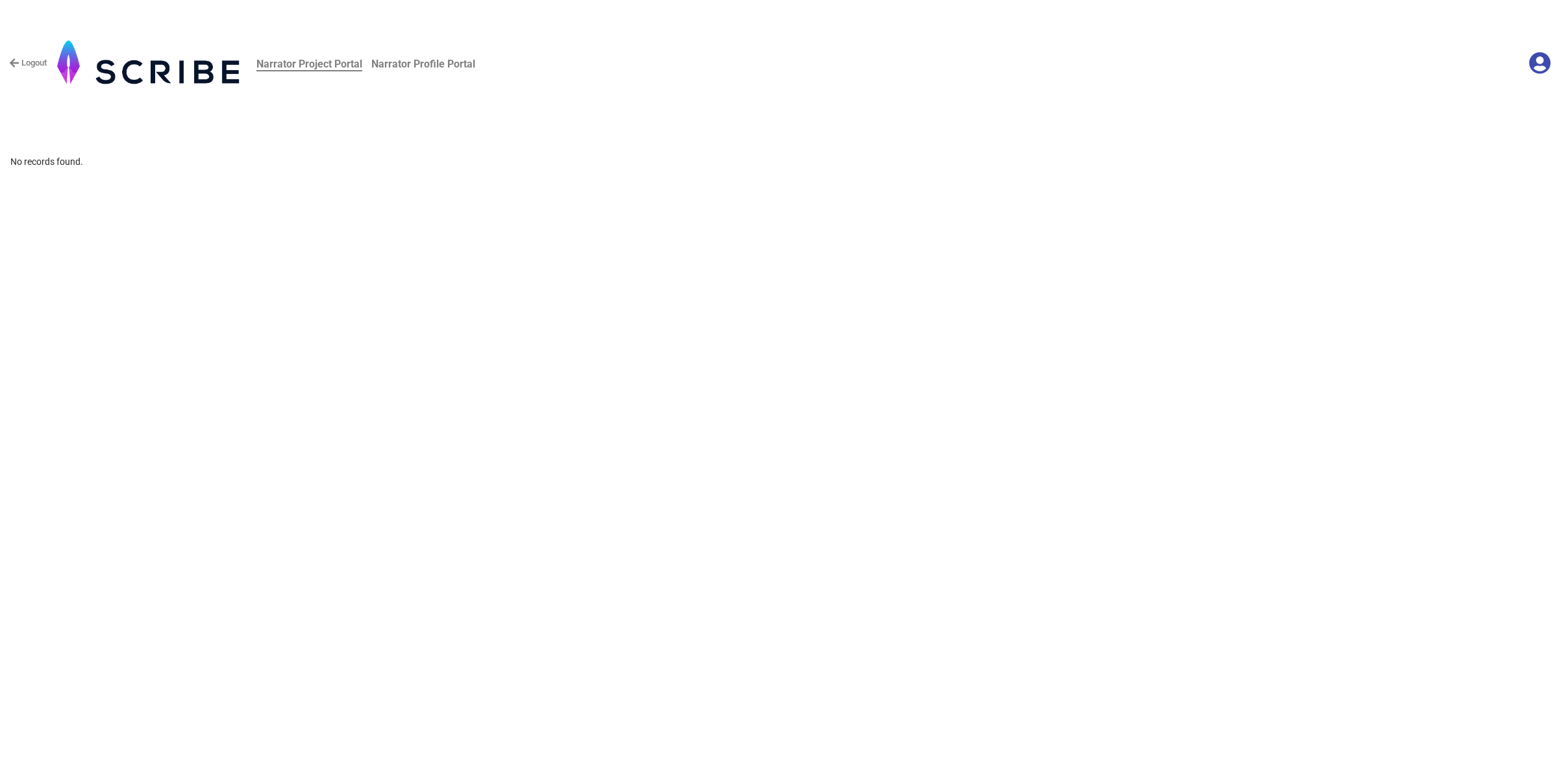
click at [34, 59] on link "Logout" at bounding box center [28, 63] width 38 height 13
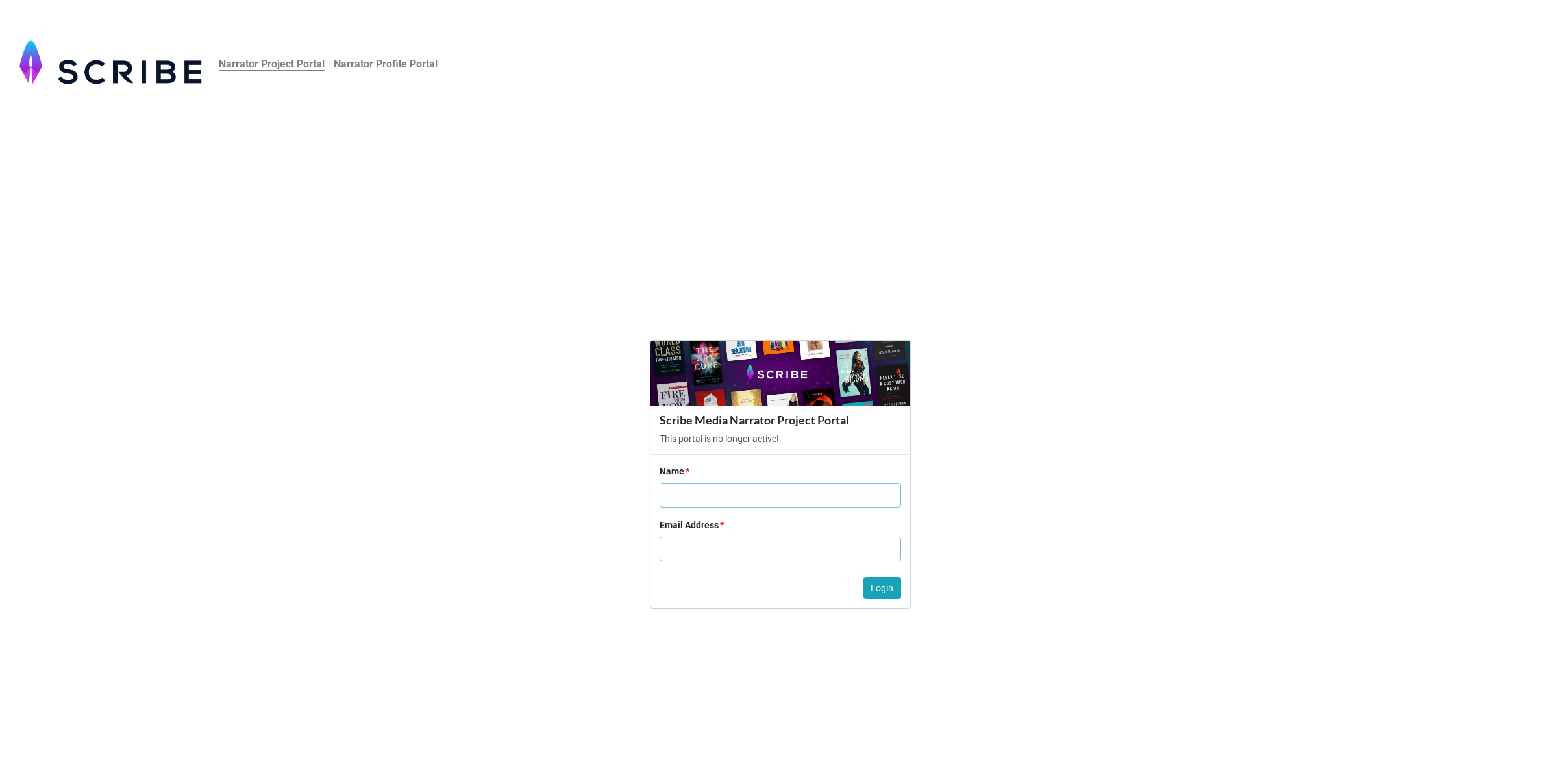
click at [737, 499] on input "text" at bounding box center [780, 494] width 242 height 25
type input "[PERSON_NAME]"
paste input "[EMAIL_ADDRESS][DOMAIN_NAME]"
type input "[EMAIL_ADDRESS][DOMAIN_NAME]"
click at [888, 595] on button "Login" at bounding box center [882, 588] width 38 height 22
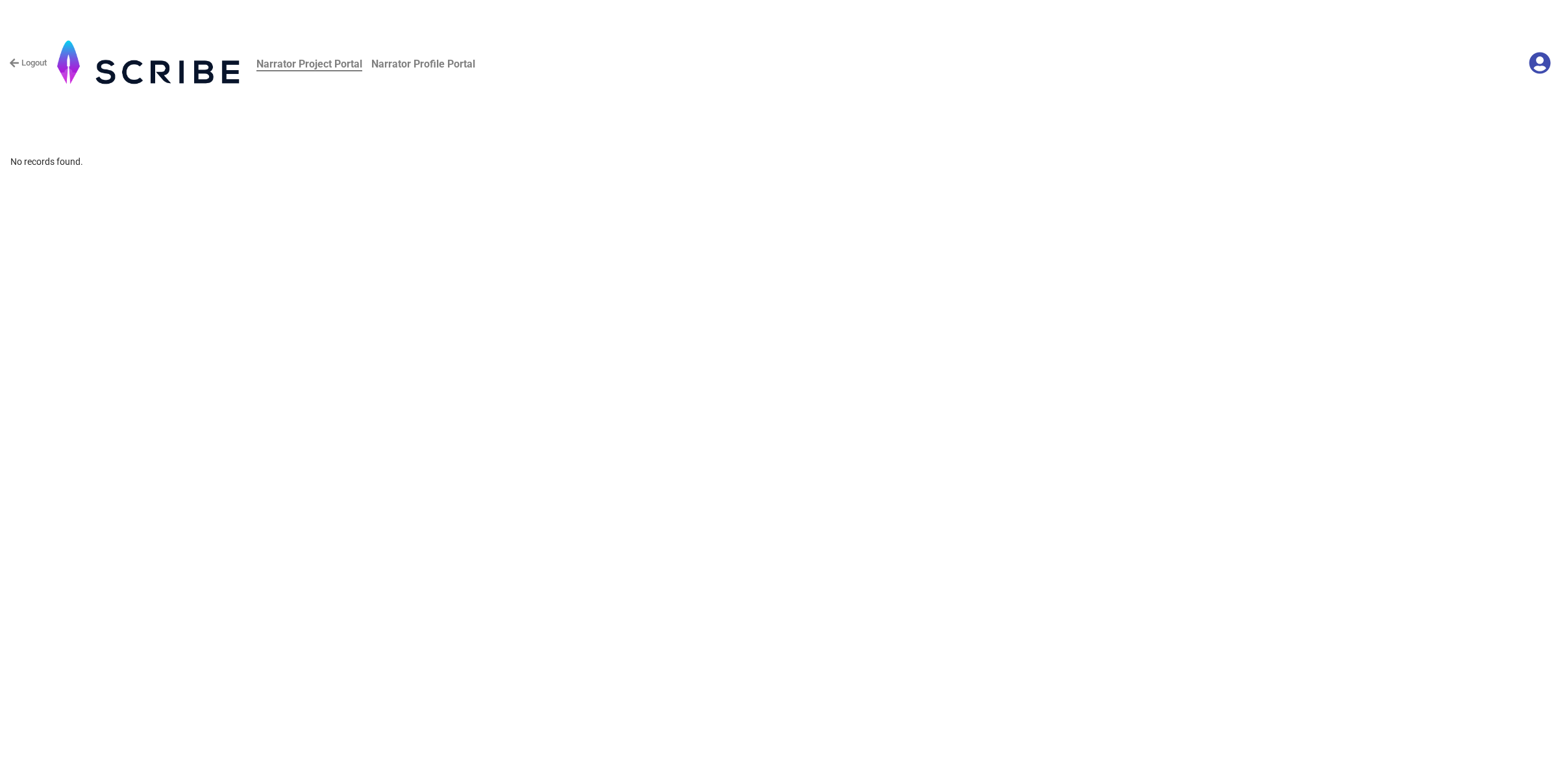
click at [40, 161] on div "No records found." at bounding box center [780, 162] width 1539 height 14
click at [451, 63] on b "Narrator Profile Portal" at bounding box center [424, 64] width 104 height 12
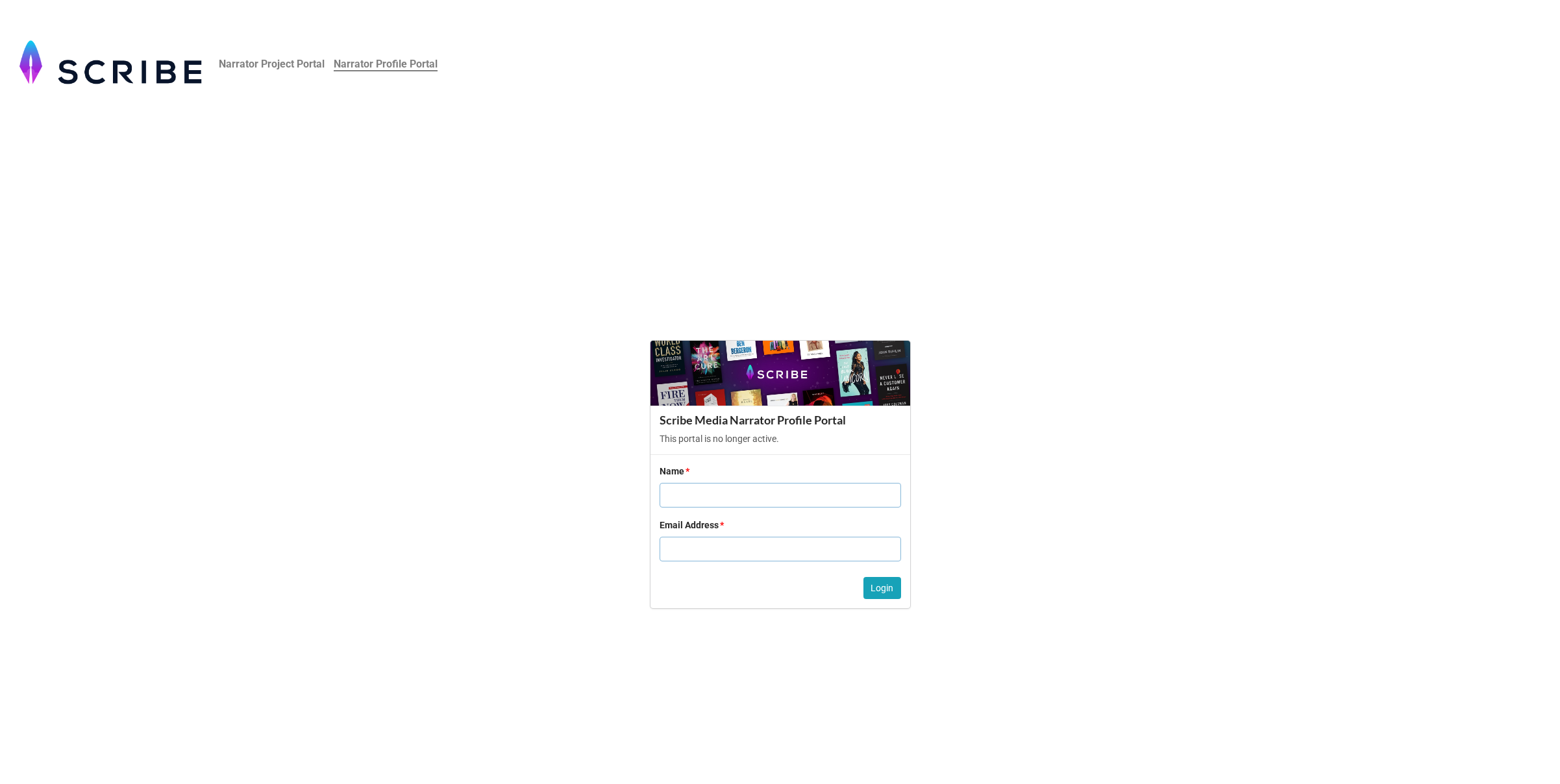
click at [717, 495] on input "text" at bounding box center [780, 494] width 242 height 25
type input "A.W. Miller"
paste input "awmiller@awmillervoices.com"
type input "awmiller@awmillervoices.com"
click at [879, 588] on button "Login" at bounding box center [882, 588] width 38 height 22
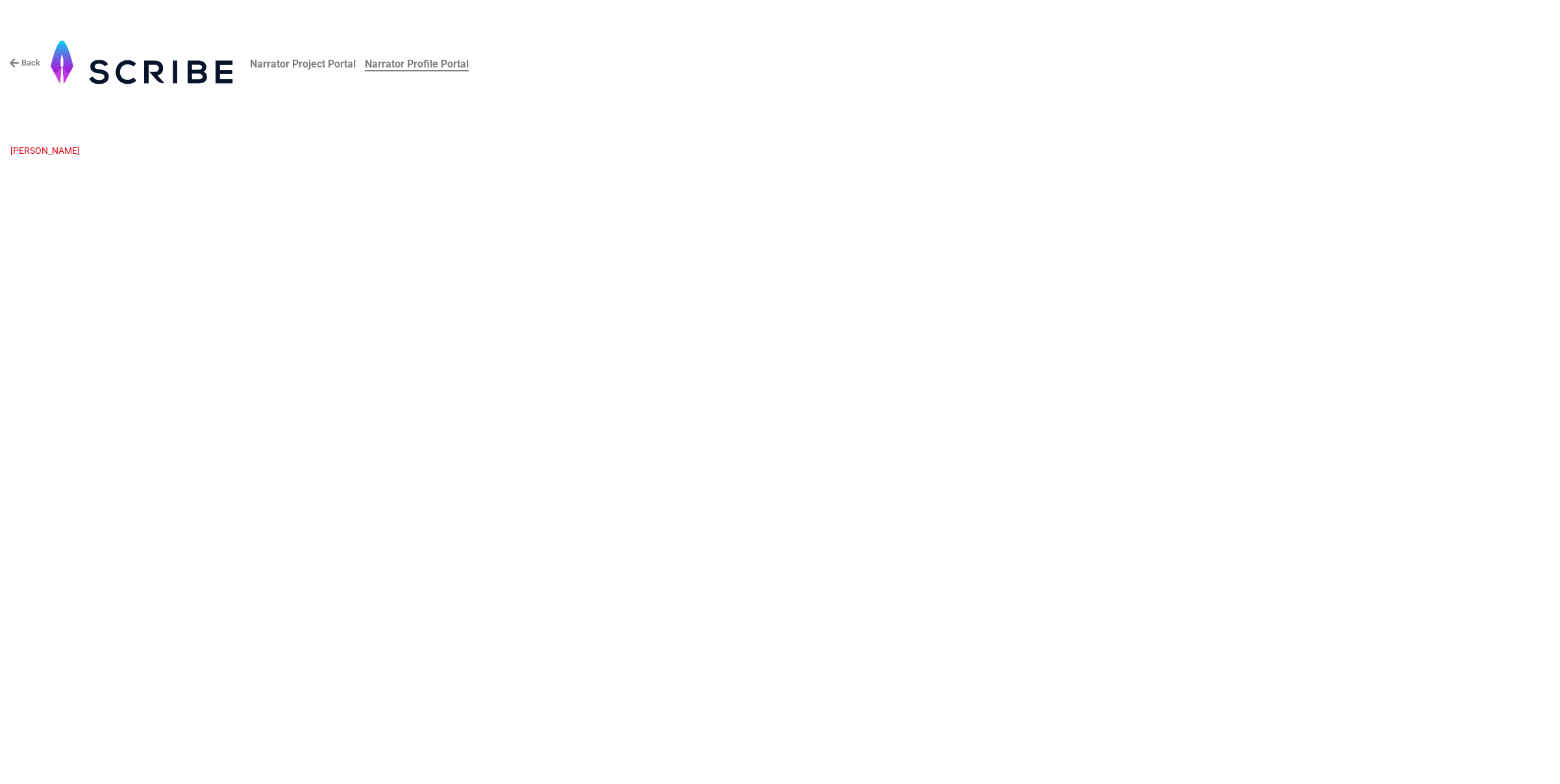
click at [14, 64] on icon at bounding box center [14, 63] width 10 height 10
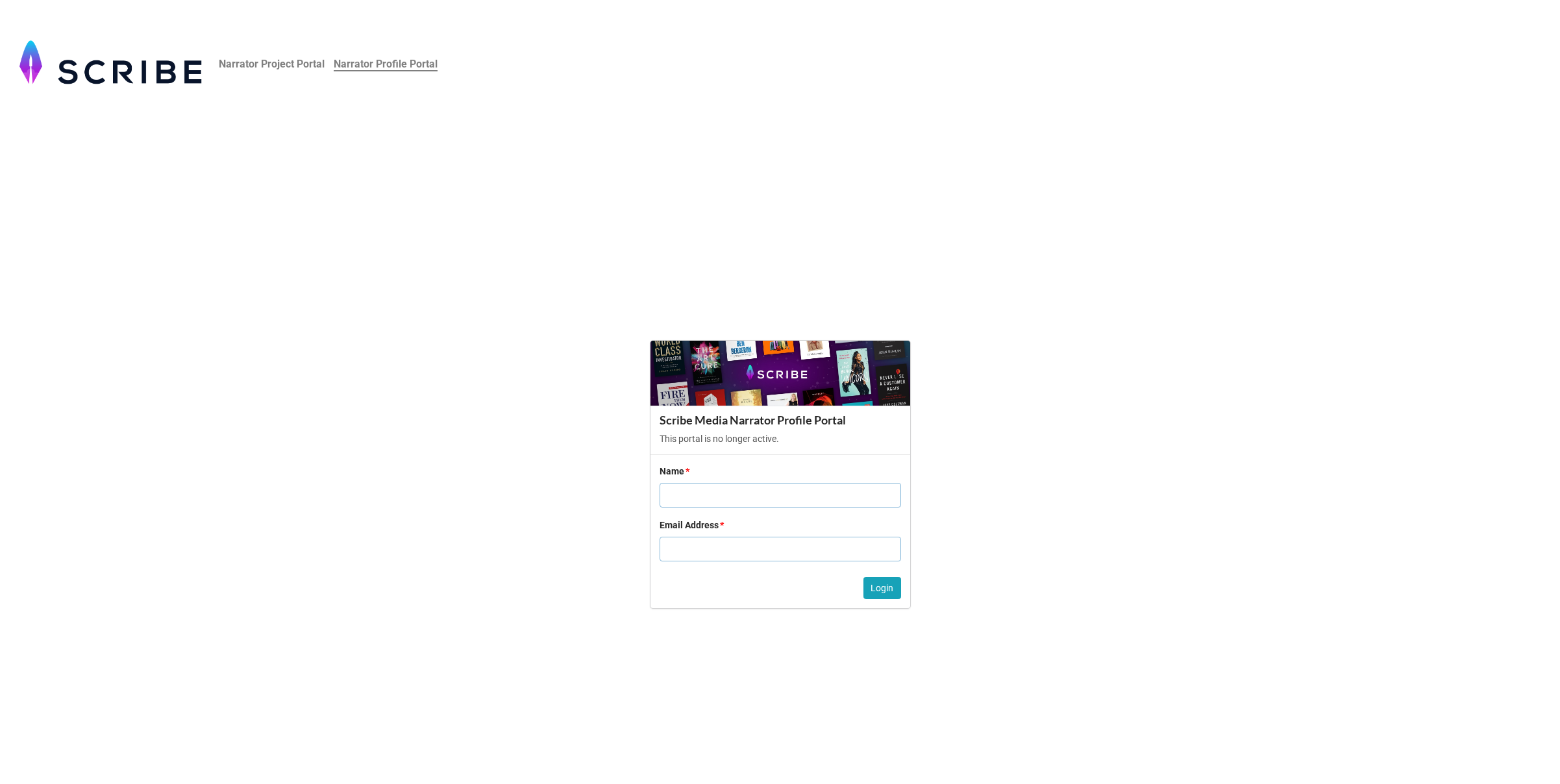
click at [281, 65] on b "Narrator Project Portal" at bounding box center [272, 64] width 106 height 12
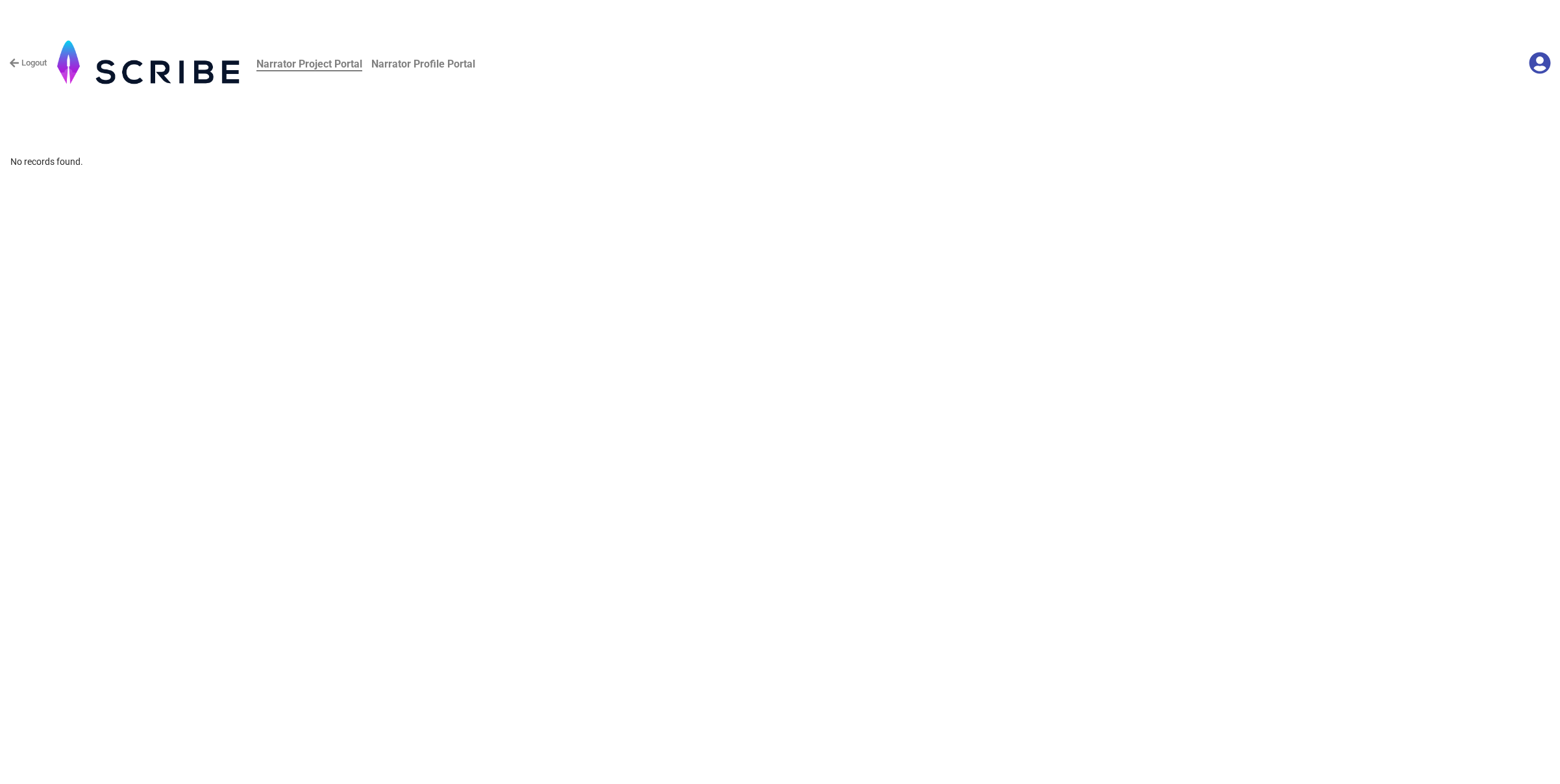
click at [38, 65] on link "Logout" at bounding box center [28, 63] width 38 height 13
